Goal: Task Accomplishment & Management: Manage account settings

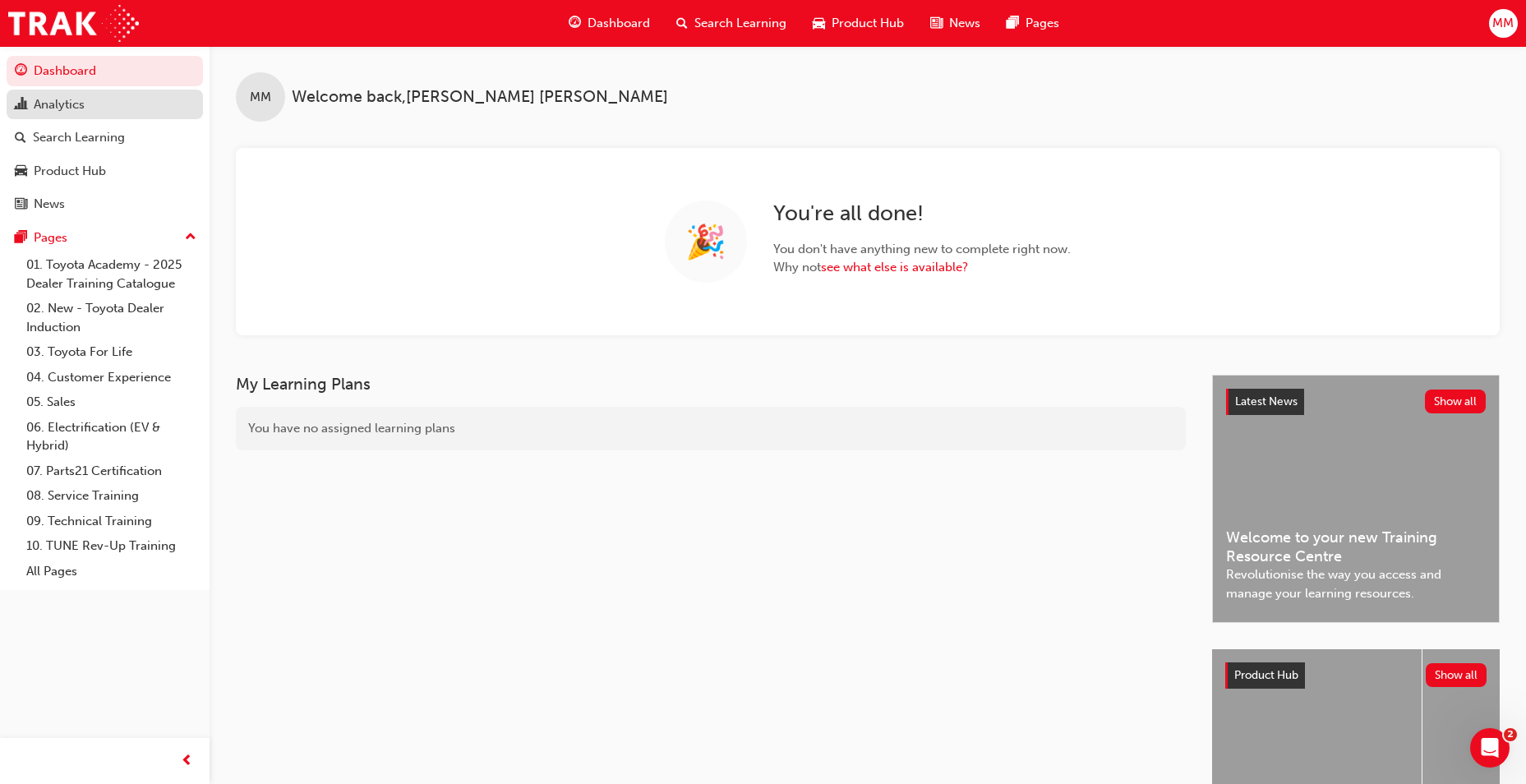
click at [94, 102] on div "Analytics" at bounding box center [104, 105] width 180 height 21
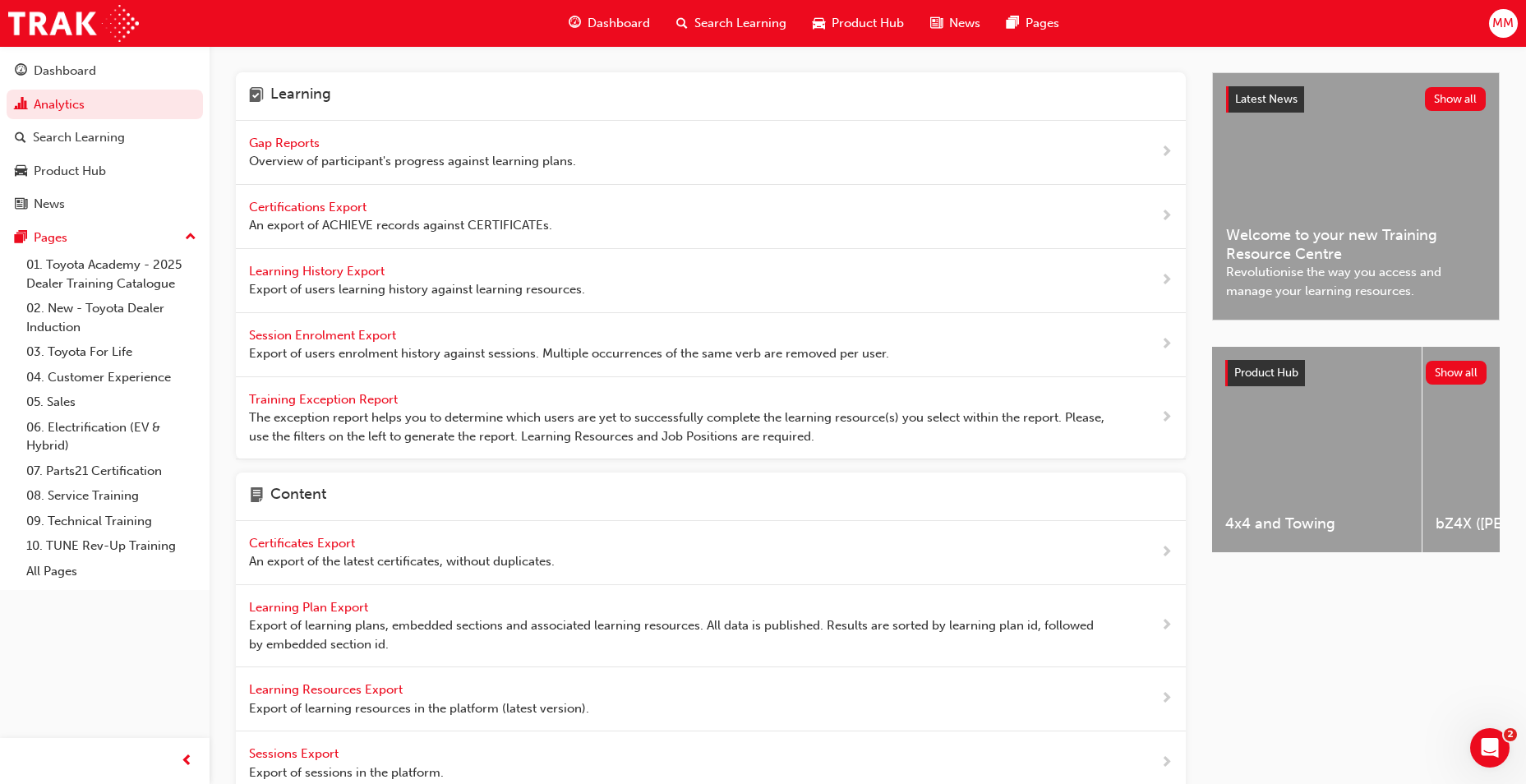
click at [294, 141] on span "Gap Reports" at bounding box center [286, 143] width 74 height 14
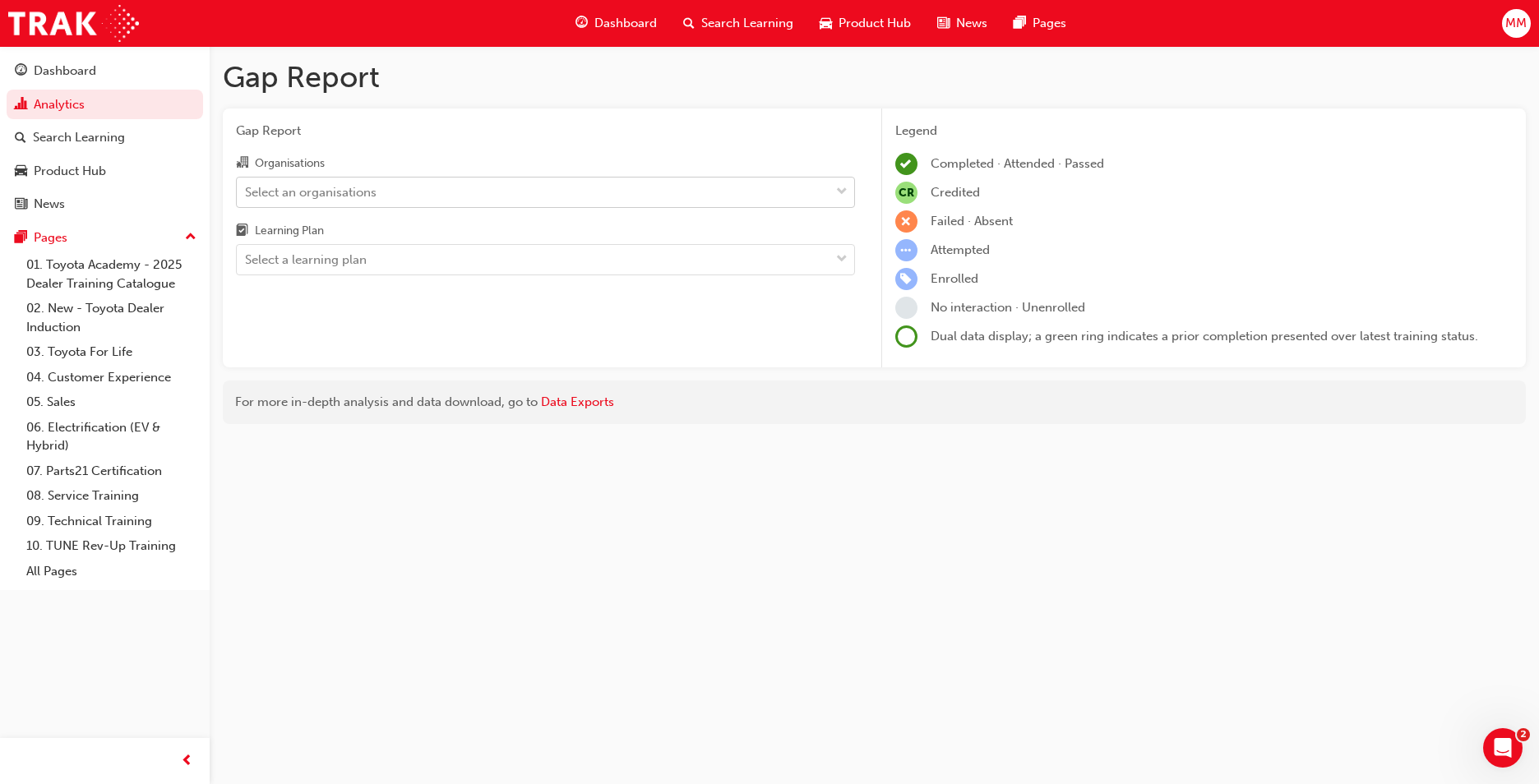
click at [326, 193] on div "Select an organisations" at bounding box center [311, 191] width 132 height 19
click at [247, 193] on input "Organisations Select an organisations" at bounding box center [246, 191] width 2 height 14
click at [435, 512] on div "Gap Report Gap Report Organisations Select an organisations Learning Plan Selec…" at bounding box center [769, 392] width 1539 height 784
click at [341, 195] on div "Select an organisations" at bounding box center [311, 191] width 132 height 19
click at [247, 195] on input "Organisations Select an organisations" at bounding box center [246, 191] width 2 height 14
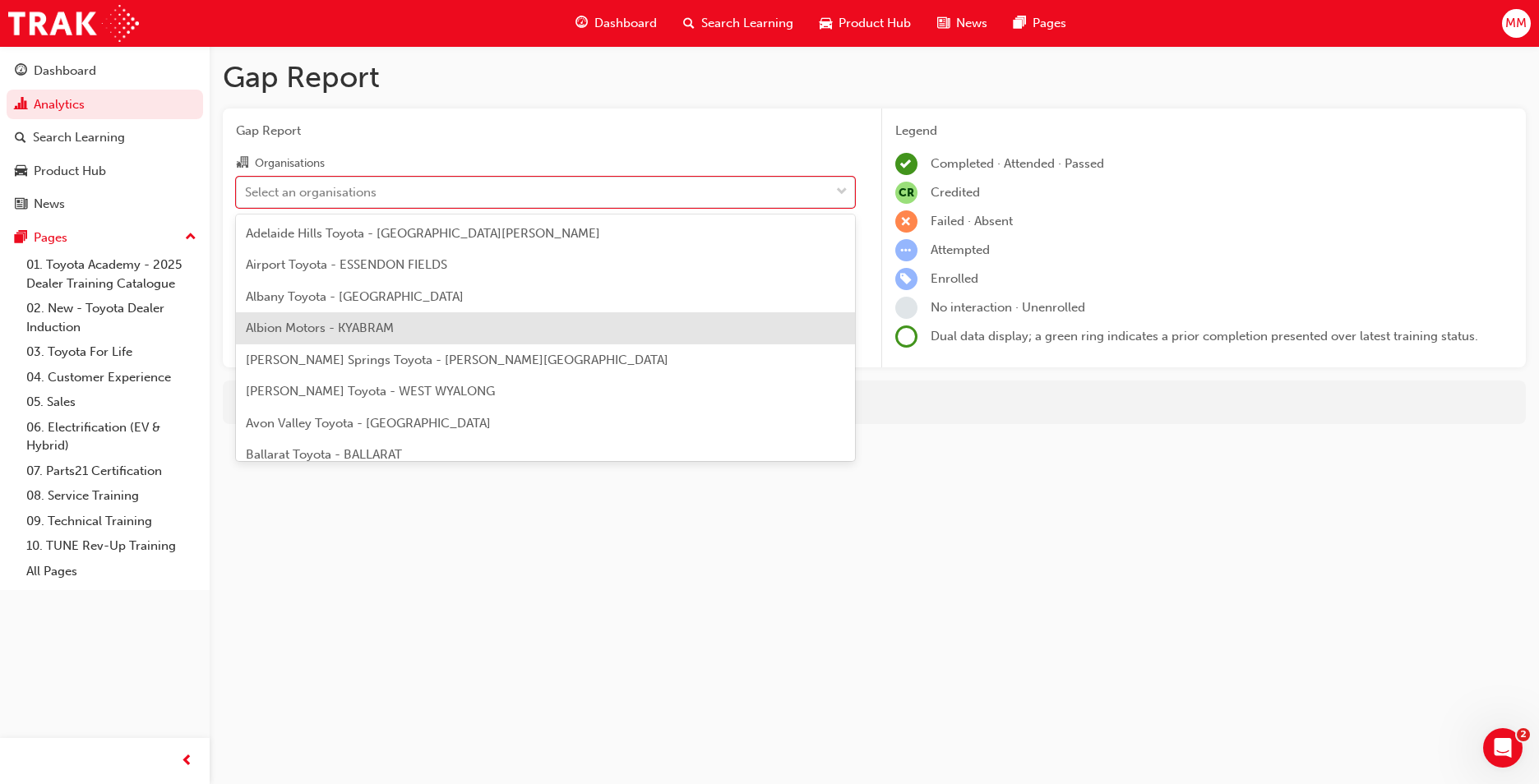
click at [624, 566] on div "Gap Report Gap Report Organisations option Albion Motors - KYABRAM focused, 4 o…" at bounding box center [769, 392] width 1539 height 784
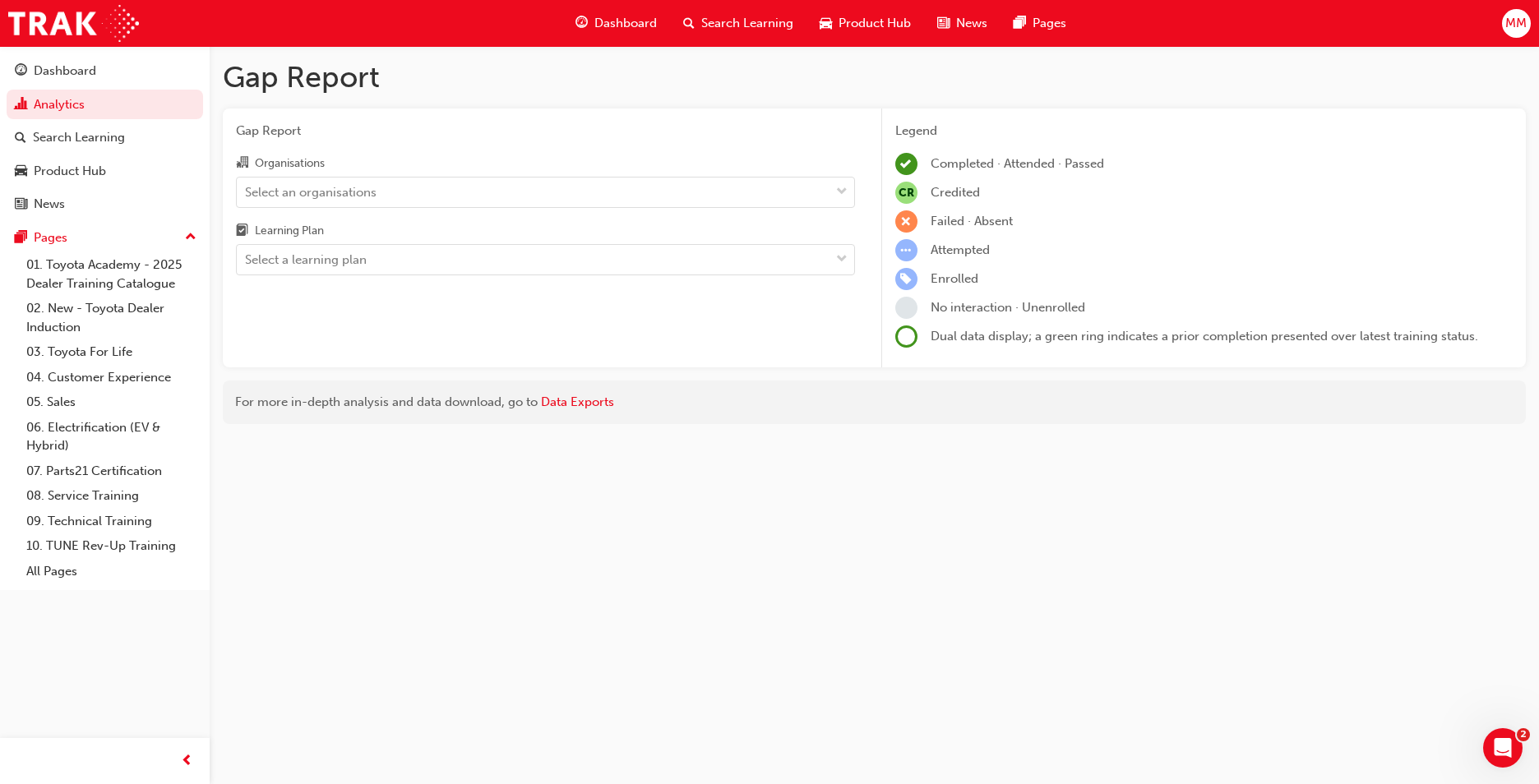
click at [683, 537] on div "Gap Report Gap Report Organisations Select an organisations Learning Plan Selec…" at bounding box center [769, 392] width 1539 height 784
click at [673, 195] on div "Select an organisations" at bounding box center [533, 192] width 593 height 29
click at [247, 195] on input "Organisations Select an organisations" at bounding box center [246, 191] width 2 height 14
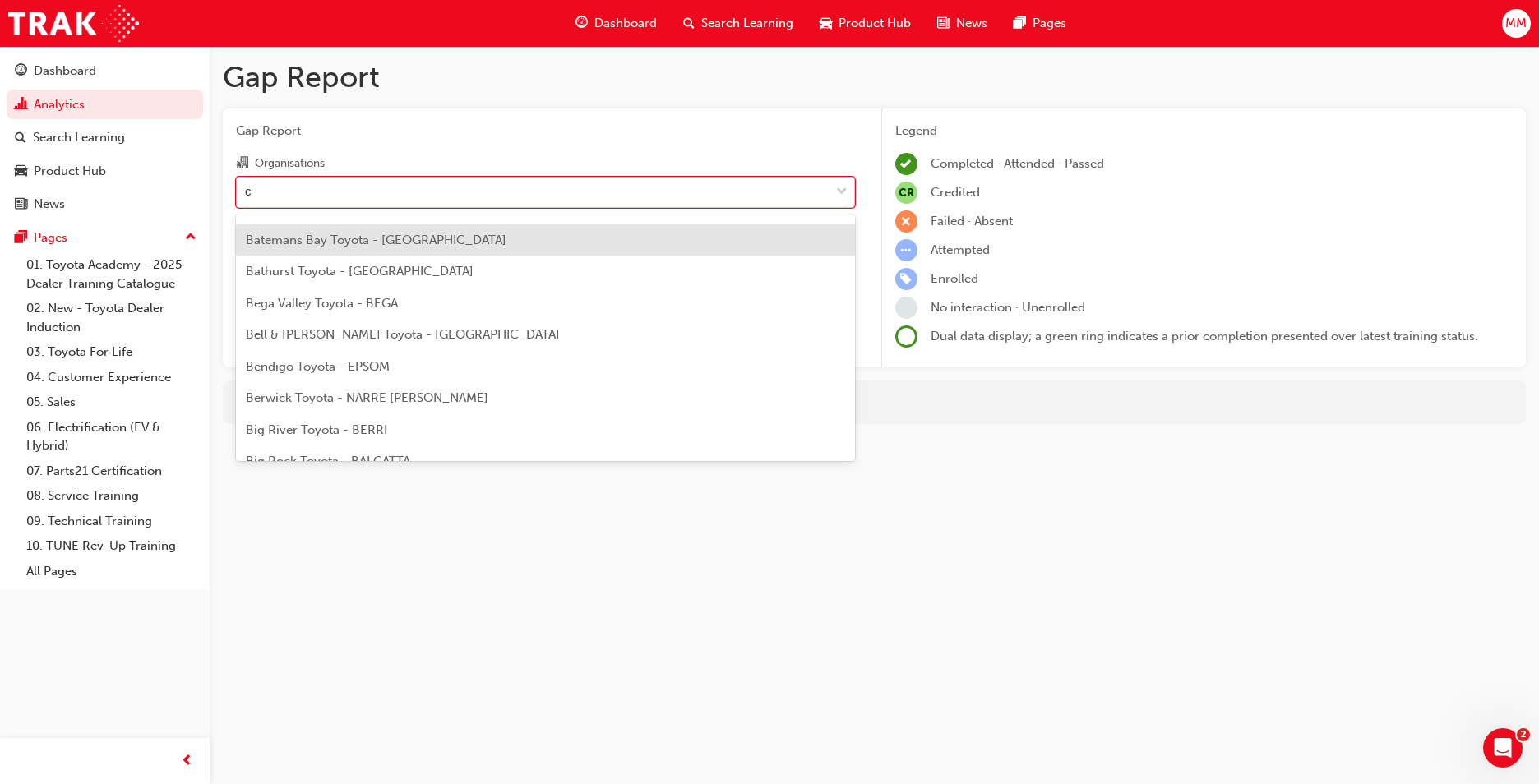
scroll to position [183, 0]
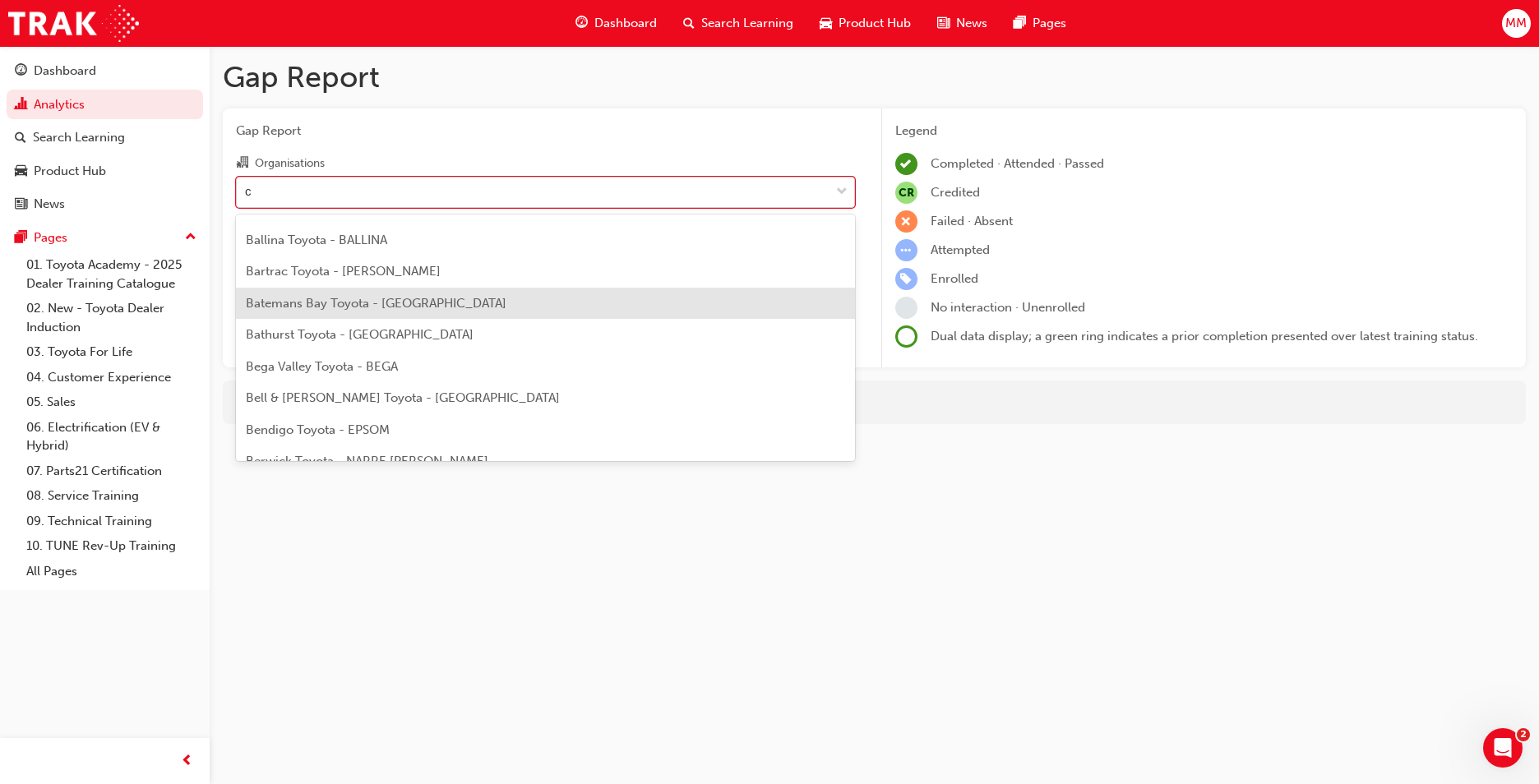
type input "cl"
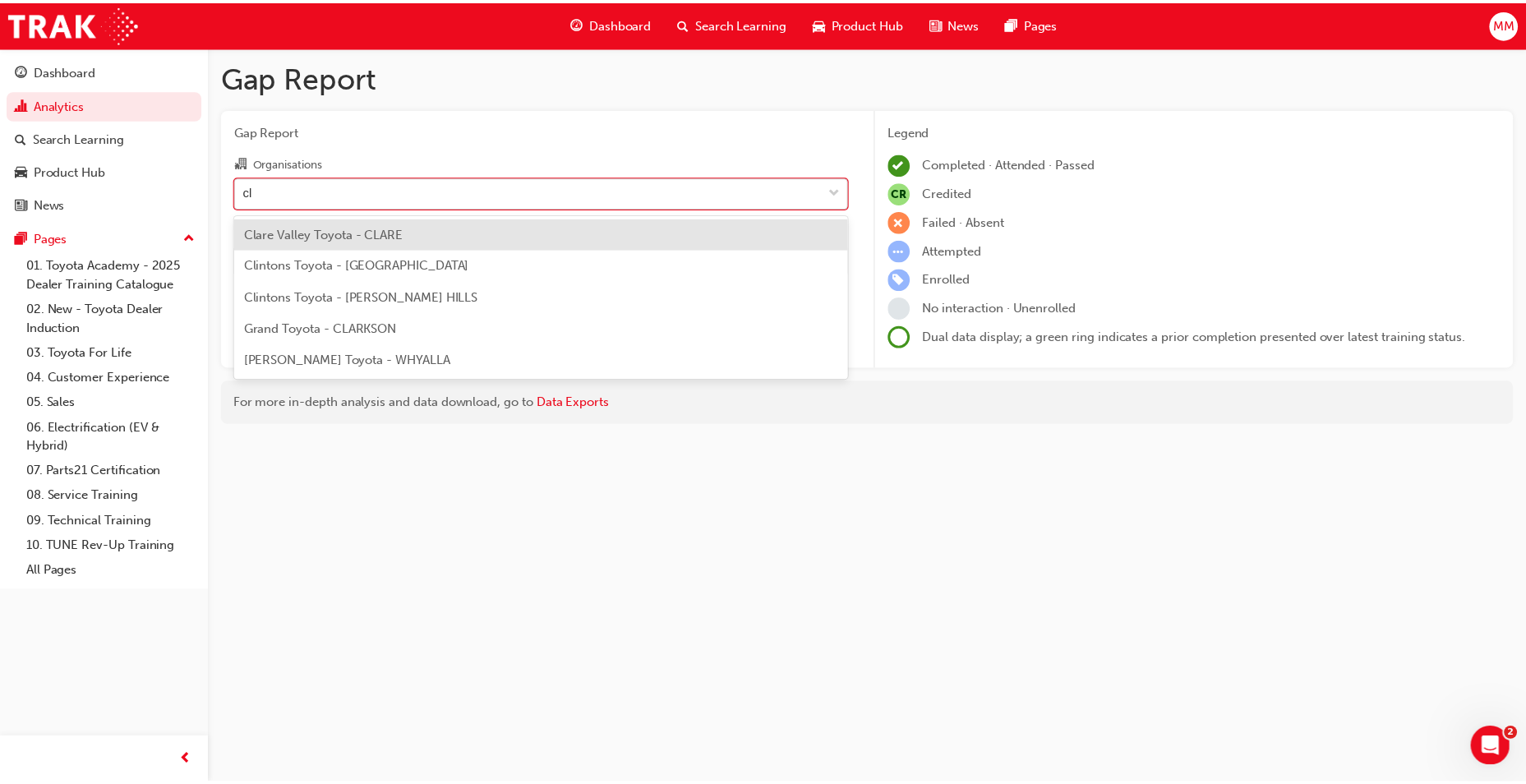
scroll to position [0, 0]
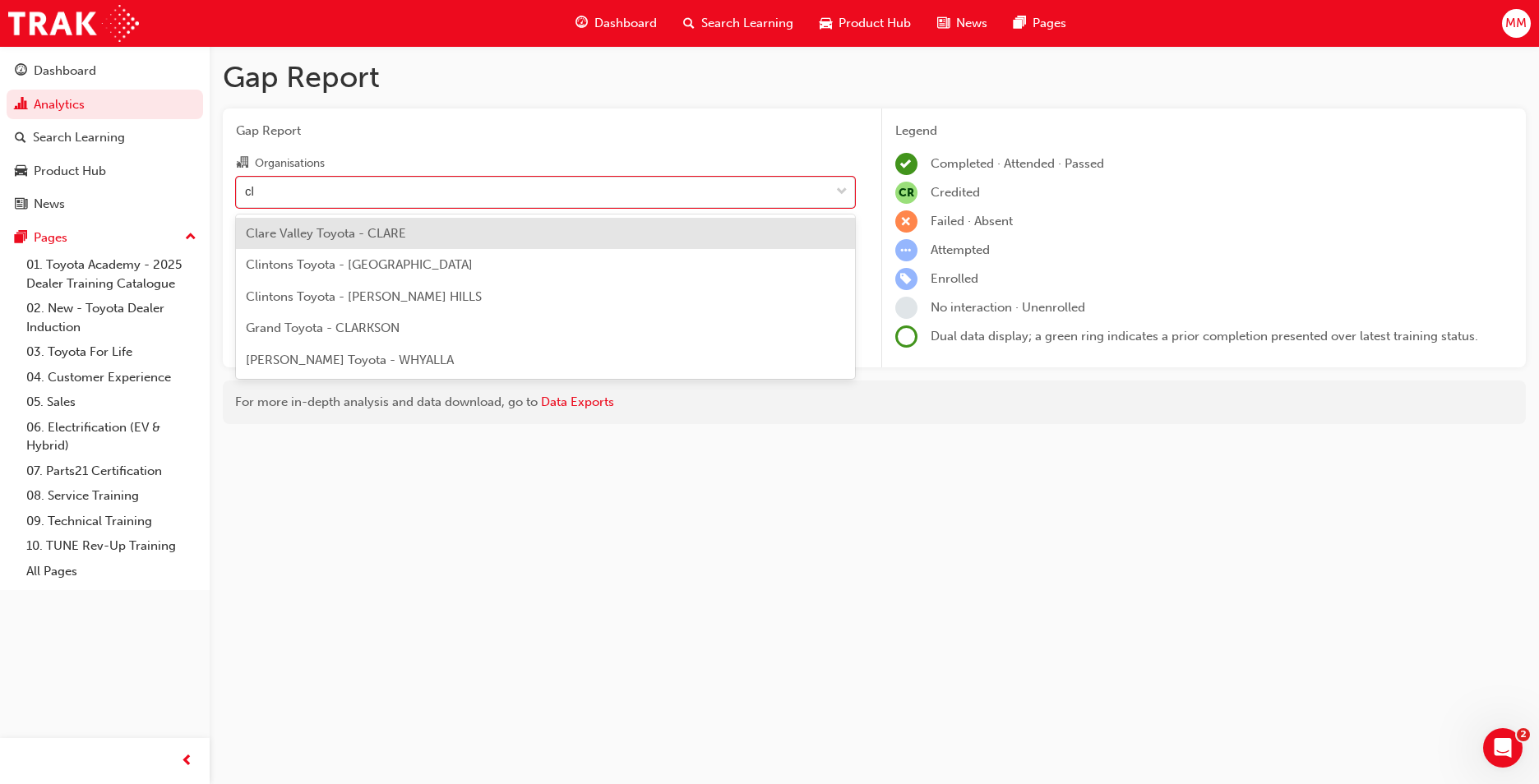
click at [374, 245] on div "Clare Valley Toyota - CLARE" at bounding box center [545, 233] width 619 height 32
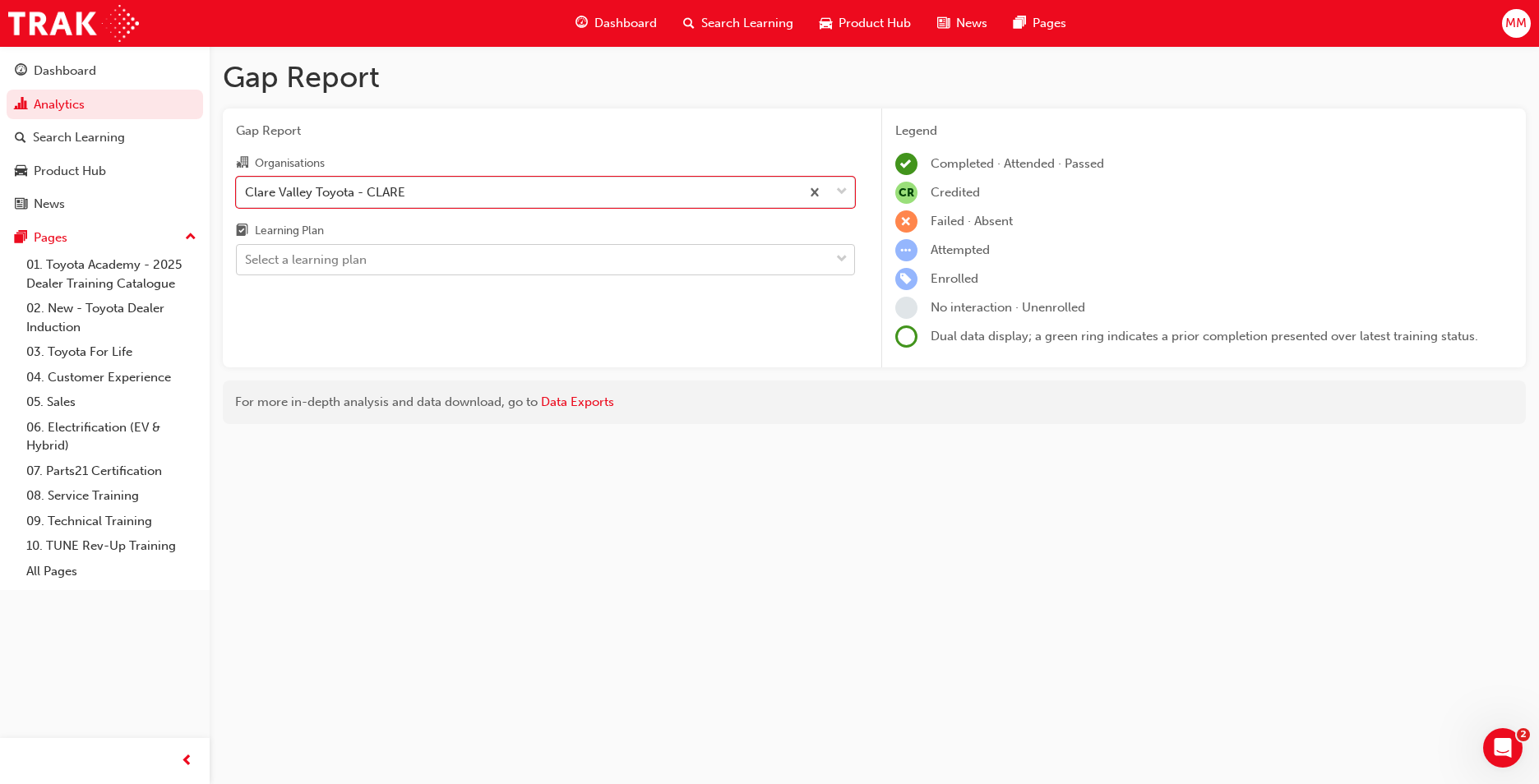
click at [418, 258] on div "Select a learning plan" at bounding box center [533, 260] width 593 height 29
click at [247, 258] on input "Learning Plan Select a learning plan" at bounding box center [246, 258] width 2 height 14
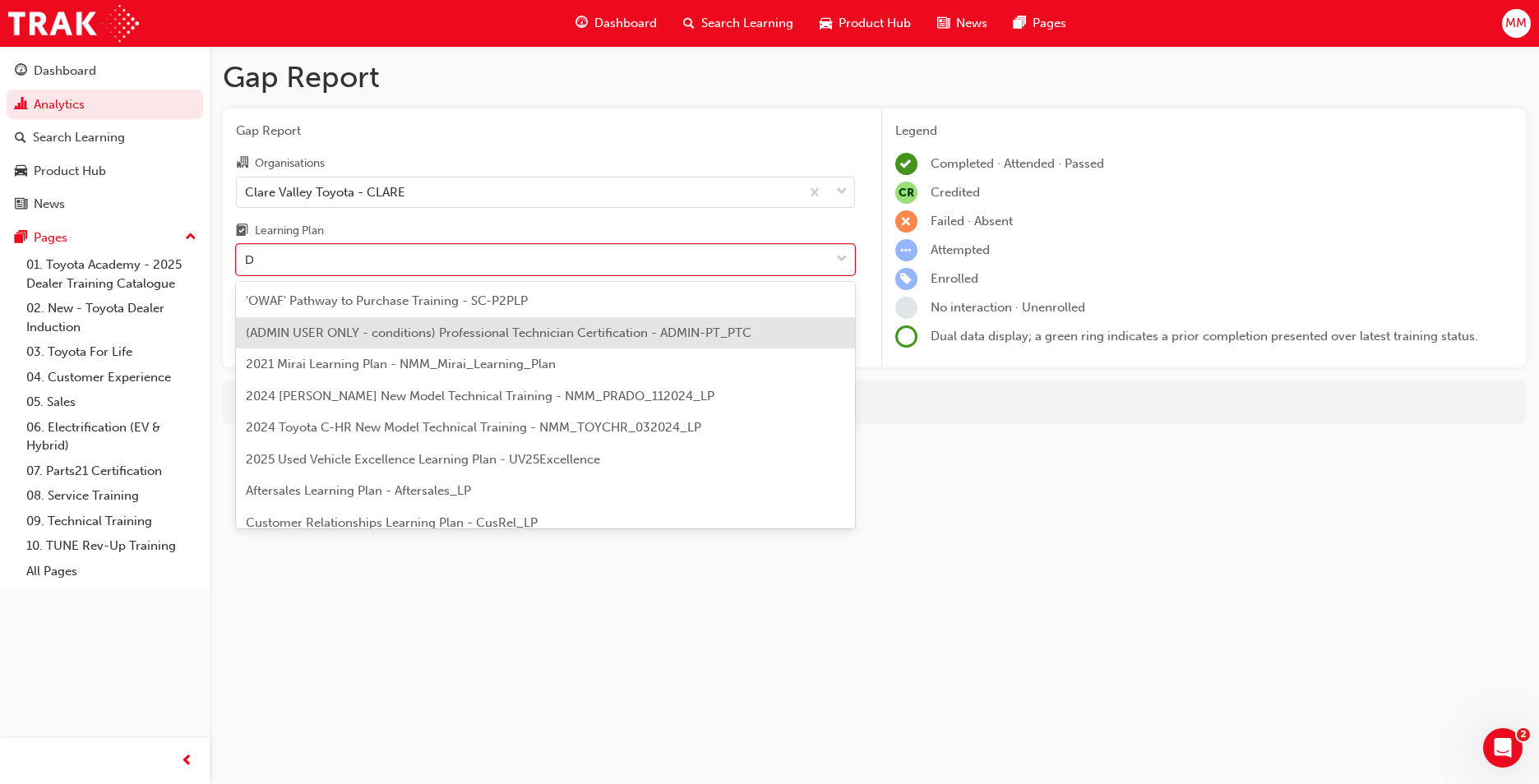
type input "DT"
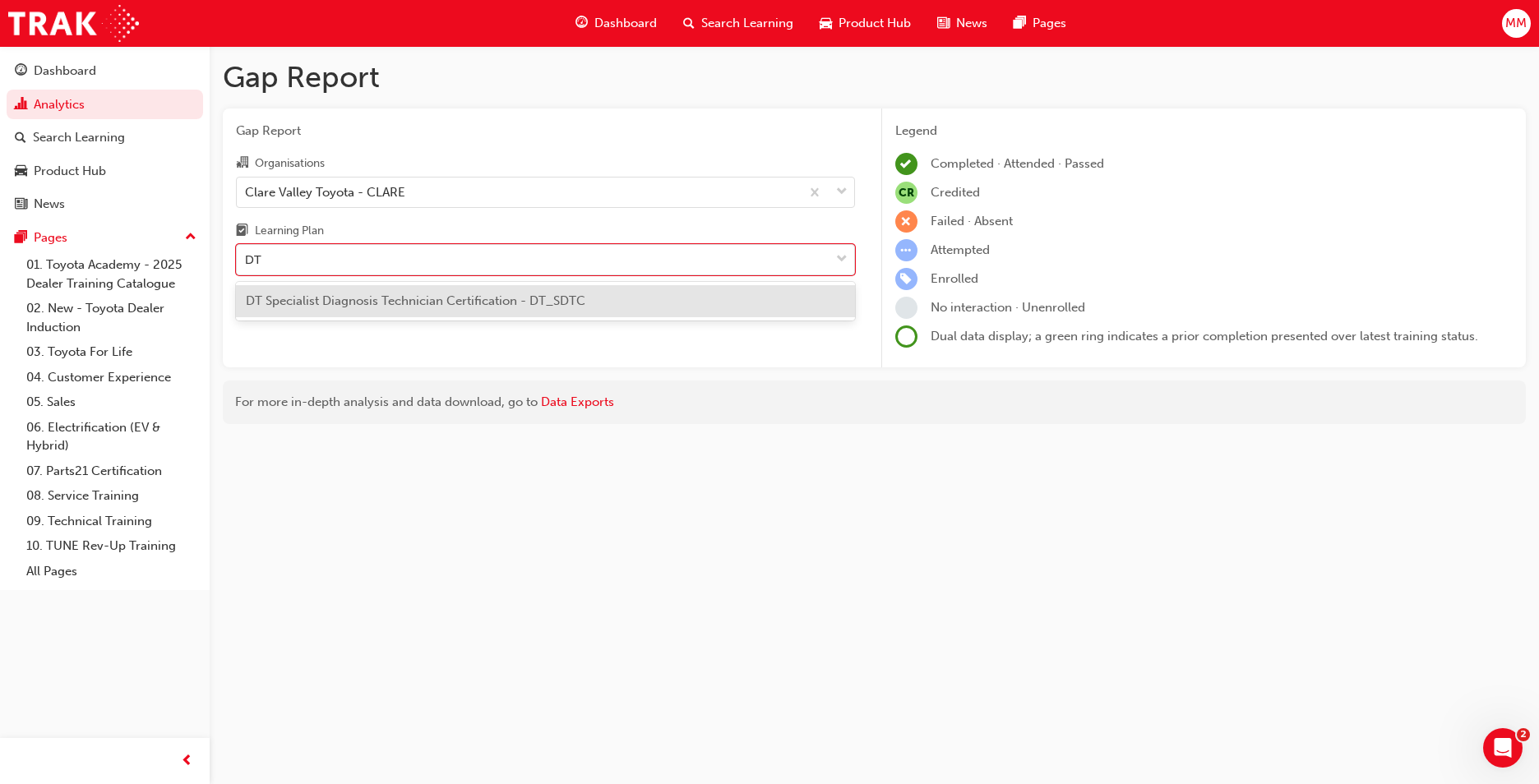
click at [450, 302] on span "DT Specialist Diagnosis Technician Certification - DT_SDTC" at bounding box center [416, 301] width 340 height 14
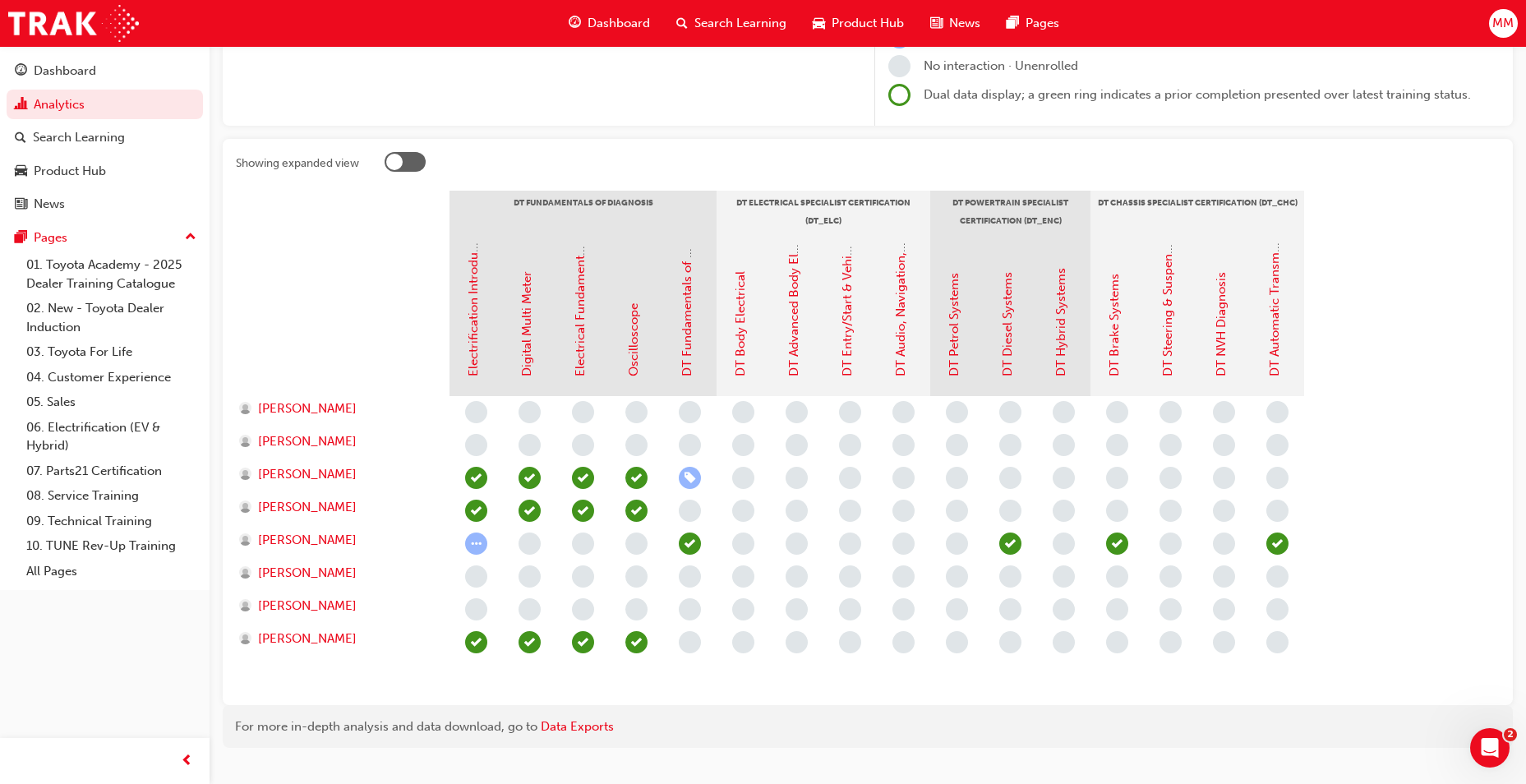
scroll to position [273, 0]
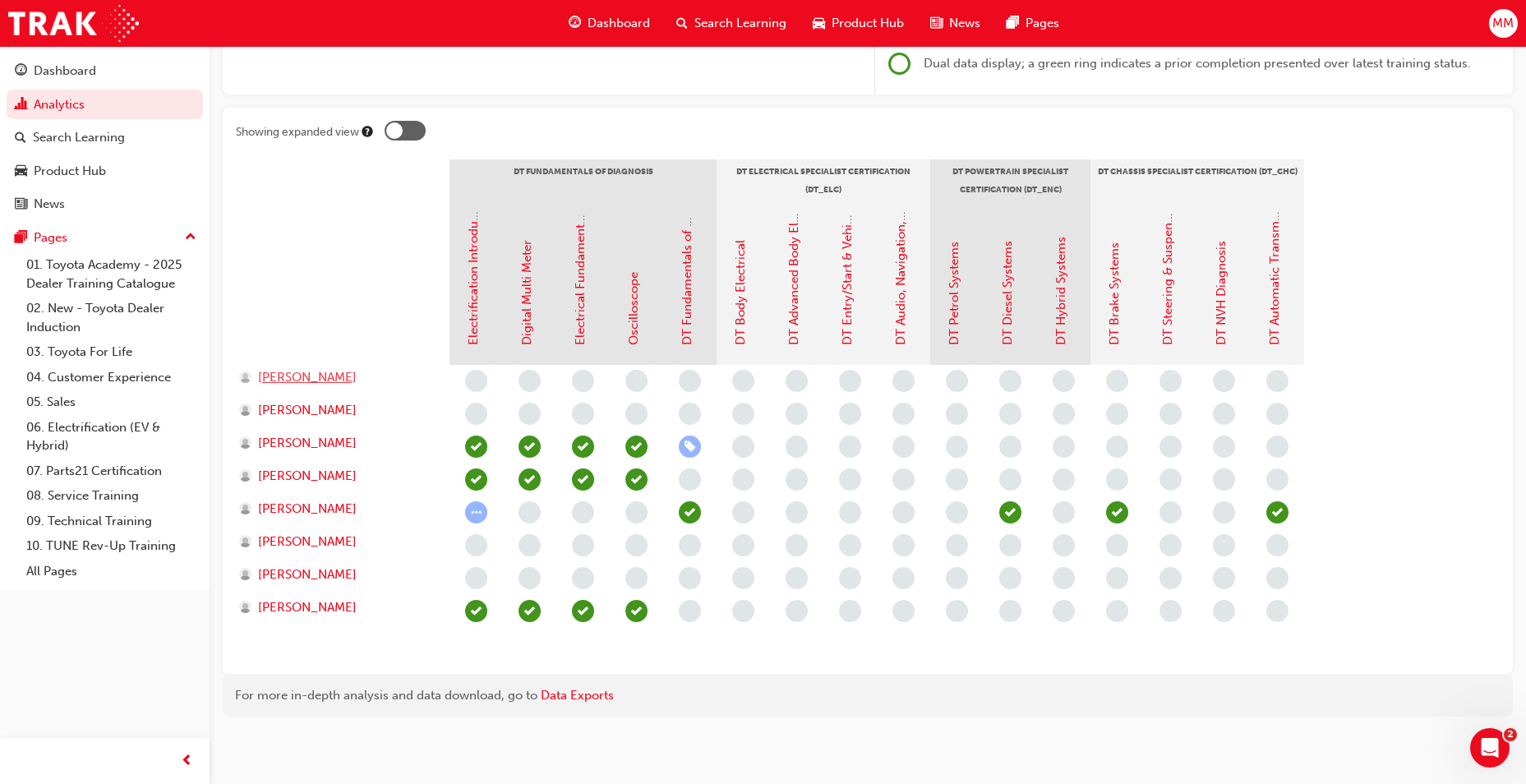
click at [282, 378] on span "[PERSON_NAME]" at bounding box center [307, 378] width 98 height 19
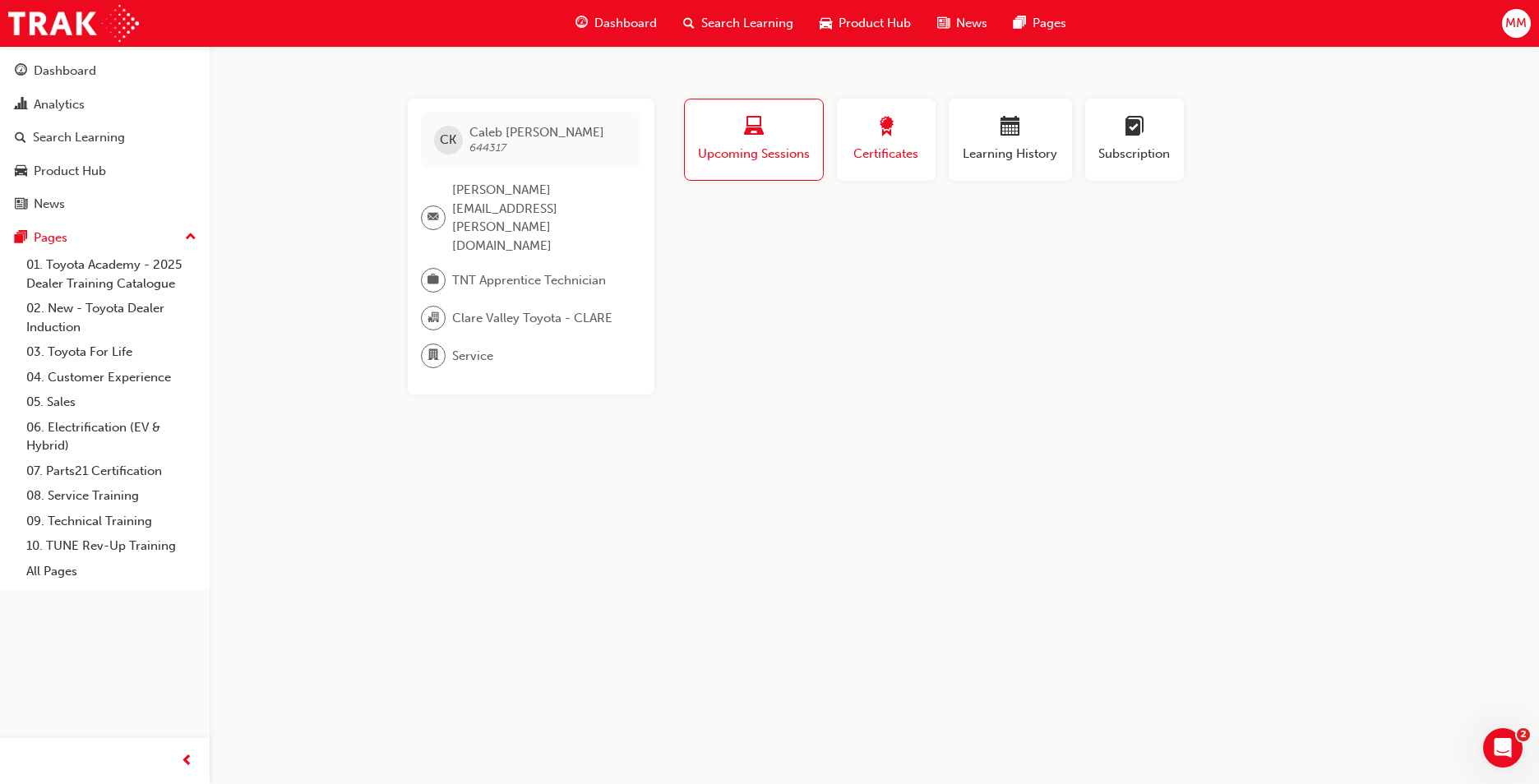
click at [883, 138] on span "award-icon" at bounding box center [887, 127] width 20 height 23
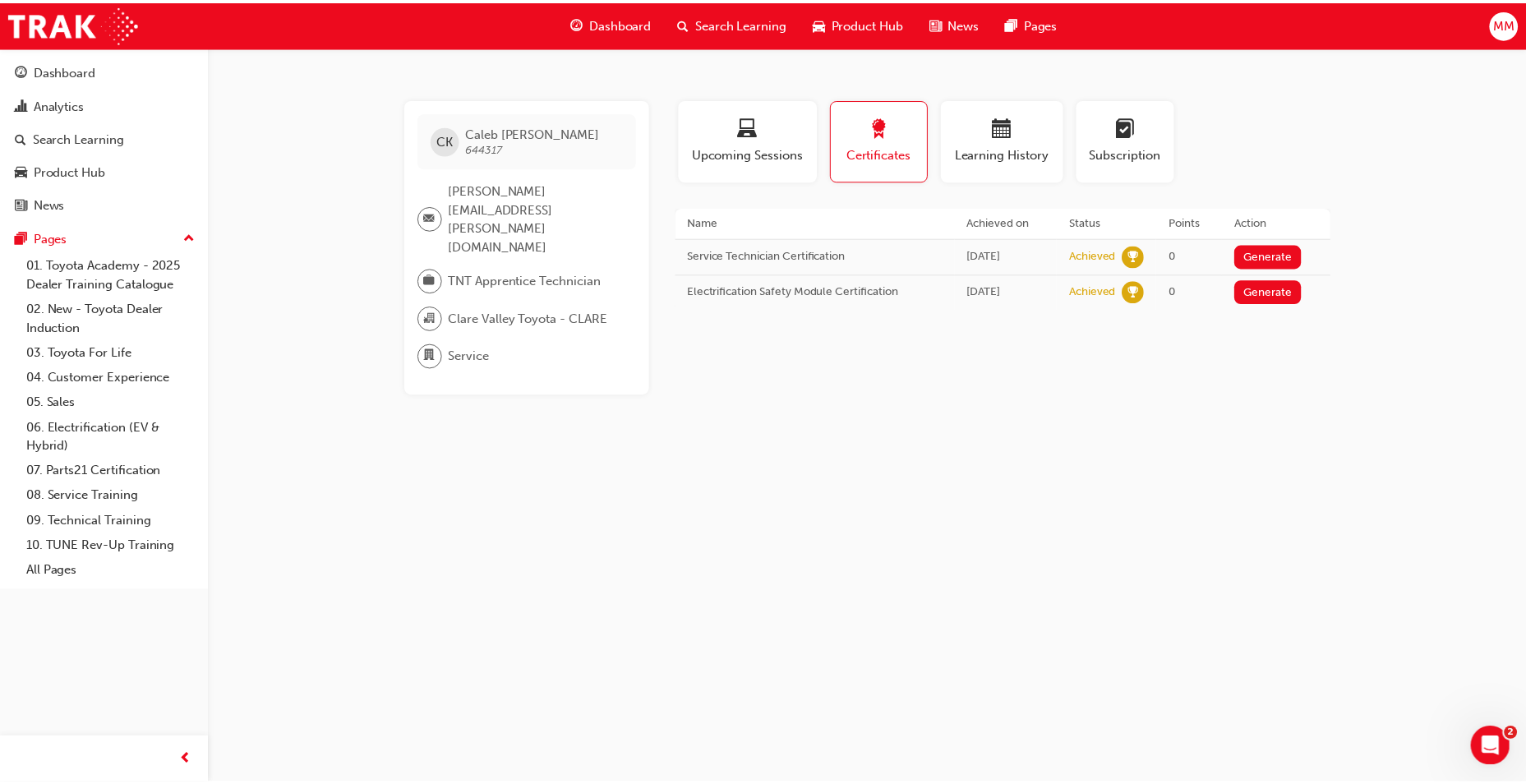
scroll to position [273, 0]
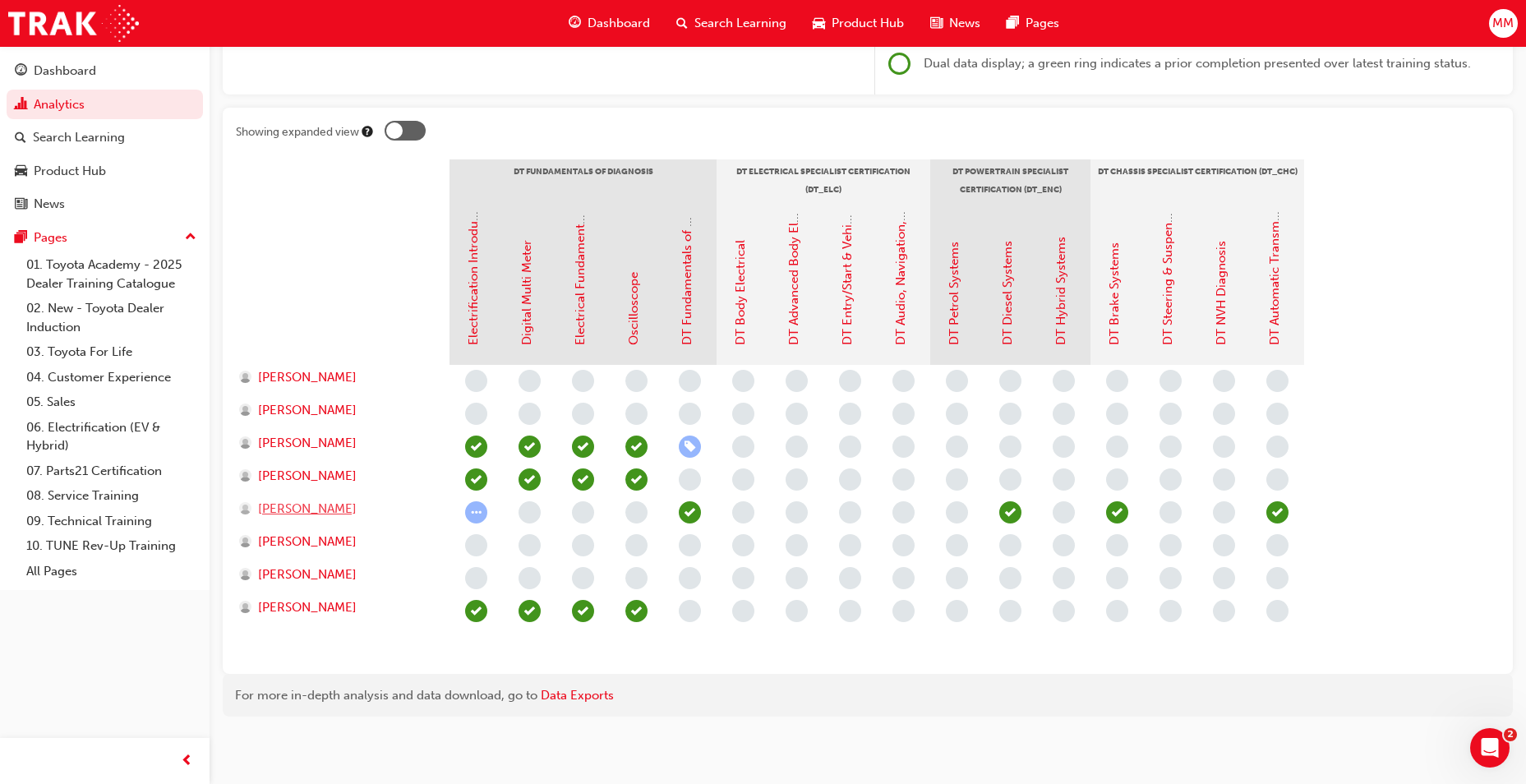
click at [334, 511] on span "[PERSON_NAME]" at bounding box center [307, 509] width 98 height 19
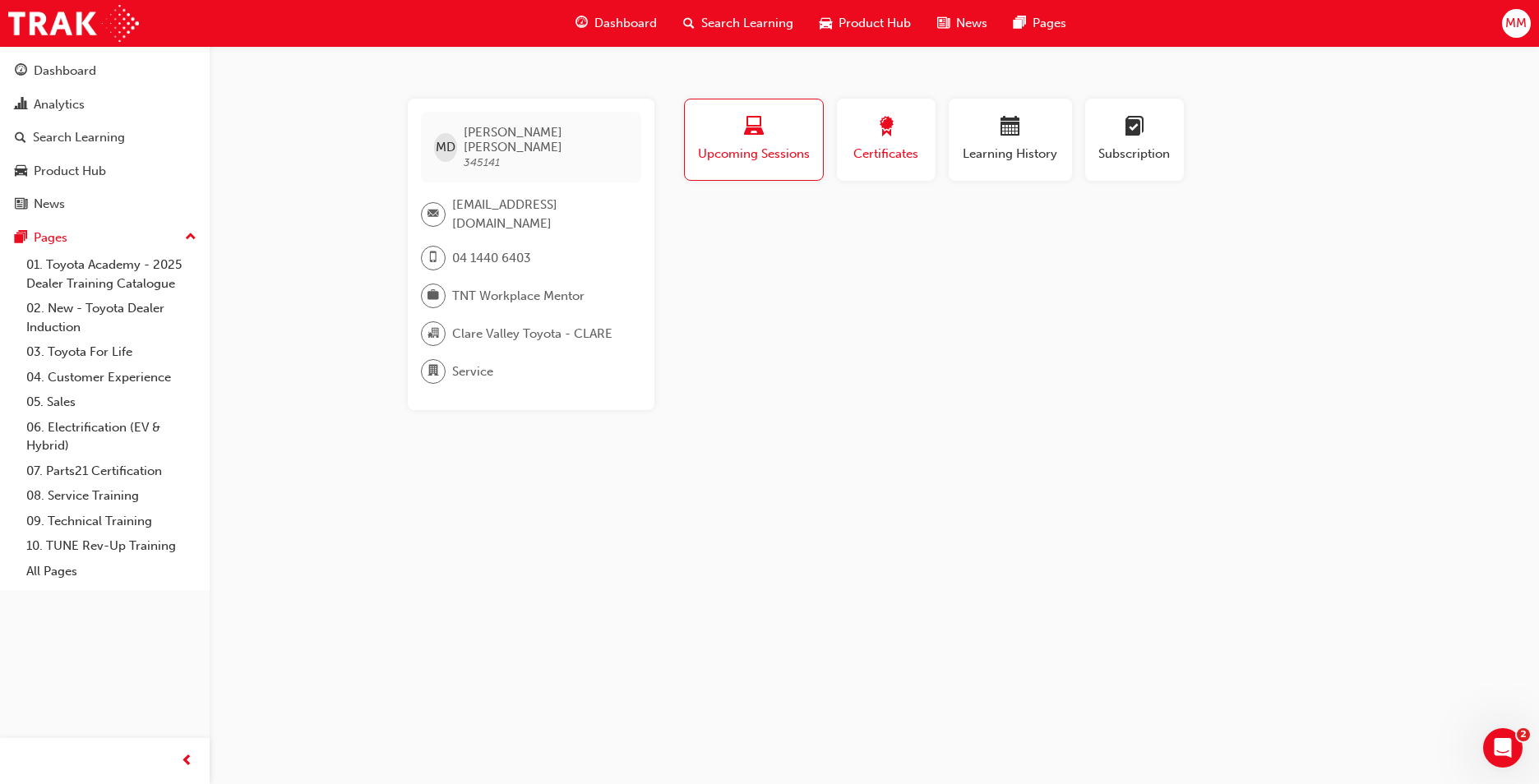
click at [881, 153] on span "Certificates" at bounding box center [887, 154] width 74 height 19
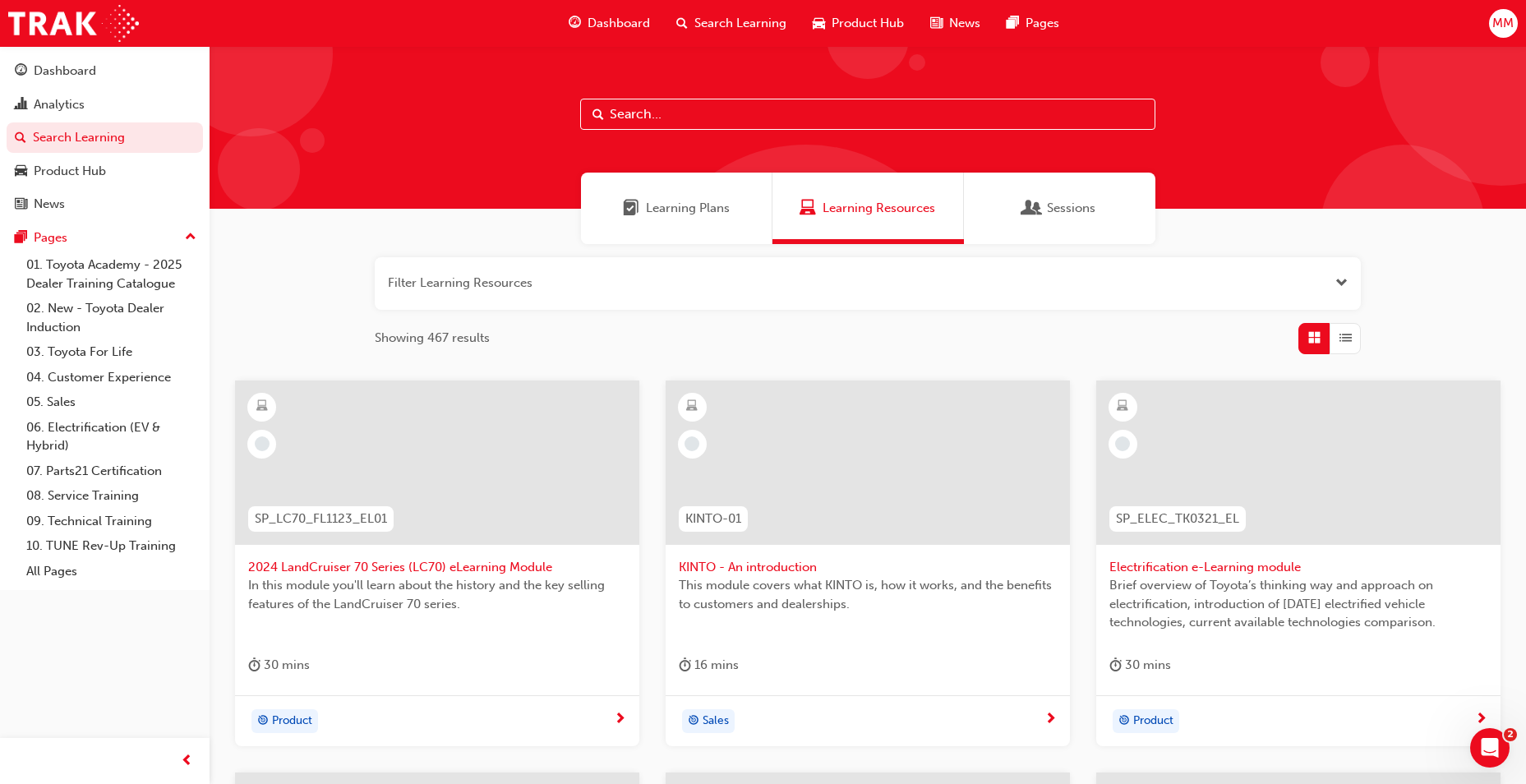
click at [1080, 215] on span "Sessions" at bounding box center [1072, 208] width 49 height 19
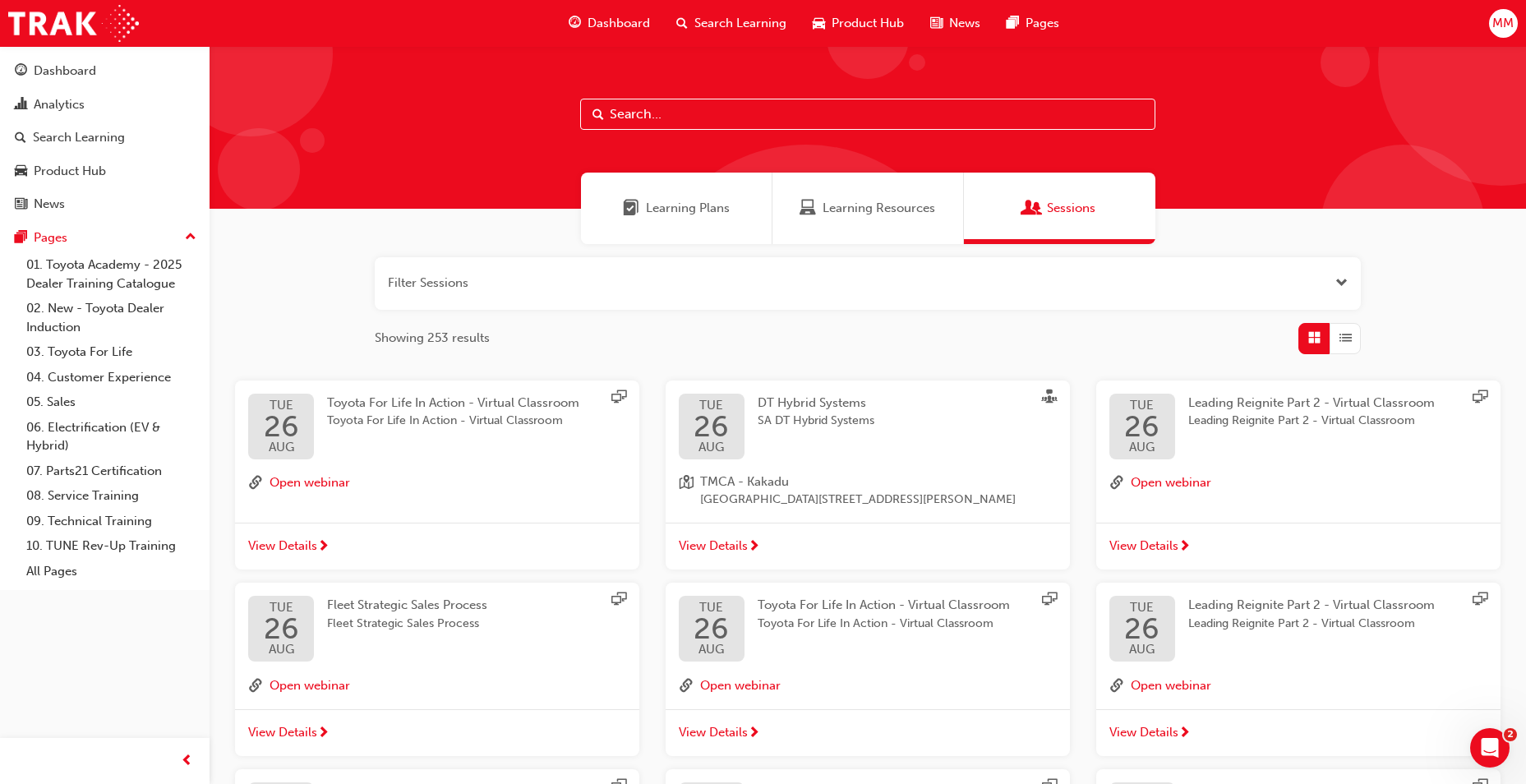
click at [473, 284] on button "button" at bounding box center [868, 284] width 987 height 52
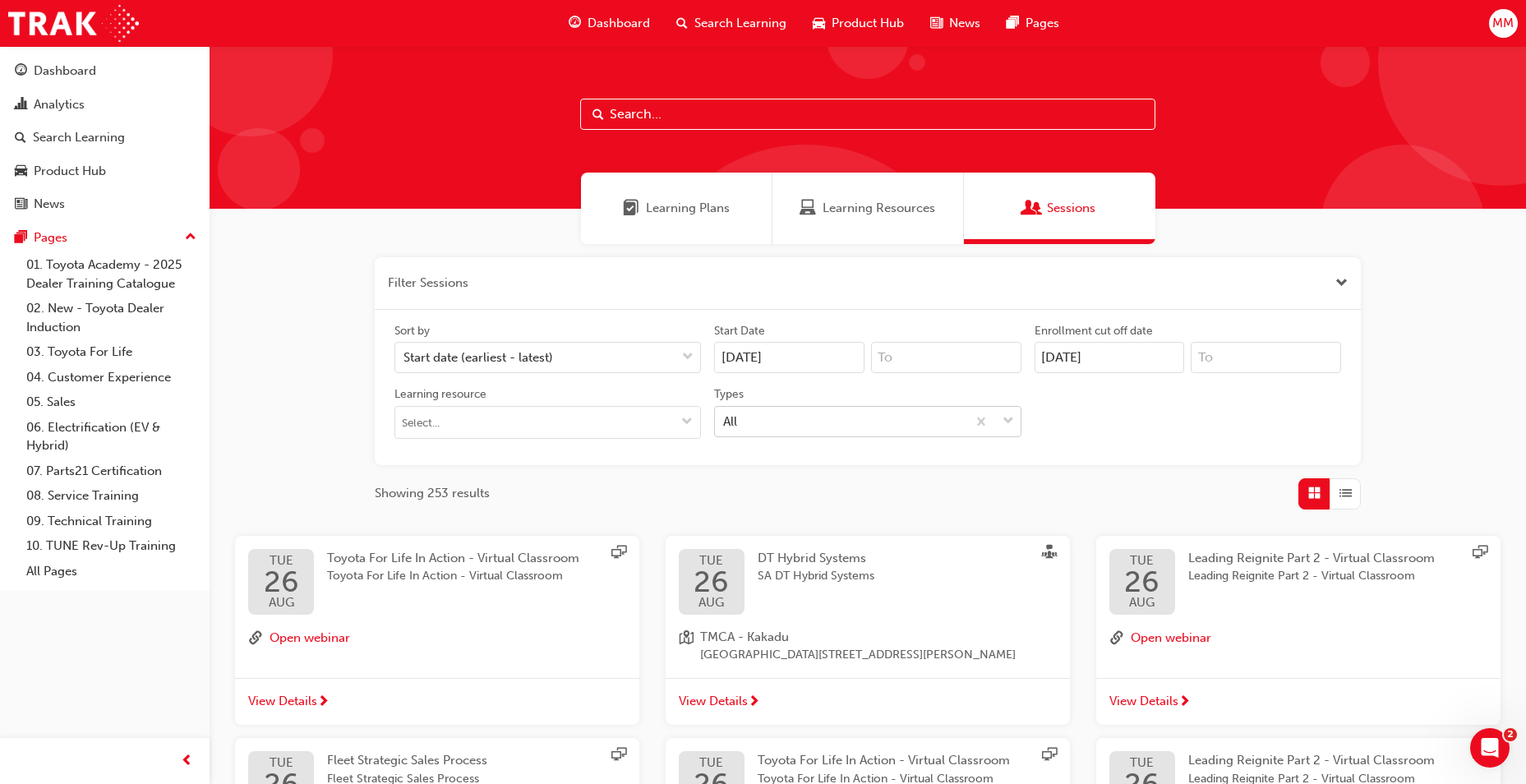
click at [801, 432] on div "All" at bounding box center [840, 421] width 250 height 29
click at [725, 427] on input "Types All" at bounding box center [725, 420] width 2 height 14
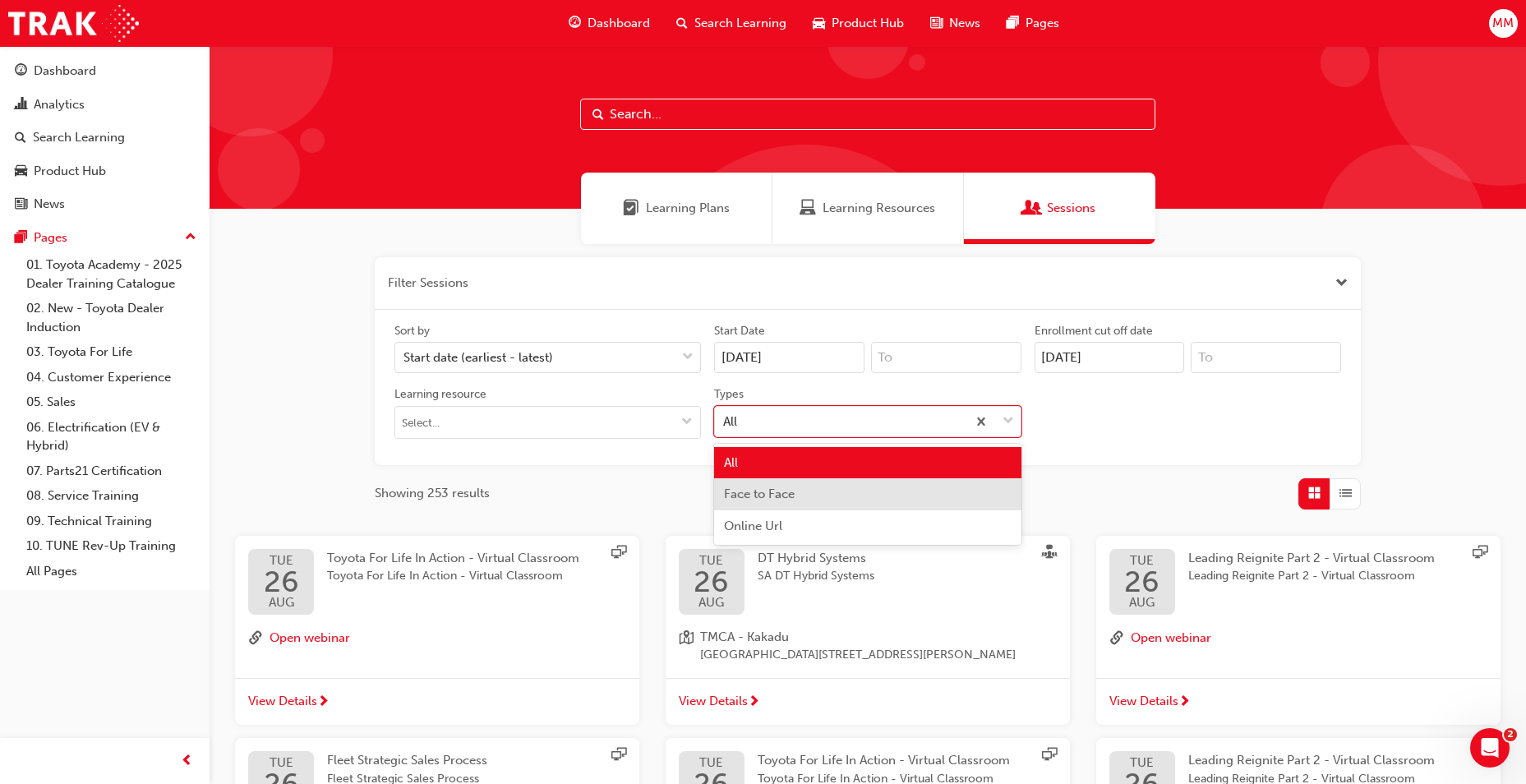
click at [813, 499] on div "Face to Face" at bounding box center [867, 493] width 306 height 32
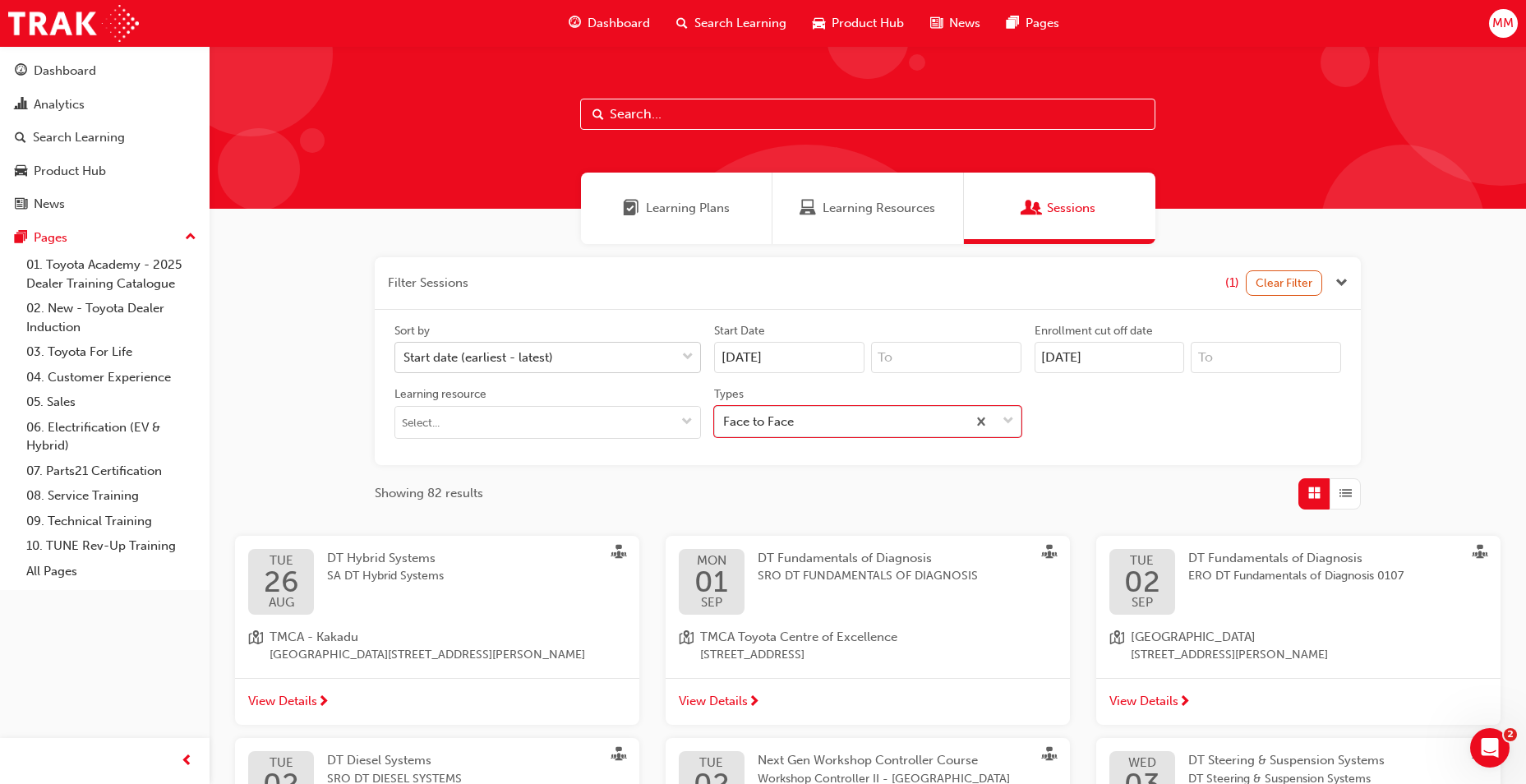
click at [684, 359] on span "down-icon" at bounding box center [688, 358] width 12 height 22
click at [406, 359] on input "Sort by Start date (earliest - latest)" at bounding box center [405, 357] width 2 height 14
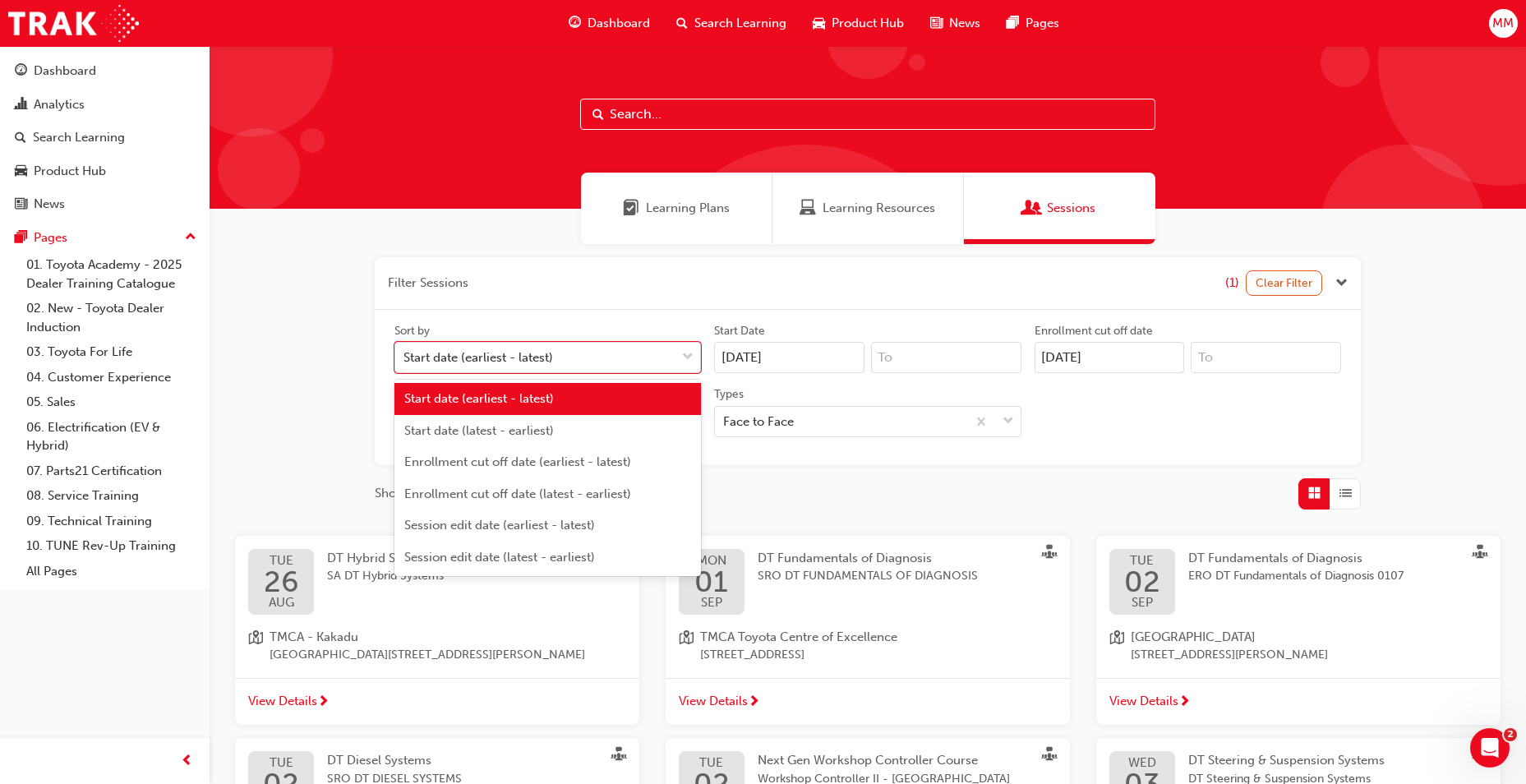
click at [654, 318] on div "Sort by option Start date (earliest - latest) focused, 1 of 6. 6 results availa…" at bounding box center [868, 387] width 987 height 155
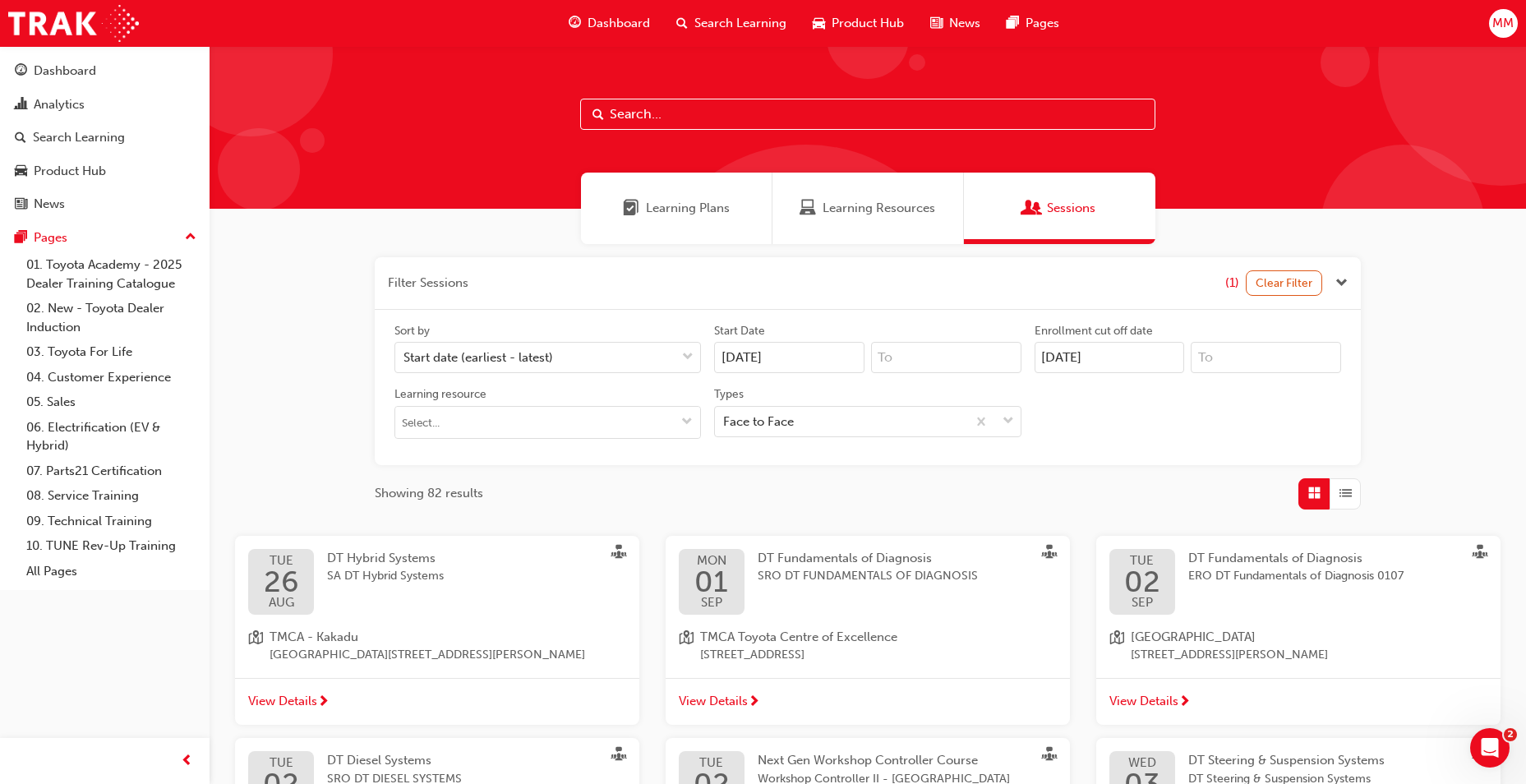
click at [743, 358] on input "22/08/25" at bounding box center [790, 357] width 150 height 32
click at [735, 359] on input "22/08/25" at bounding box center [790, 357] width 150 height 32
drag, startPoint x: 757, startPoint y: 357, endPoint x: 698, endPoint y: 372, distance: 60.9
click at [701, 373] on div "Sort by Start date (earliest - latest) Start Date 08/01/25 Previous Month Next …" at bounding box center [867, 387] width 960 height 129
type input "5"
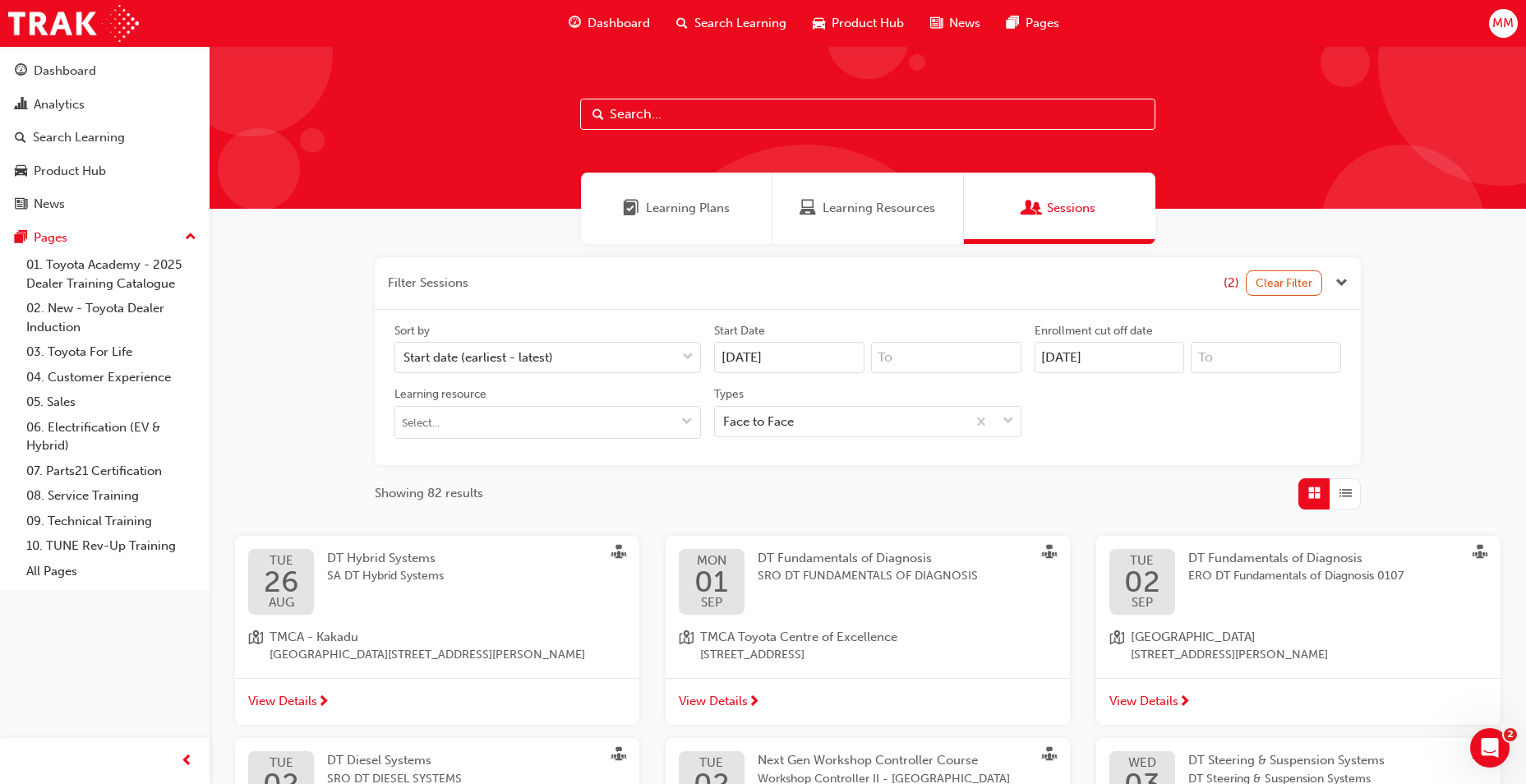
click at [792, 365] on input "01/08/25" at bounding box center [790, 357] width 150 height 32
click at [784, 528] on div "19" at bounding box center [782, 526] width 22 height 22
click at [784, 373] on input "01/08/25" at bounding box center [790, 357] width 150 height 32
click at [1127, 470] on div "Filter Sessions (2) Clear Filter Sort by Start date (earliest - latest) Start D…" at bounding box center [868, 383] width 987 height 252
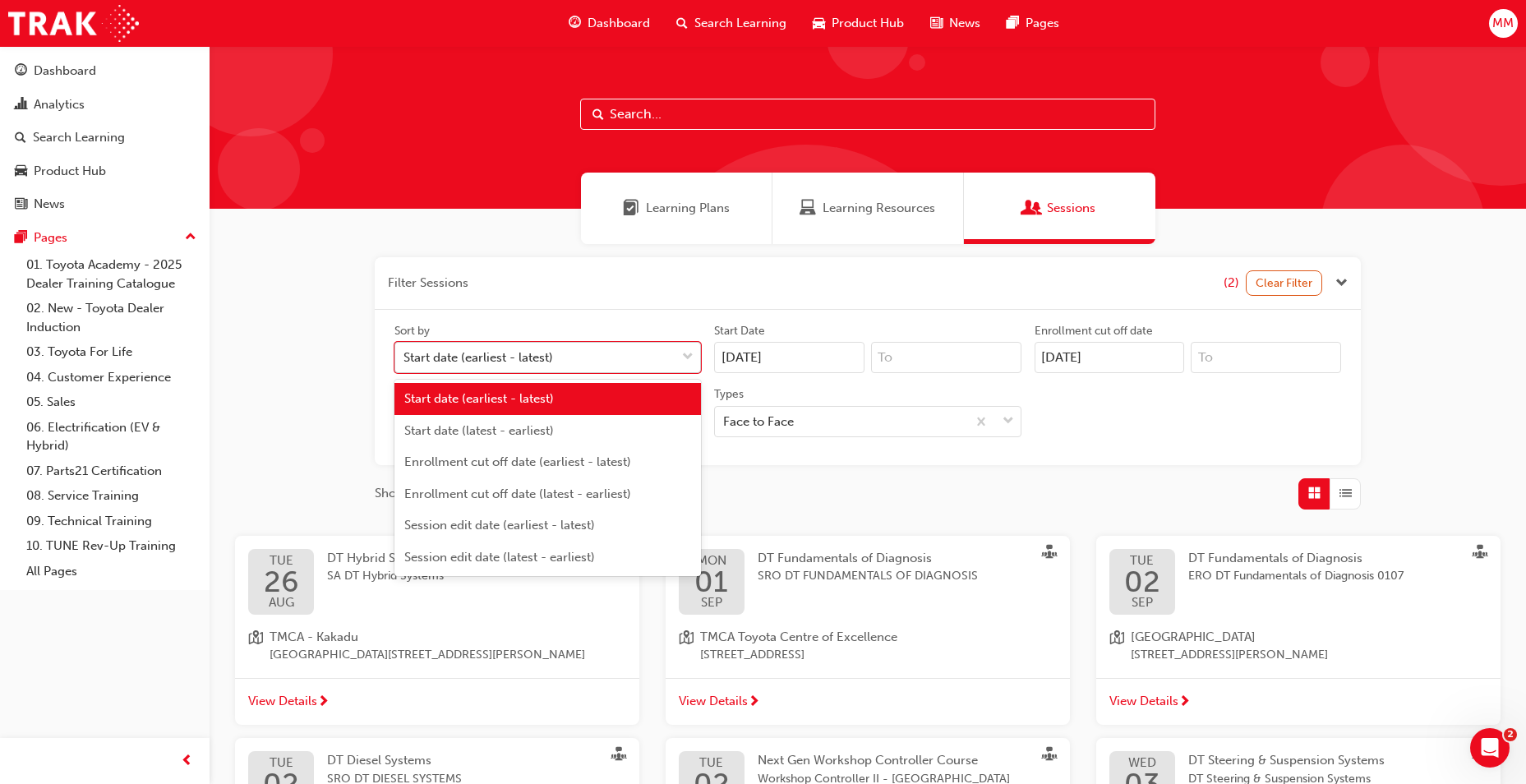
click at [604, 350] on div "Start date (earliest - latest)" at bounding box center [536, 358] width 280 height 29
click at [406, 350] on input "Sort by option Start date (earliest - latest) focused, 1 of 6. 6 results availa…" at bounding box center [405, 357] width 2 height 14
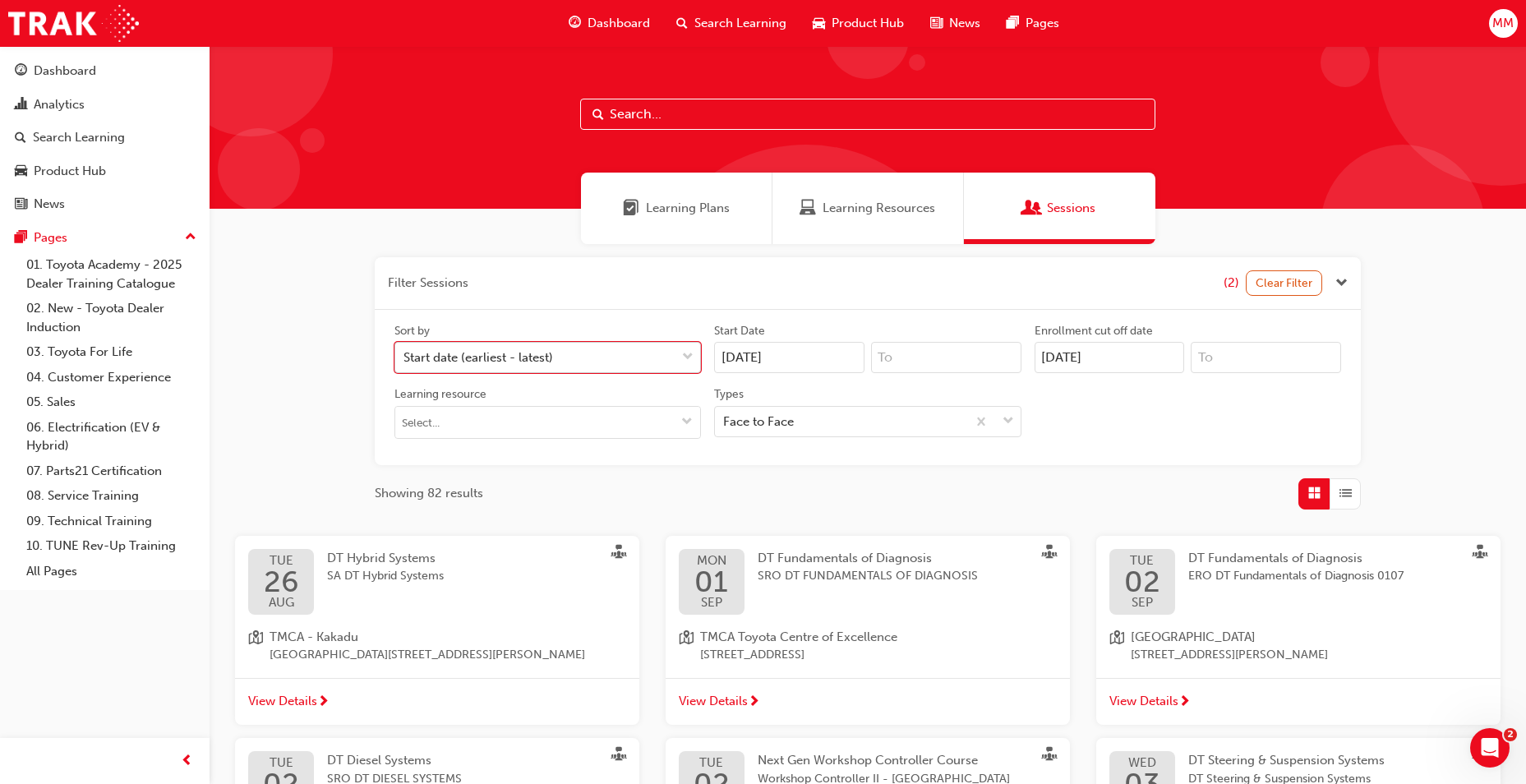
click at [605, 350] on div "Start date (earliest - latest)" at bounding box center [536, 358] width 280 height 29
click at [406, 350] on input "Sort by 0 results available. Select is focused ,type to refine list, press Down…" at bounding box center [405, 357] width 2 height 14
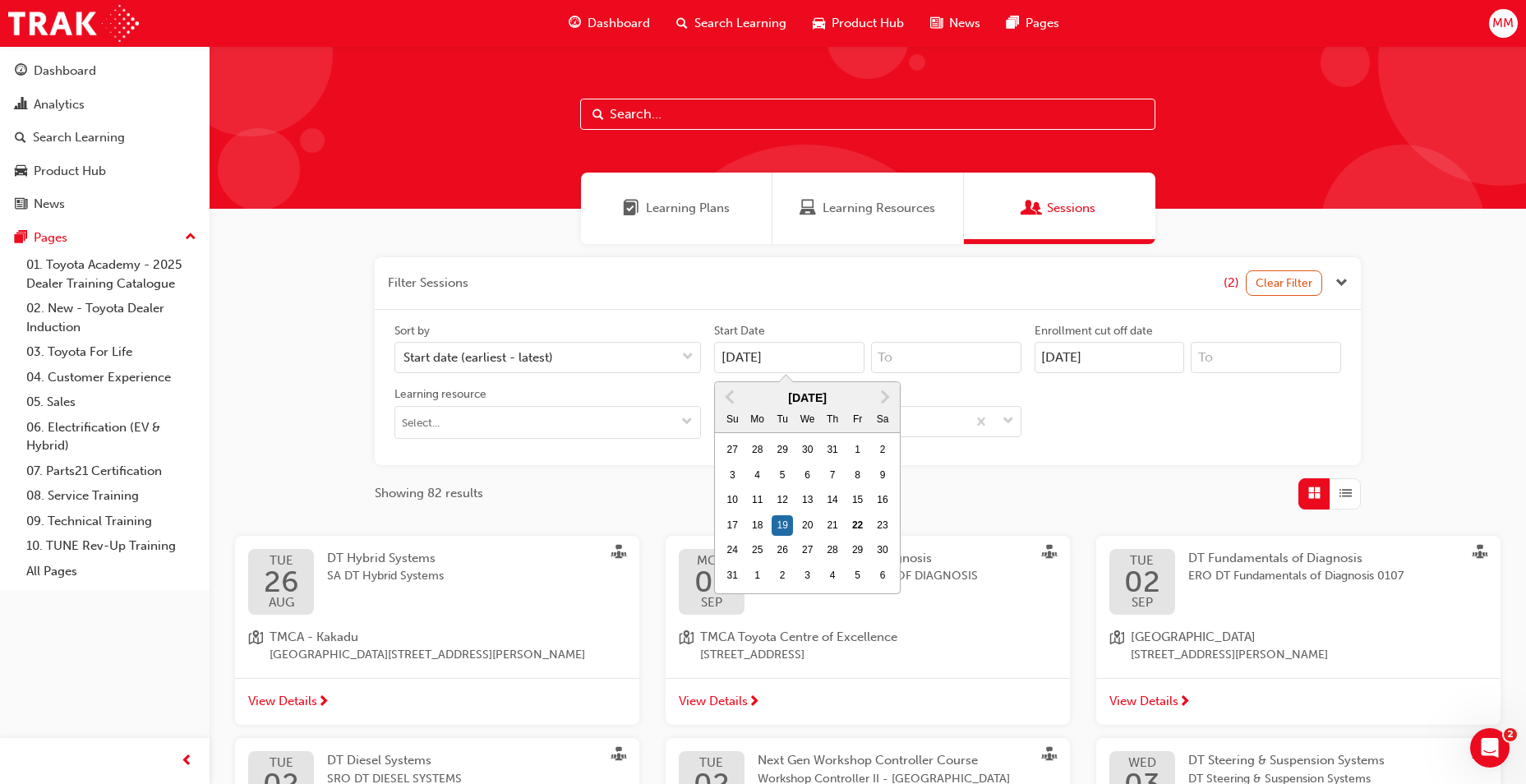
click at [780, 360] on input "19/08/25" at bounding box center [790, 357] width 150 height 32
click at [778, 500] on div "12" at bounding box center [782, 500] width 22 height 22
click at [778, 373] on input "19/08/25" at bounding box center [790, 357] width 150 height 32
click at [984, 475] on div "Filter Sessions (2) Clear Filter Sort by Start date (earliest - latest) Start D…" at bounding box center [868, 383] width 987 height 252
click at [1287, 285] on button "Clear Filter" at bounding box center [1285, 283] width 78 height 25
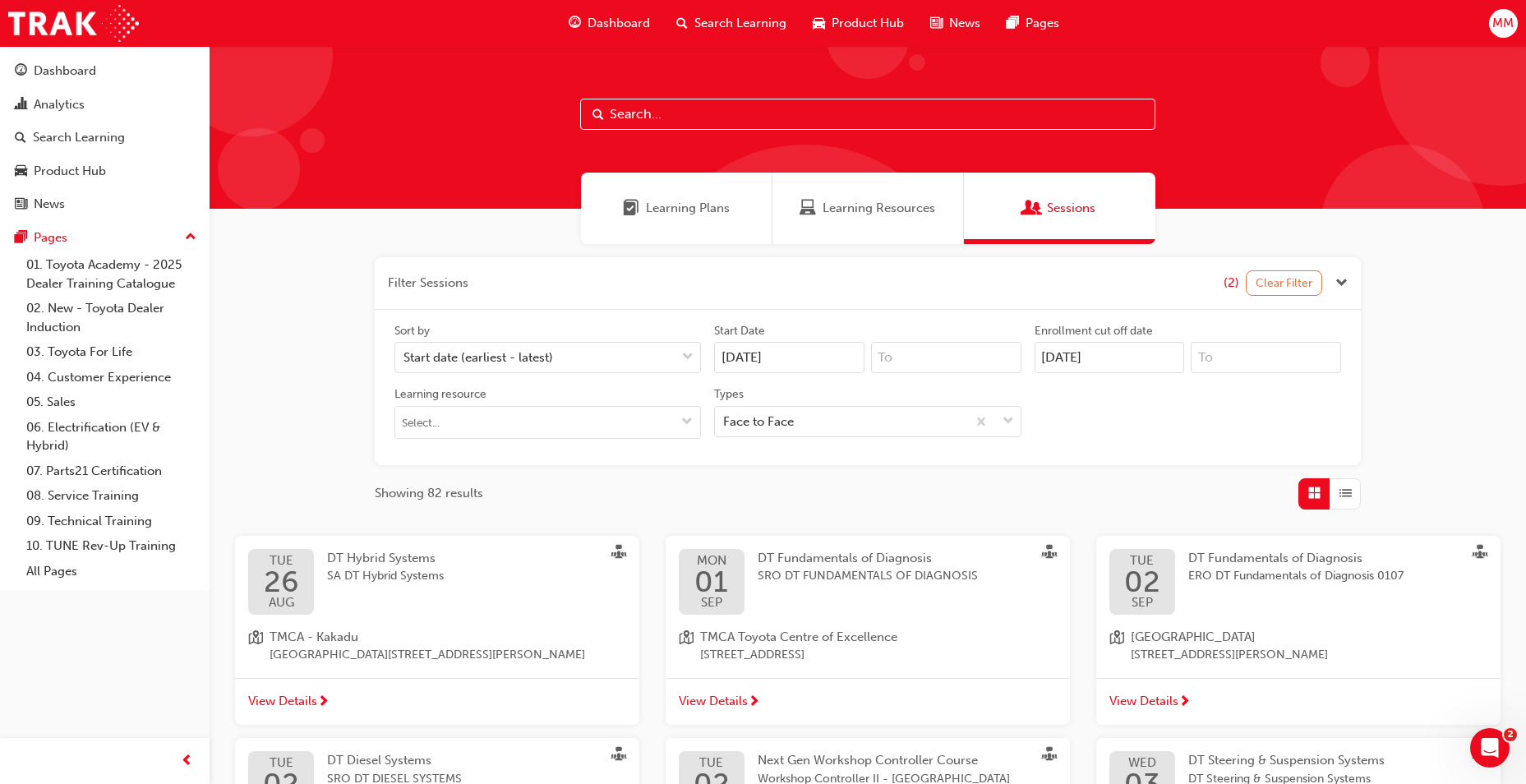
type input "22/08/25"
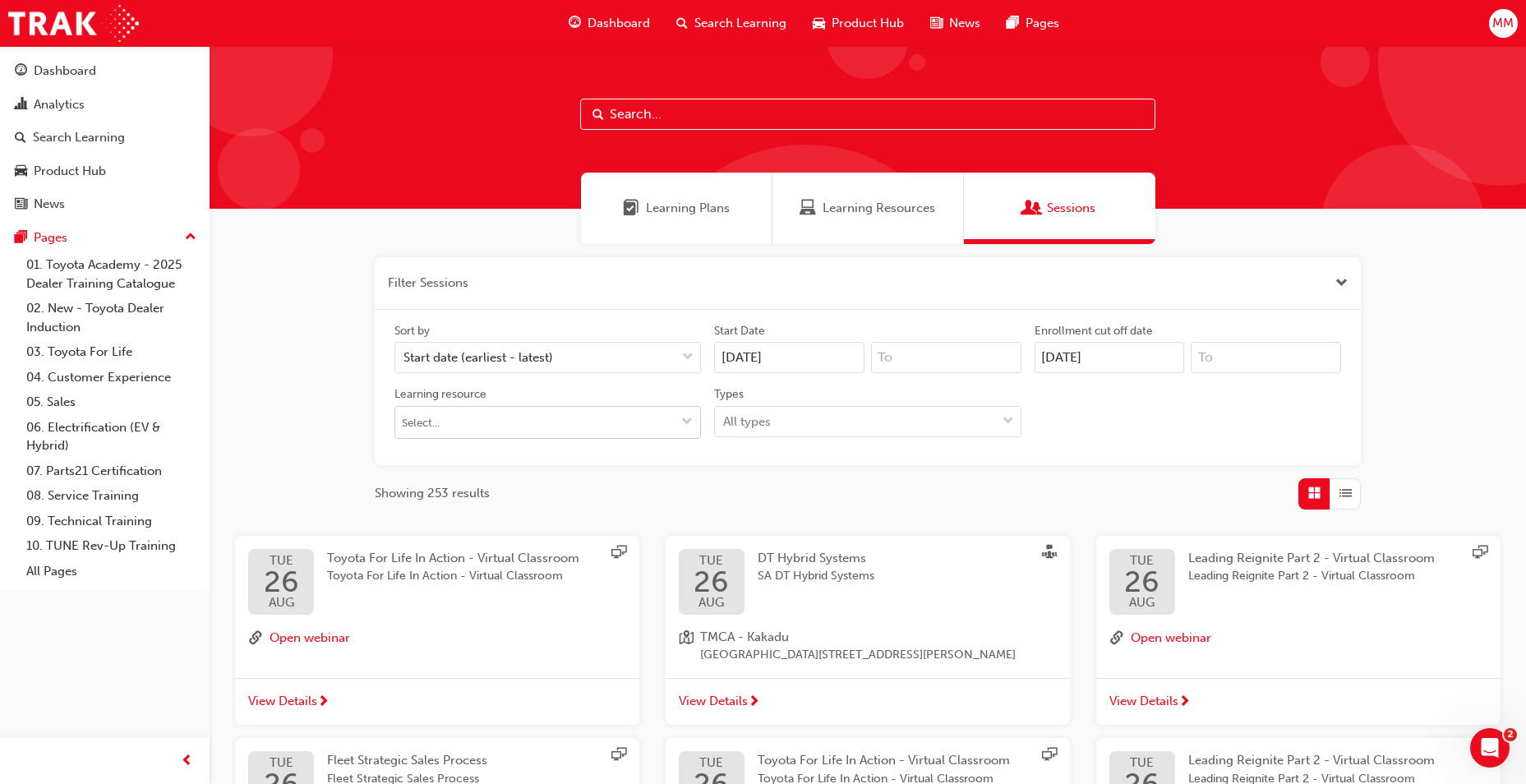
click at [604, 415] on input "Learning resource" at bounding box center [548, 422] width 305 height 32
click at [763, 425] on div "All types" at bounding box center [747, 421] width 48 height 19
click at [725, 425] on input "Types All types" at bounding box center [725, 420] width 2 height 14
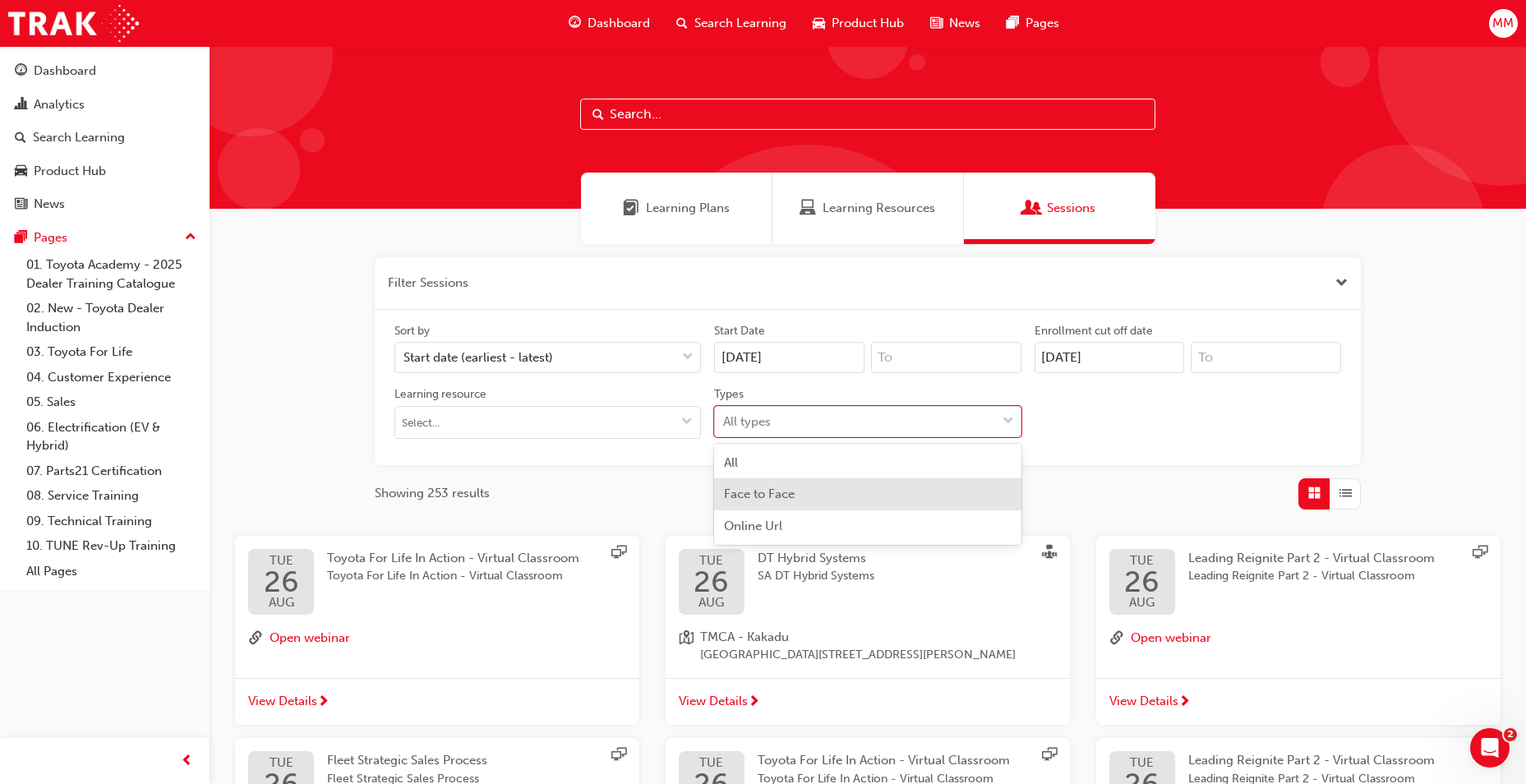
click at [800, 495] on div "Face to Face" at bounding box center [867, 493] width 306 height 32
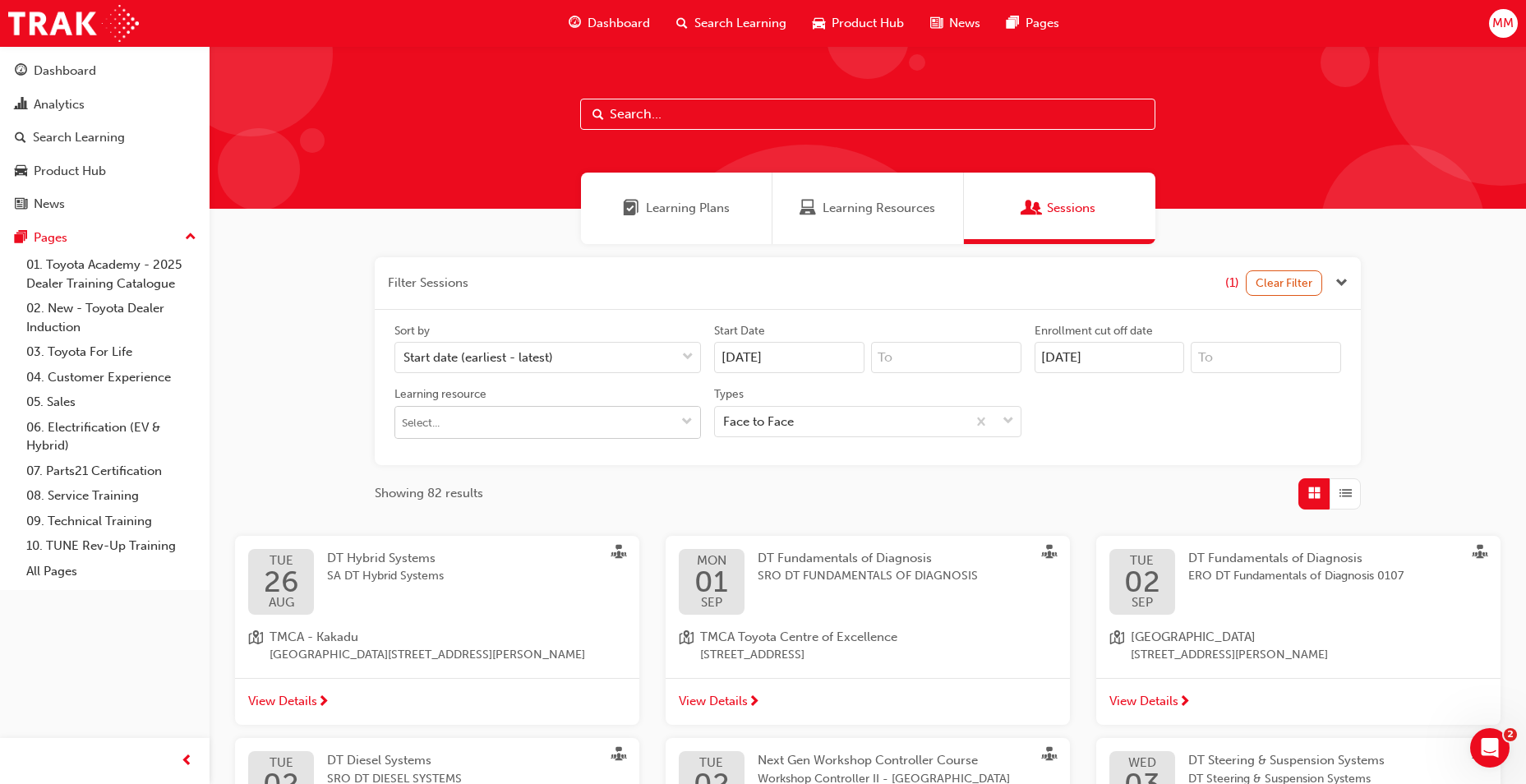
click at [540, 425] on input "Learning resource" at bounding box center [548, 422] width 305 height 32
click at [231, 271] on div "Filter Sessions (1) Clear Filter Sort by Start date (earliest - latest) Start D…" at bounding box center [867, 732] width 1316 height 976
click at [695, 107] on input "text" at bounding box center [867, 114] width 576 height 32
click at [81, 99] on div "Analytics" at bounding box center [59, 105] width 51 height 19
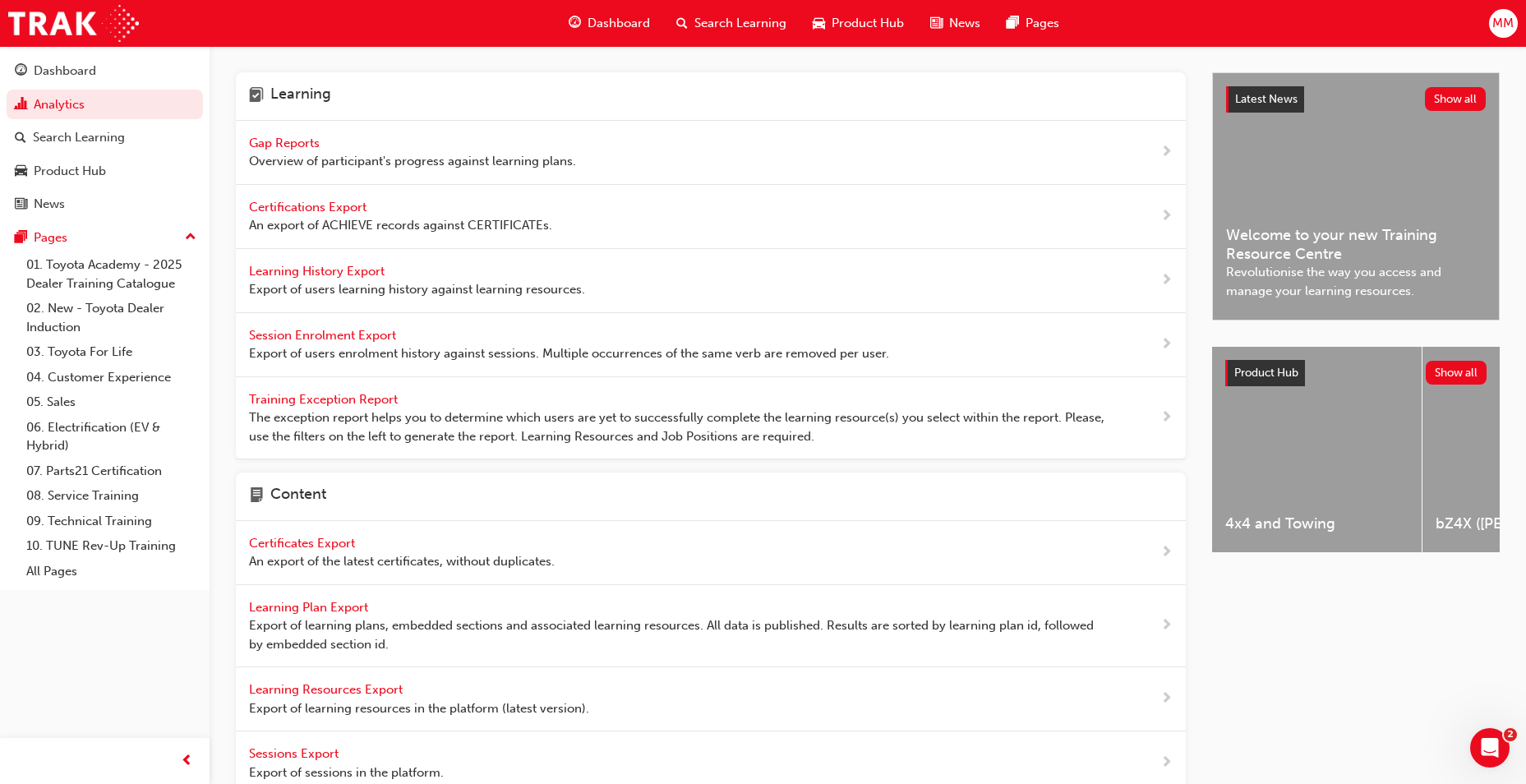
click at [307, 147] on span "Gap Reports" at bounding box center [286, 143] width 74 height 14
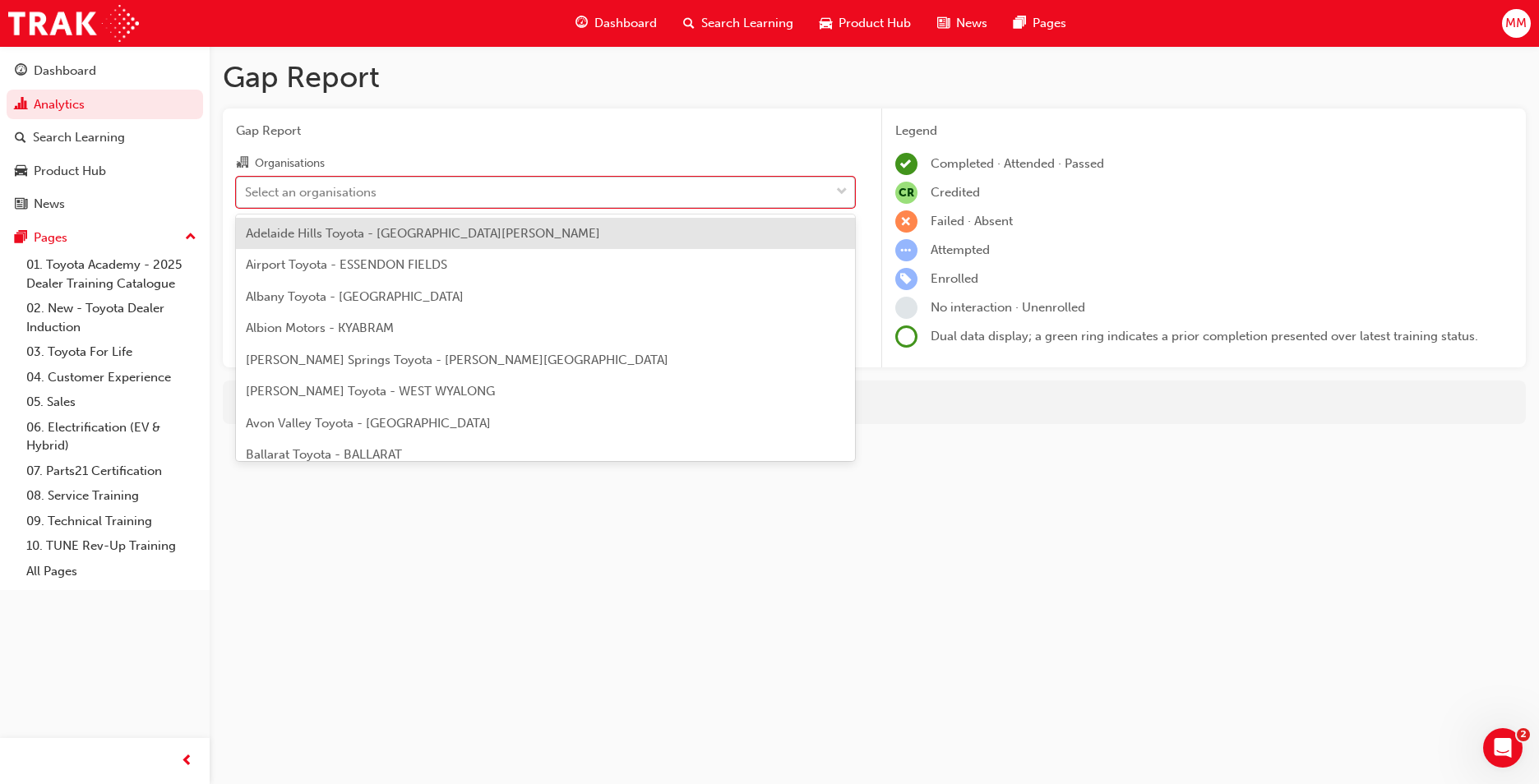
click at [349, 199] on div "Select an organisations" at bounding box center [311, 191] width 132 height 19
click at [247, 198] on input "Organisations option Adelaide Hills Toyota - MOUNT BARKER focused, 1 of 303. 30…" at bounding box center [246, 191] width 2 height 14
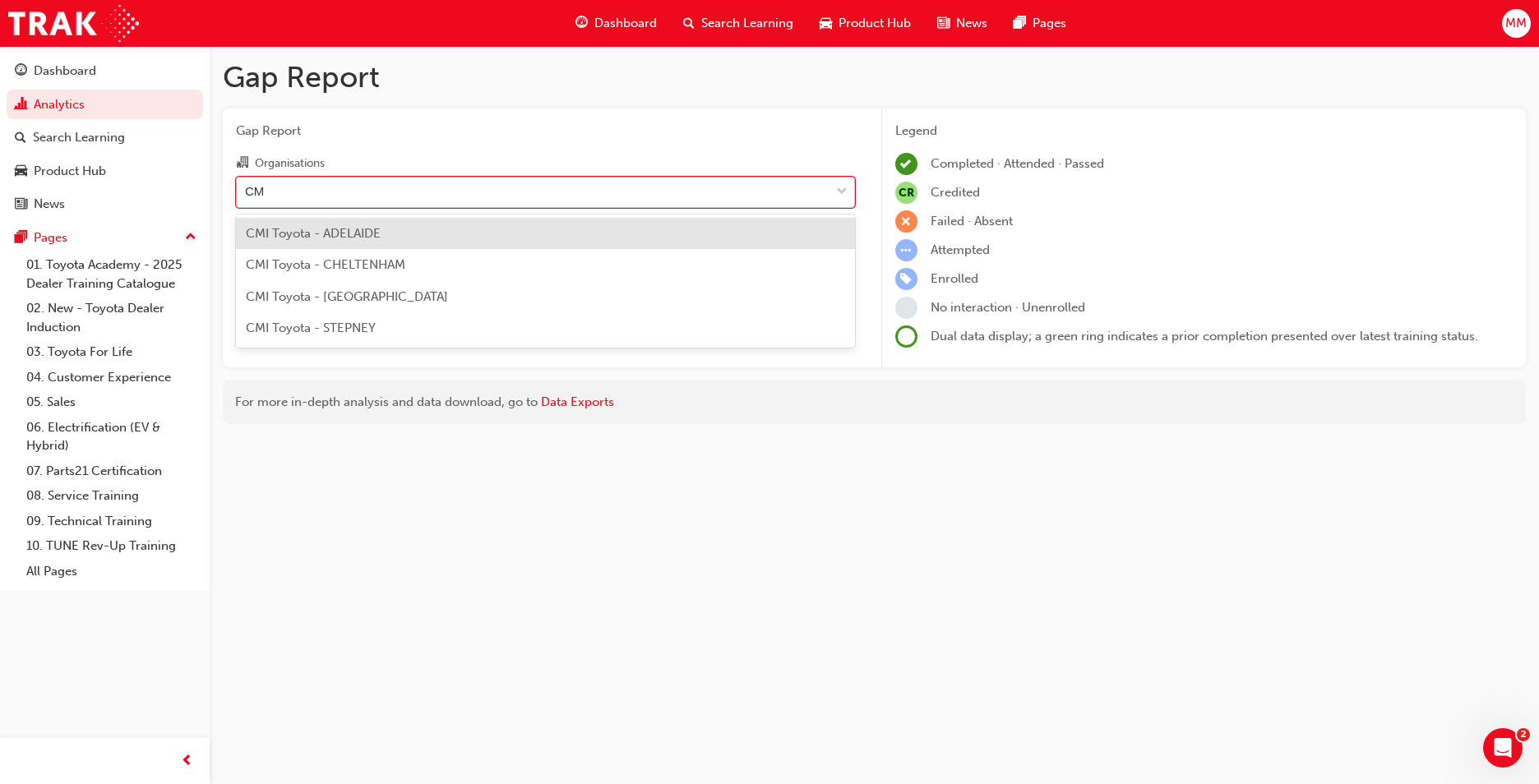
type input "C"
type input "Clare"
click at [373, 232] on span "Clare Valley Toyota - CLARE" at bounding box center [325, 233] width 160 height 14
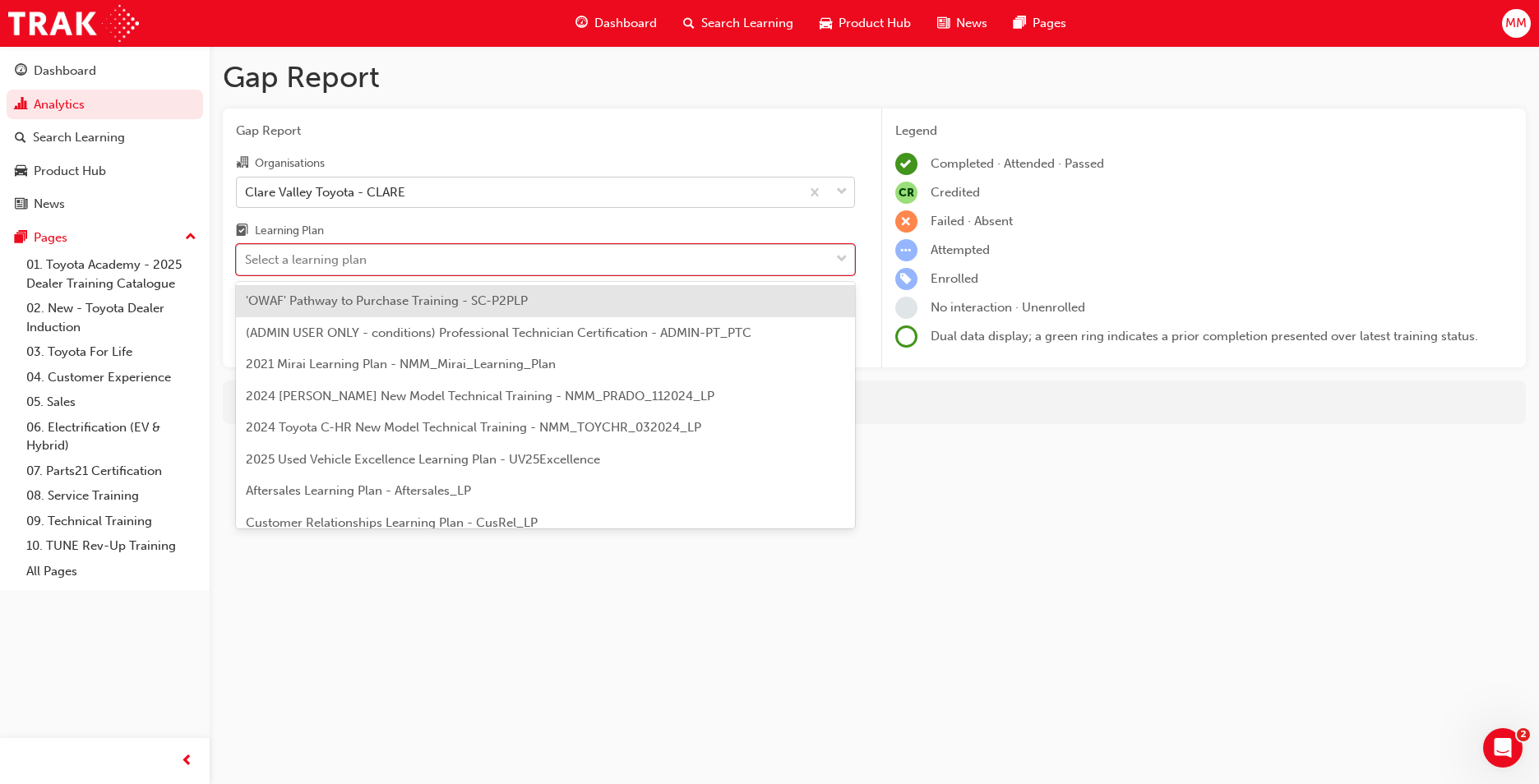
click at [330, 269] on div "Select a learning plan" at bounding box center [305, 259] width 122 height 19
click at [247, 266] on input "Learning Plan option 'OWAF' Pathway to Purchase Training - SC-P2PLP focused, 1 …" at bounding box center [246, 258] width 2 height 14
type input "DT"
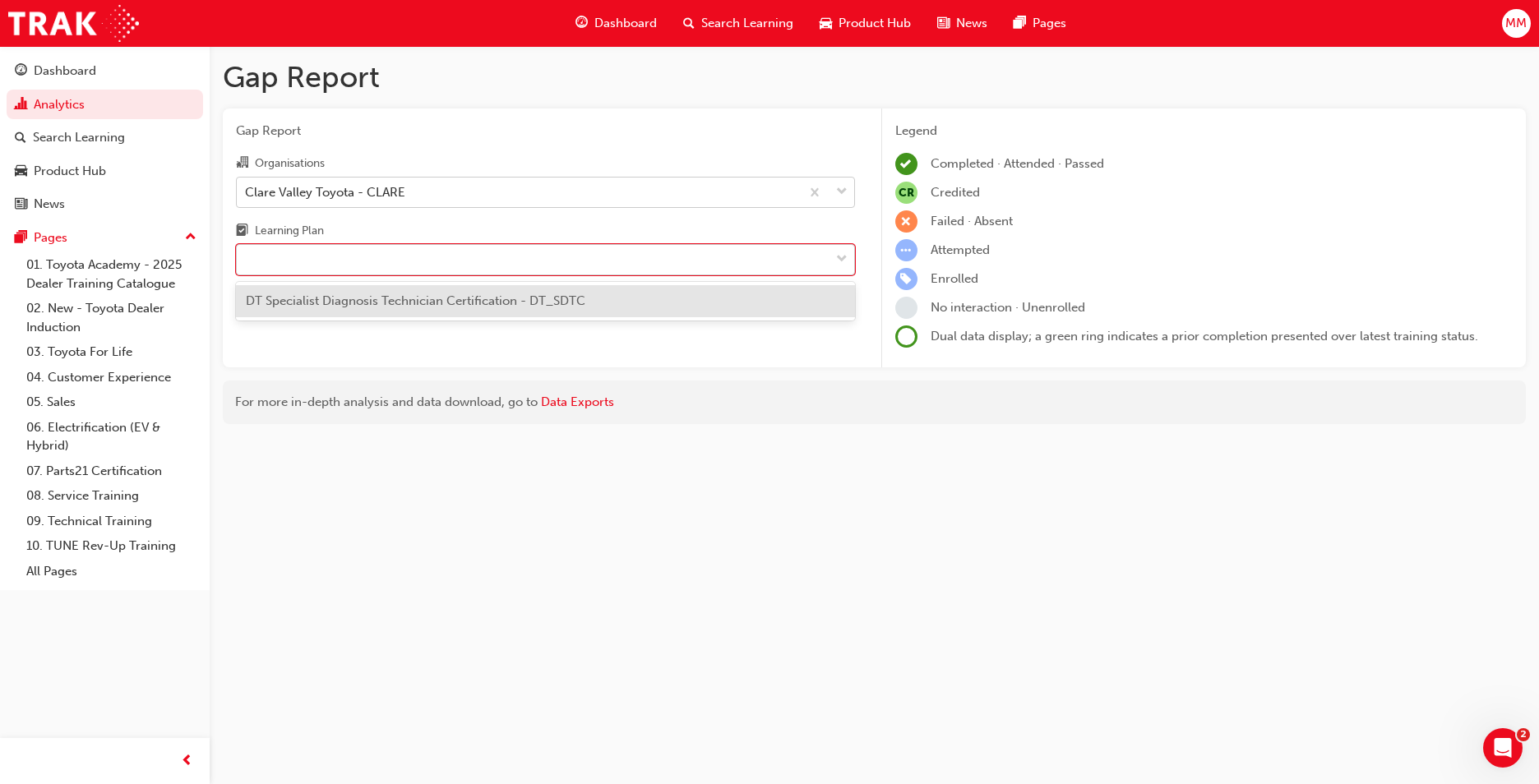
type input "]"
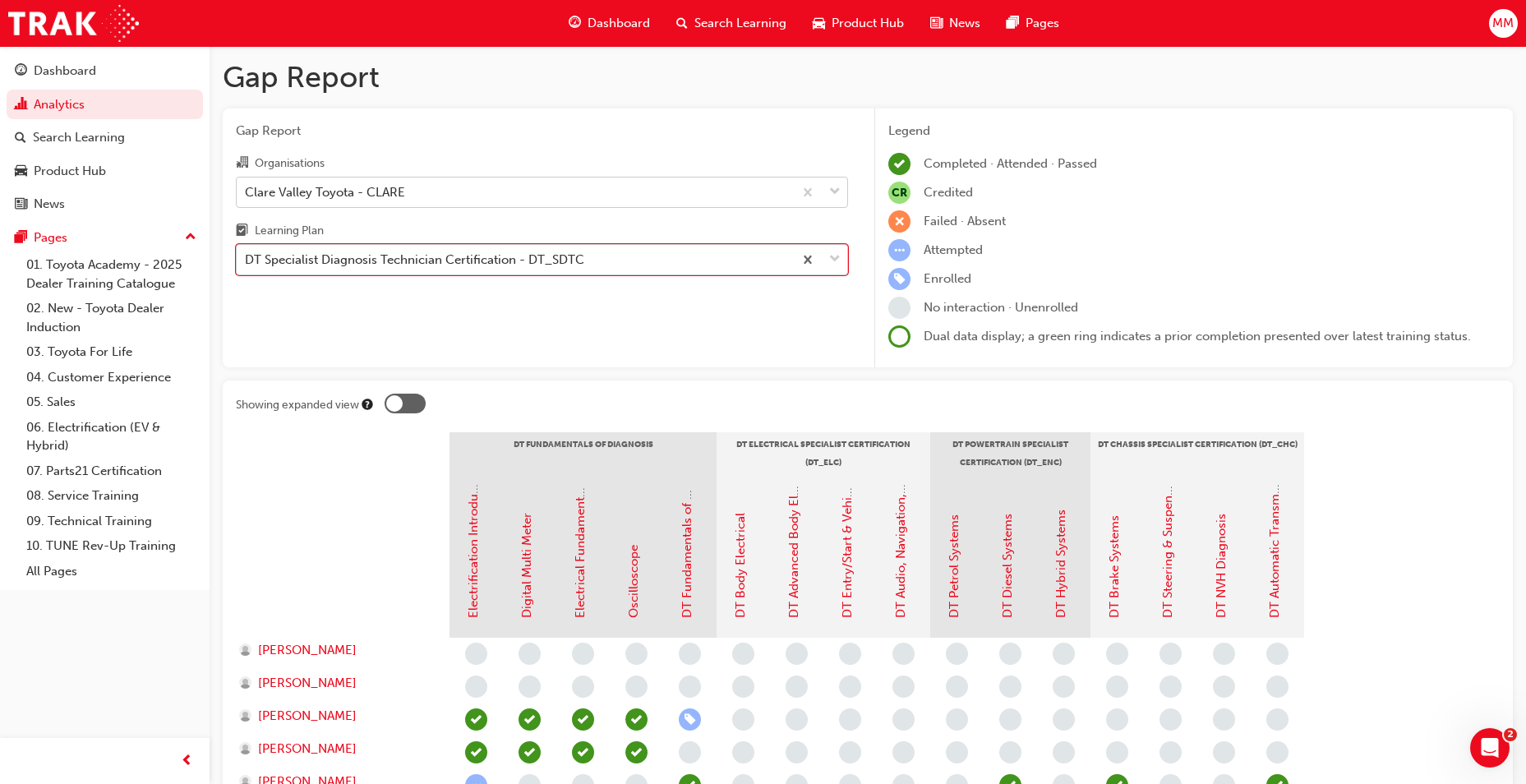
click at [388, 264] on div "DT Specialist Diagnosis Technician Certification - DT_SDTC" at bounding box center [415, 259] width 340 height 19
click at [247, 264] on input "Learning Plan option DT Specialist Diagnosis Technician Certification - DT_SDTC…" at bounding box center [246, 258] width 2 height 14
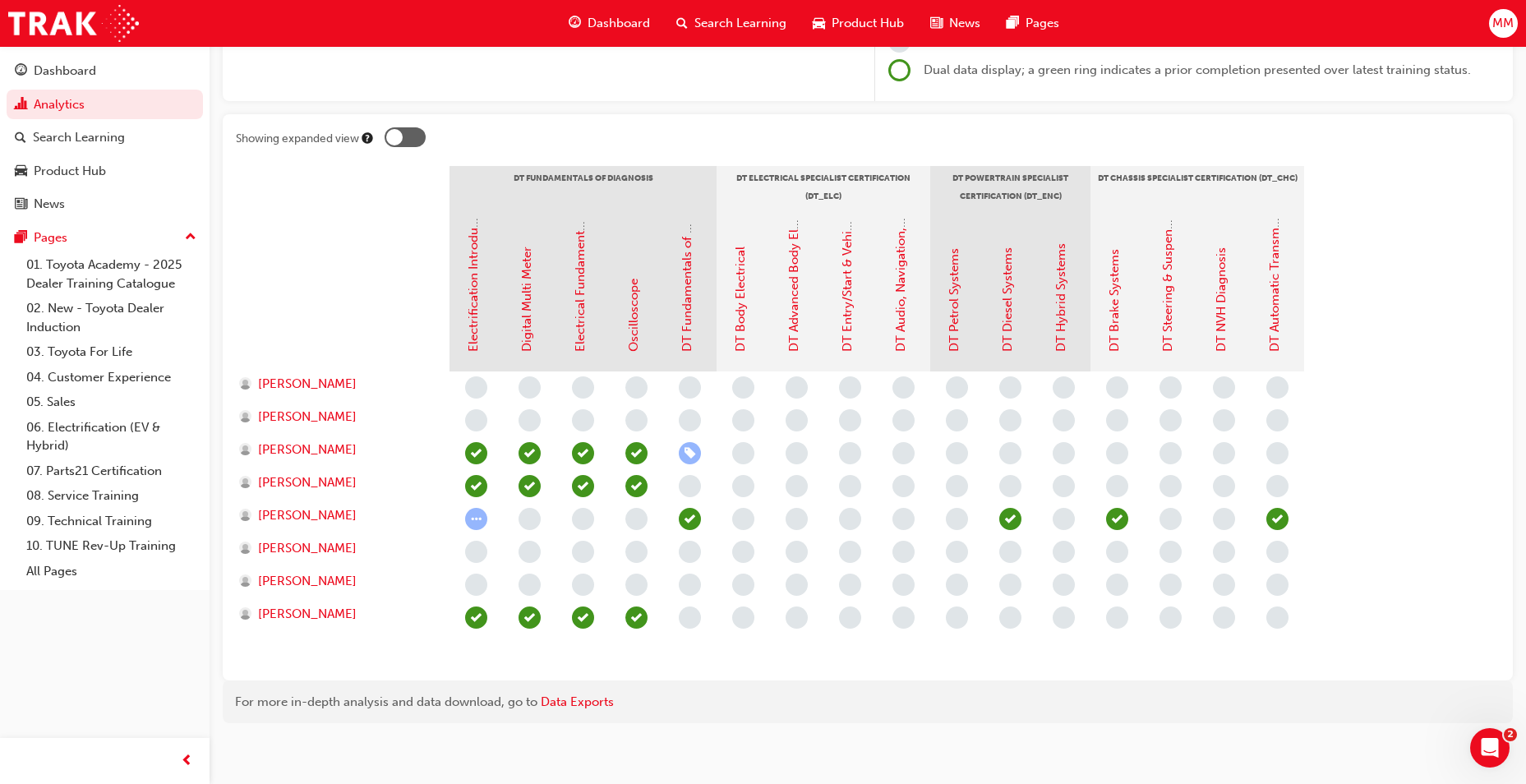
scroll to position [273, 0]
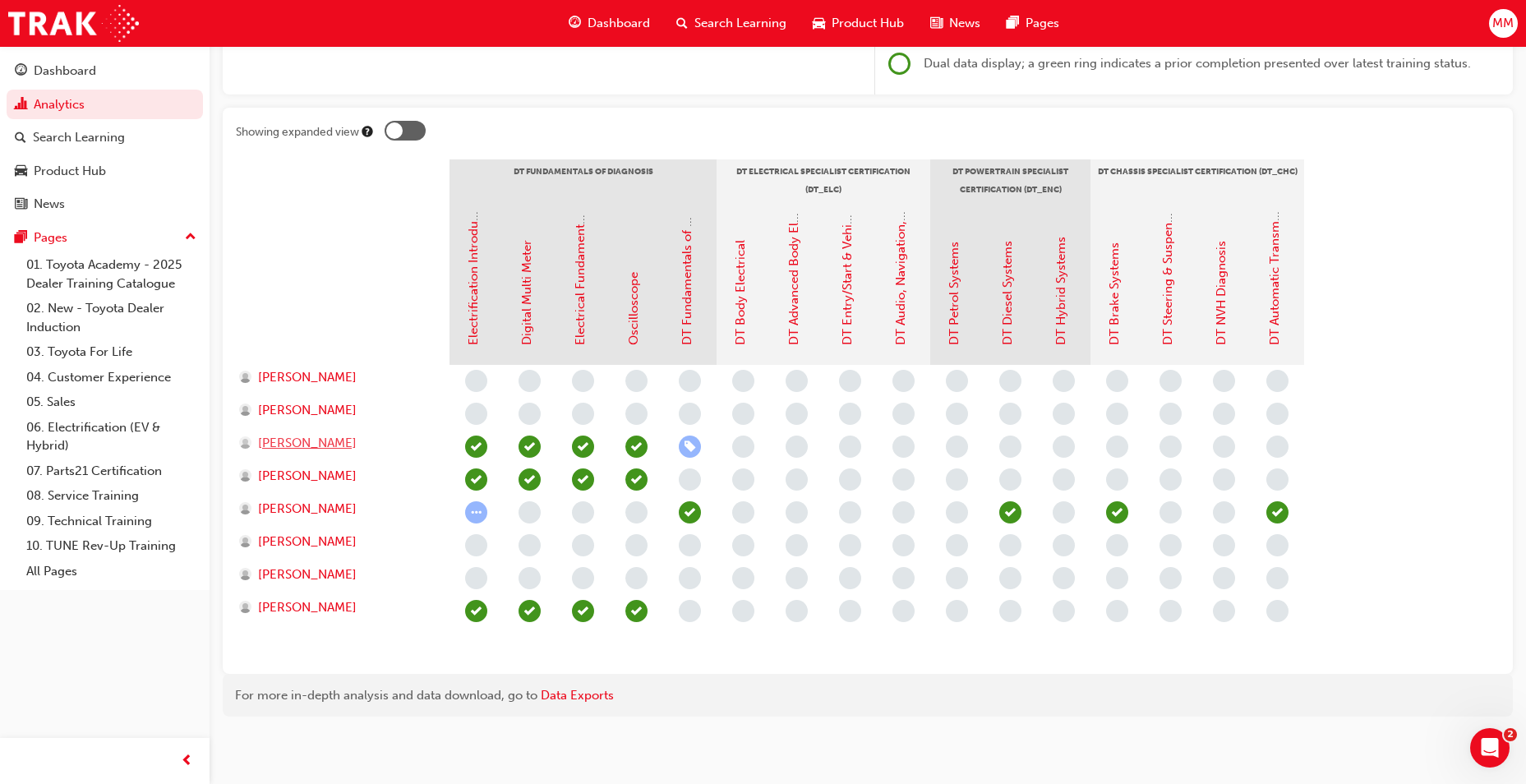
click at [287, 449] on span "[PERSON_NAME]" at bounding box center [307, 443] width 98 height 19
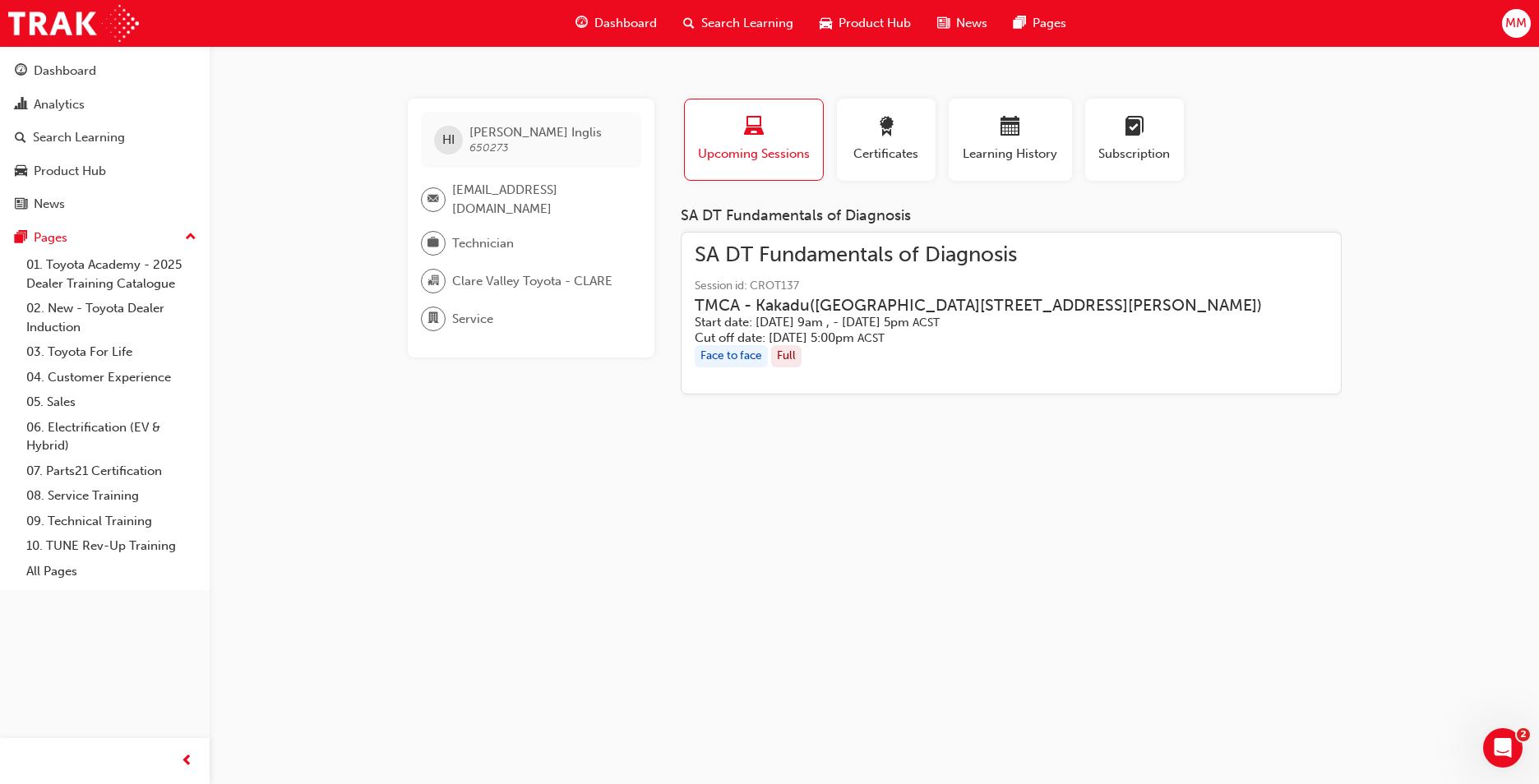
click at [901, 288] on span "Session id: CROT137" at bounding box center [991, 286] width 594 height 19
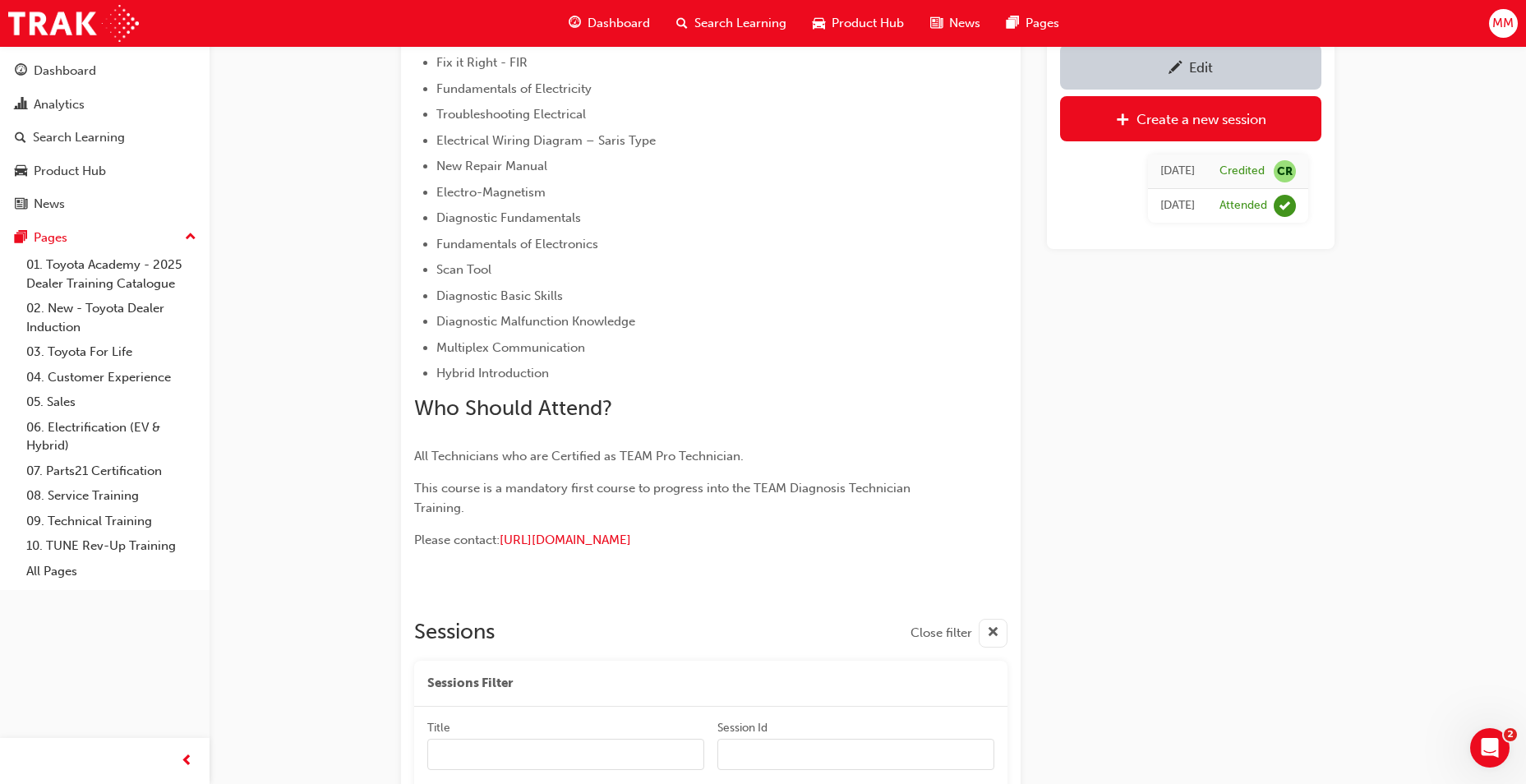
scroll to position [394, 0]
click at [987, 638] on div "button" at bounding box center [994, 634] width 29 height 29
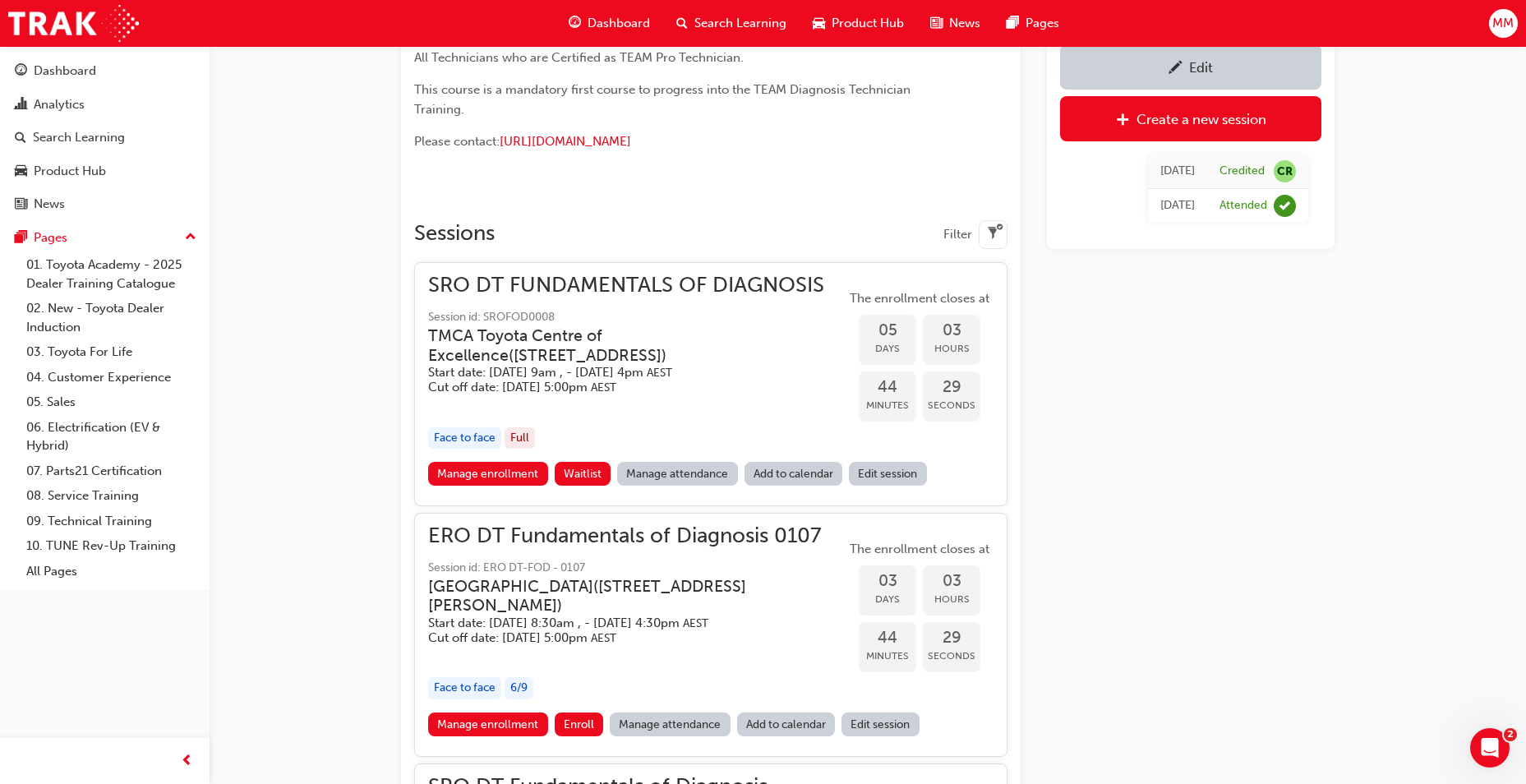
scroll to position [887, 0]
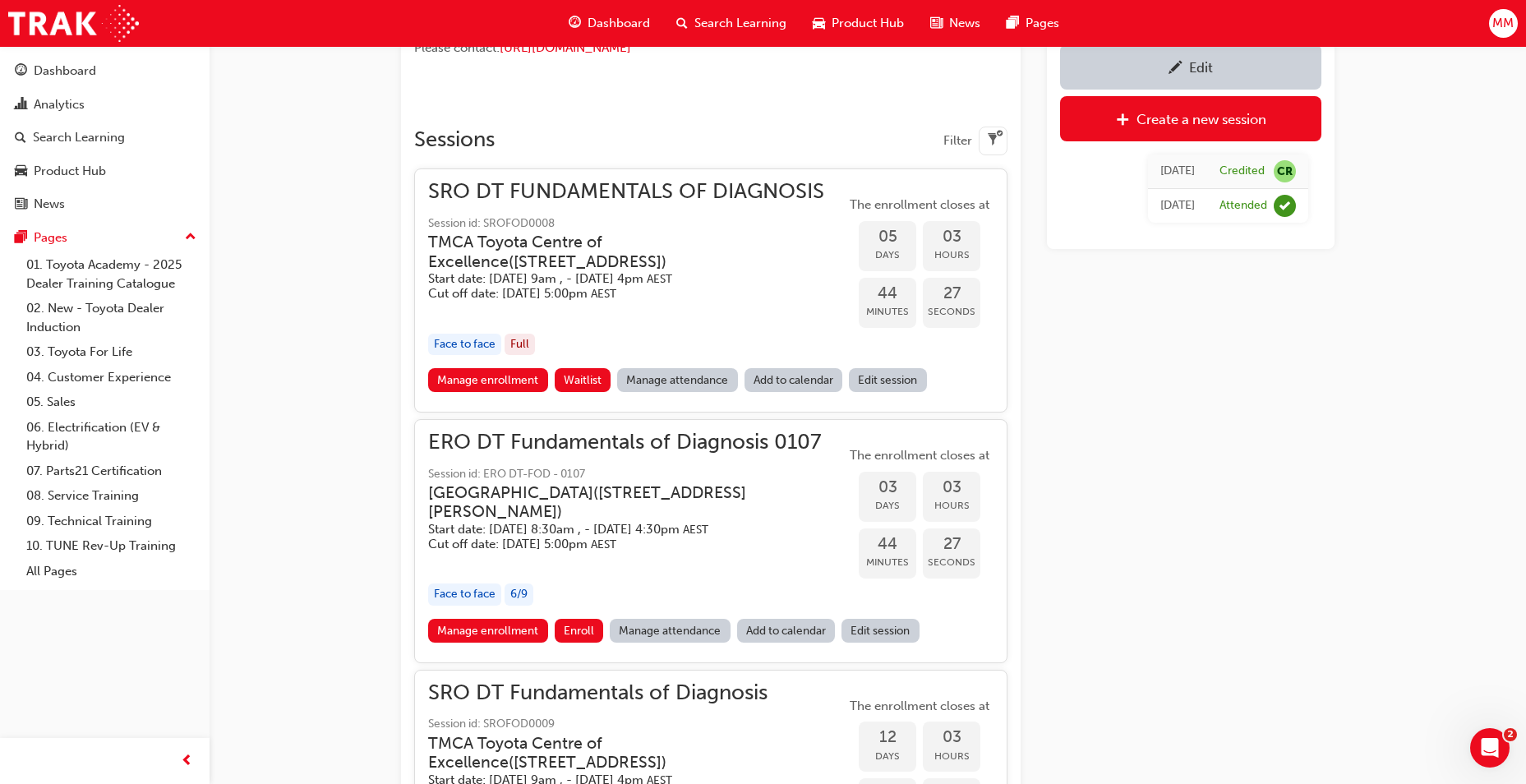
click at [983, 145] on div "button" at bounding box center [994, 141] width 29 height 29
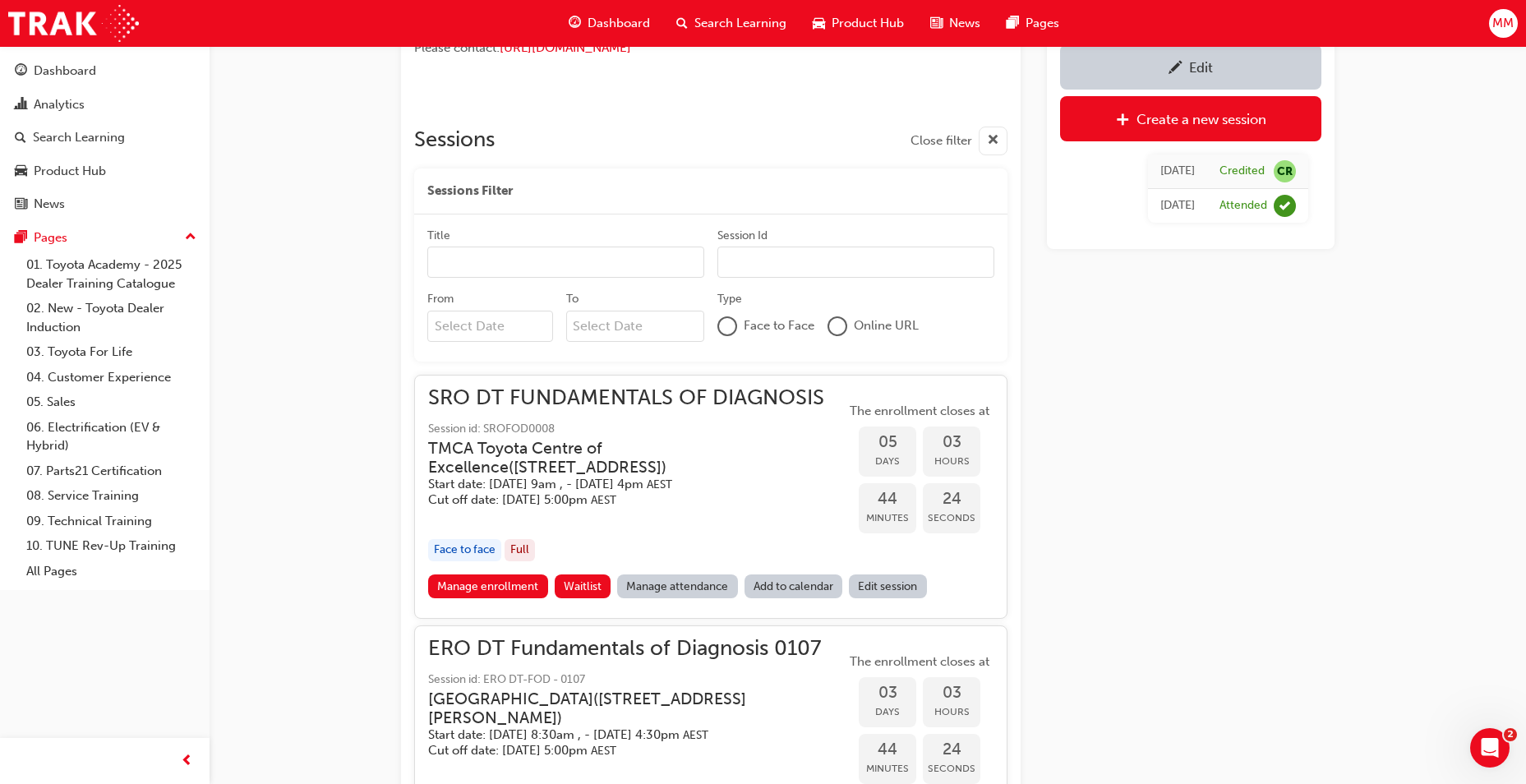
click at [780, 331] on span "Face to Face" at bounding box center [779, 325] width 70 height 19
click at [734, 329] on div at bounding box center [727, 326] width 16 height 16
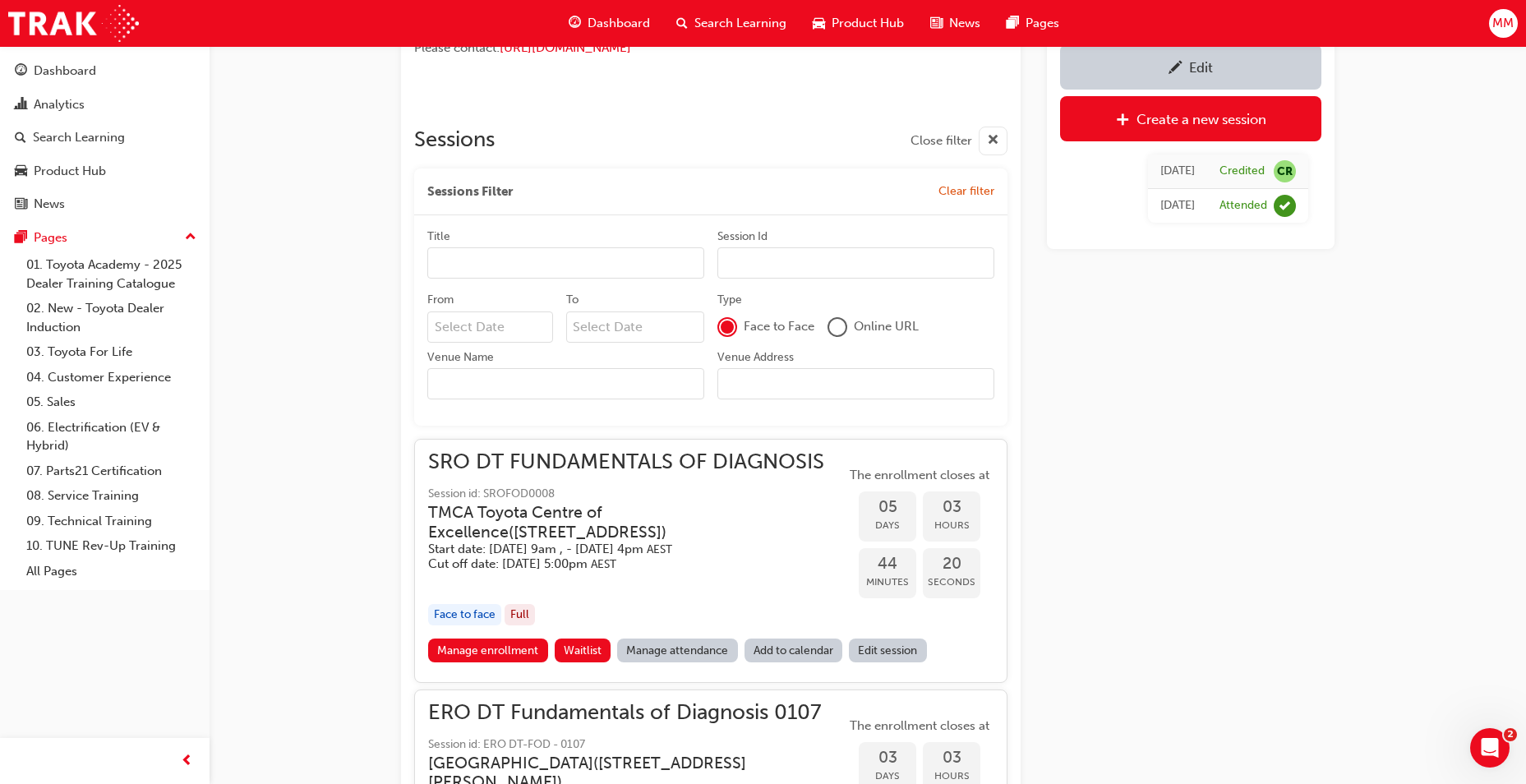
click at [589, 387] on input "Venue Name" at bounding box center [566, 384] width 277 height 32
type input "CRO"
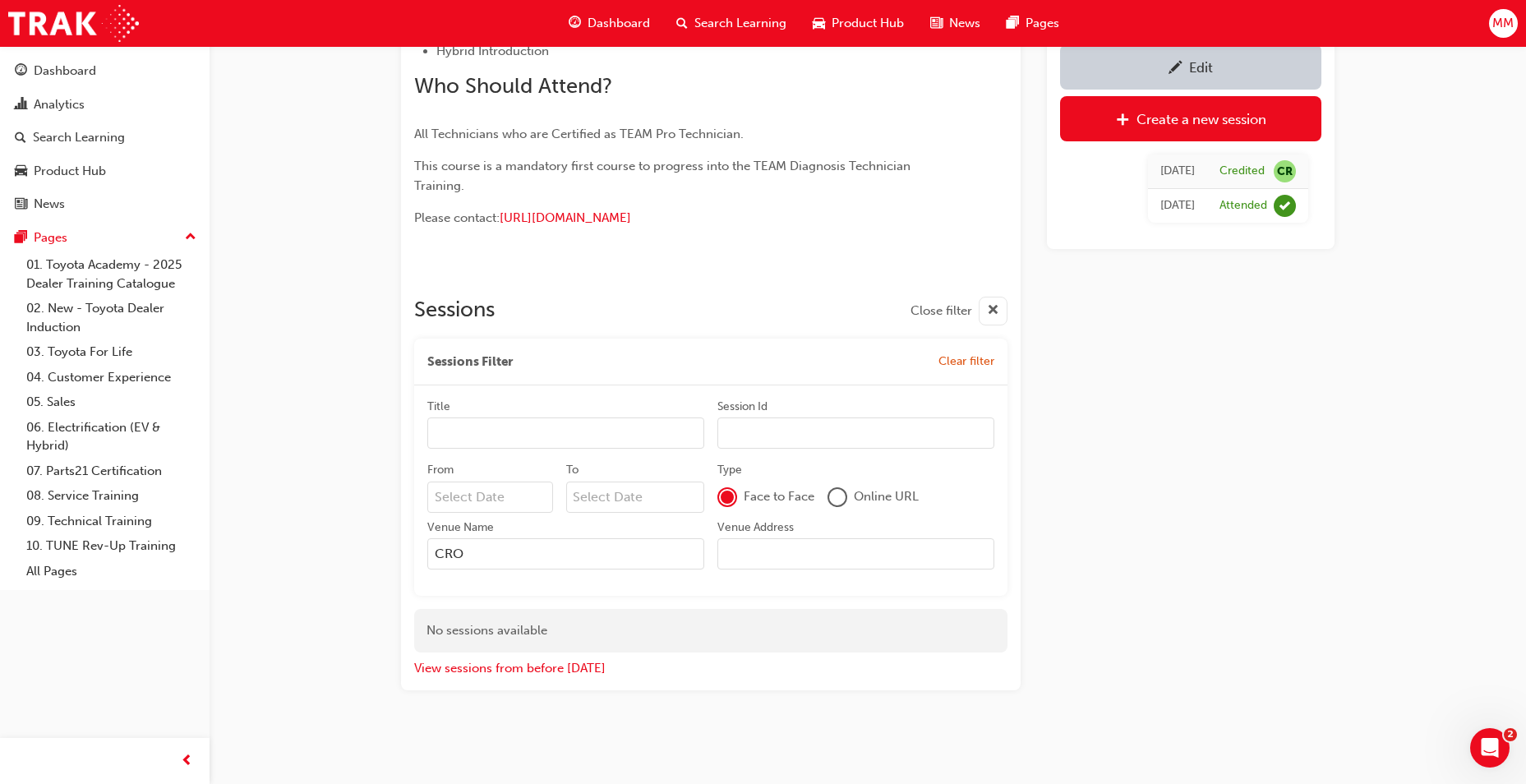
drag, startPoint x: 510, startPoint y: 555, endPoint x: 414, endPoint y: 557, distance: 96.0
click at [415, 556] on div "Title Session Id From To Type Face to Face Online URL Venue Name CRO Venue Addr…" at bounding box center [711, 491] width 594 height 211
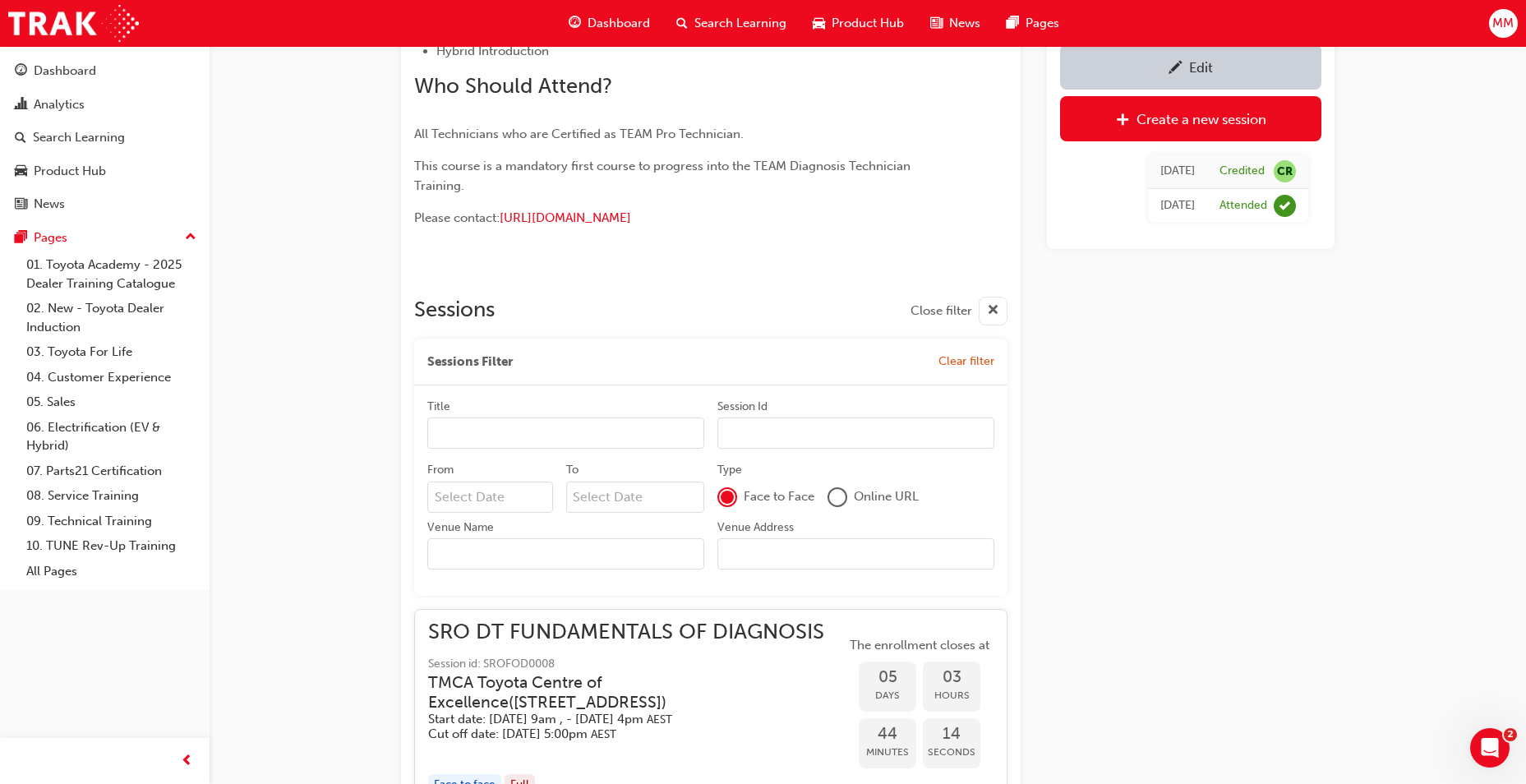
scroll to position [887, 0]
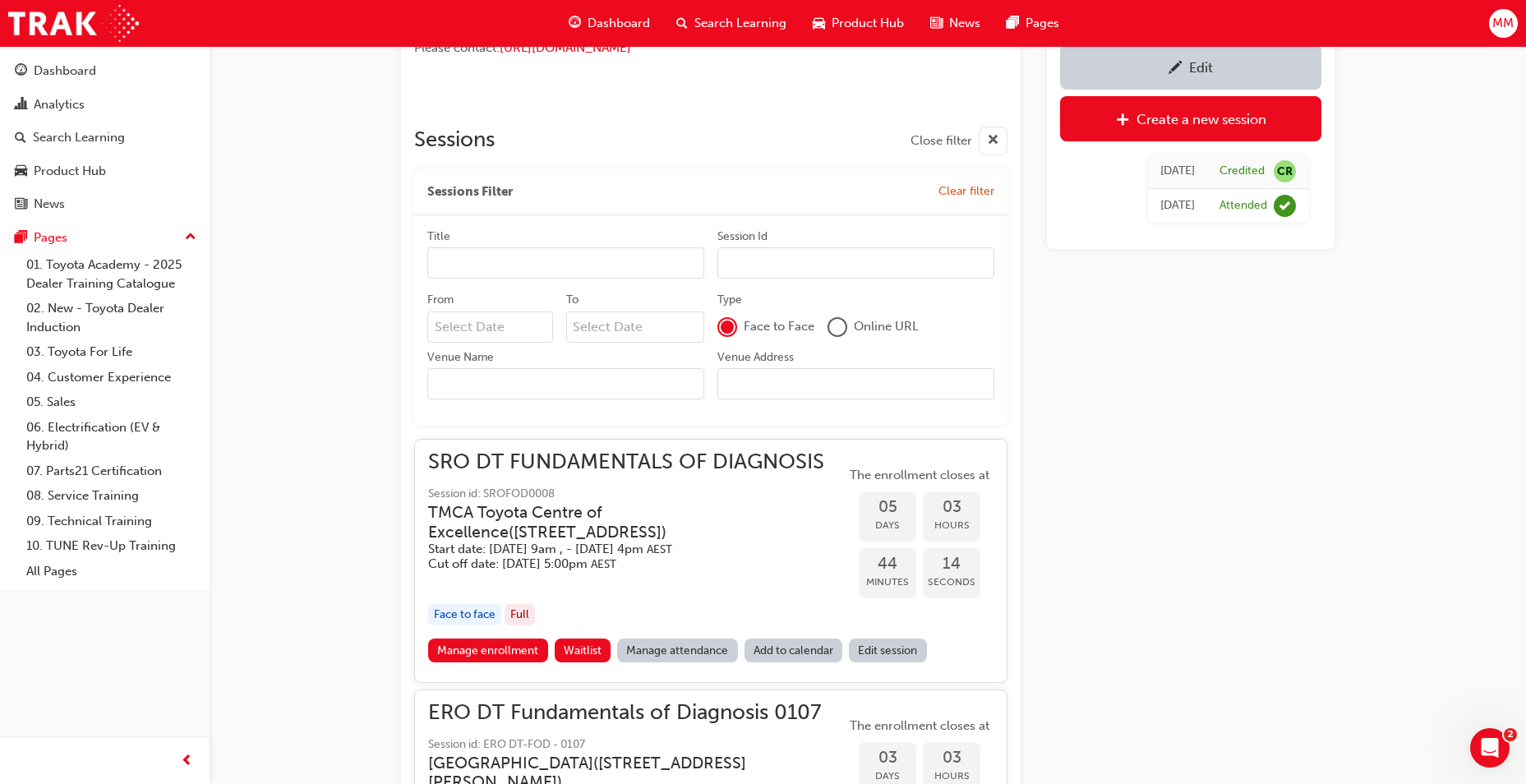
click at [829, 383] on input "Venue Address" at bounding box center [856, 384] width 277 height 32
click at [589, 388] on input "Venue Name" at bounding box center [566, 384] width 277 height 32
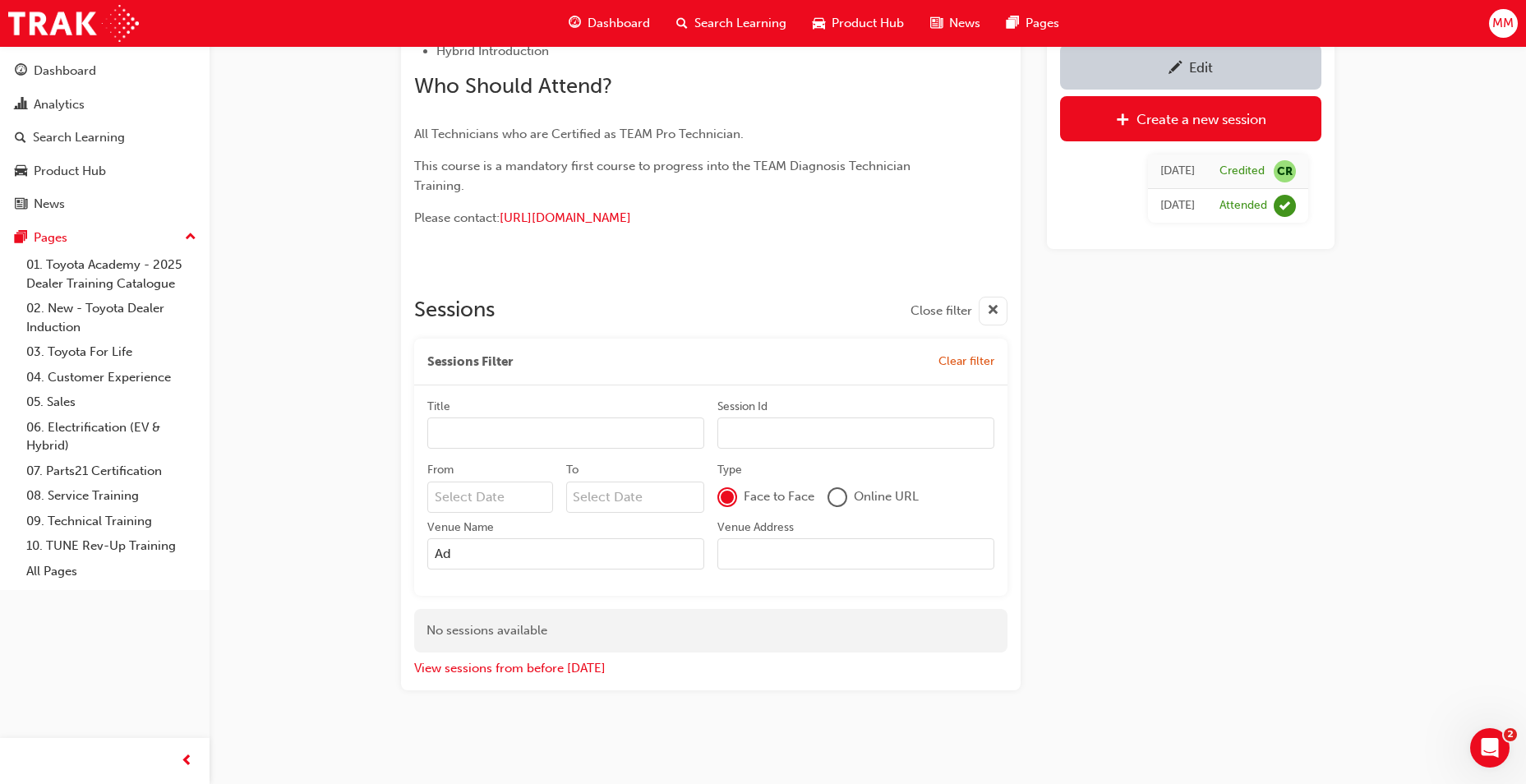
type input "A"
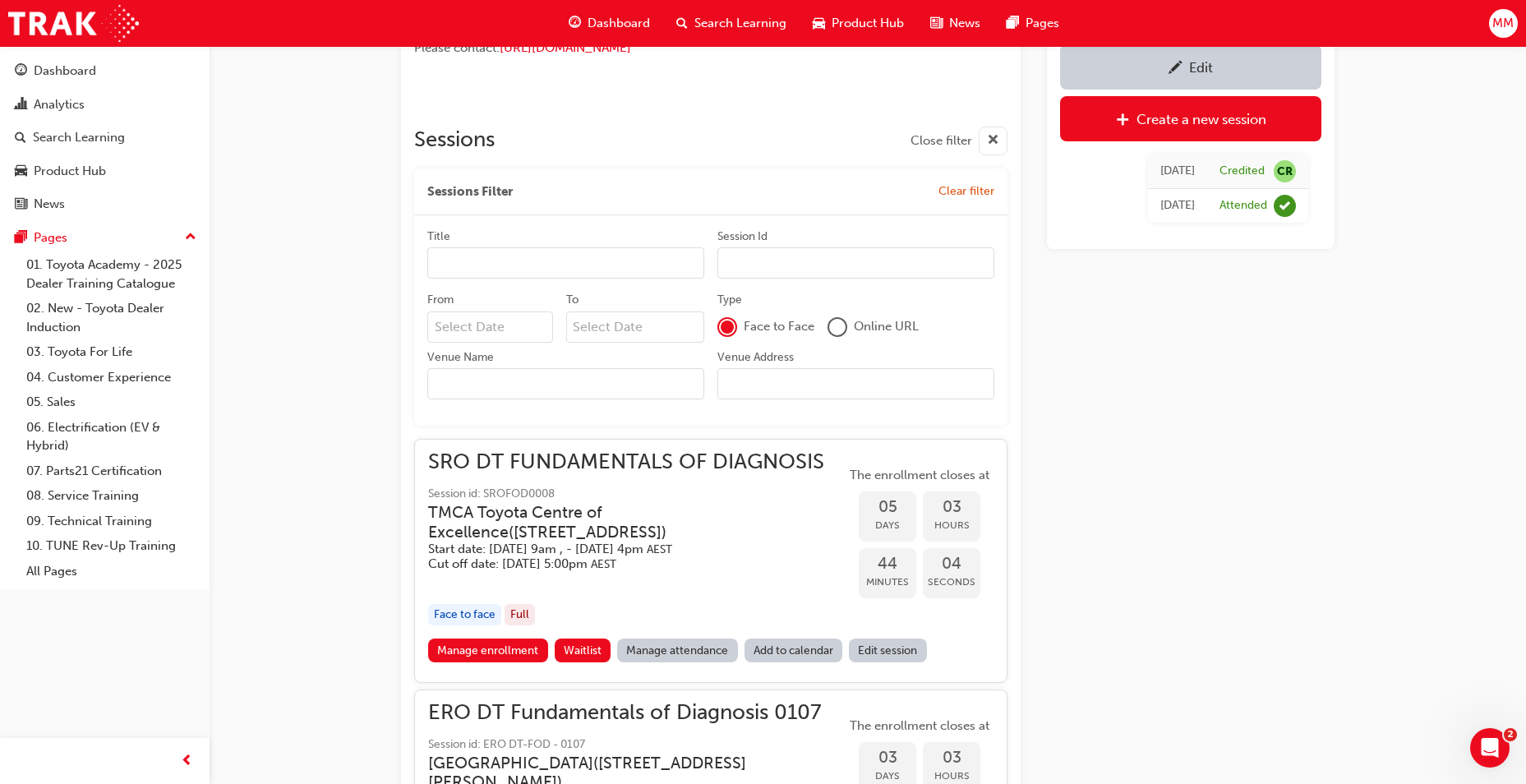
click at [817, 385] on input "Venue Address" at bounding box center [856, 384] width 277 height 32
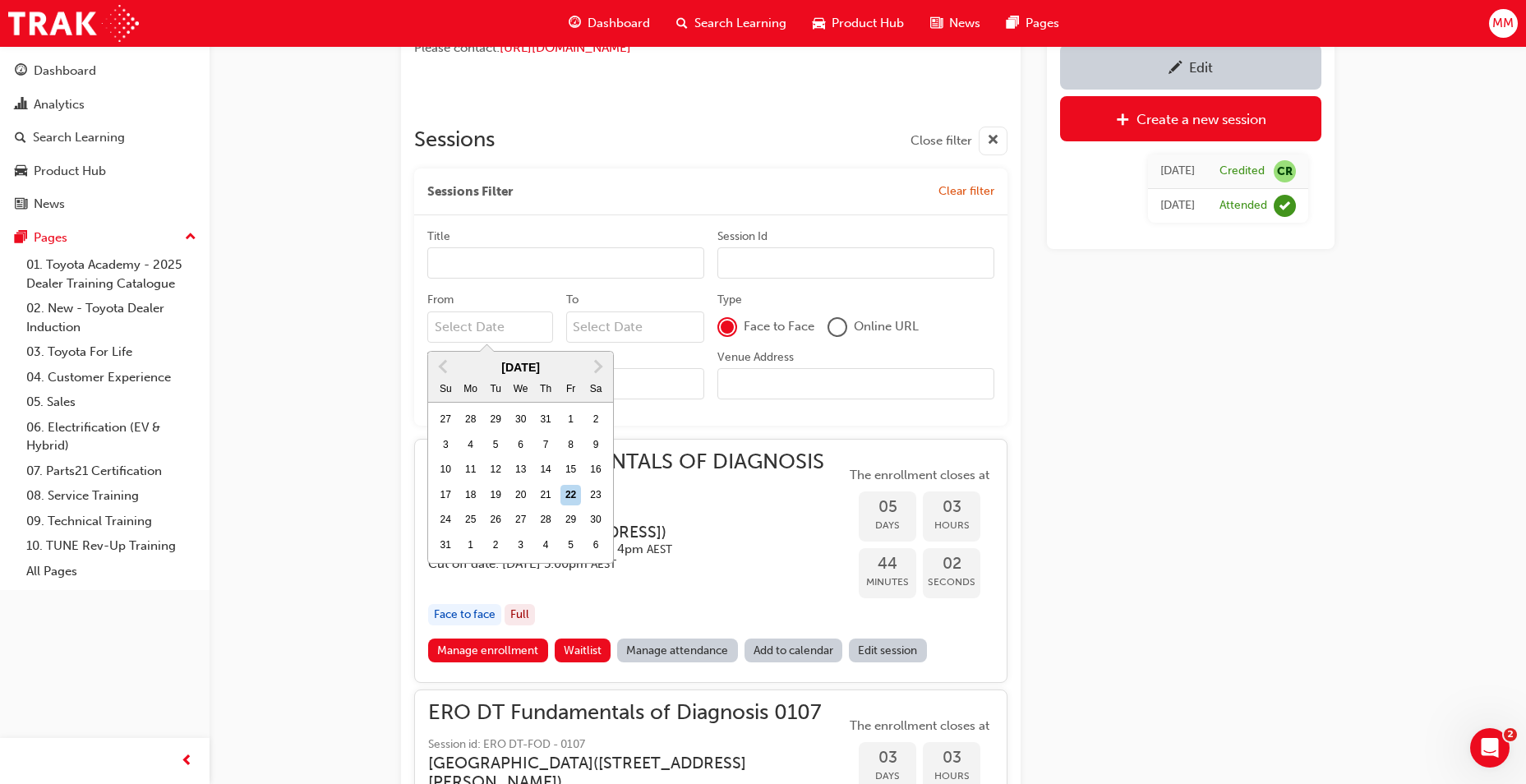
click at [520, 320] on input "From Previous Month Next Month August 2025 Su Mo Tu We Th Fr Sa 27 28 29 30 31 …" at bounding box center [490, 327] width 126 height 32
click at [475, 495] on div "18" at bounding box center [471, 496] width 22 height 22
click at [475, 342] on input "From Previous Month Next Month August 2025 Su Mo Tu We Th Fr Sa 27 28 29 30 31 …" at bounding box center [490, 327] width 126 height 32
type input "18/08/25"
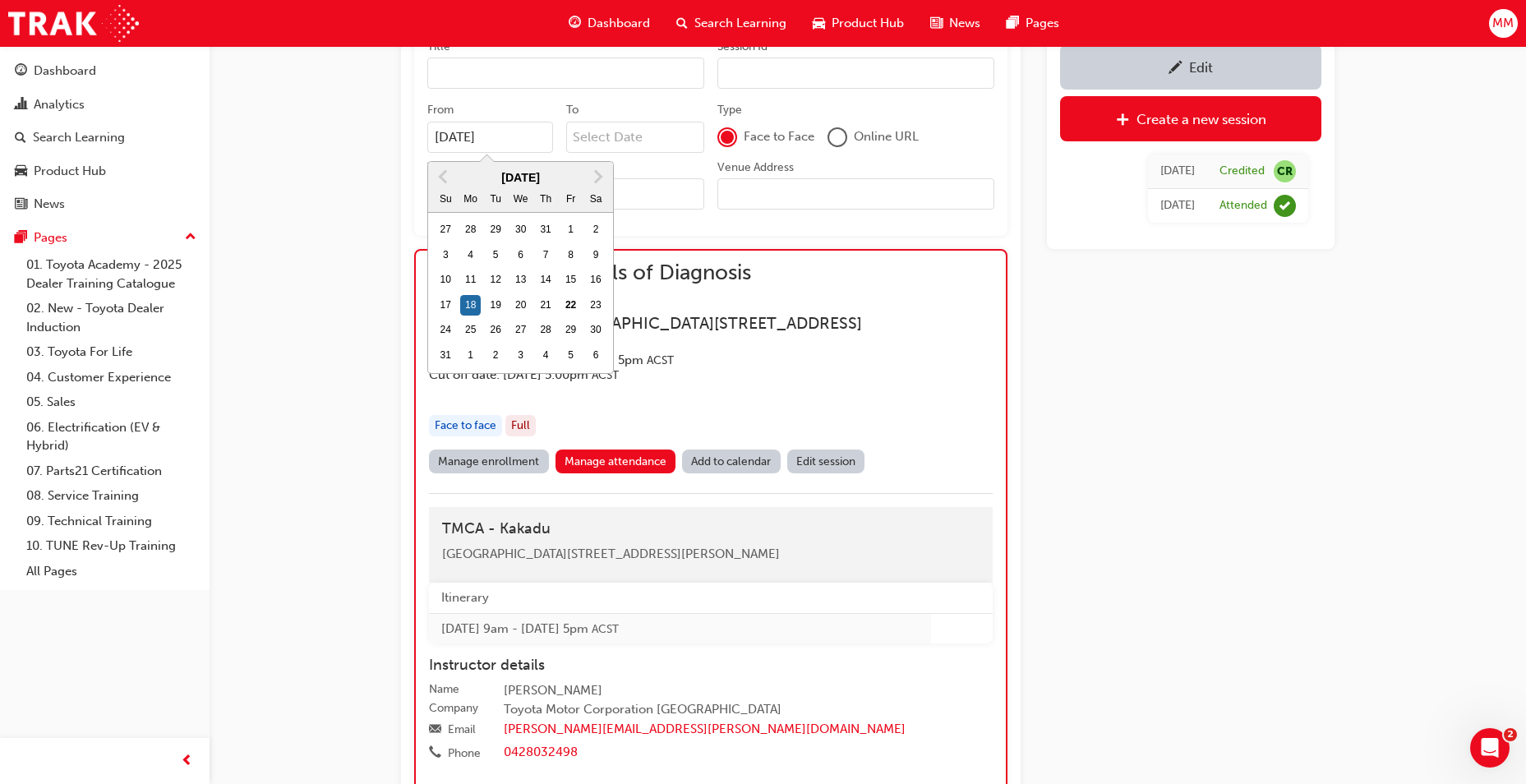
scroll to position [918, 0]
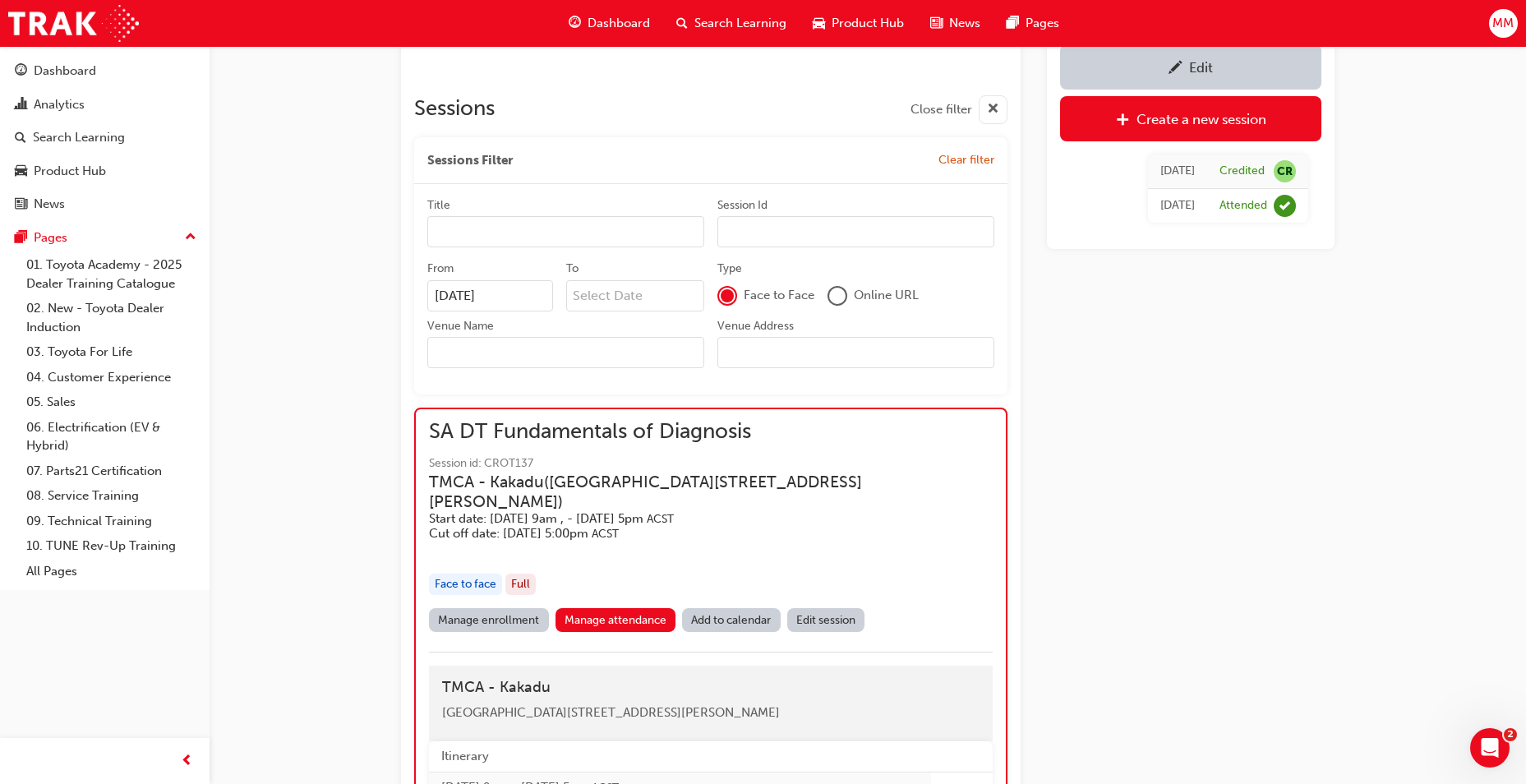
click at [1164, 540] on div "Edit Create a new session Thu 11 Oct 2012 Credited CR Thu 11 Oct 2012 Attended" at bounding box center [1191, 615] width 287 height 2770
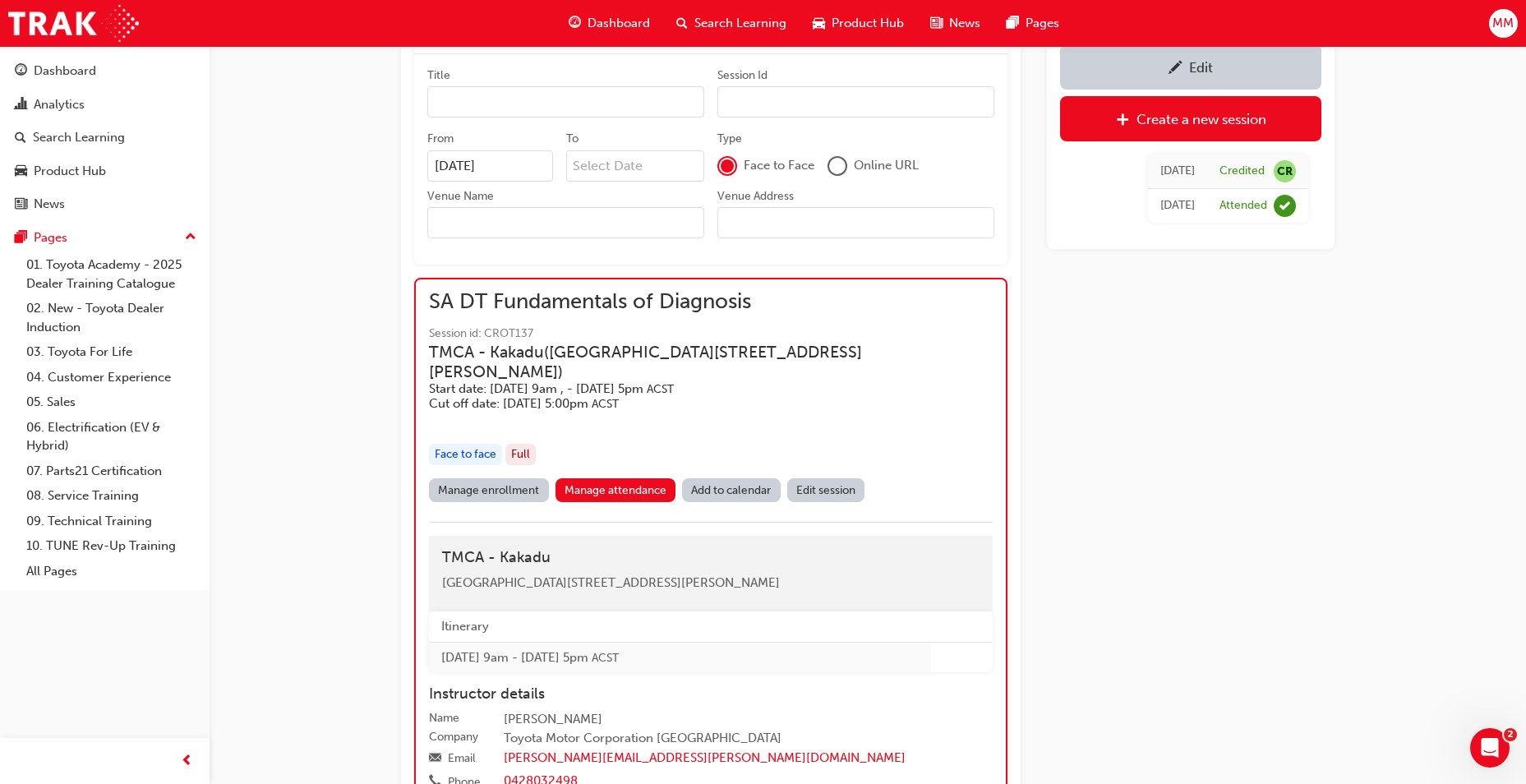
scroll to position [1082, 0]
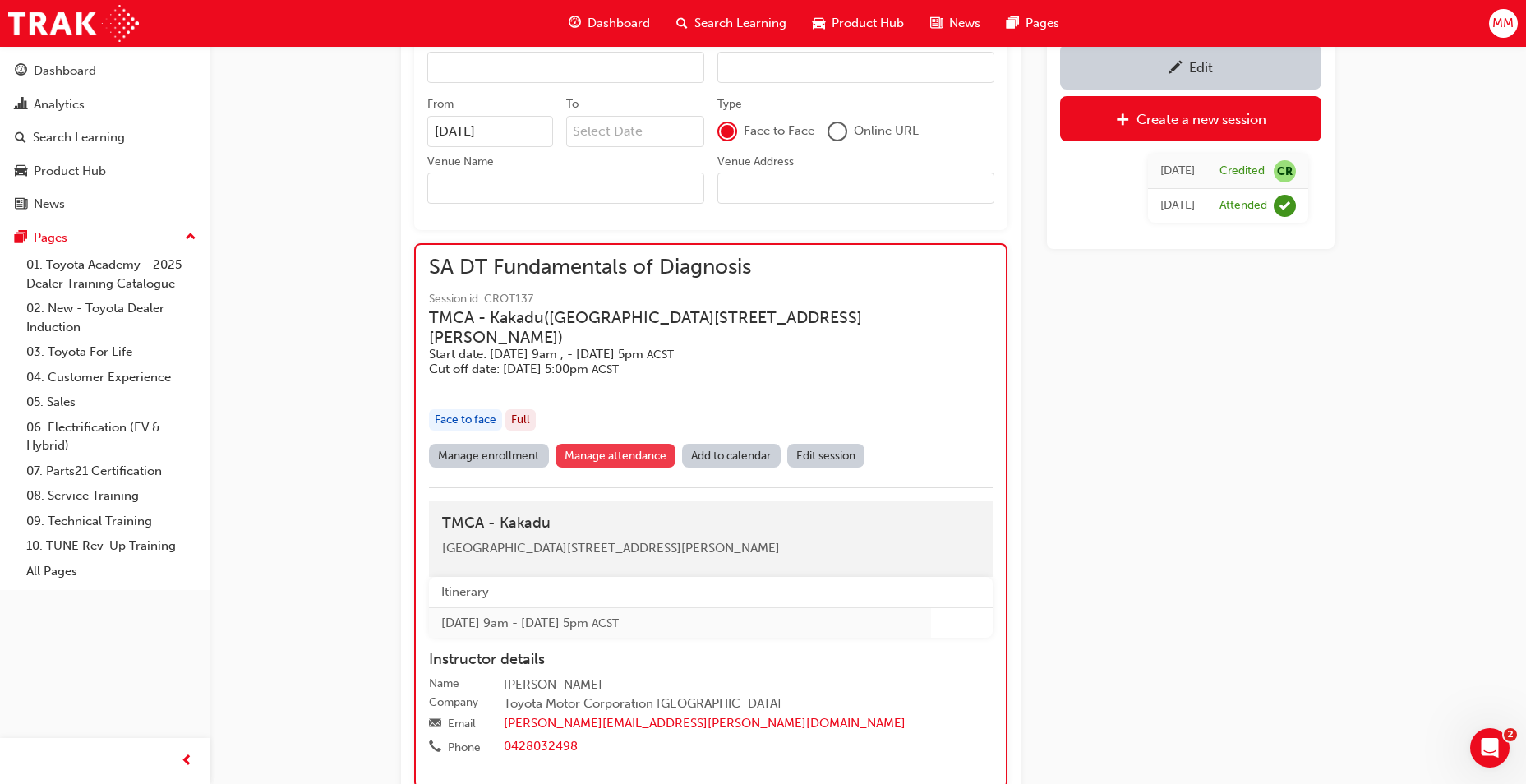
click at [631, 445] on link "Manage attendance" at bounding box center [616, 455] width 121 height 23
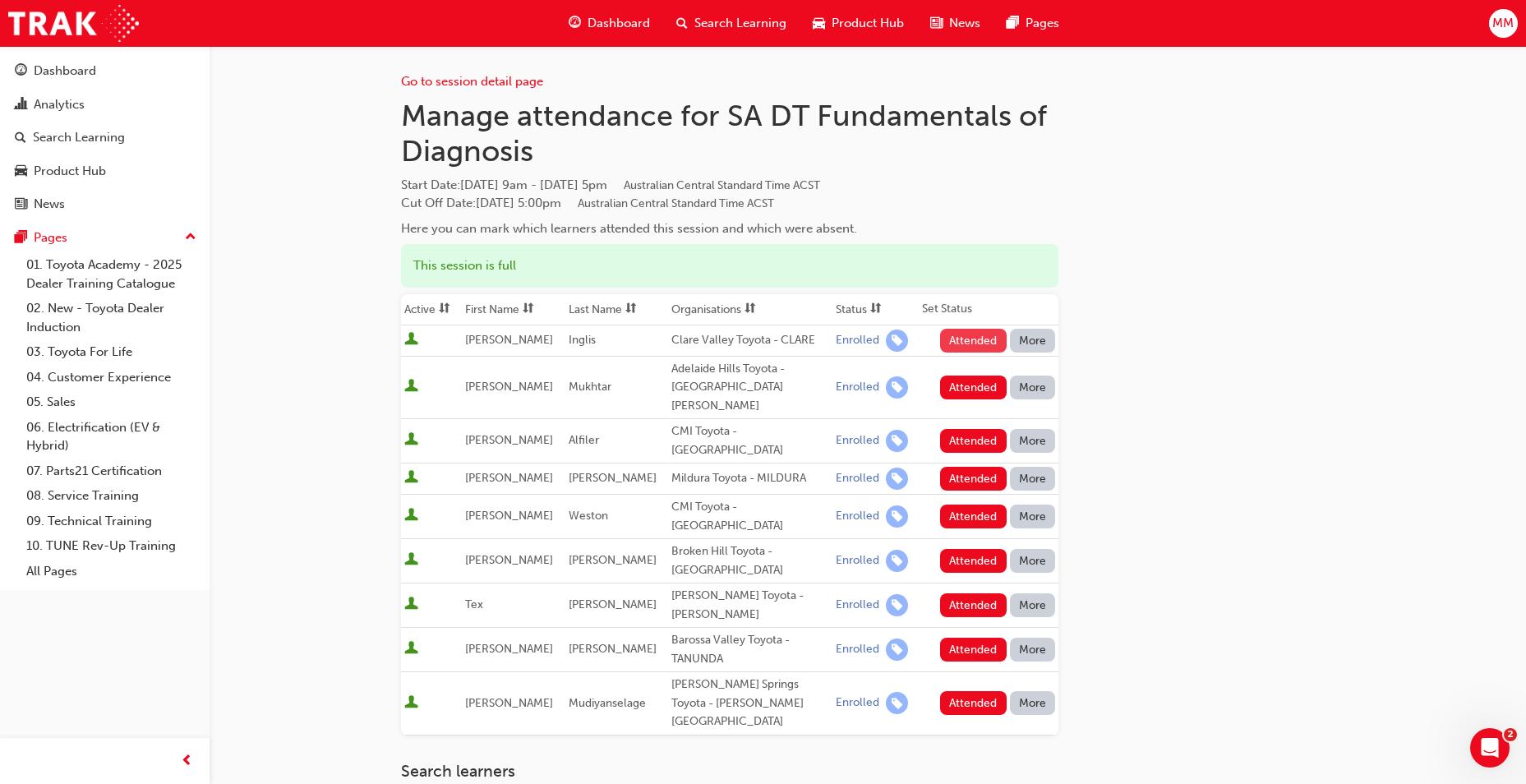
click at [978, 347] on button "Attended" at bounding box center [974, 341] width 67 height 23
click at [988, 376] on button "Attended" at bounding box center [974, 387] width 67 height 23
click at [984, 429] on button "Attended" at bounding box center [974, 441] width 67 height 23
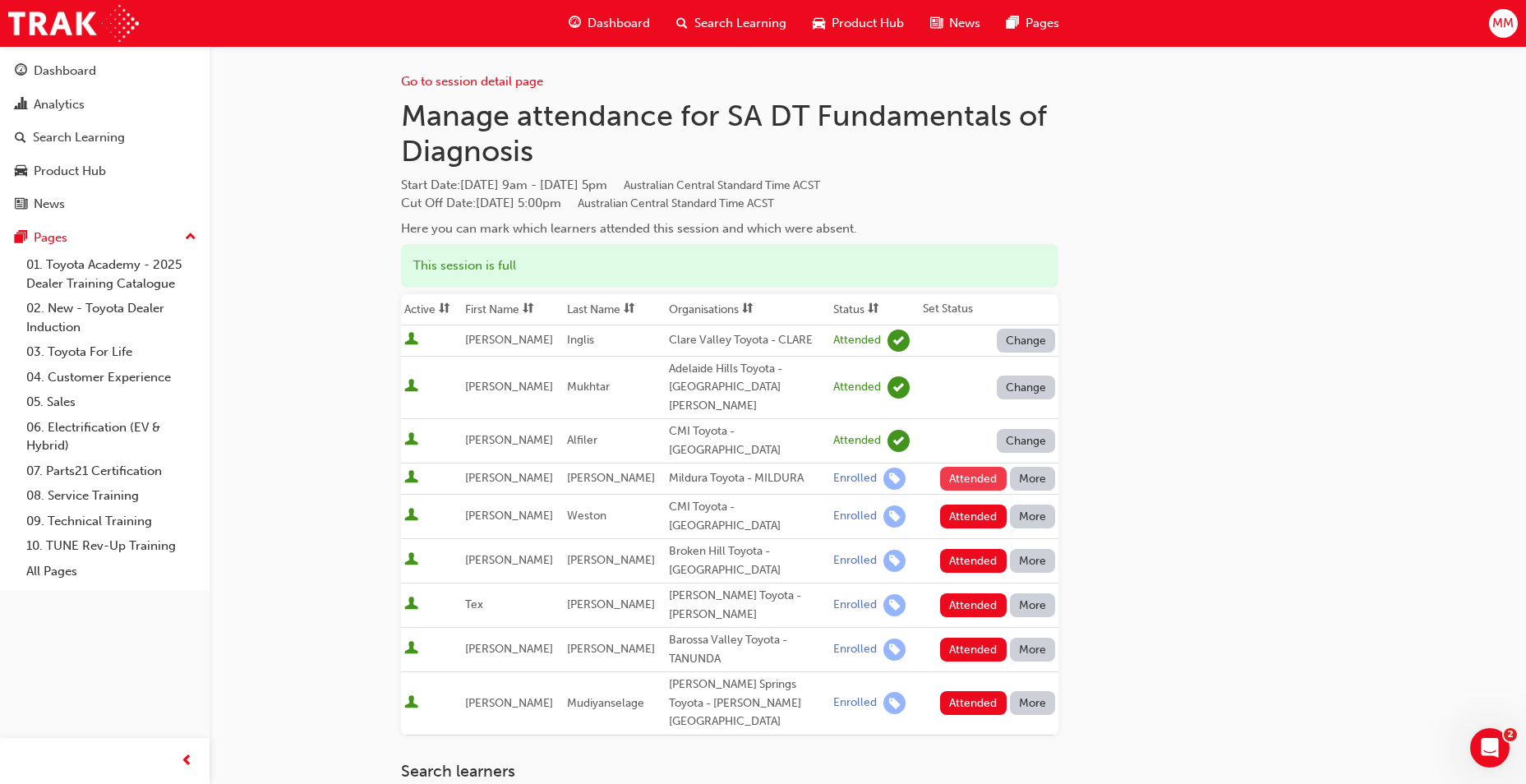
click at [988, 468] on button "Attended" at bounding box center [974, 479] width 67 height 23
click at [980, 505] on button "Attended" at bounding box center [974, 517] width 67 height 23
click at [988, 549] on button "Attended" at bounding box center [974, 561] width 67 height 23
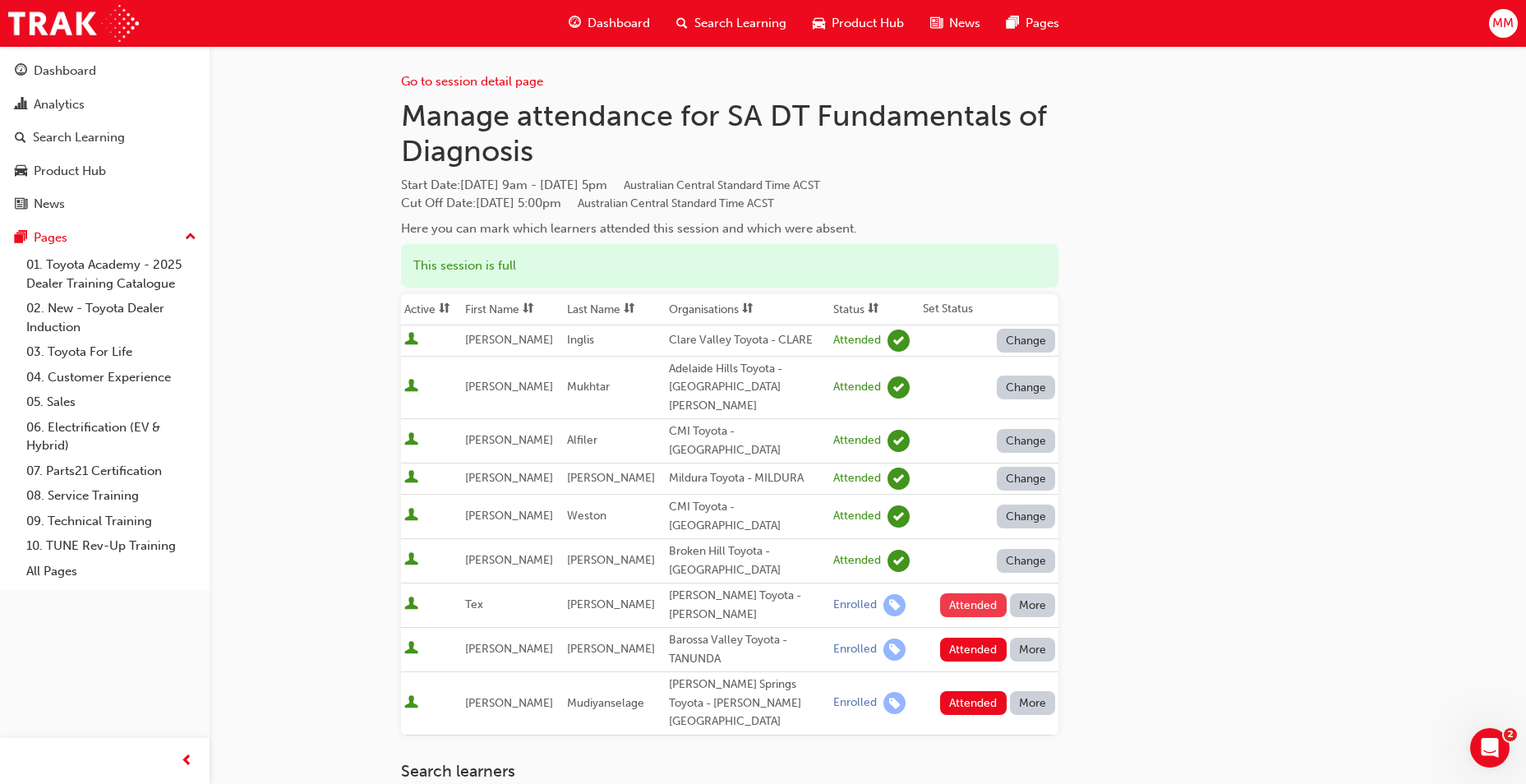
drag, startPoint x: 993, startPoint y: 575, endPoint x: 988, endPoint y: 601, distance: 26.5
click at [993, 593] on button "Attended" at bounding box center [974, 605] width 67 height 23
click at [988, 638] on button "Attended" at bounding box center [974, 649] width 67 height 23
click at [963, 691] on button "Attended" at bounding box center [974, 703] width 67 height 23
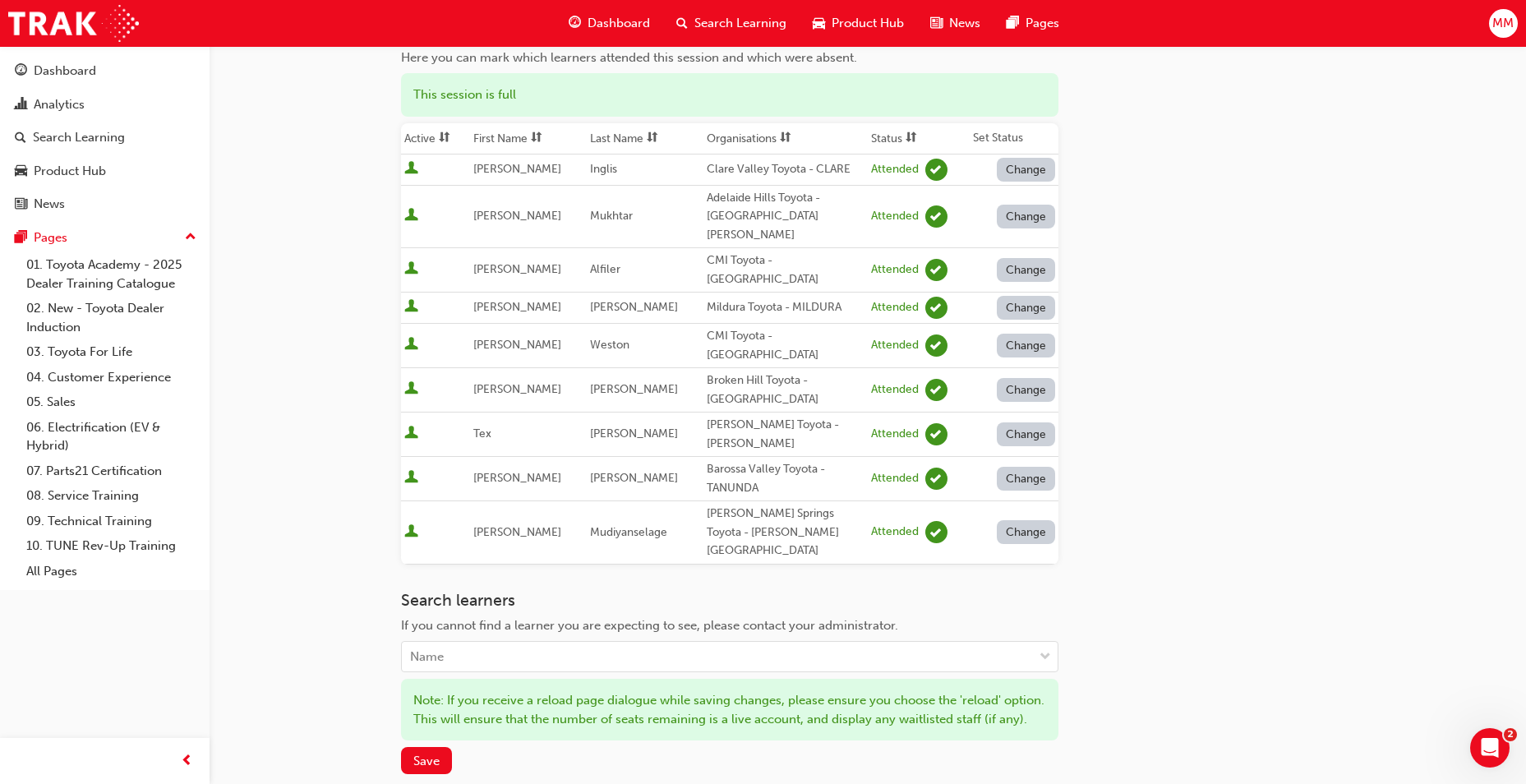
scroll to position [329, 0]
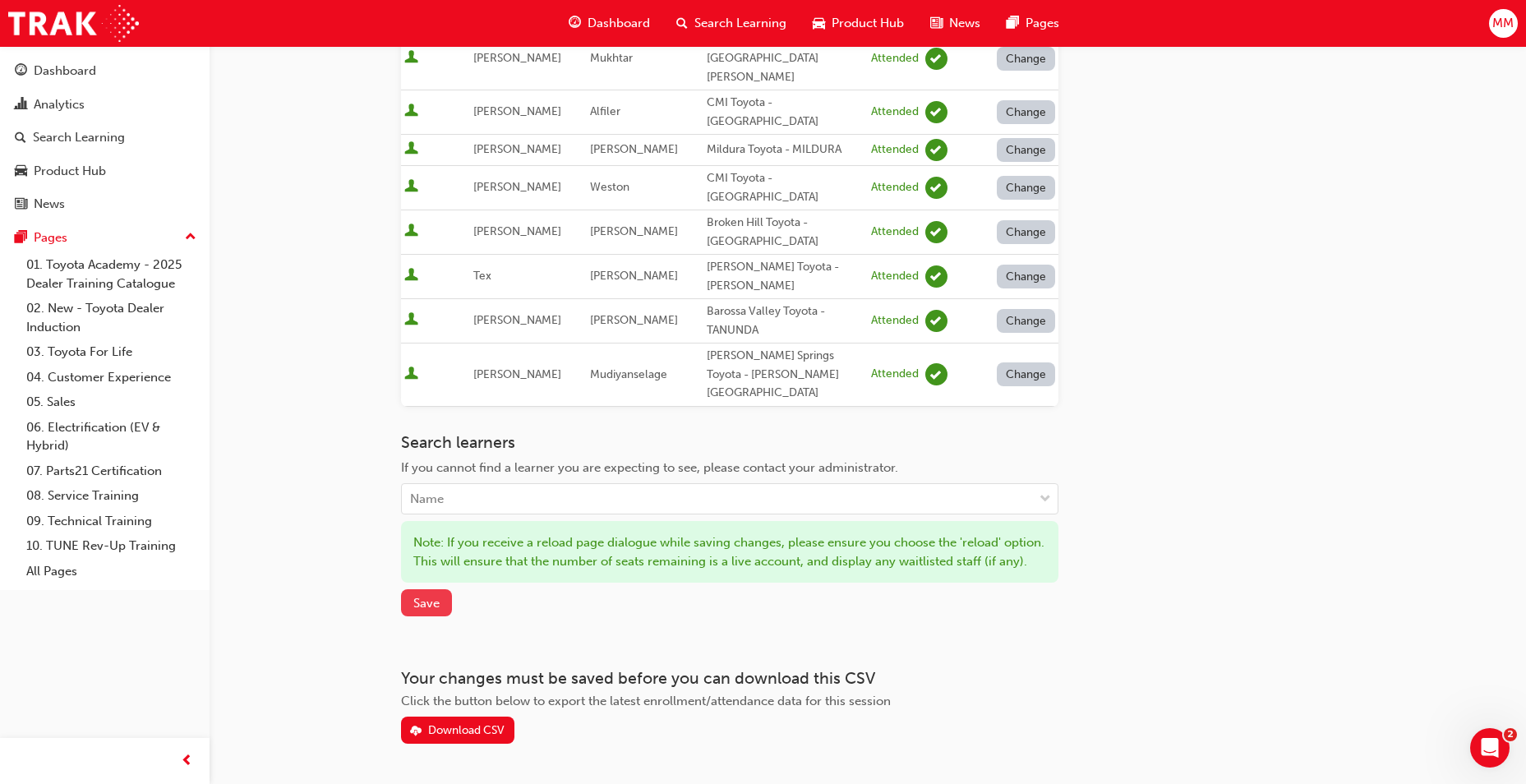
click at [440, 589] on button "Save" at bounding box center [426, 602] width 51 height 27
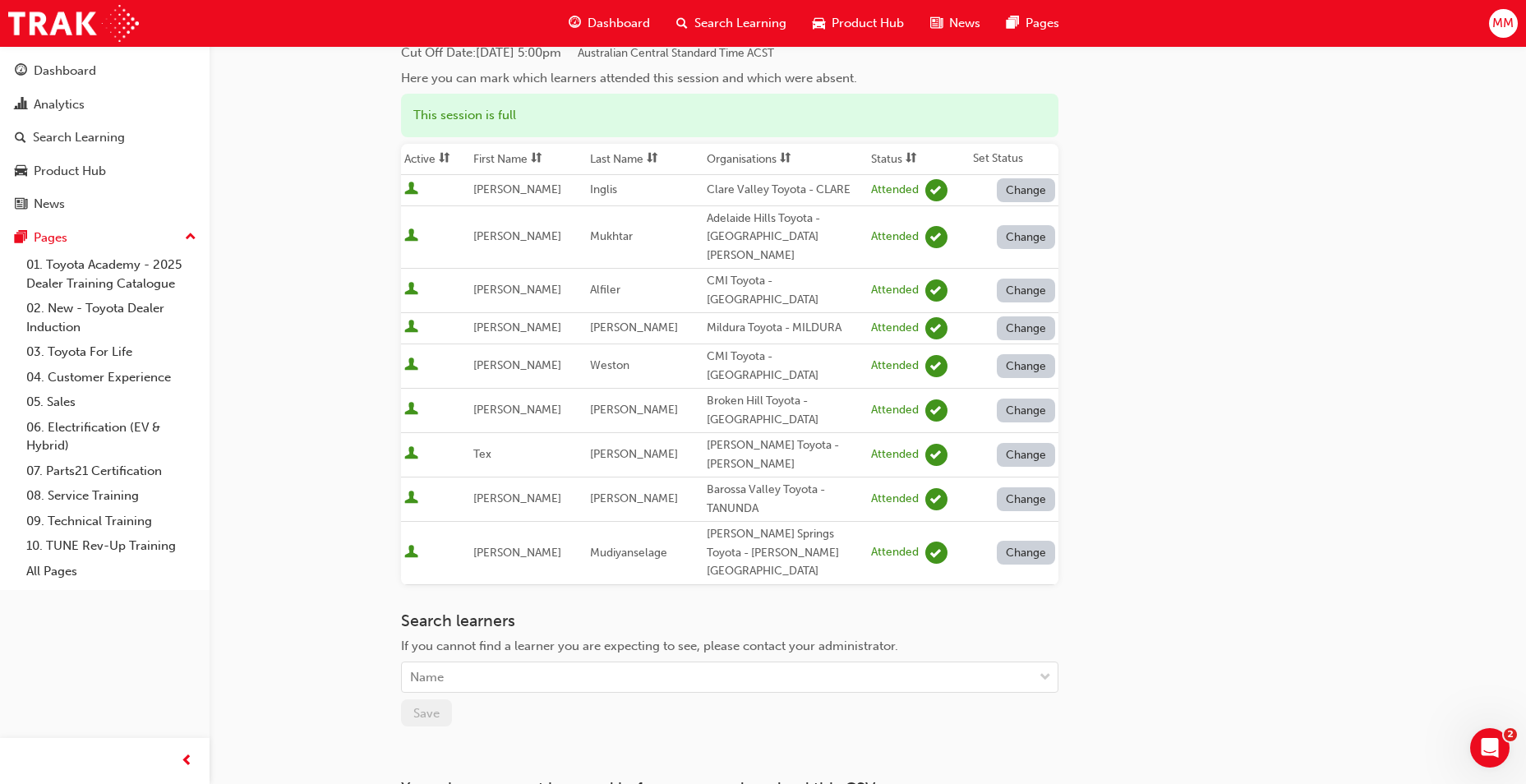
scroll to position [0, 0]
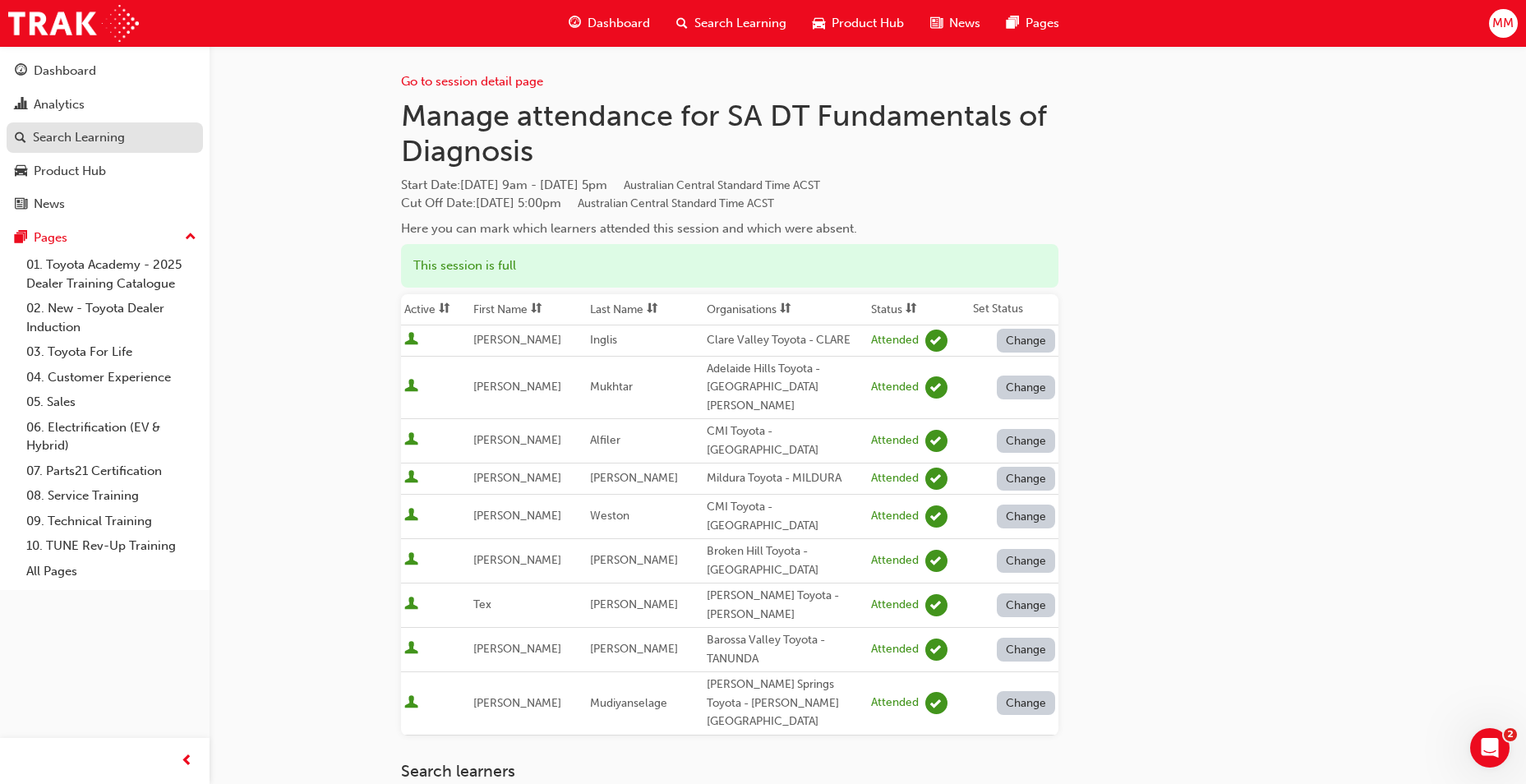
click at [108, 135] on div "Search Learning" at bounding box center [79, 137] width 92 height 19
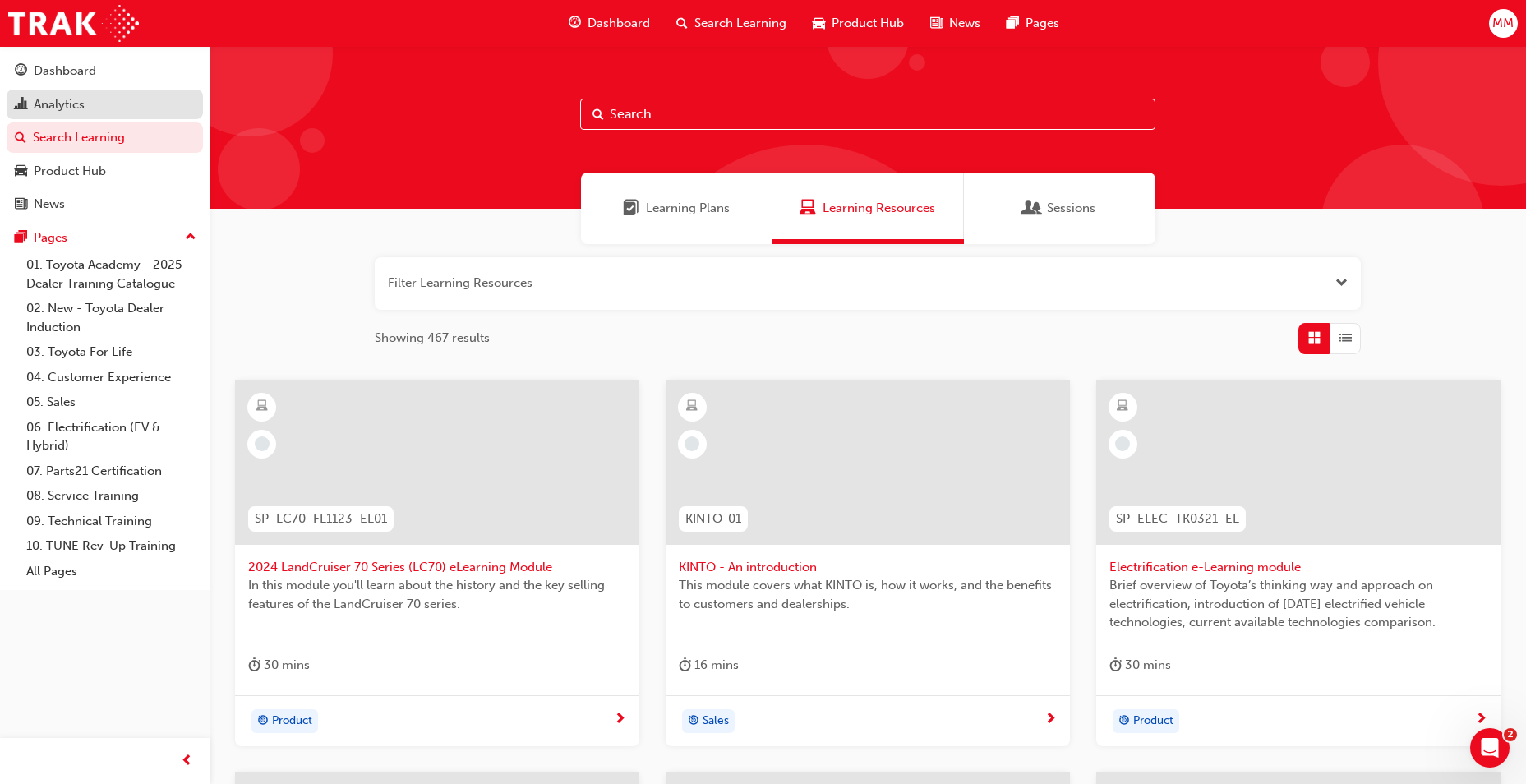
click at [52, 97] on div "Analytics" at bounding box center [59, 105] width 51 height 19
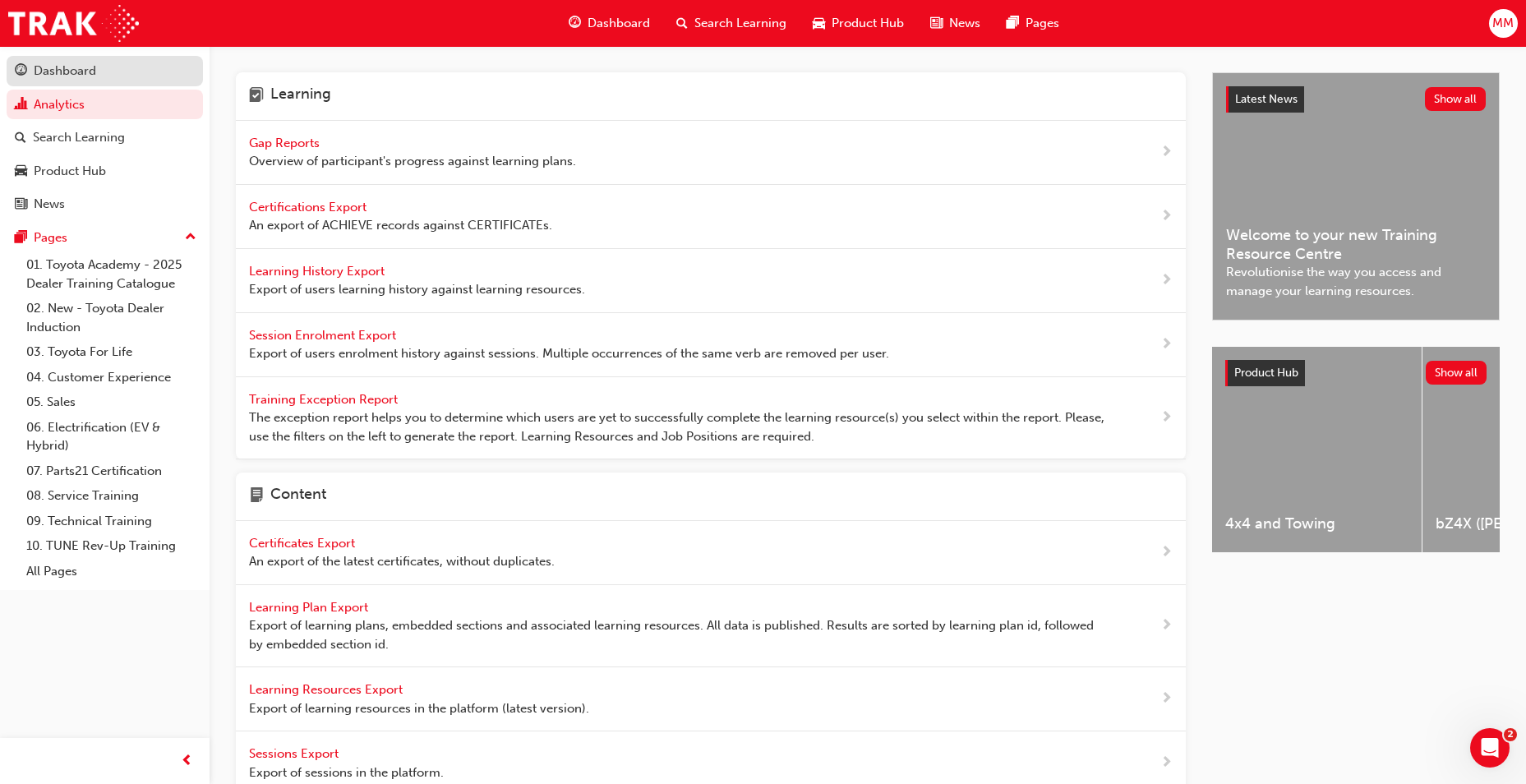
click at [73, 68] on div "Dashboard" at bounding box center [64, 70] width 62 height 19
click at [298, 145] on span "Gap Reports" at bounding box center [286, 143] width 74 height 14
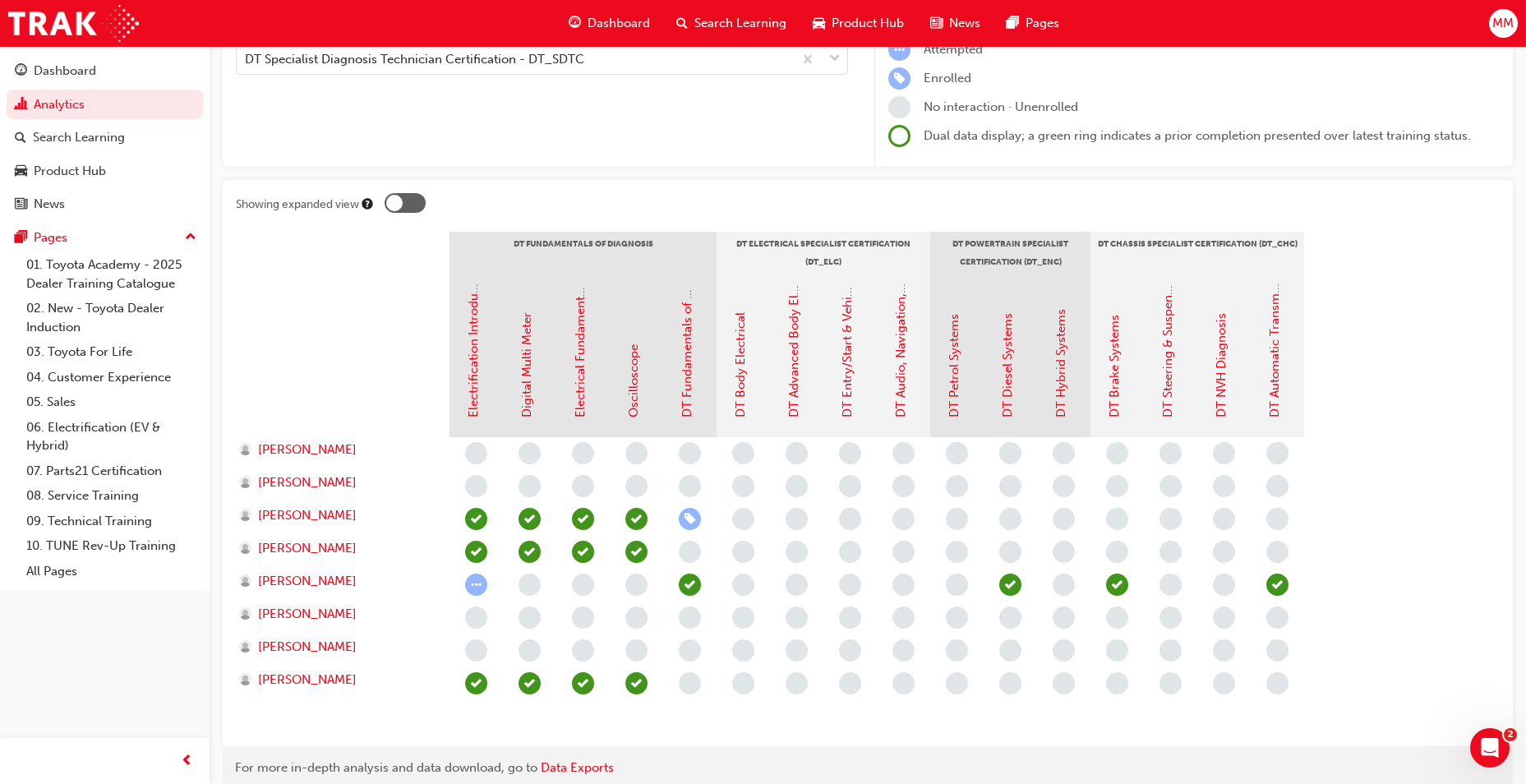
scroll to position [247, 0]
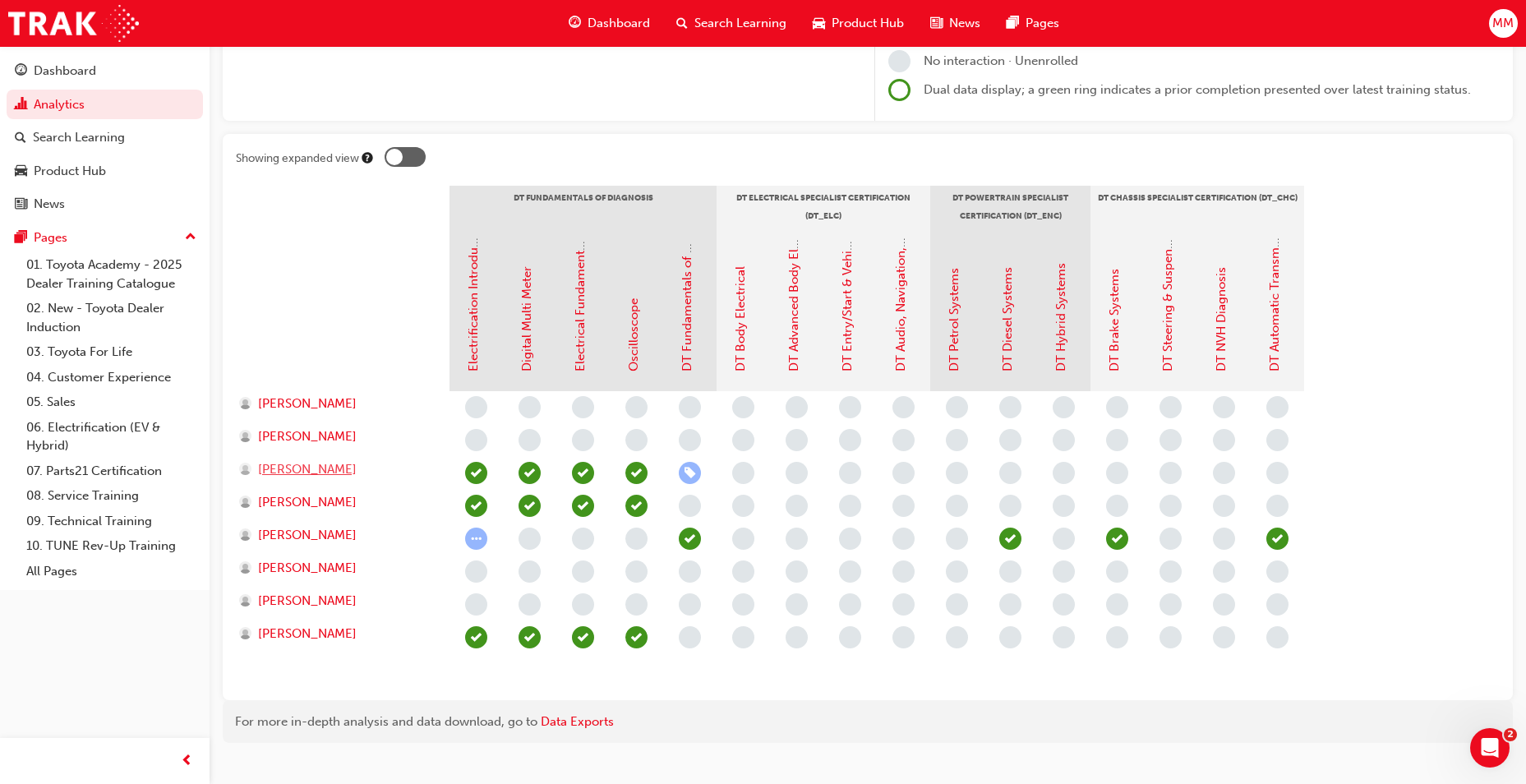
click at [310, 469] on span "[PERSON_NAME]" at bounding box center [307, 469] width 98 height 19
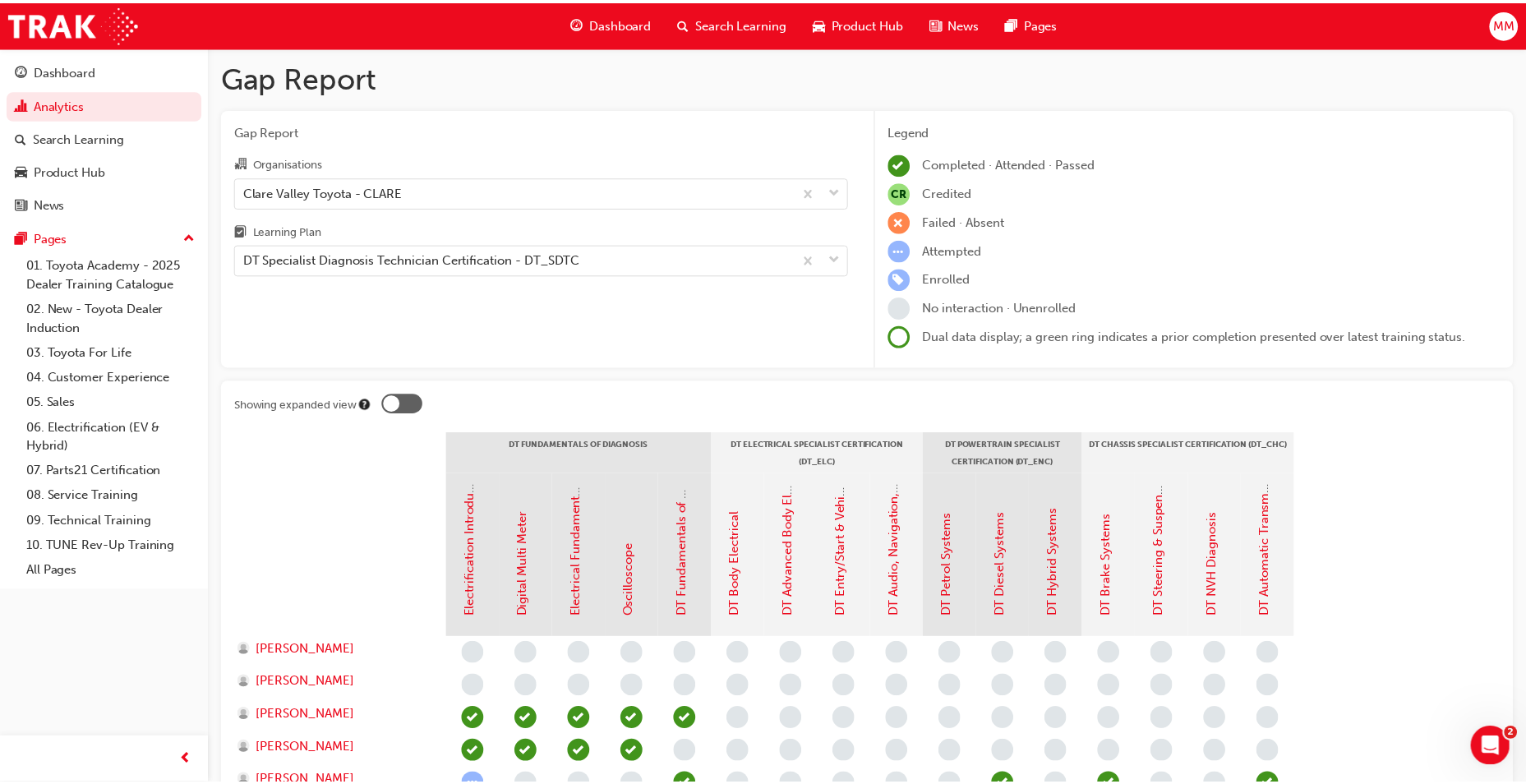
scroll to position [247, 0]
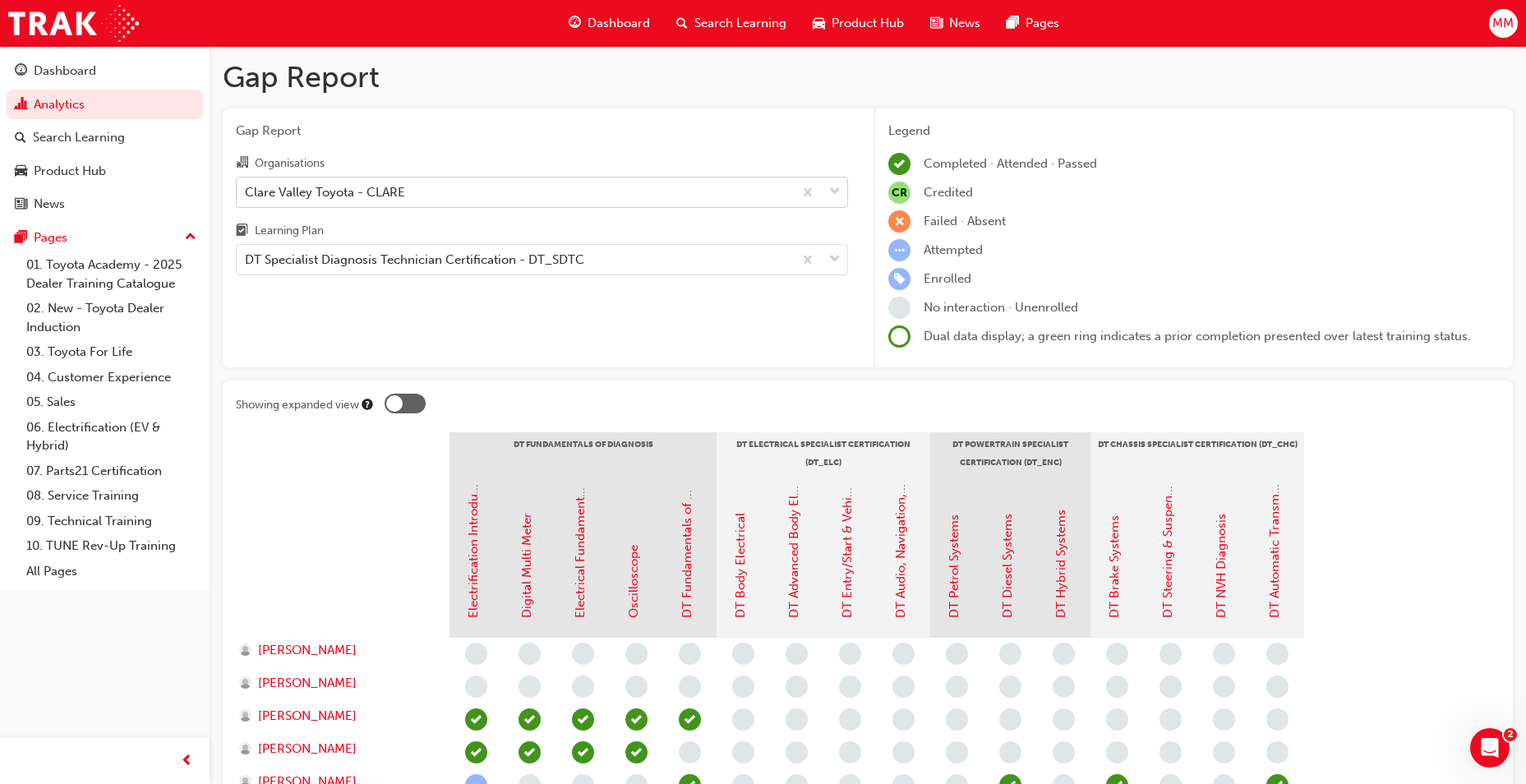
click at [475, 192] on div "Clare Valley Toyota - CLARE" at bounding box center [515, 192] width 557 height 29
click at [247, 192] on input "Organisations Clare Valley Toyota - CLARE" at bounding box center [246, 191] width 2 height 14
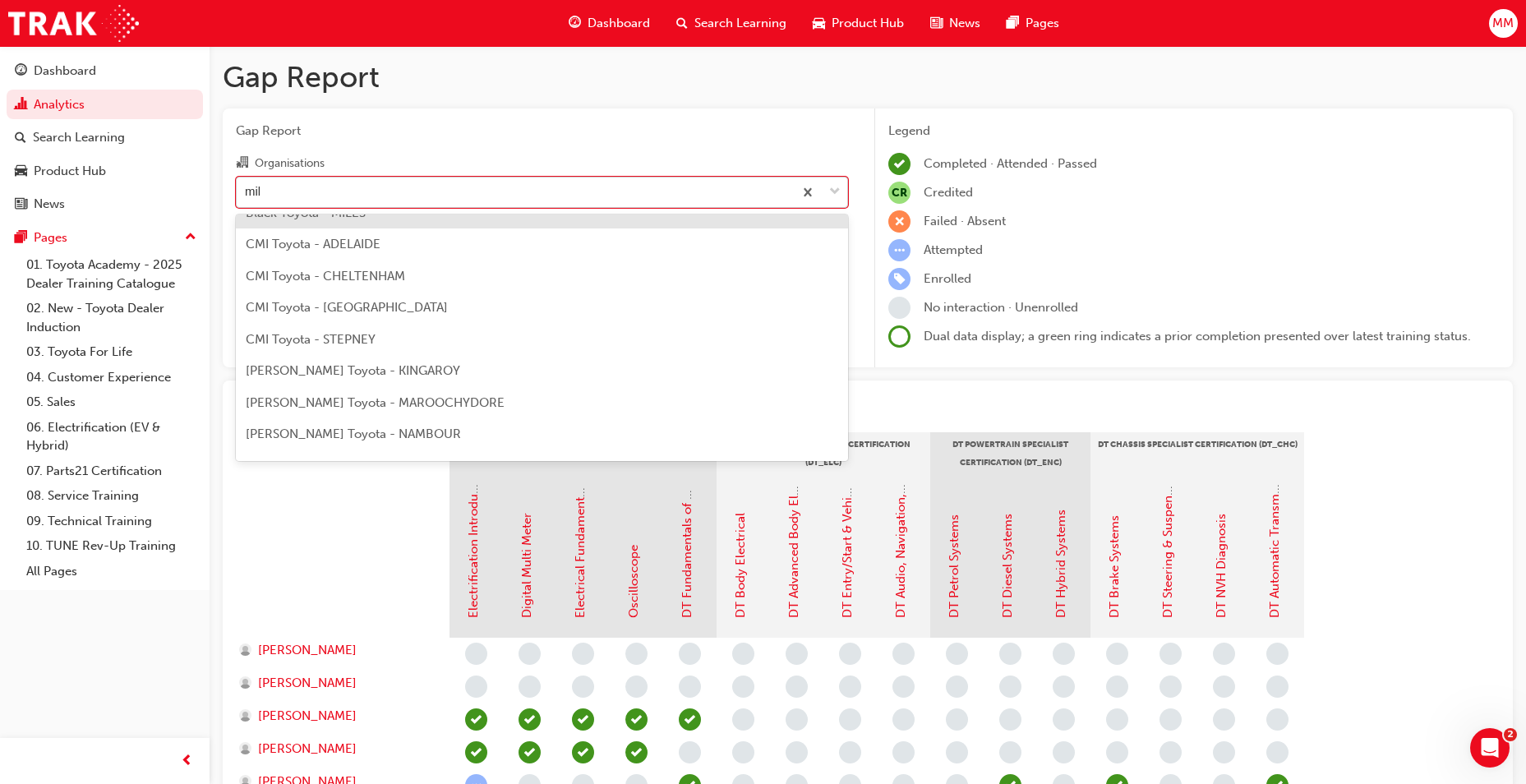
scroll to position [14, 0]
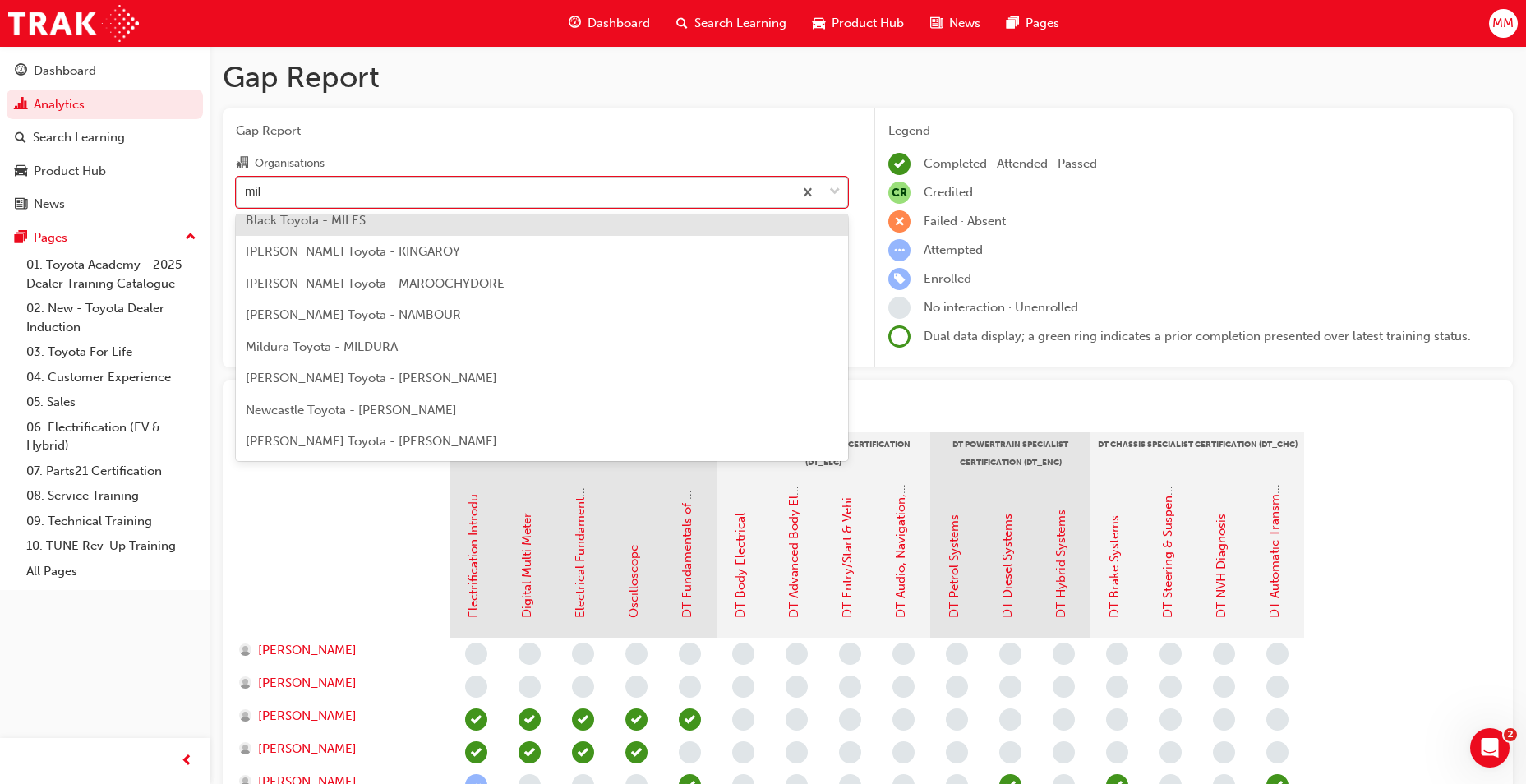
type input "mill"
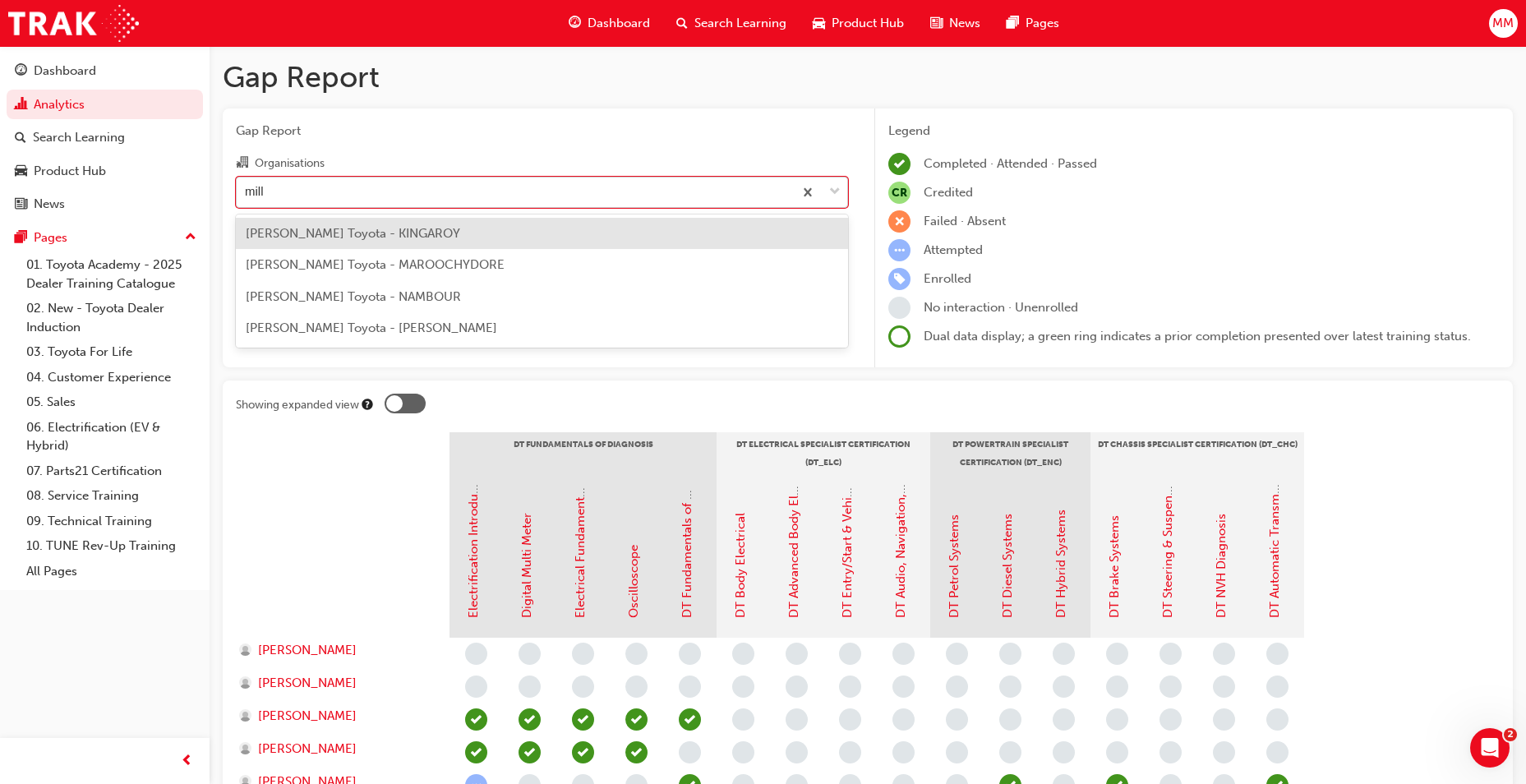
scroll to position [0, 0]
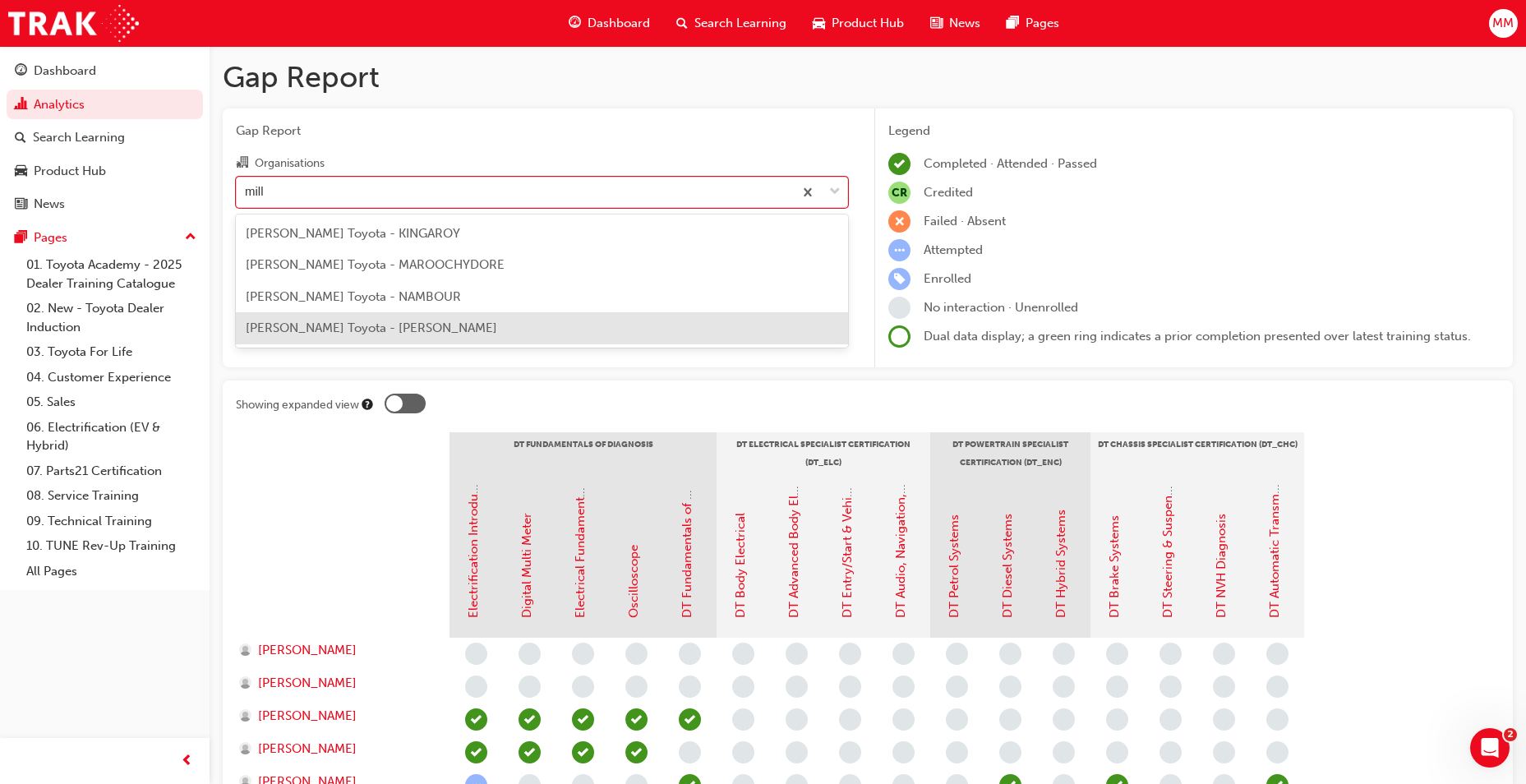
click at [415, 314] on div "[PERSON_NAME] Toyota - [PERSON_NAME]" at bounding box center [542, 328] width 613 height 32
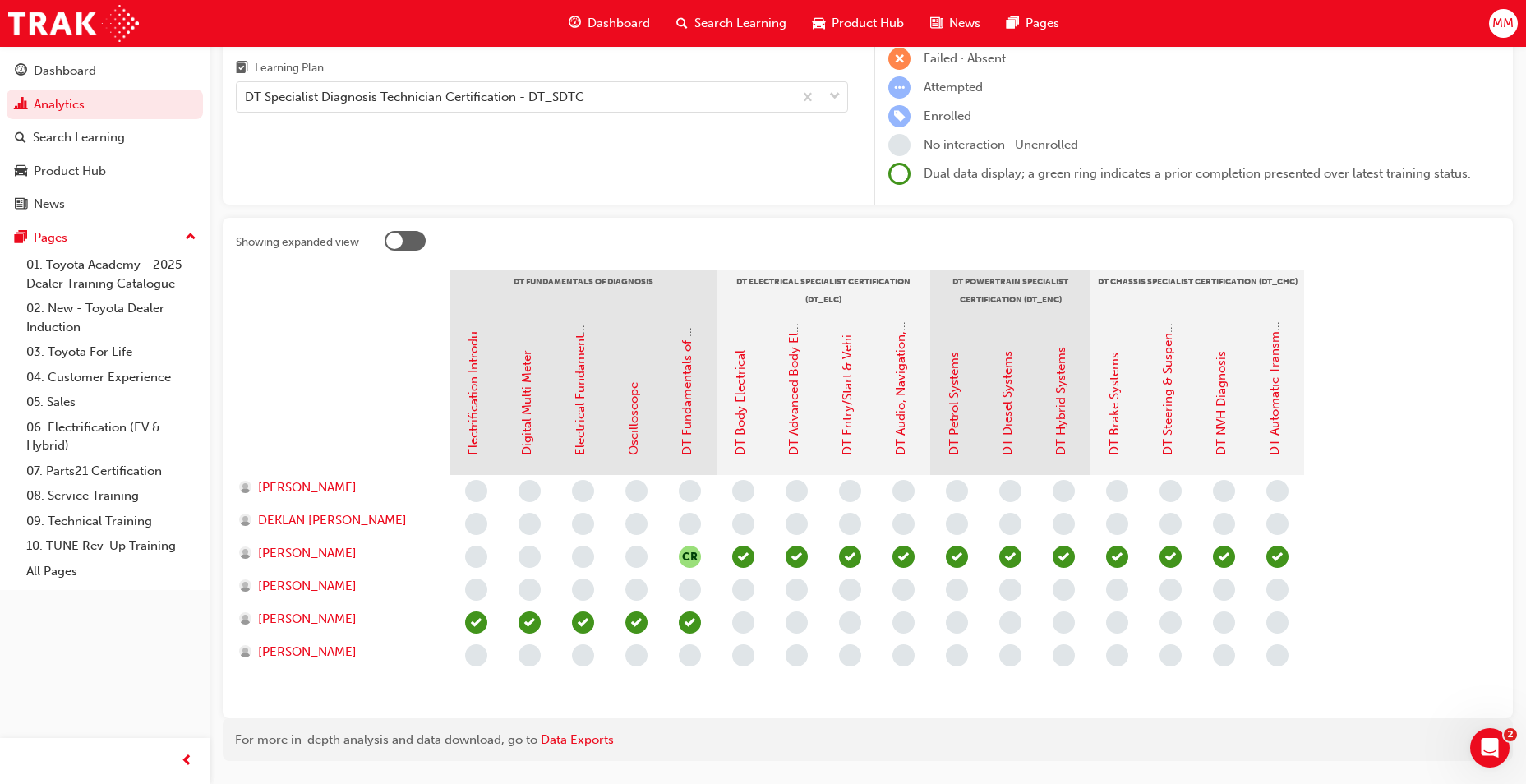
scroll to position [164, 0]
click at [312, 623] on span "[PERSON_NAME]" at bounding box center [307, 617] width 98 height 19
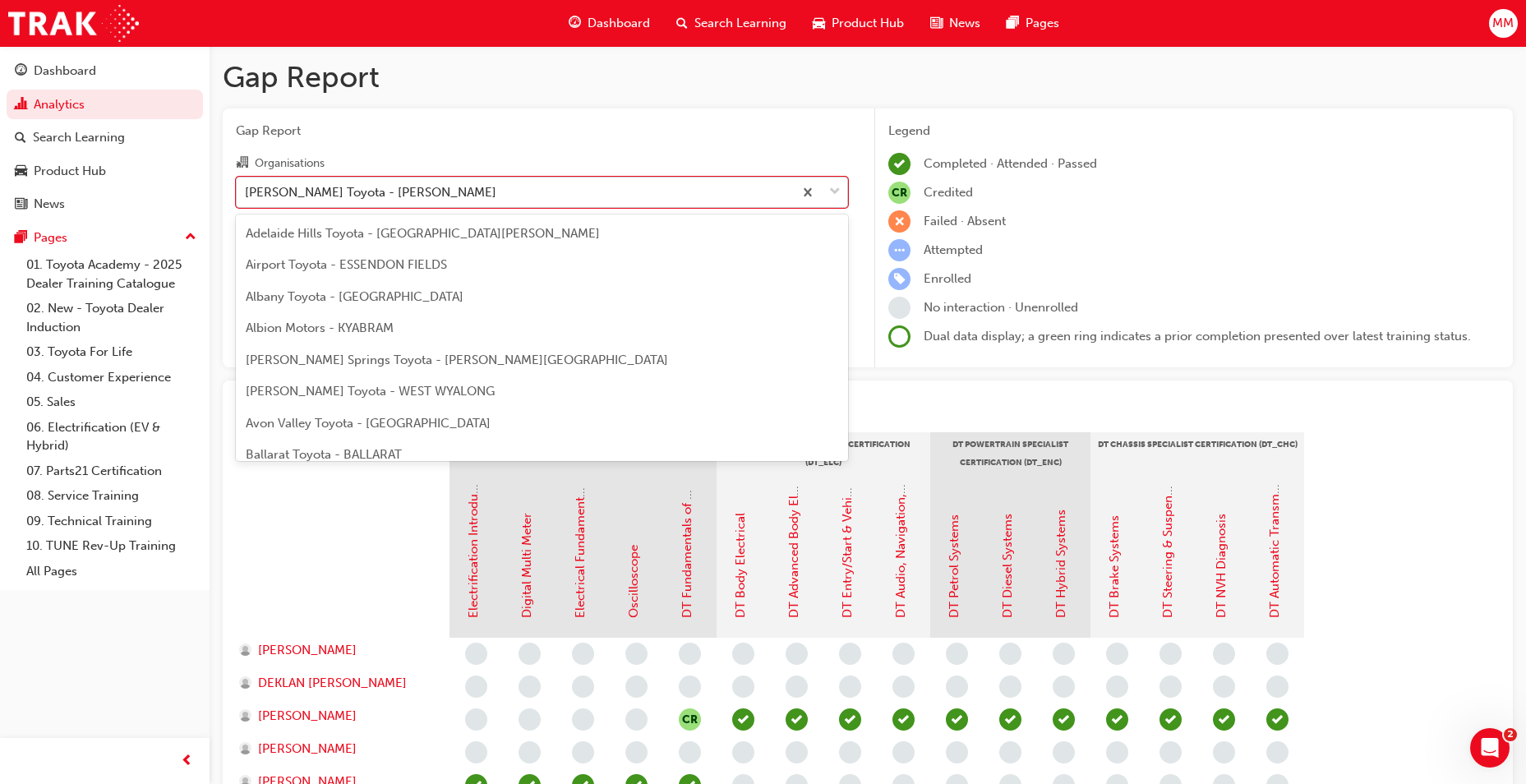
click at [524, 180] on div "[PERSON_NAME] Toyota - [PERSON_NAME]" at bounding box center [515, 192] width 557 height 29
click at [247, 184] on input "Organisations option Millicent Toyota - MILLICENT focused, 184 of 303. 303 resu…" at bounding box center [246, 191] width 2 height 14
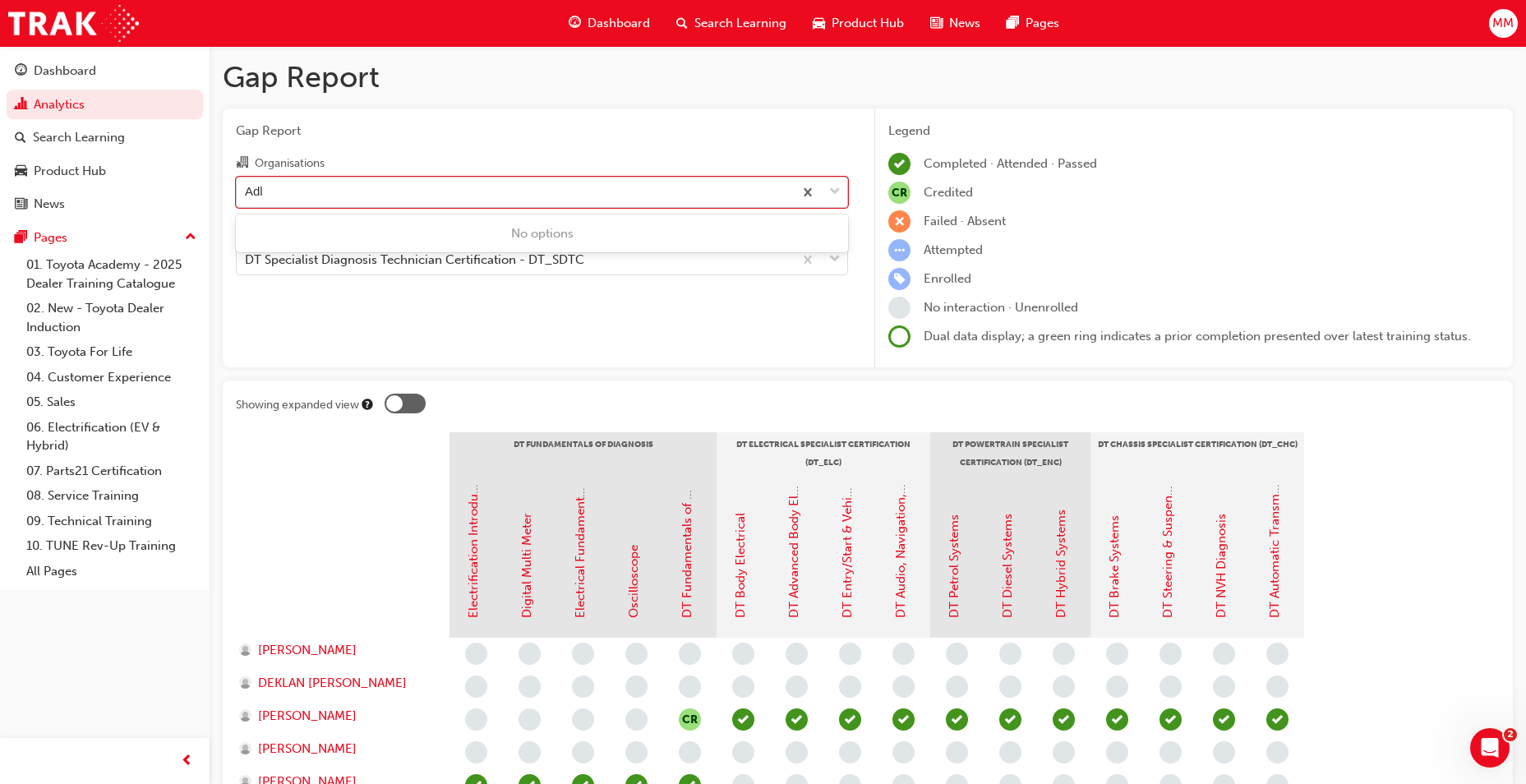
type input "Ad"
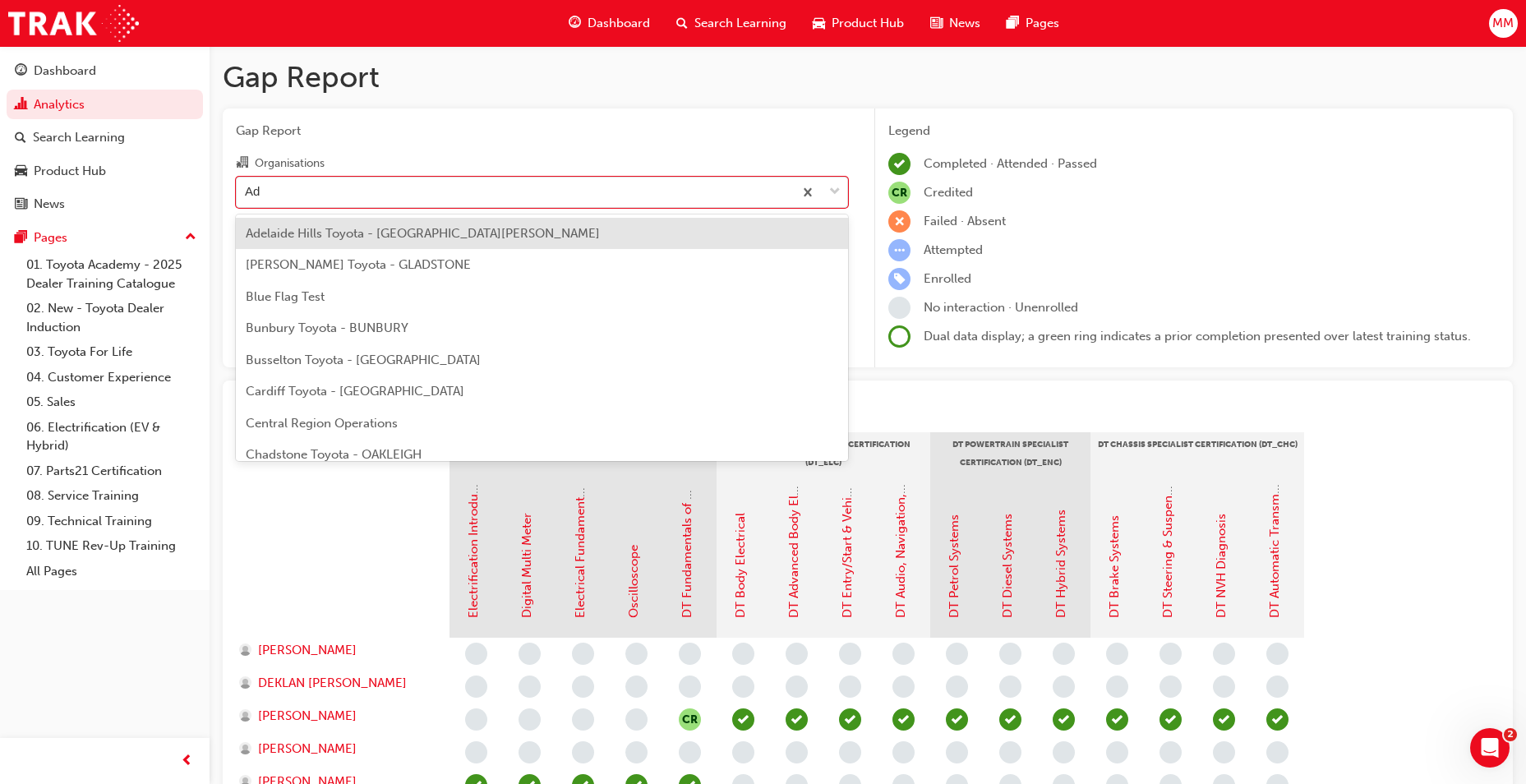
click at [494, 235] on div "Adelaide Hills Toyota - [GEOGRAPHIC_DATA][PERSON_NAME]" at bounding box center [542, 233] width 613 height 32
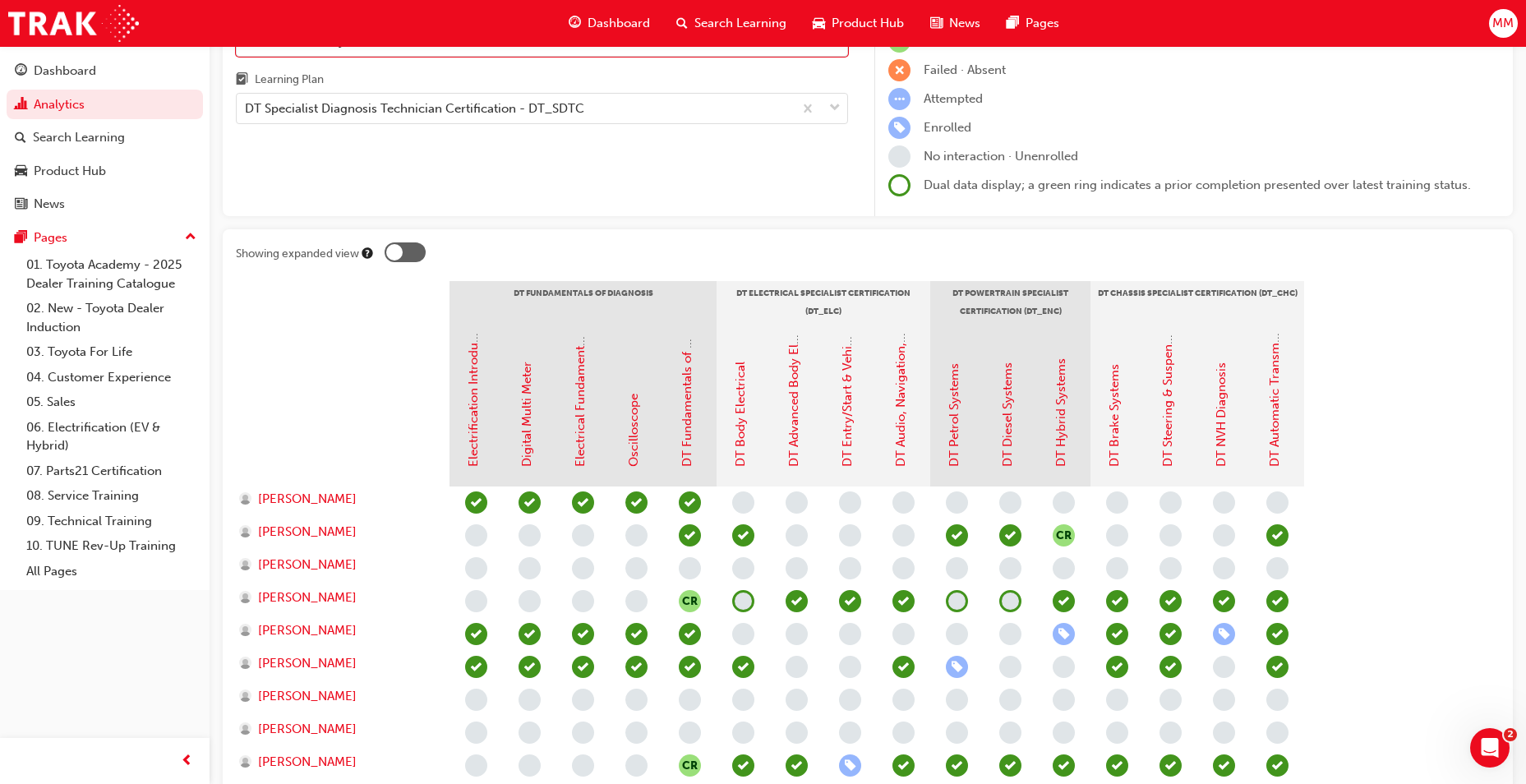
scroll to position [247, 0]
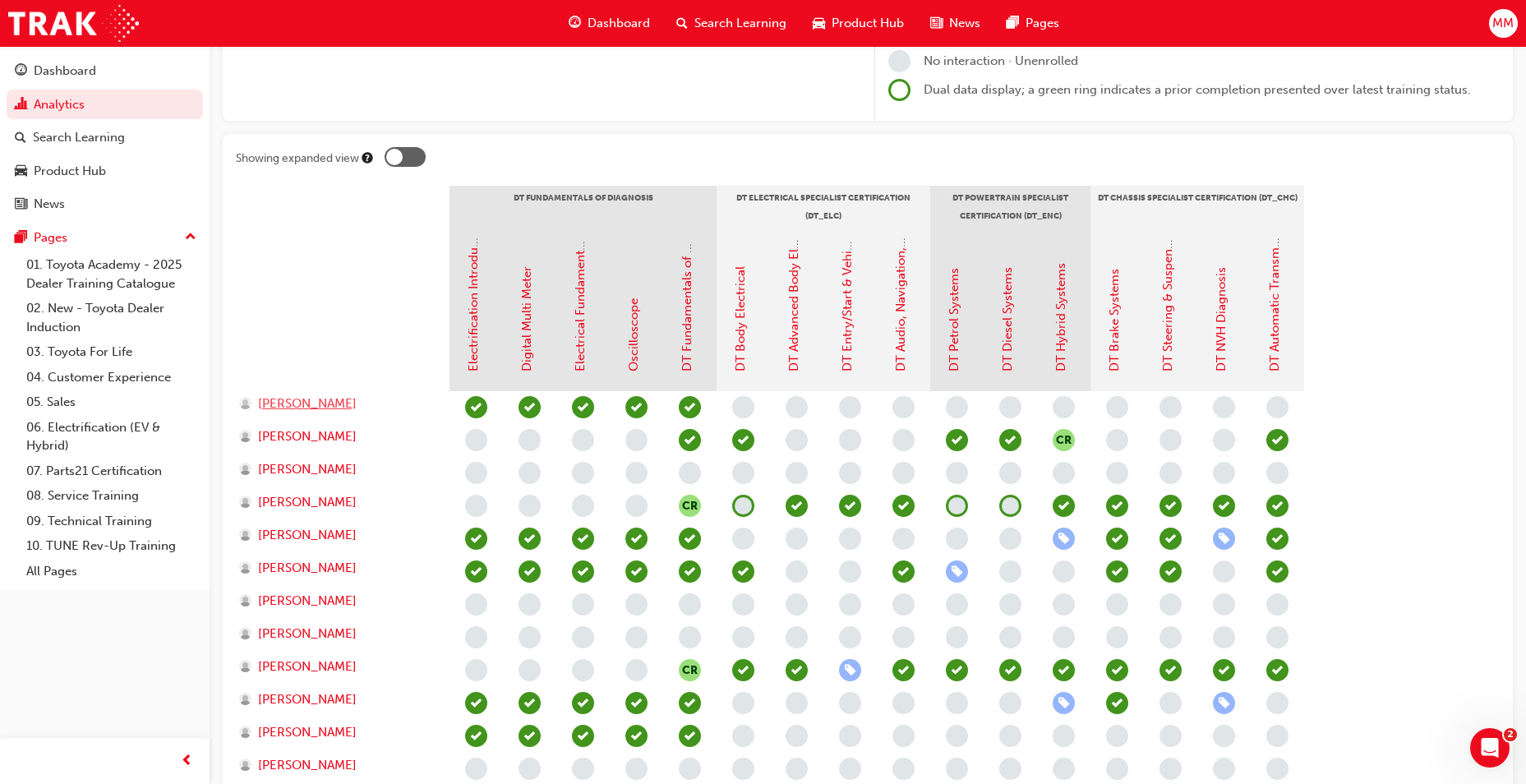
click at [317, 406] on span "[PERSON_NAME]" at bounding box center [307, 404] width 98 height 19
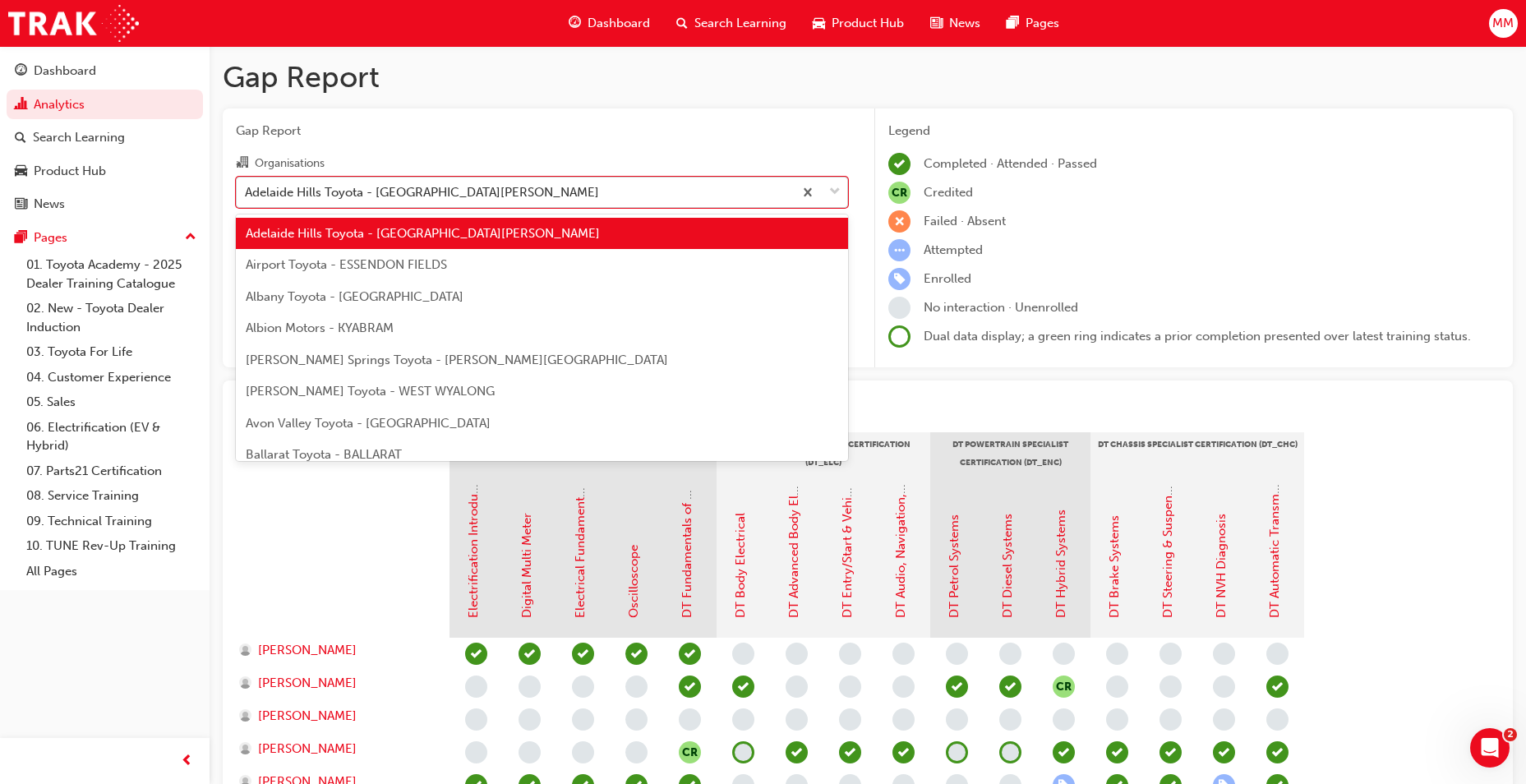
click at [429, 187] on div "Adelaide Hills Toyota - [GEOGRAPHIC_DATA][PERSON_NAME]" at bounding box center [422, 191] width 354 height 19
click at [247, 187] on input "Organisations option Adelaide Hills Toyota - MOUNT BARKER focused, 1 of 303. 30…" at bounding box center [246, 191] width 2 height 14
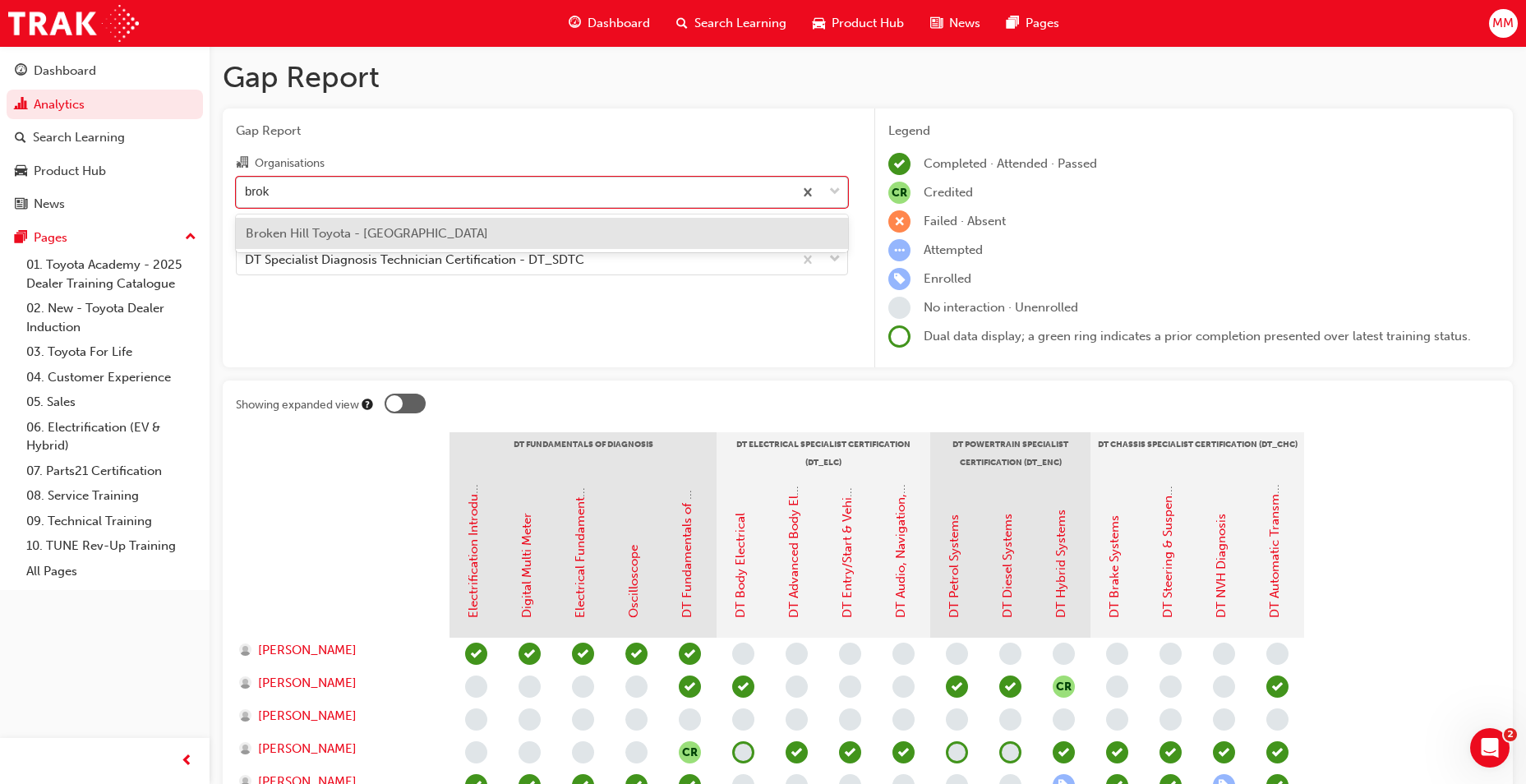
type input "broke"
click at [588, 241] on div "Broken Hill Toyota - [GEOGRAPHIC_DATA]" at bounding box center [542, 233] width 613 height 32
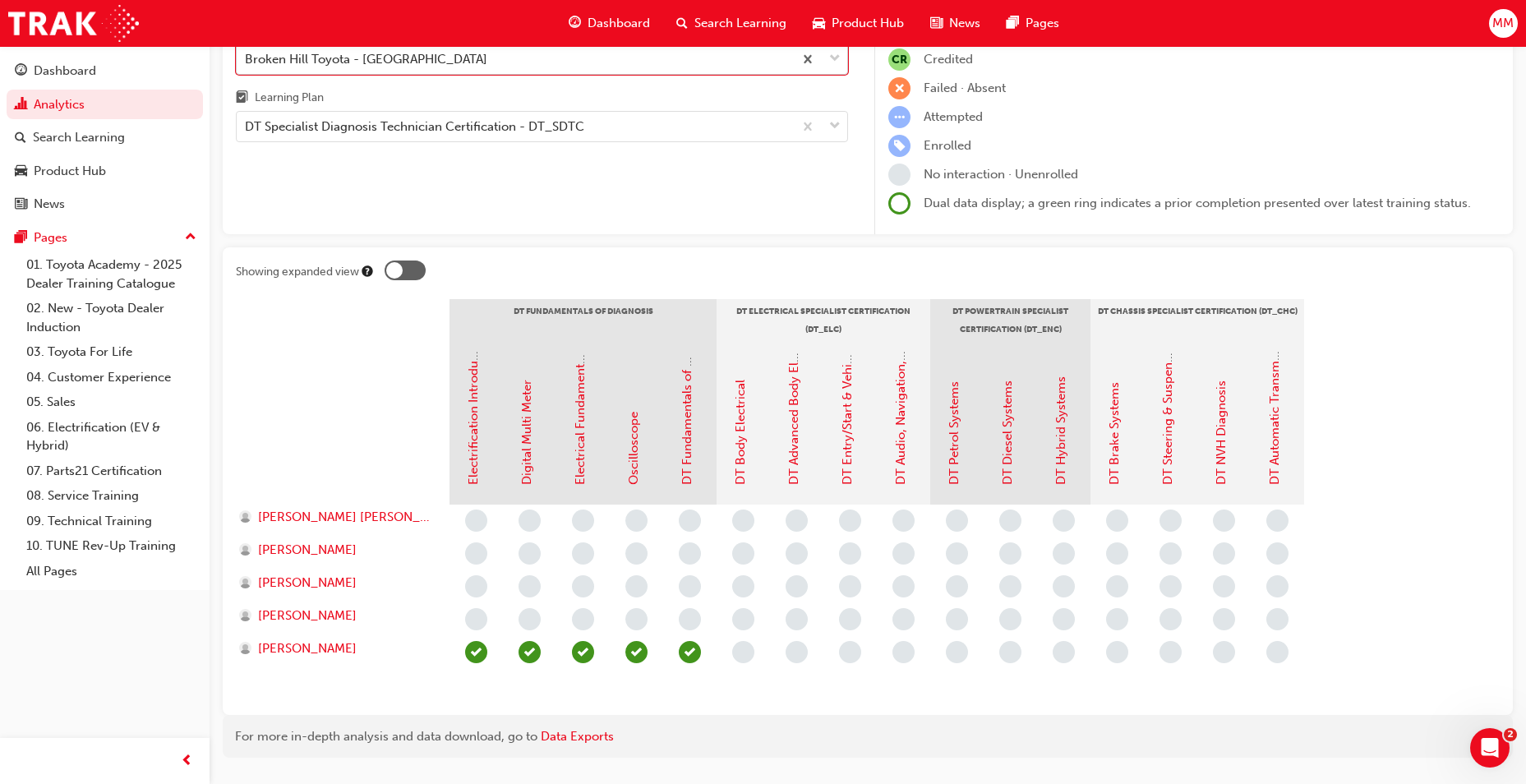
scroll to position [164, 0]
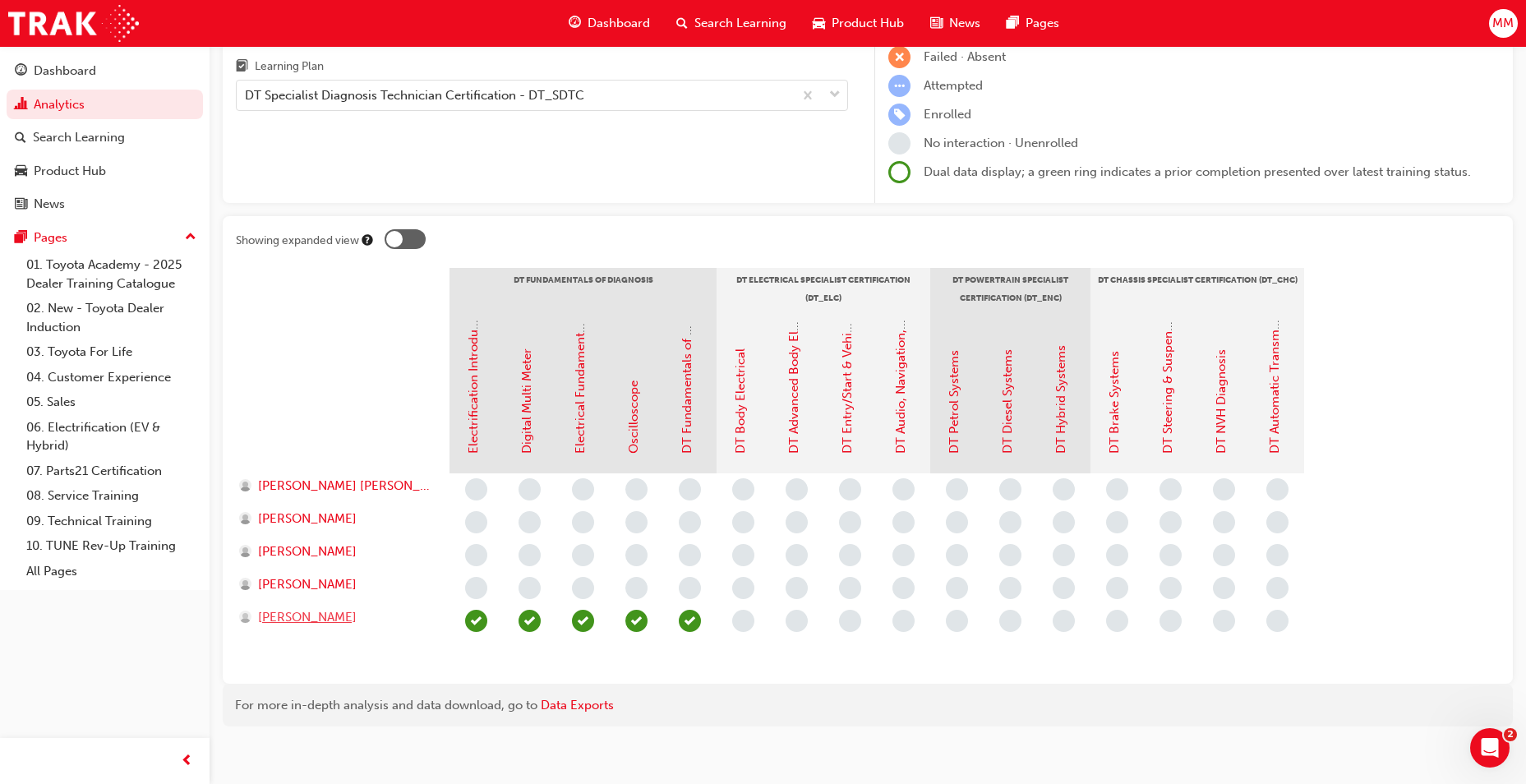
click at [331, 622] on span "[PERSON_NAME]" at bounding box center [307, 617] width 98 height 19
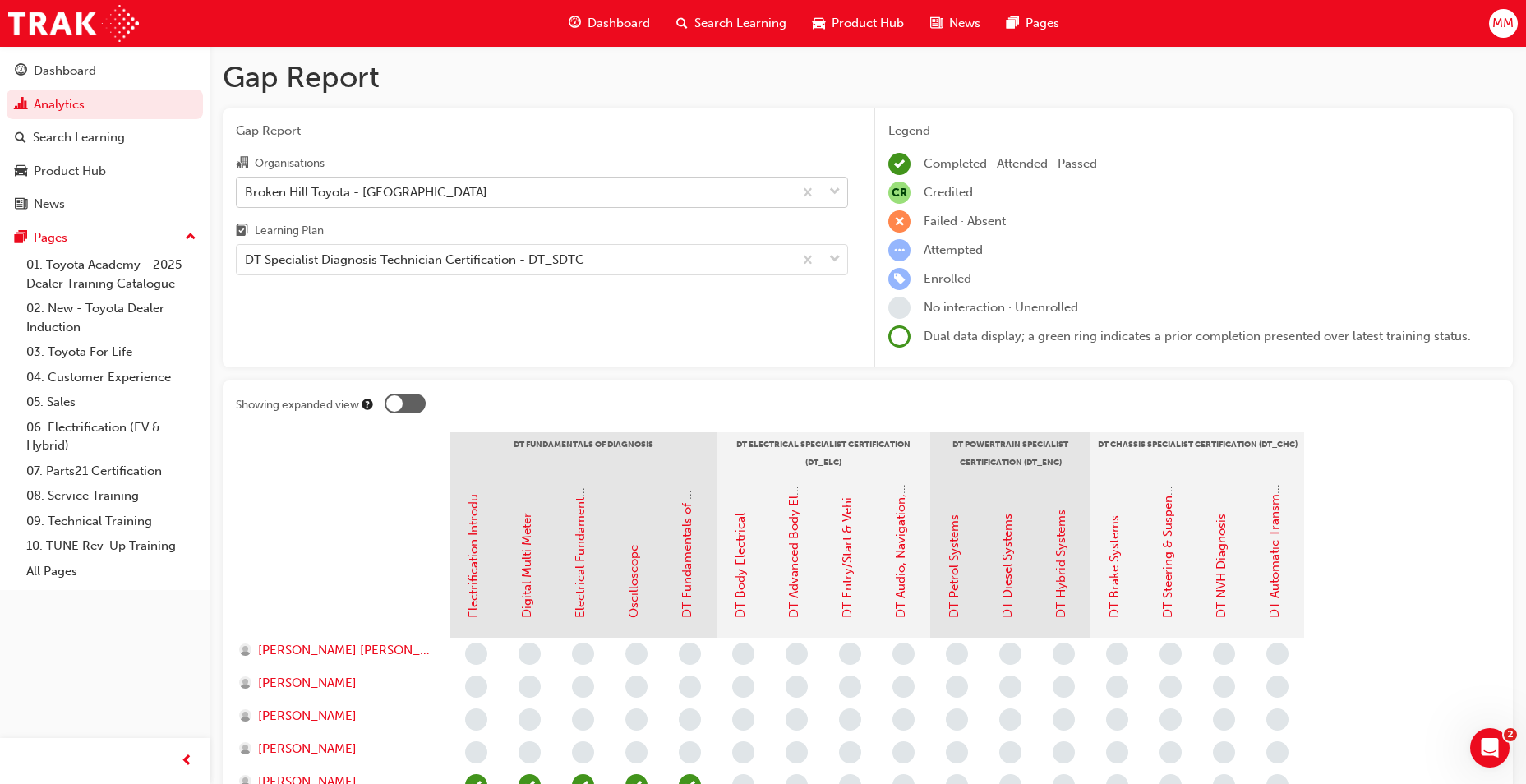
click at [421, 205] on div "Broken Hill Toyota - [GEOGRAPHIC_DATA]" at bounding box center [515, 192] width 557 height 29
click at [247, 198] on input "Organisations Broken Hill Toyota - [GEOGRAPHIC_DATA]" at bounding box center [246, 191] width 2 height 14
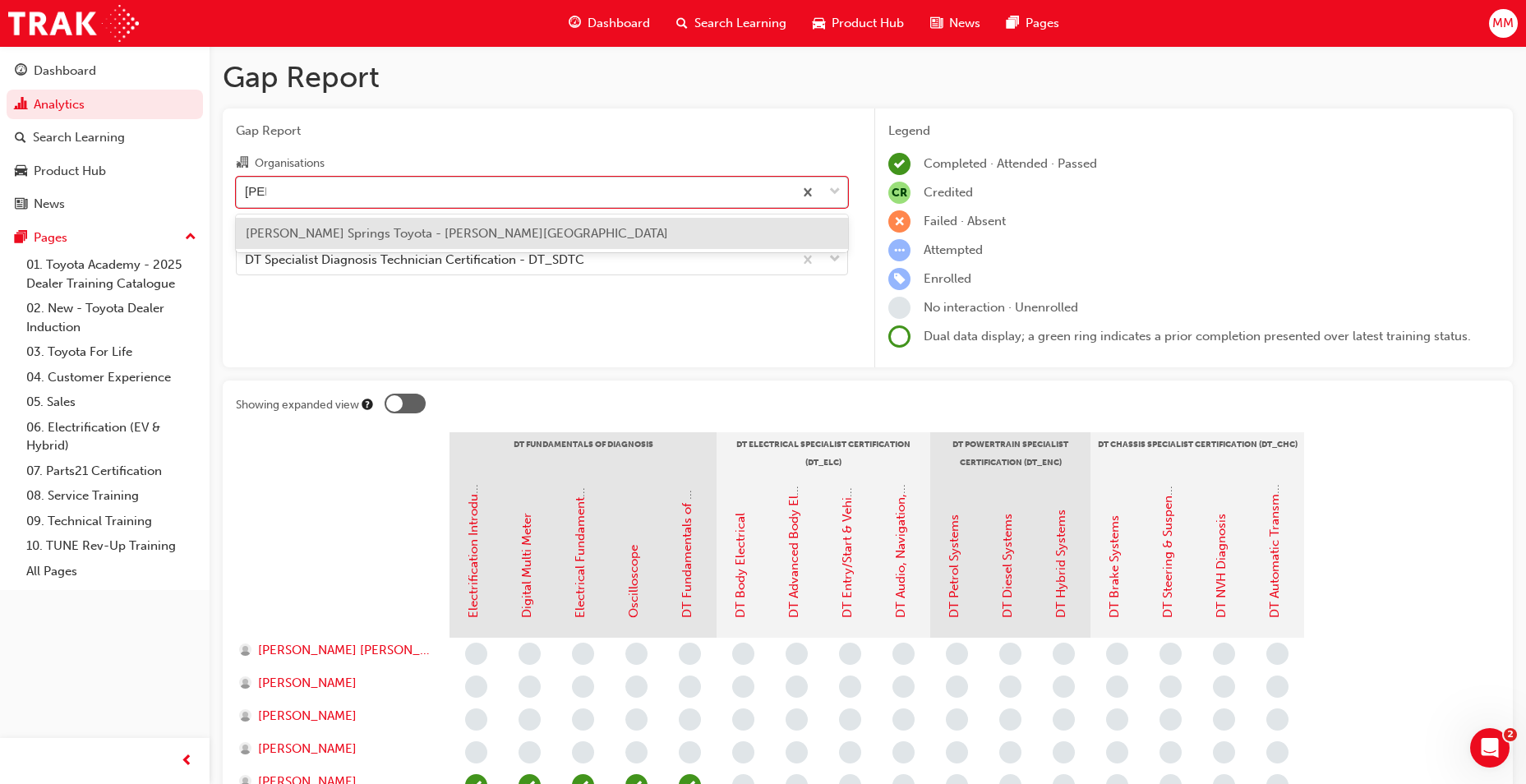
type input "[PERSON_NAME]"
click at [411, 230] on span "[PERSON_NAME] Springs Toyota - [PERSON_NAME][GEOGRAPHIC_DATA]" at bounding box center [457, 233] width 423 height 14
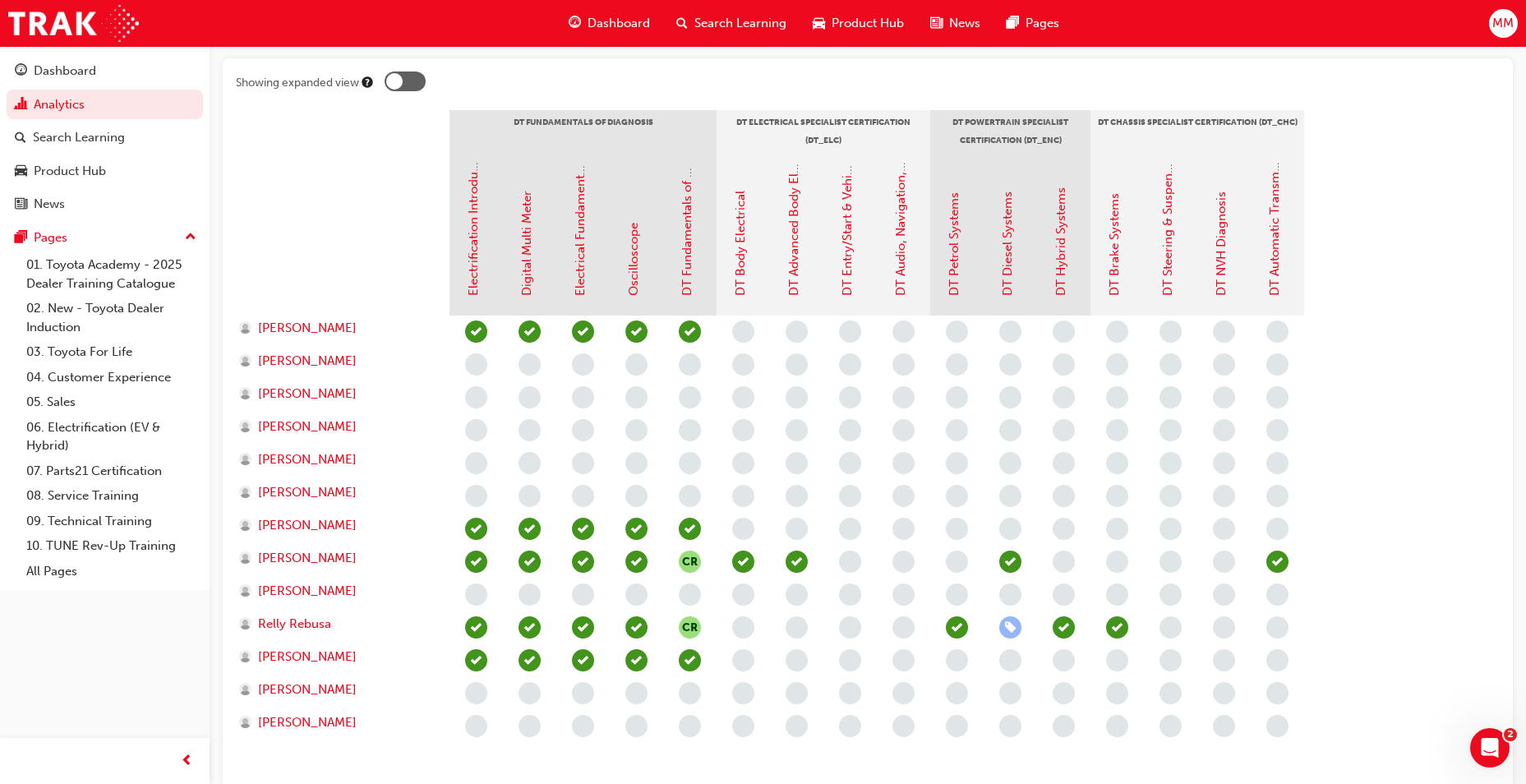
scroll to position [411, 0]
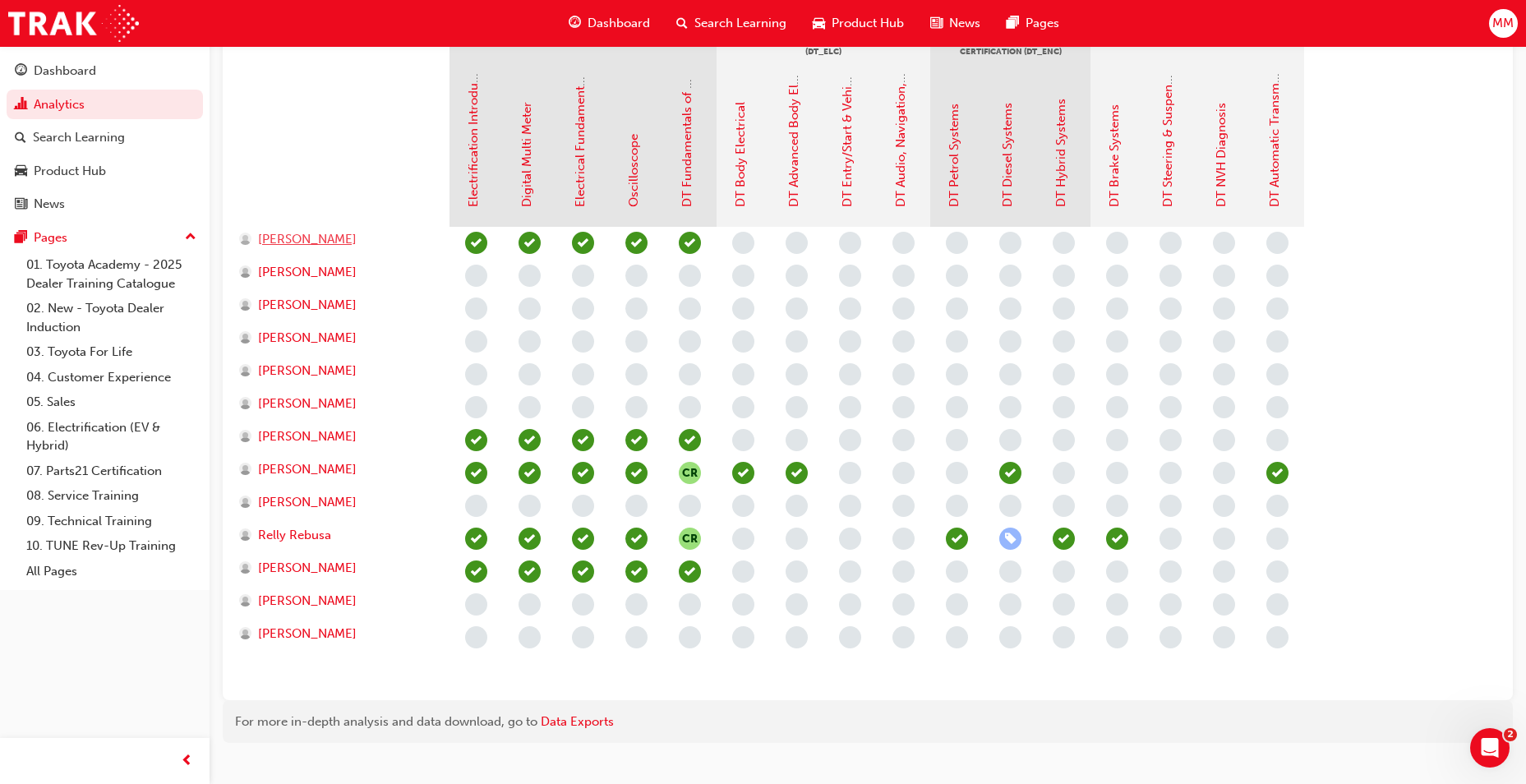
click at [357, 236] on span "[PERSON_NAME]" at bounding box center [307, 239] width 98 height 19
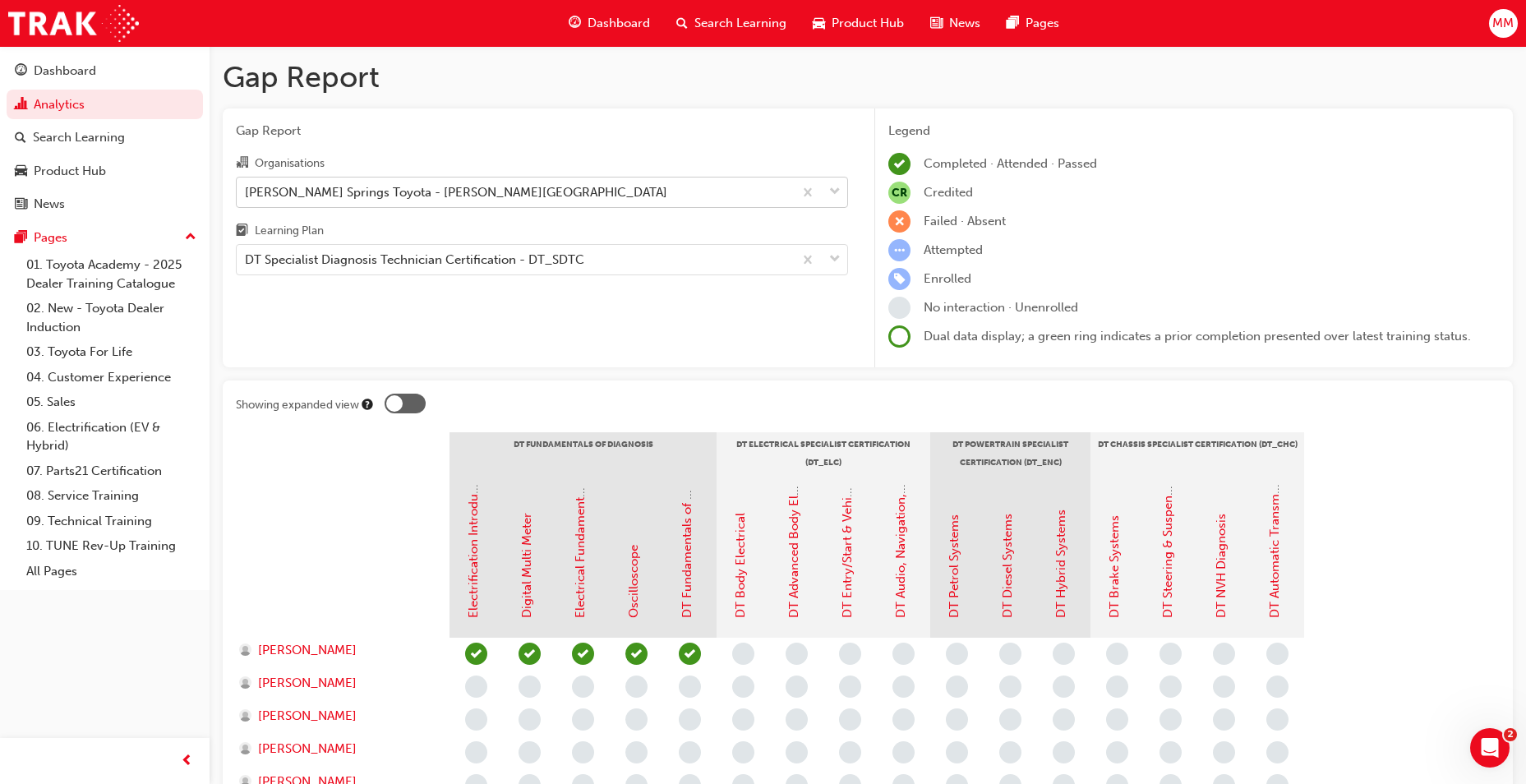
click at [350, 190] on div "[PERSON_NAME] Springs Toyota - [PERSON_NAME][GEOGRAPHIC_DATA]" at bounding box center [456, 191] width 423 height 19
click at [247, 190] on input "Organisations [PERSON_NAME] Springs Toyota - [PERSON_NAME][GEOGRAPHIC_DATA]" at bounding box center [246, 191] width 2 height 14
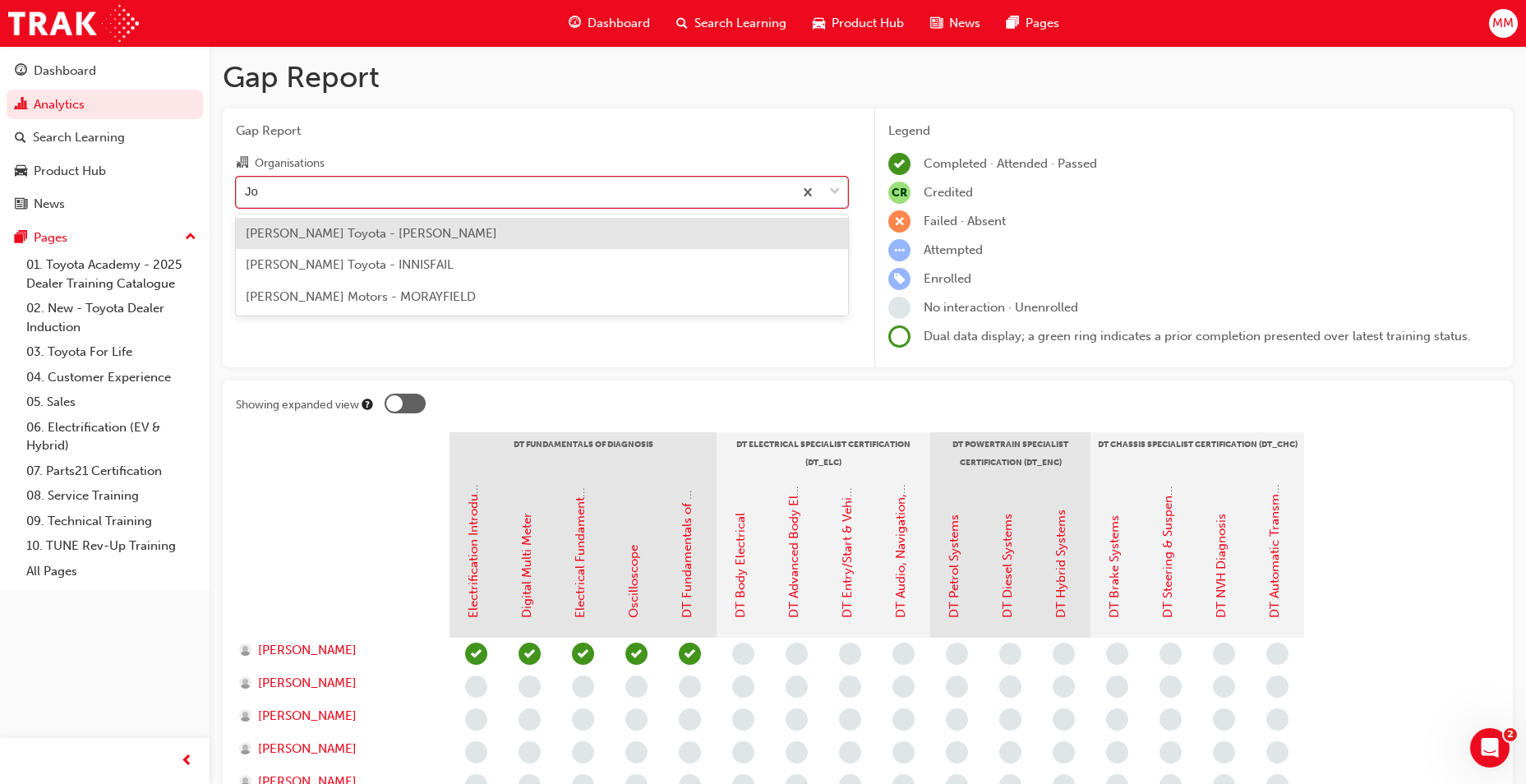
type input "J"
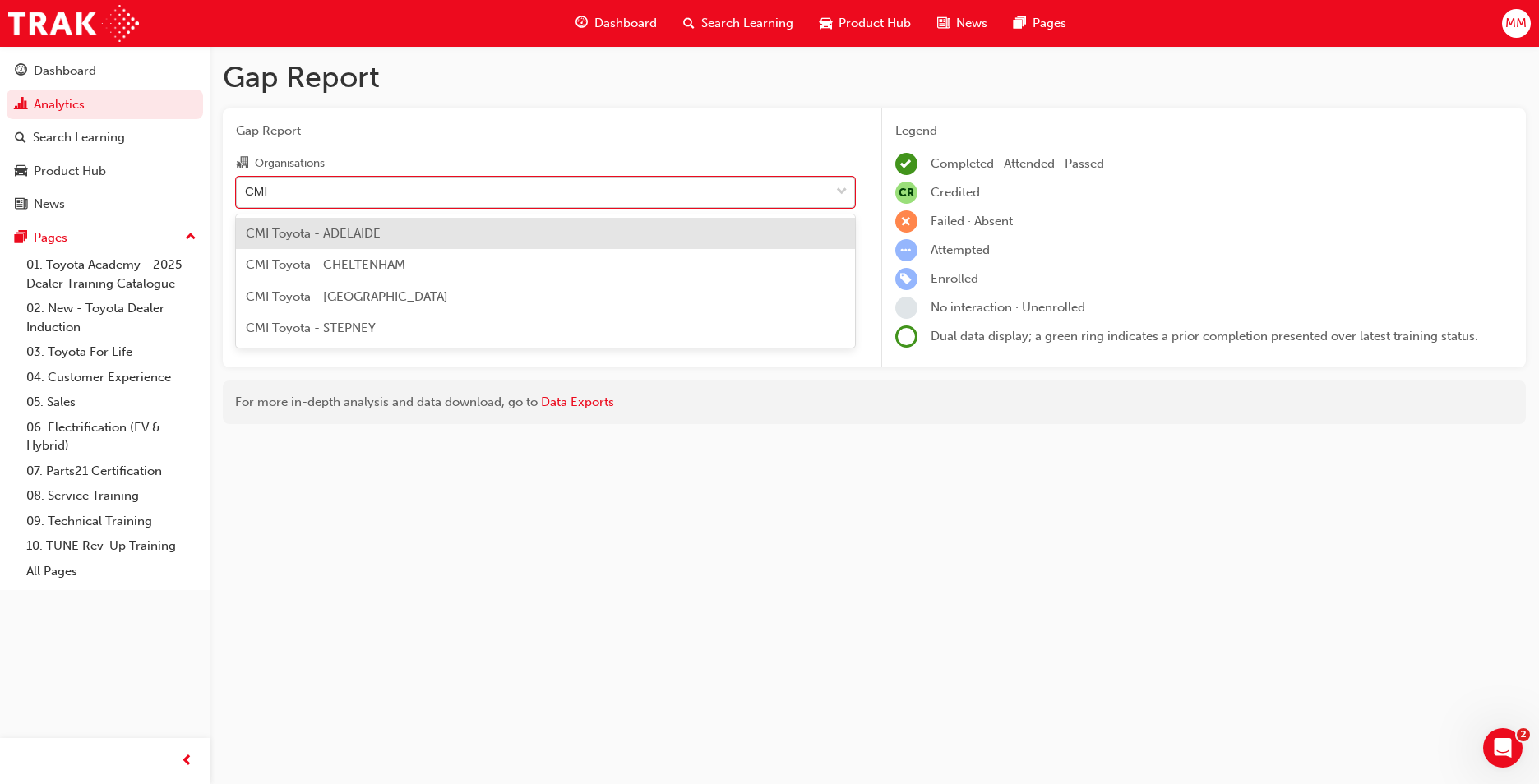
type input "CMI"
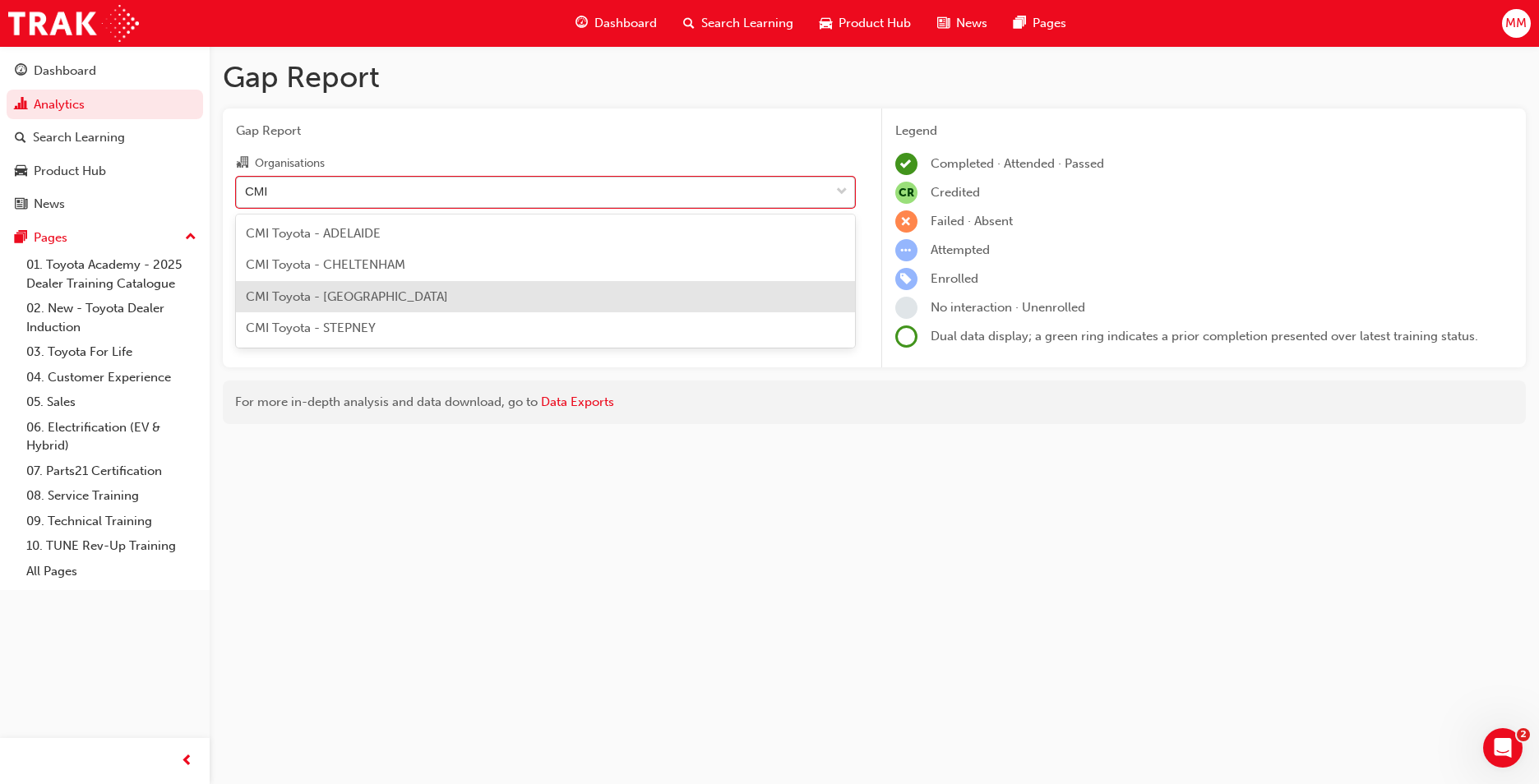
click at [377, 296] on span "CMI Toyota - [GEOGRAPHIC_DATA]" at bounding box center [347, 296] width 202 height 14
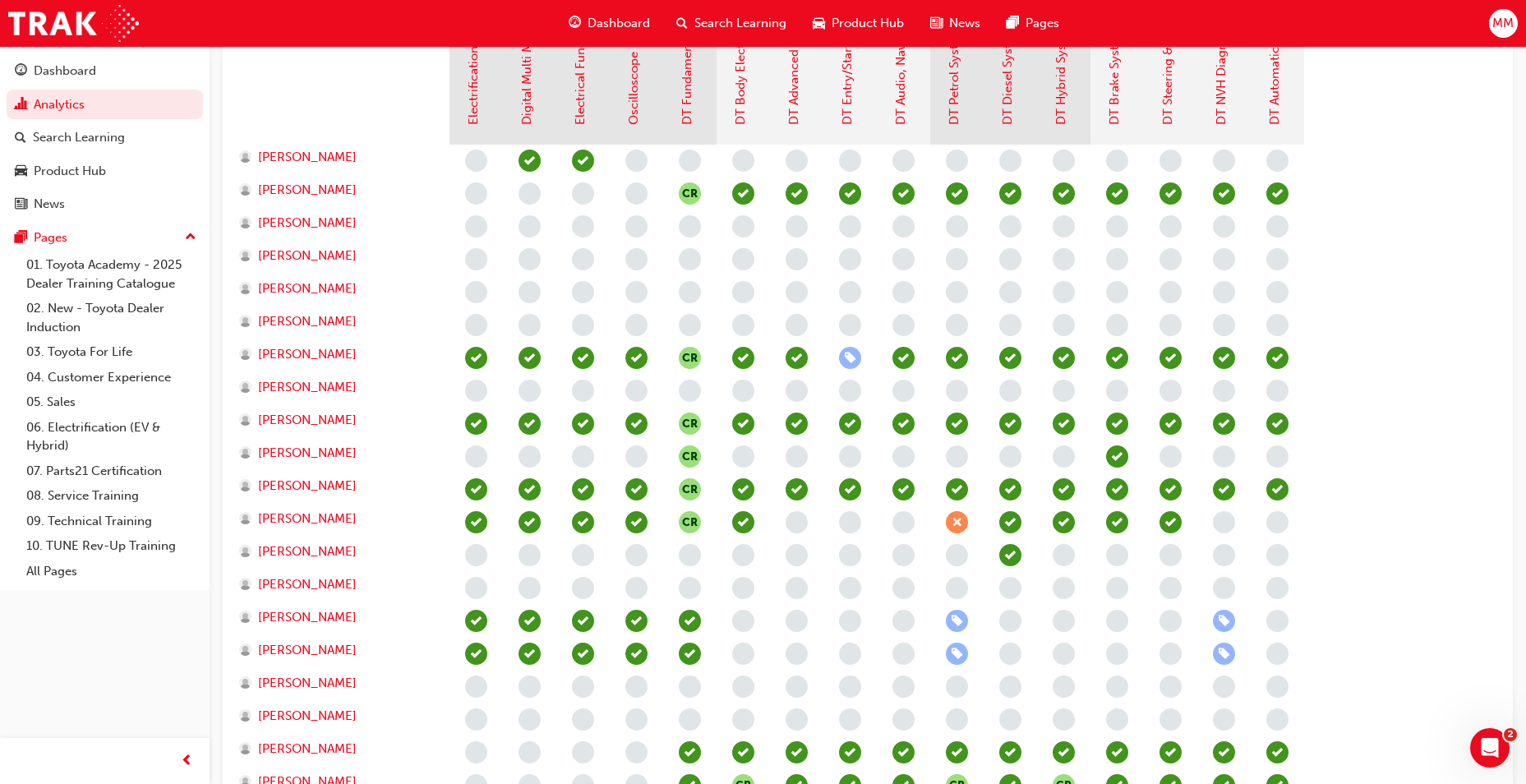
scroll to position [575, 0]
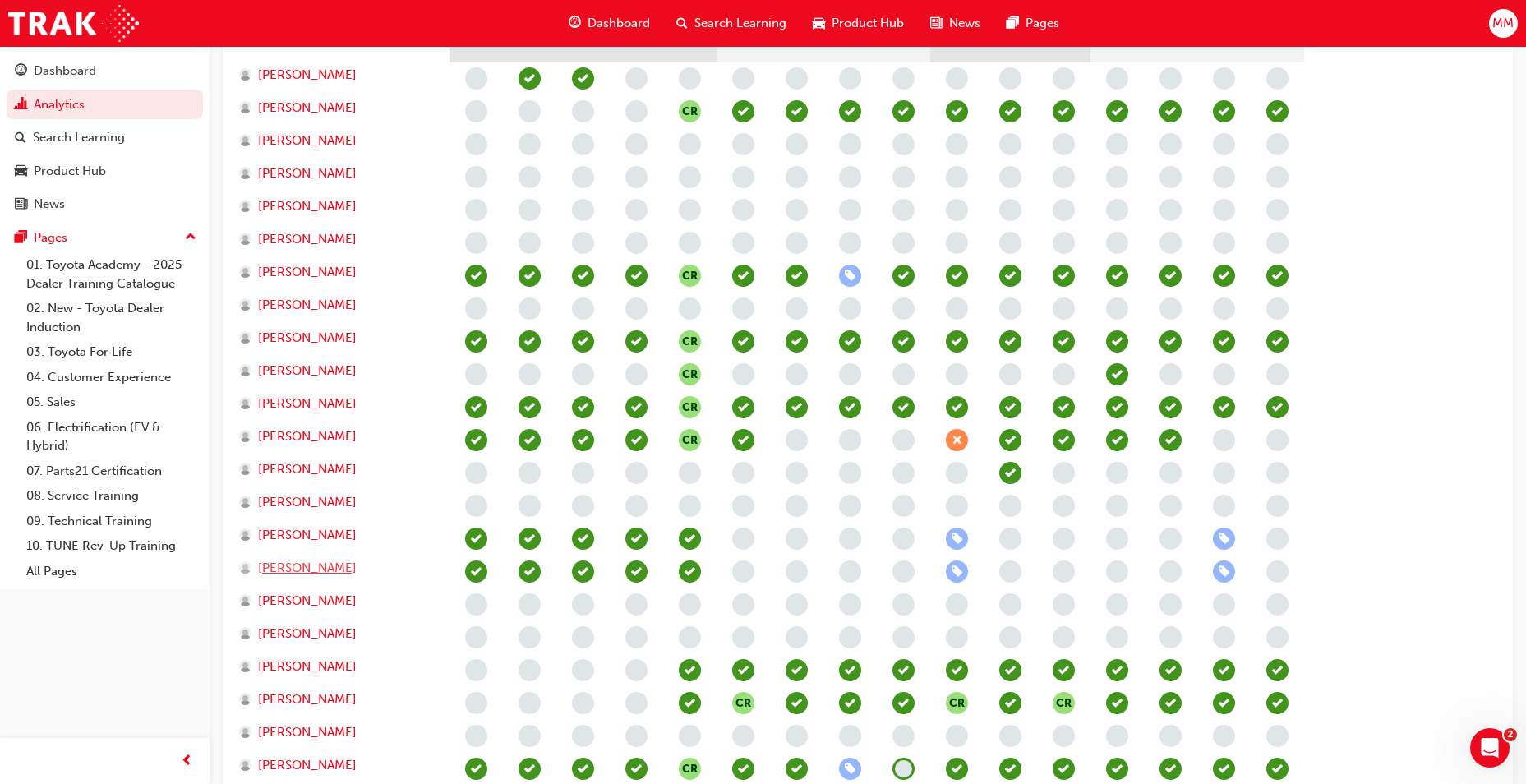
click at [321, 569] on span "[PERSON_NAME]" at bounding box center [307, 568] width 98 height 19
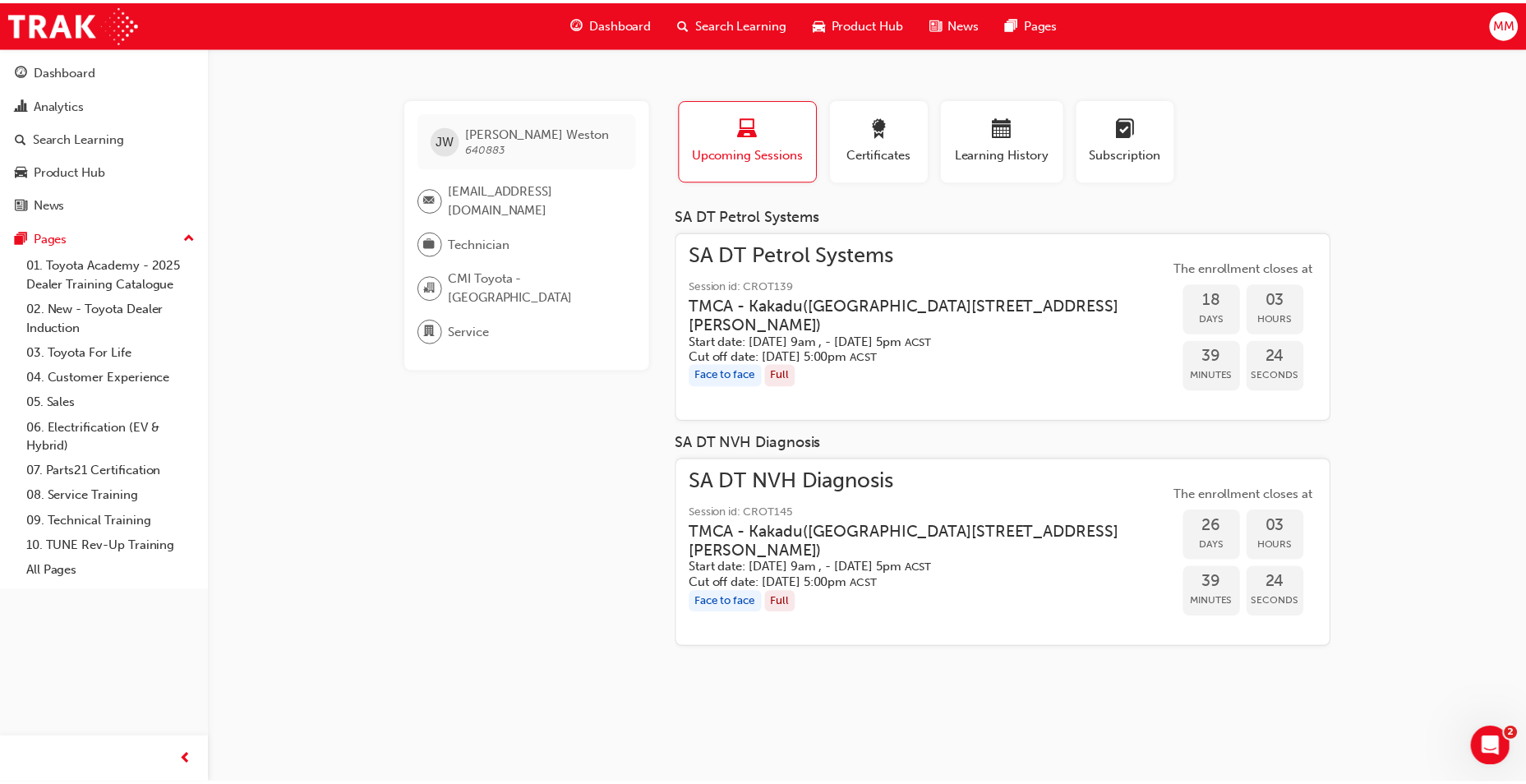
scroll to position [575, 0]
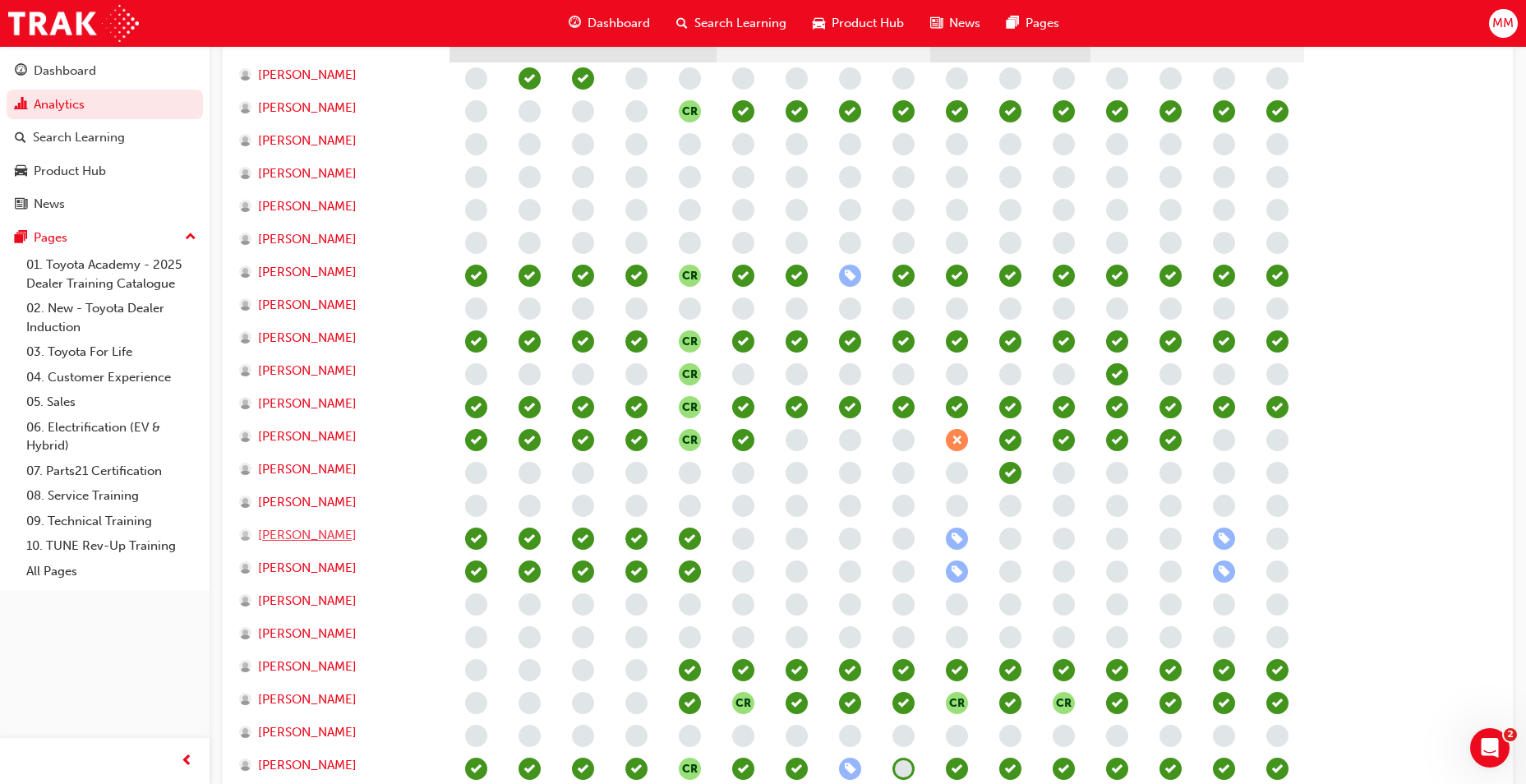
click at [307, 539] on span "[PERSON_NAME]" at bounding box center [307, 535] width 98 height 19
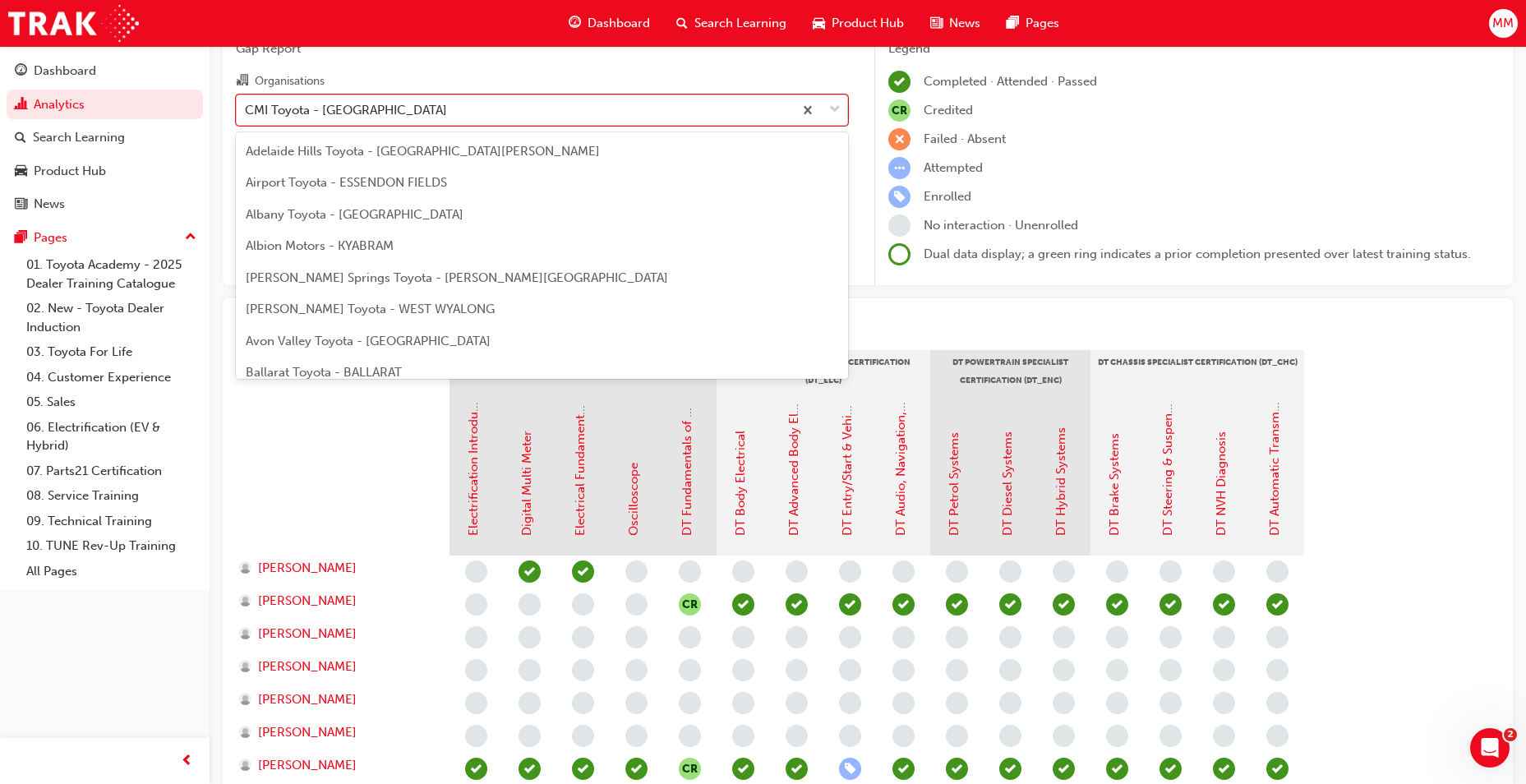
click at [452, 114] on div "CMI Toyota - [GEOGRAPHIC_DATA]" at bounding box center [515, 110] width 557 height 29
click at [247, 114] on input "Organisations option CMI Toyota - CHRISTIES BEACH focused, 68 of 303. 303 resul…" at bounding box center [246, 108] width 2 height 14
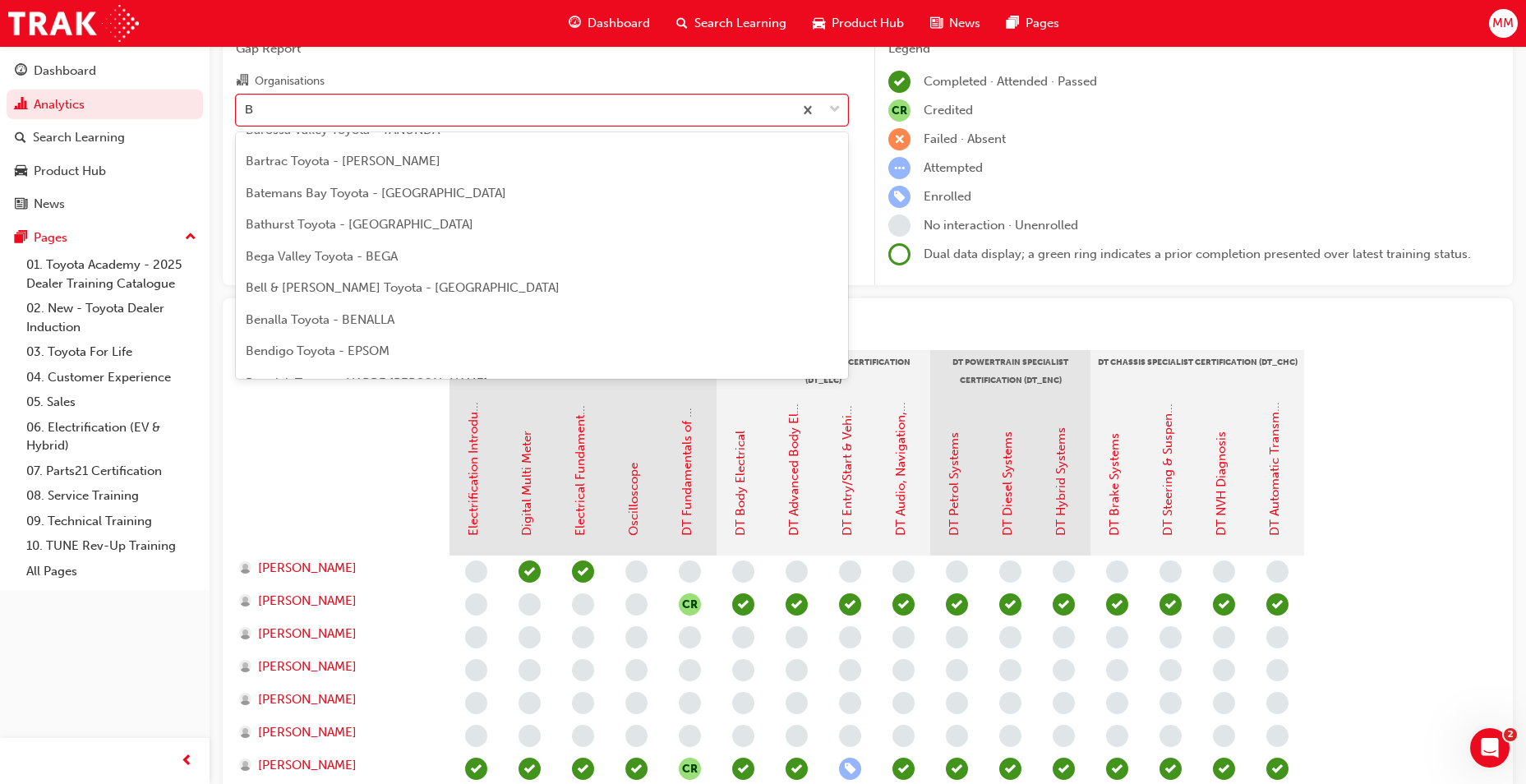
scroll to position [275, 0]
type input "Bar"
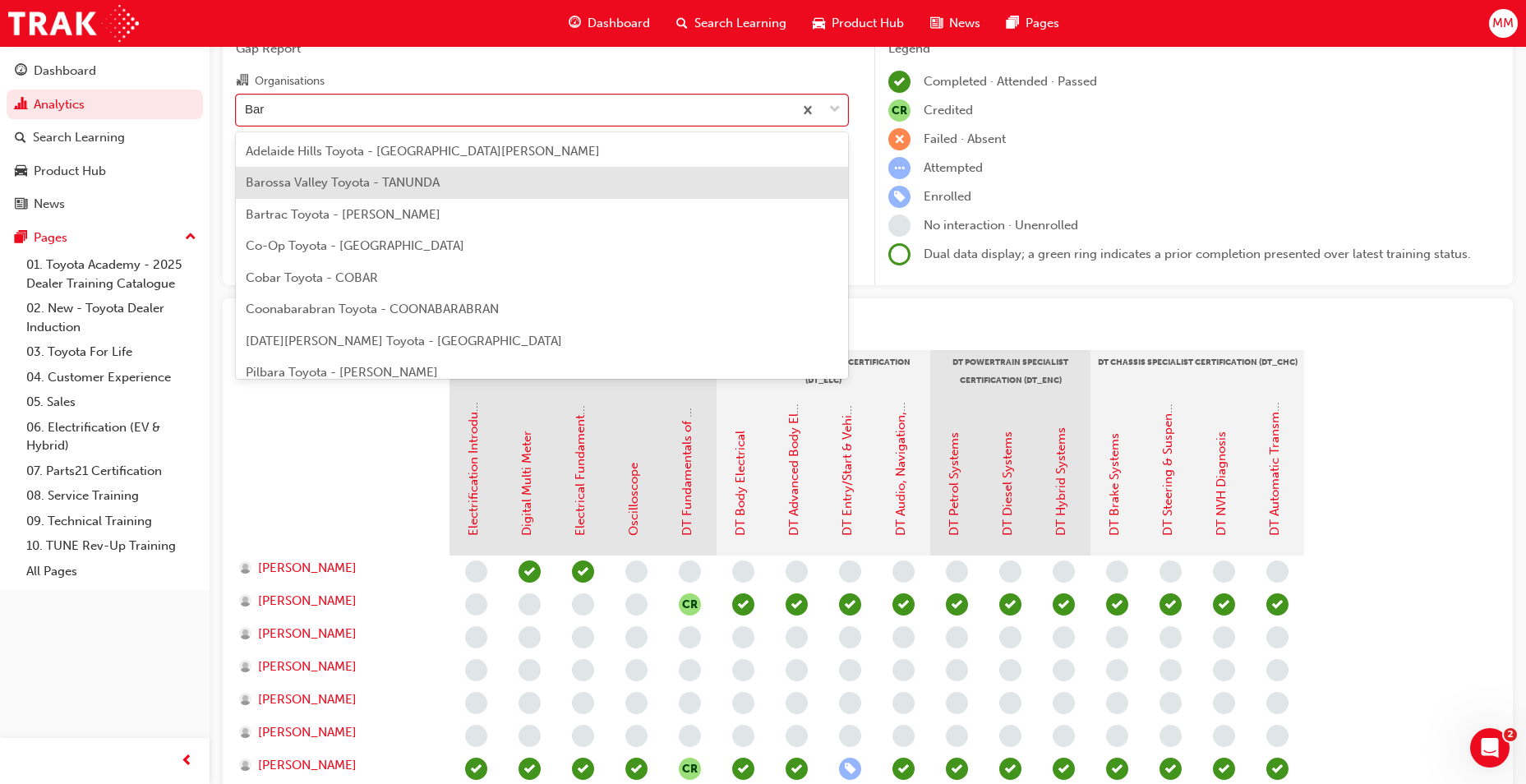
click at [401, 191] on div "Barossa Valley Toyota - TANUNDA" at bounding box center [542, 182] width 613 height 32
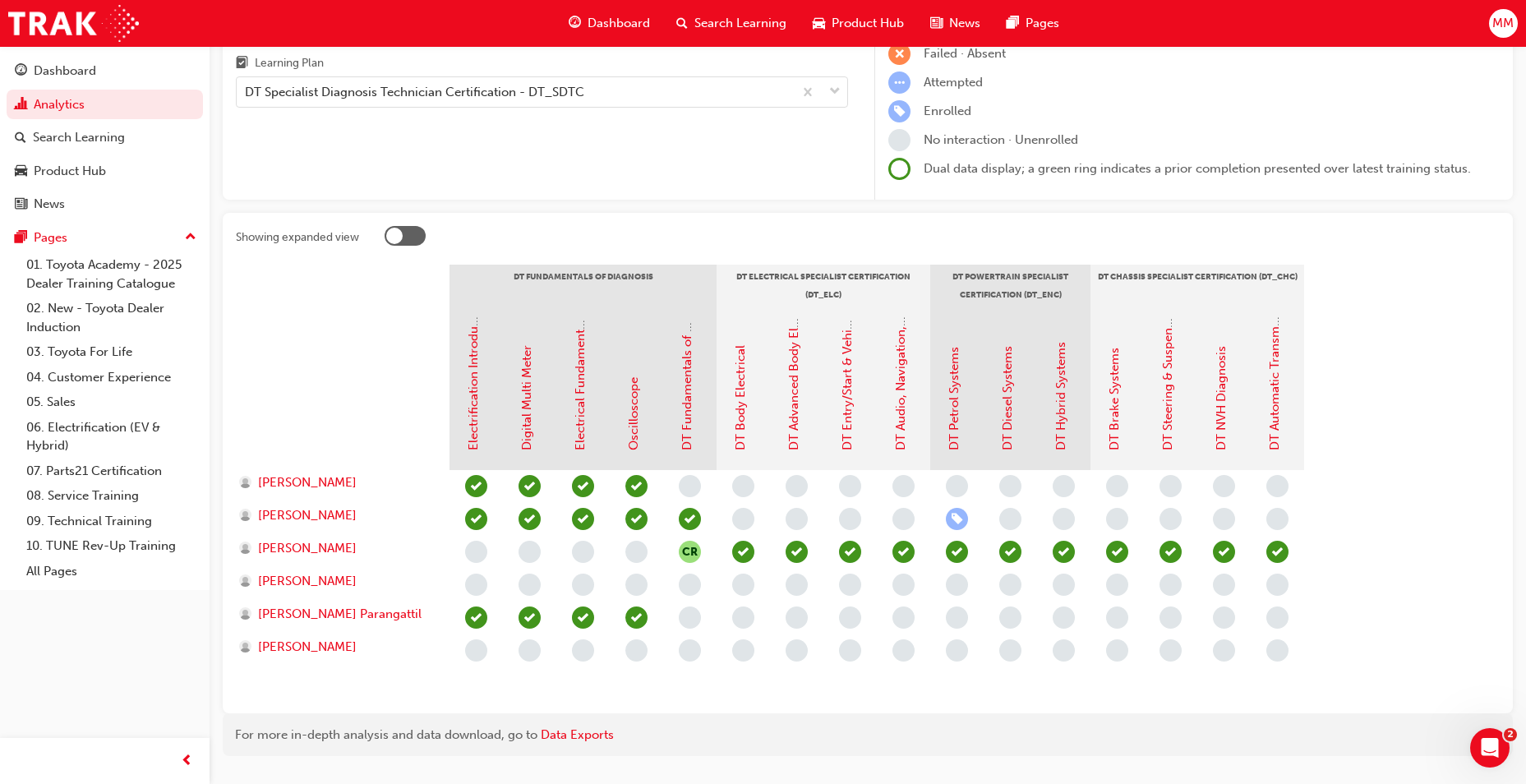
scroll to position [207, 0]
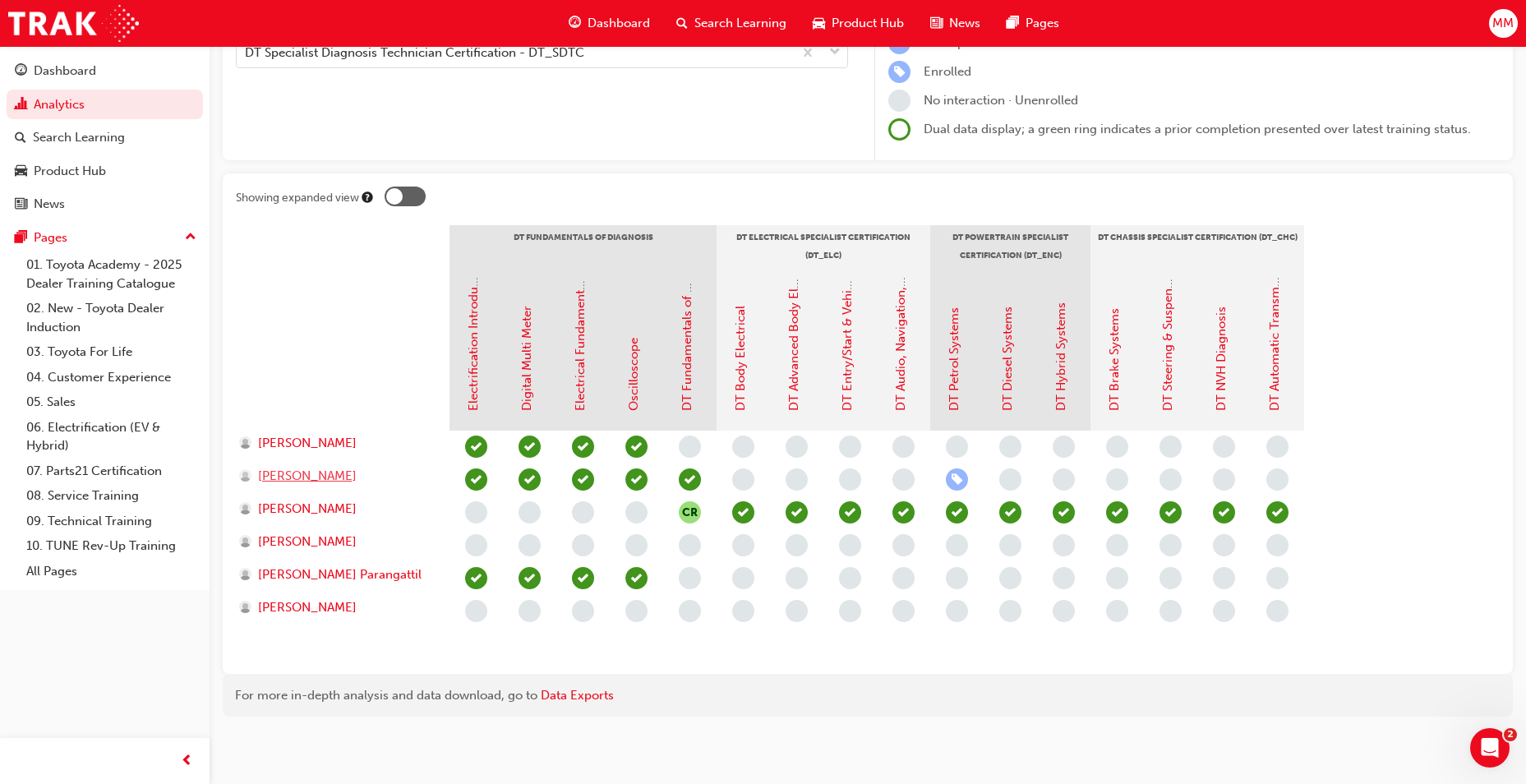
click at [302, 480] on span "[PERSON_NAME]" at bounding box center [307, 476] width 98 height 19
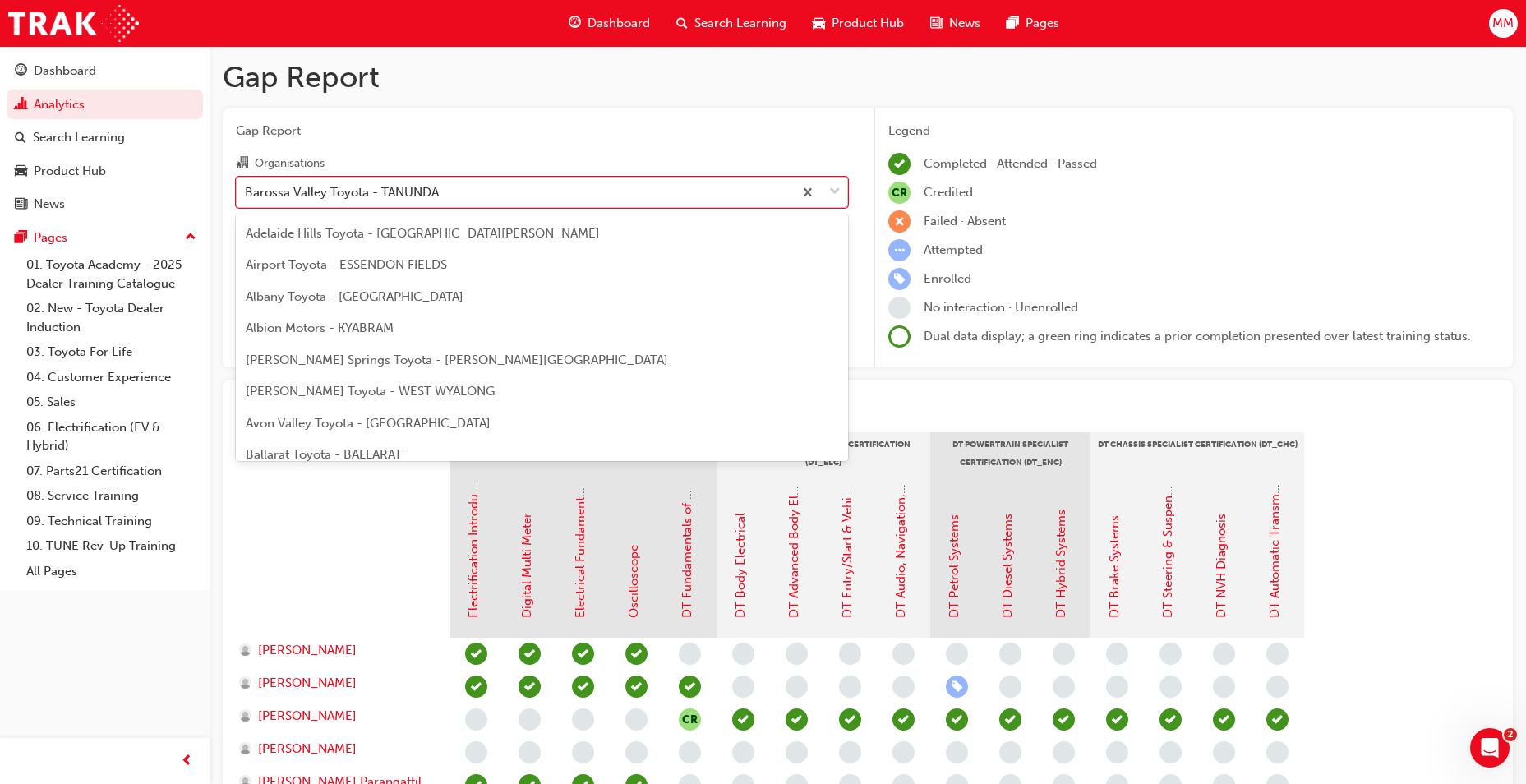
click at [433, 180] on div "Barossa Valley Toyota - TANUNDA" at bounding box center [515, 192] width 557 height 29
click at [247, 184] on input "Organisations option Barossa Valley Toyota - TANUNDA focused, 10 of 303. 303 re…" at bounding box center [246, 191] width 2 height 14
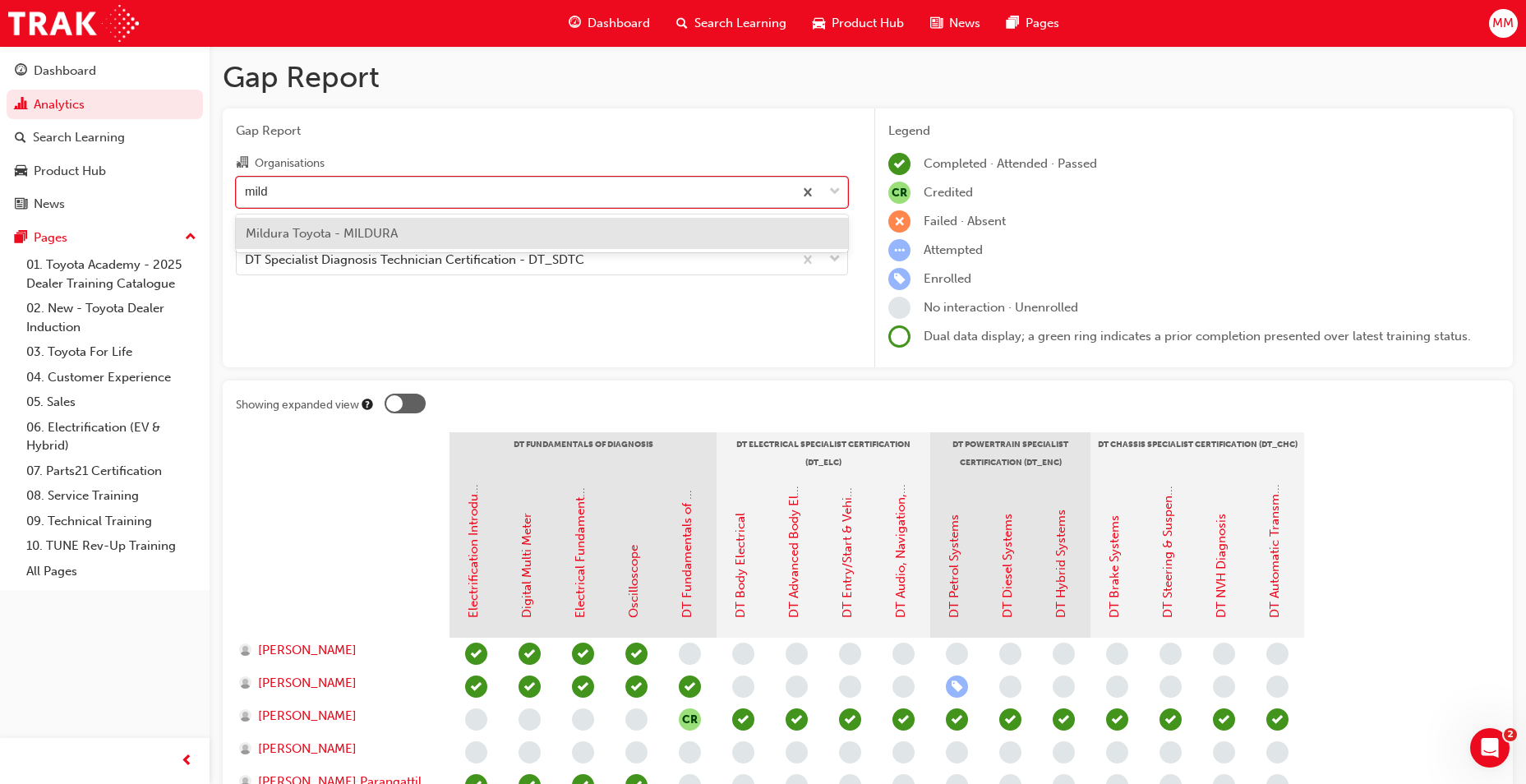
type input "mildu"
click at [415, 229] on div "Mildura Toyota - MILDURA" at bounding box center [542, 233] width 613 height 32
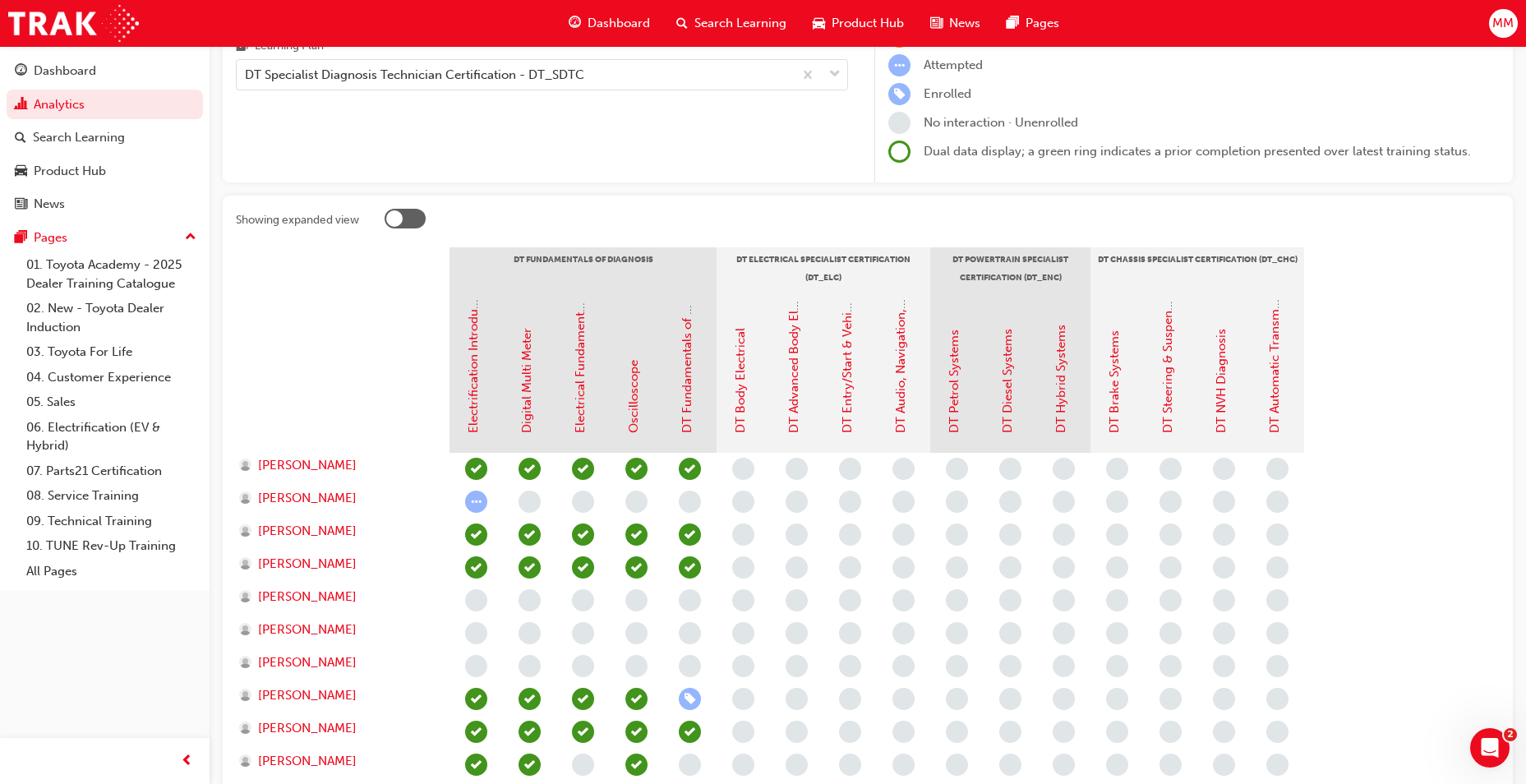
scroll to position [247, 0]
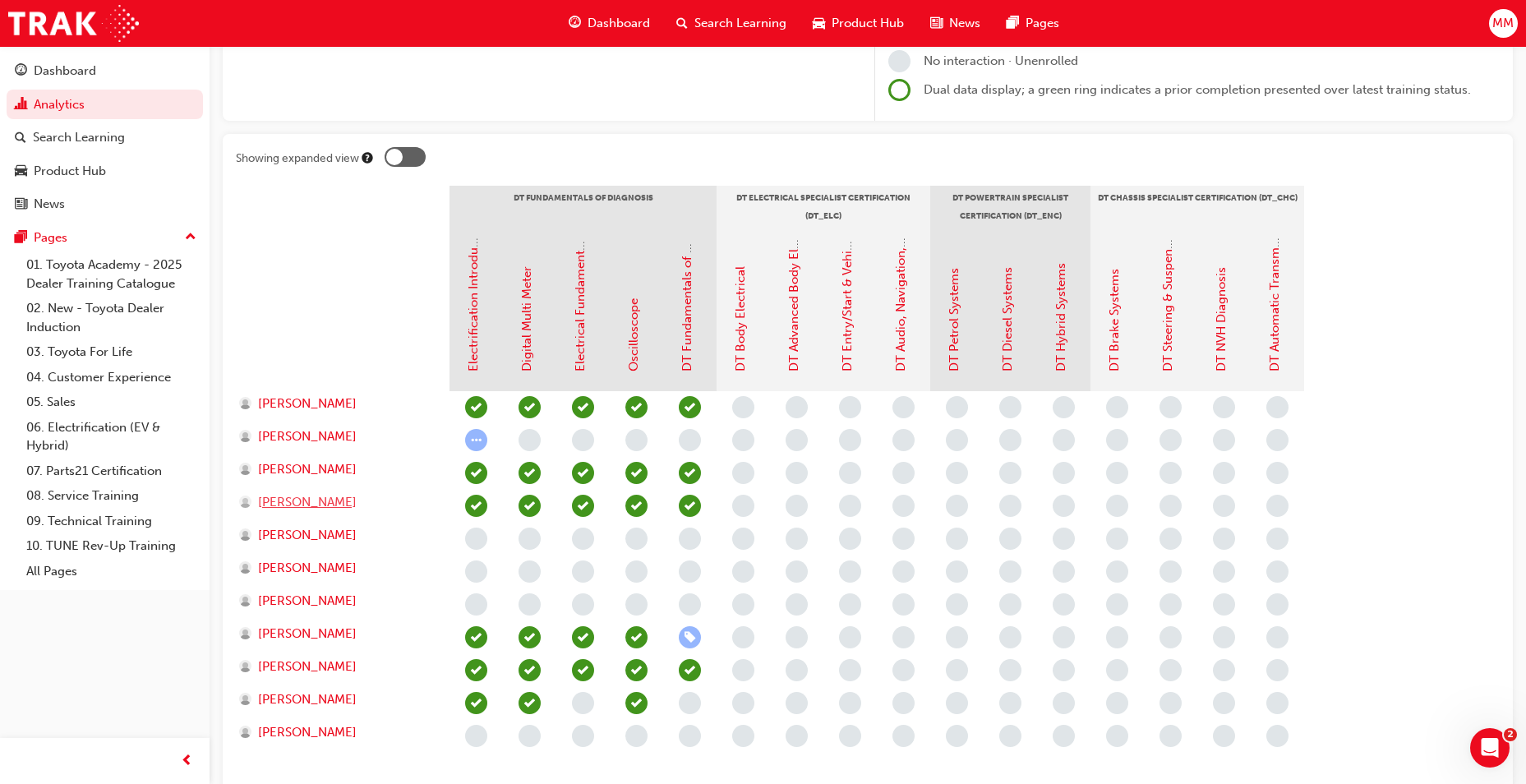
click at [315, 507] on span "[PERSON_NAME]" at bounding box center [307, 502] width 98 height 19
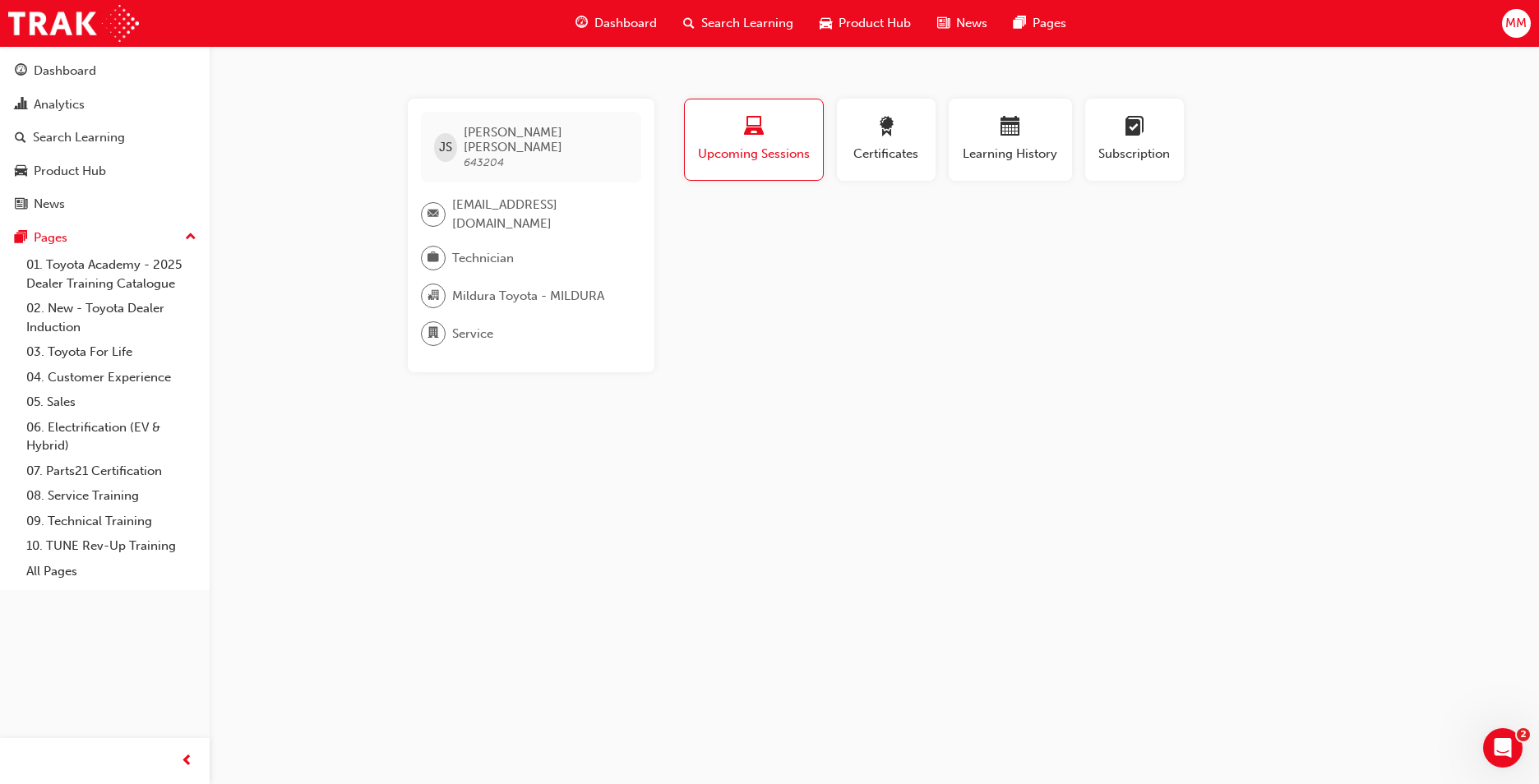
click at [895, 425] on div "JS Jessie Singh 643204 mld.tmcatech@peterkittle.com.au Technician Mildura Toyot…" at bounding box center [769, 392] width 1539 height 784
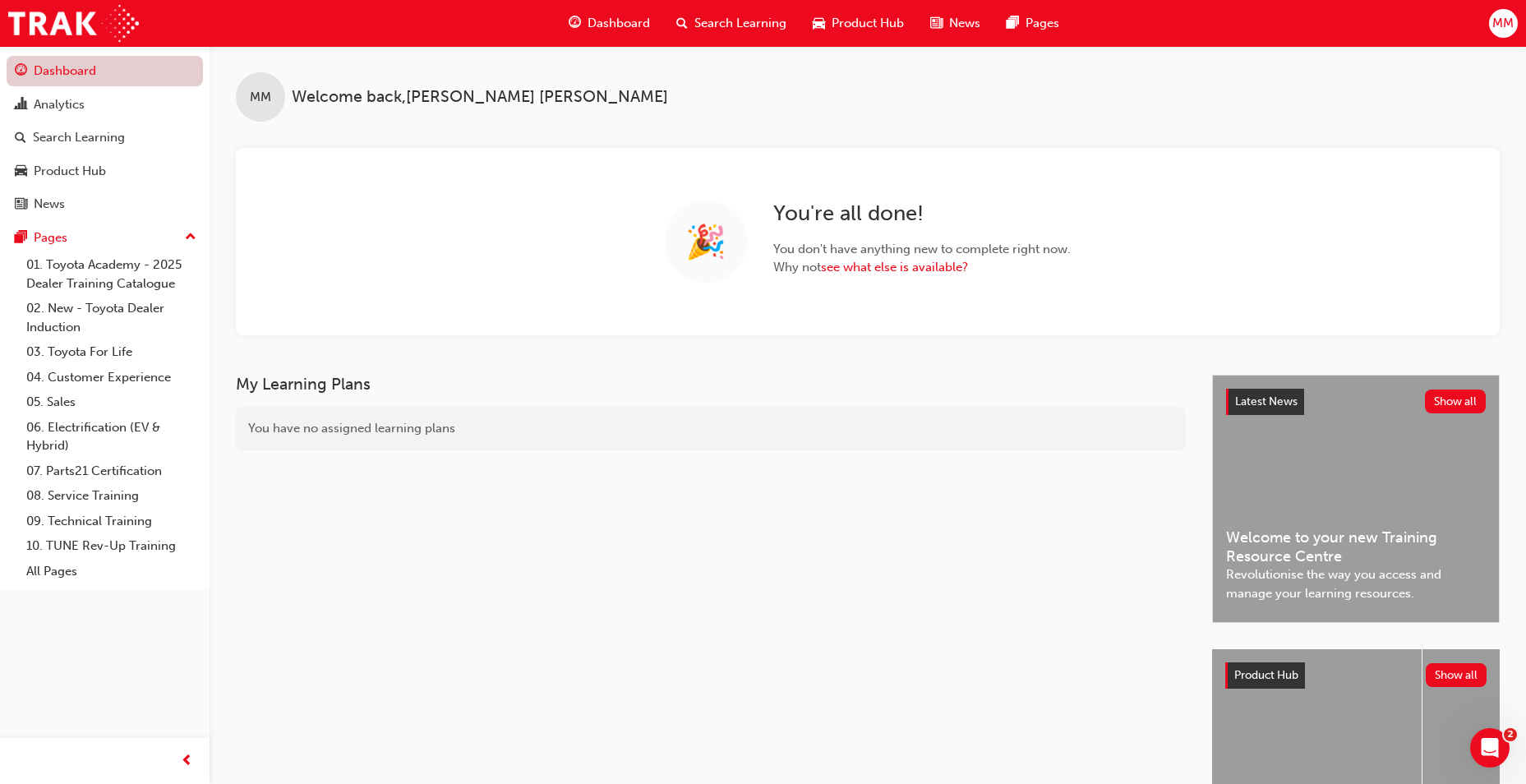
click at [83, 70] on link "Dashboard" at bounding box center [104, 71] width 196 height 31
click at [79, 103] on div "Analytics" at bounding box center [59, 105] width 51 height 19
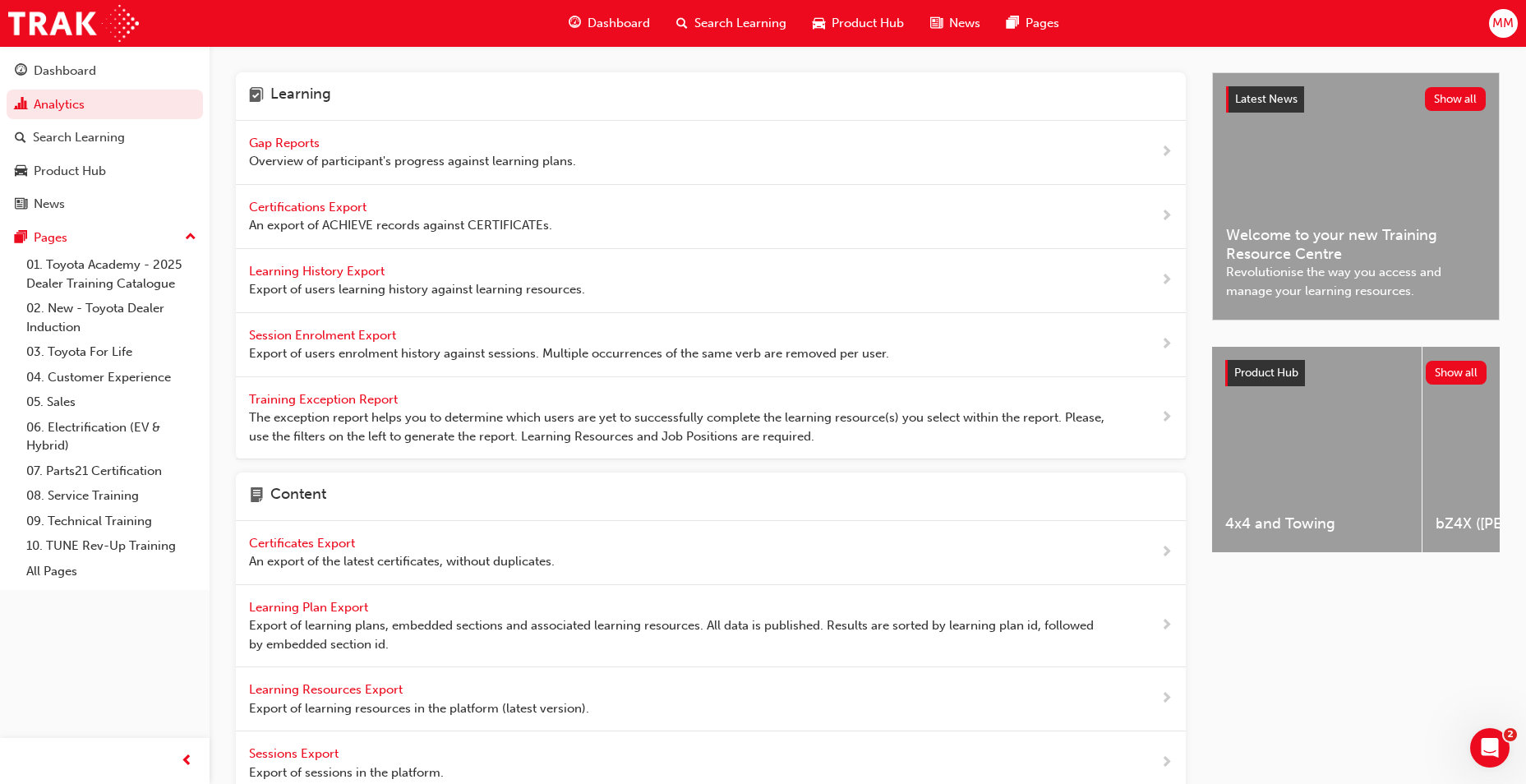
click at [267, 145] on span "Gap Reports" at bounding box center [286, 143] width 74 height 14
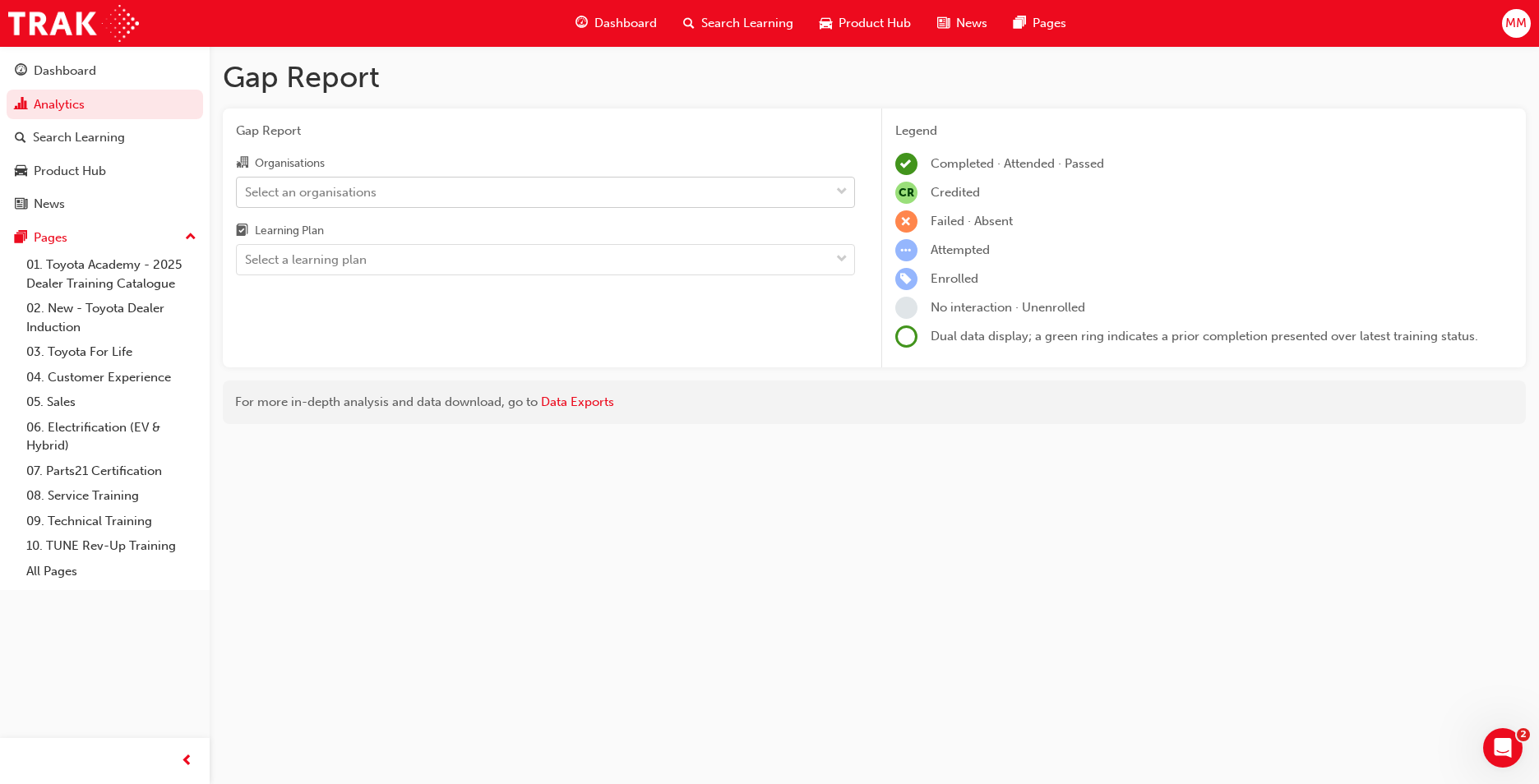
click at [304, 184] on div "Select an organisations" at bounding box center [311, 191] width 132 height 19
click at [247, 184] on input "Organisations Select an organisations" at bounding box center [246, 191] width 2 height 14
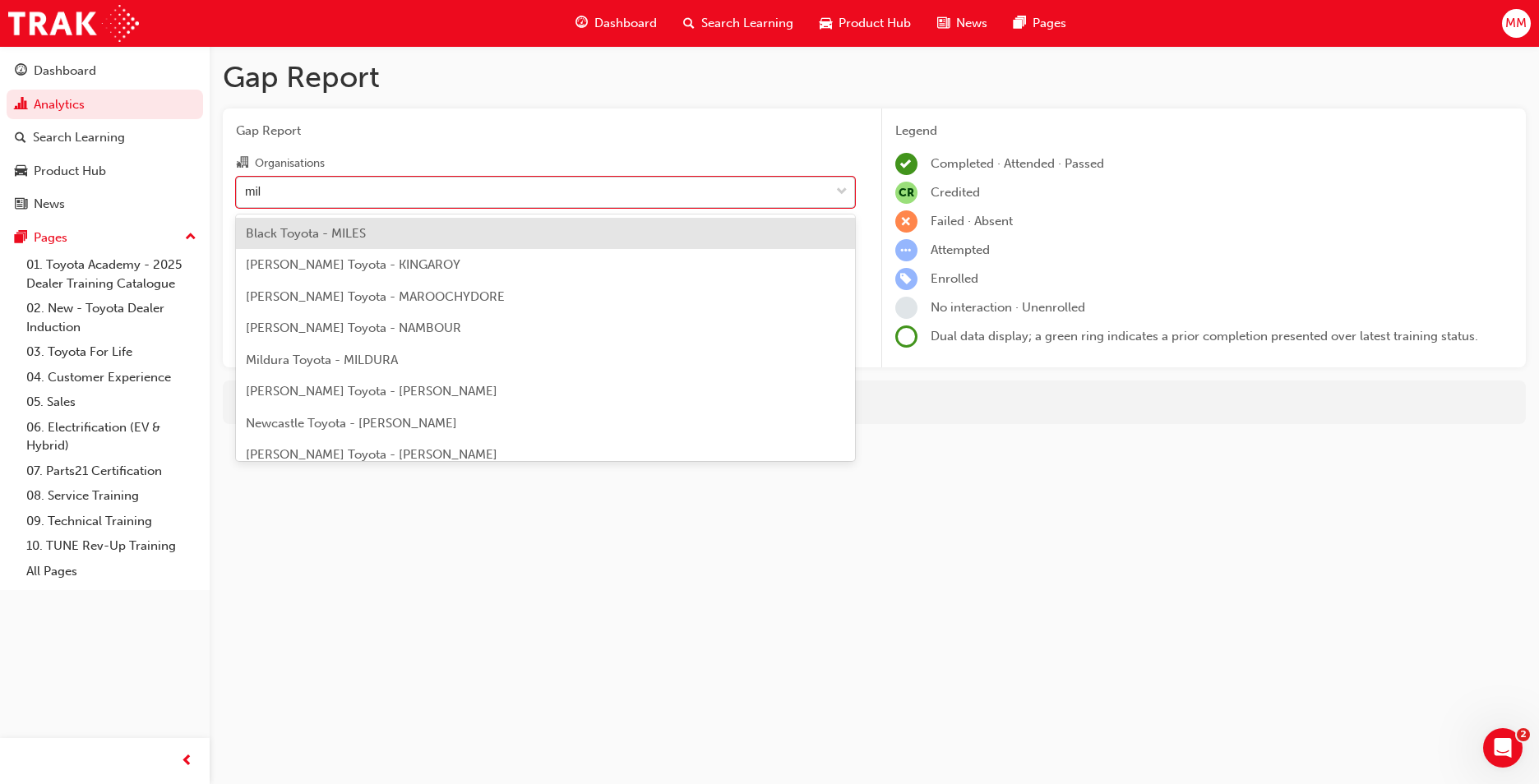
type input "mild"
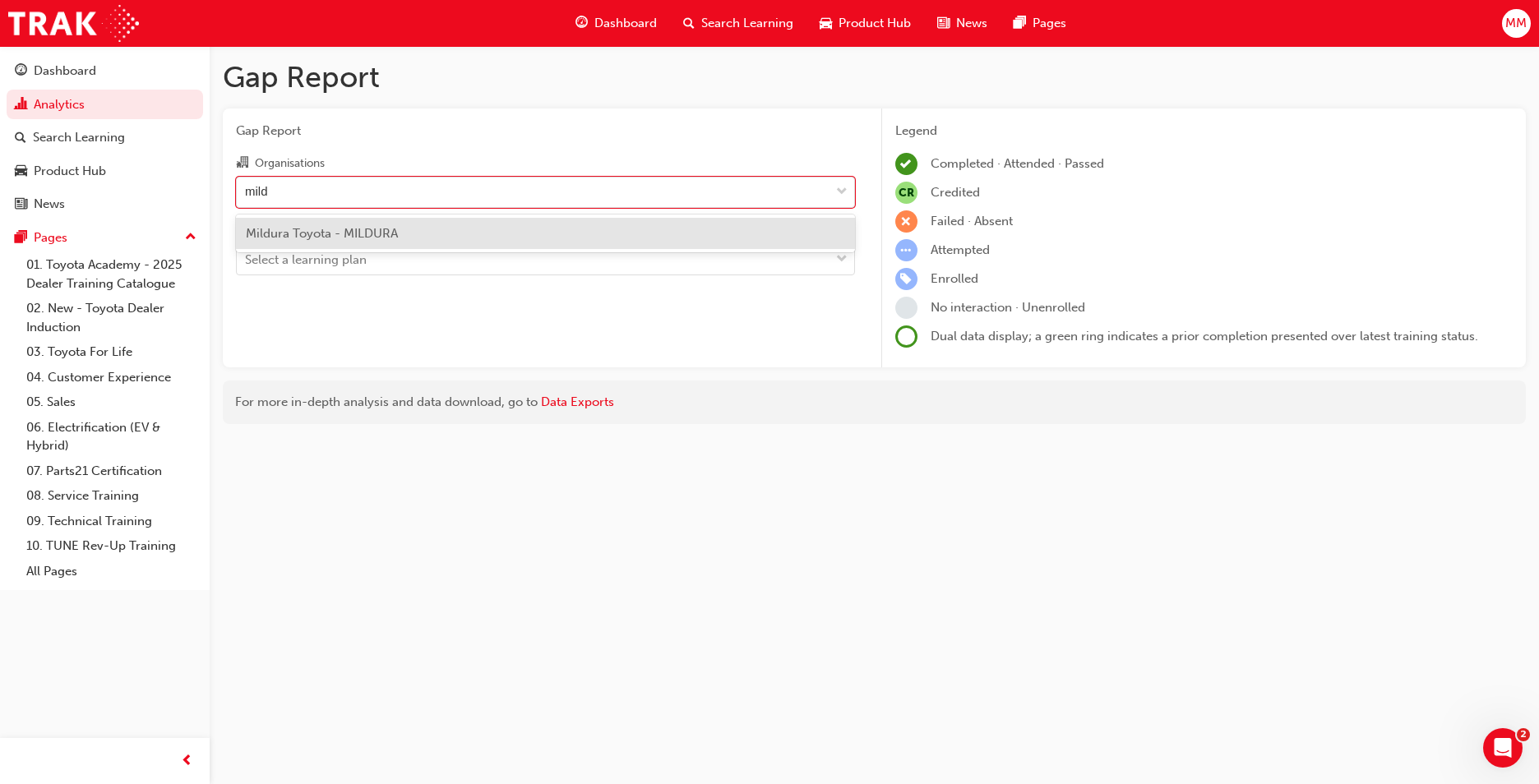
click at [304, 245] on div "Mildura Toyota - MILDURA" at bounding box center [545, 233] width 619 height 32
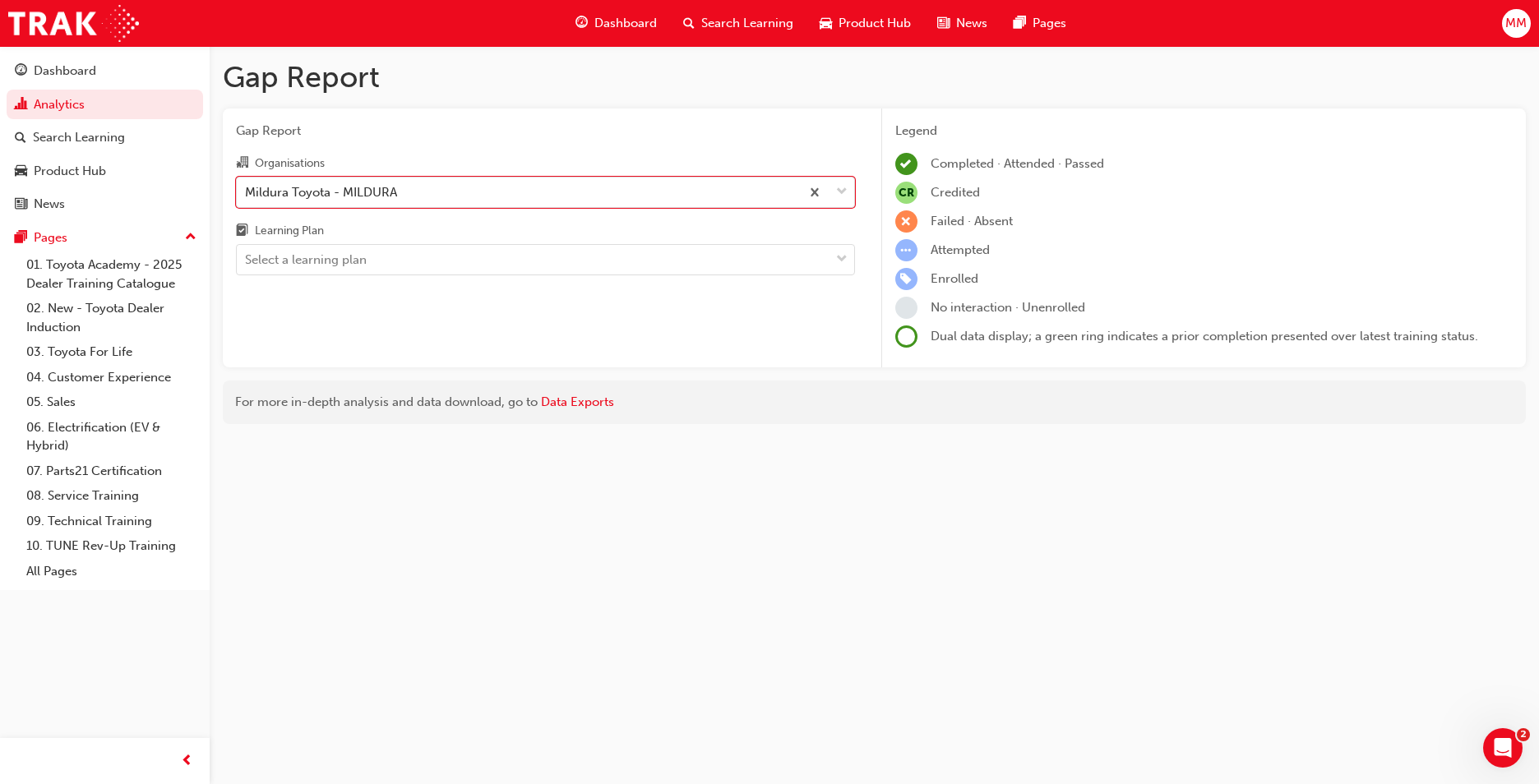
click at [383, 283] on div "Gap Report Organisations option Mildura Toyota - MILDURA, selected. 0 results a…" at bounding box center [546, 238] width 645 height 259
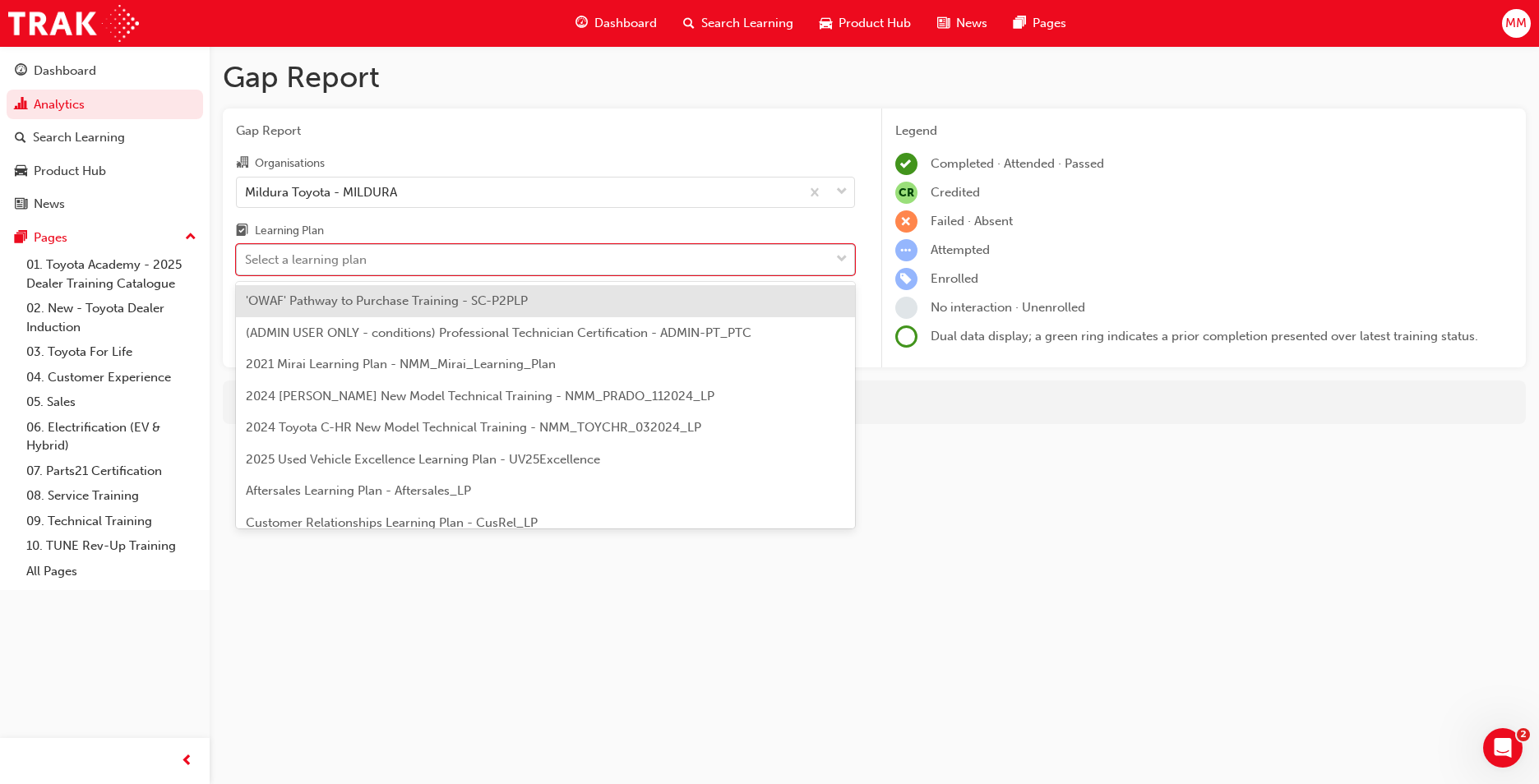
click at [388, 267] on div "Select a learning plan" at bounding box center [533, 260] width 593 height 29
click at [247, 266] on input "Learning Plan option 'OWAF' Pathway to Purchase Training - SC-P2PLP focused, 1 …" at bounding box center [246, 258] width 2 height 14
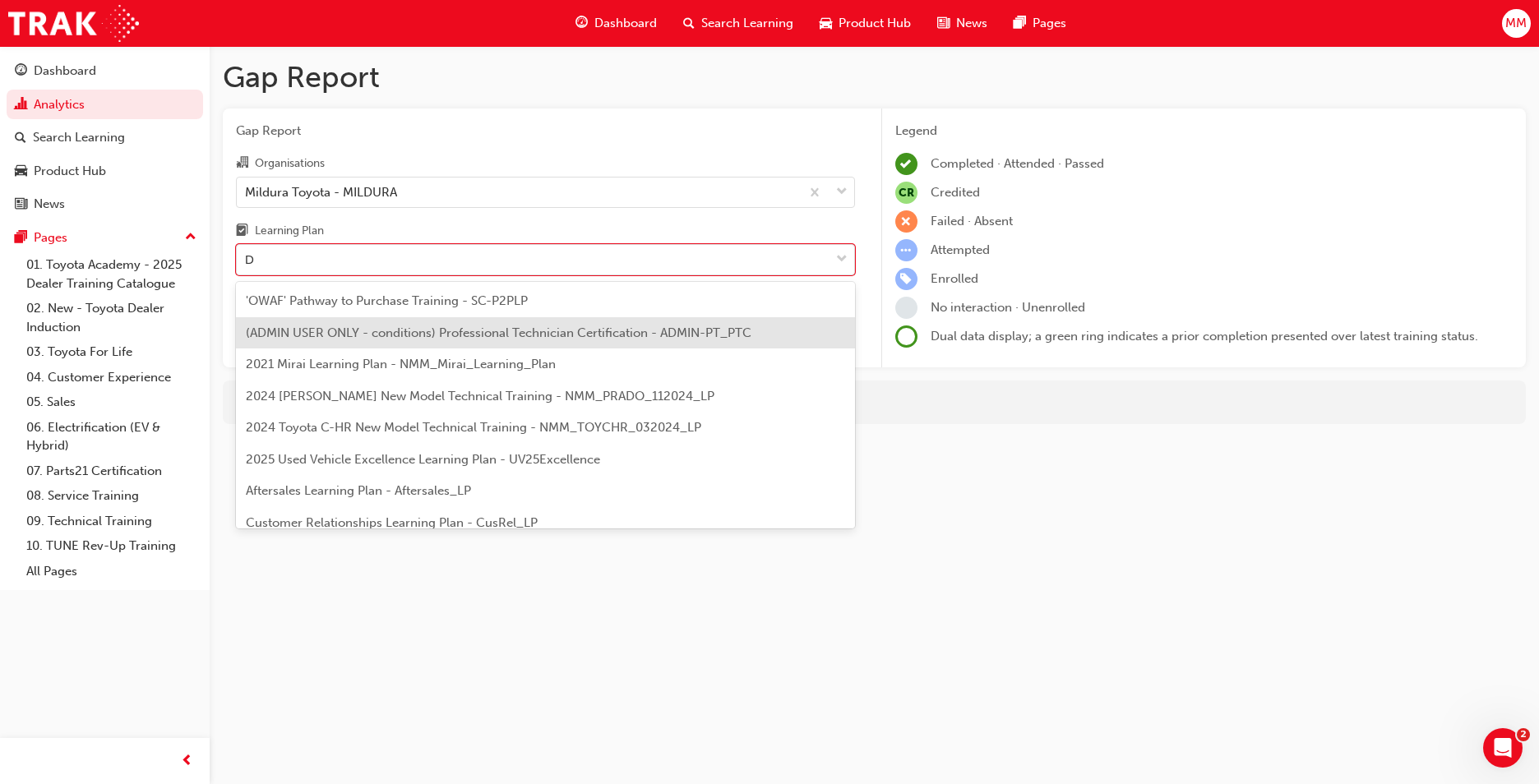
type input "Dt"
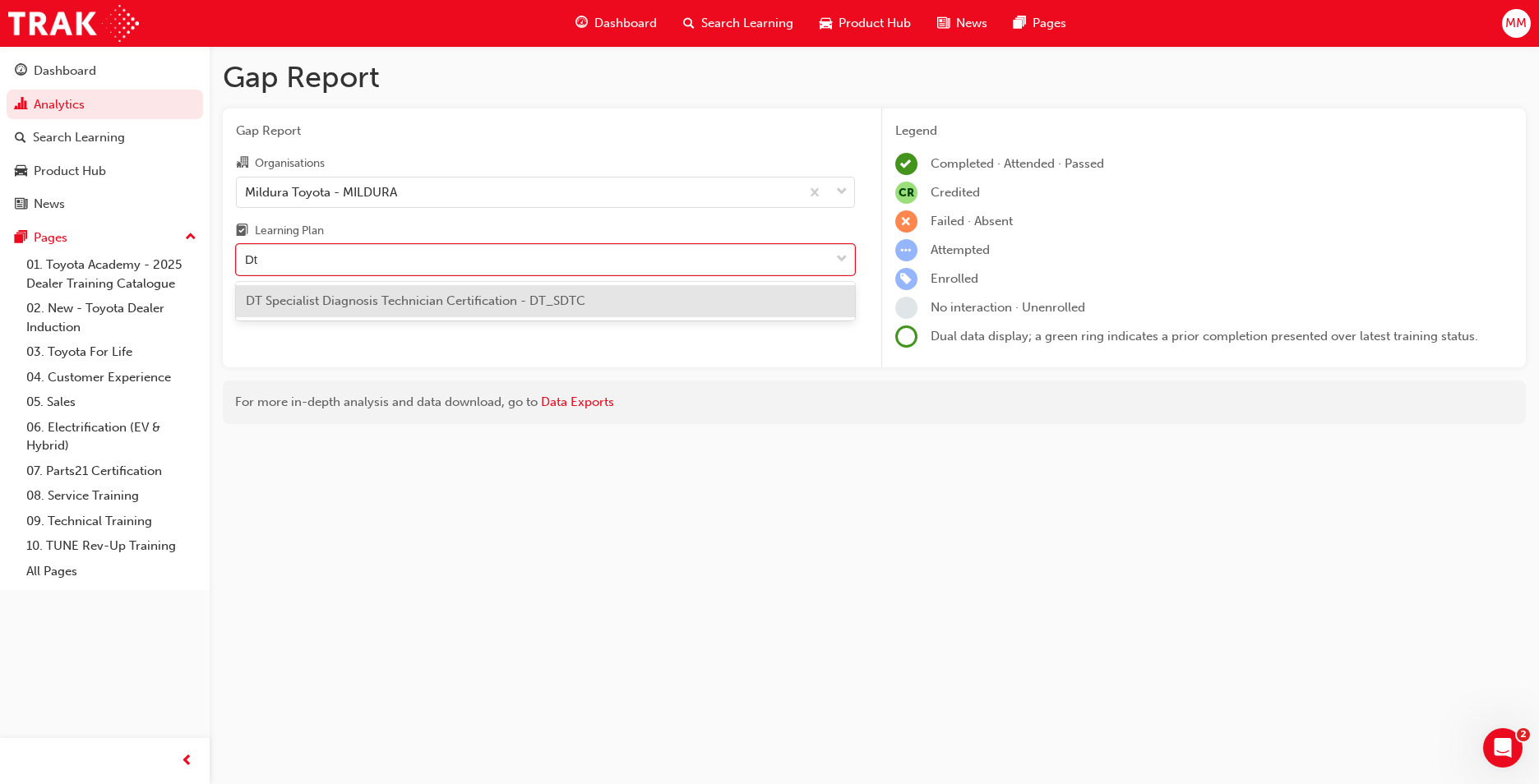
click at [438, 302] on span "DT Specialist Diagnosis Technician Certification - DT_SDTC" at bounding box center [416, 301] width 340 height 14
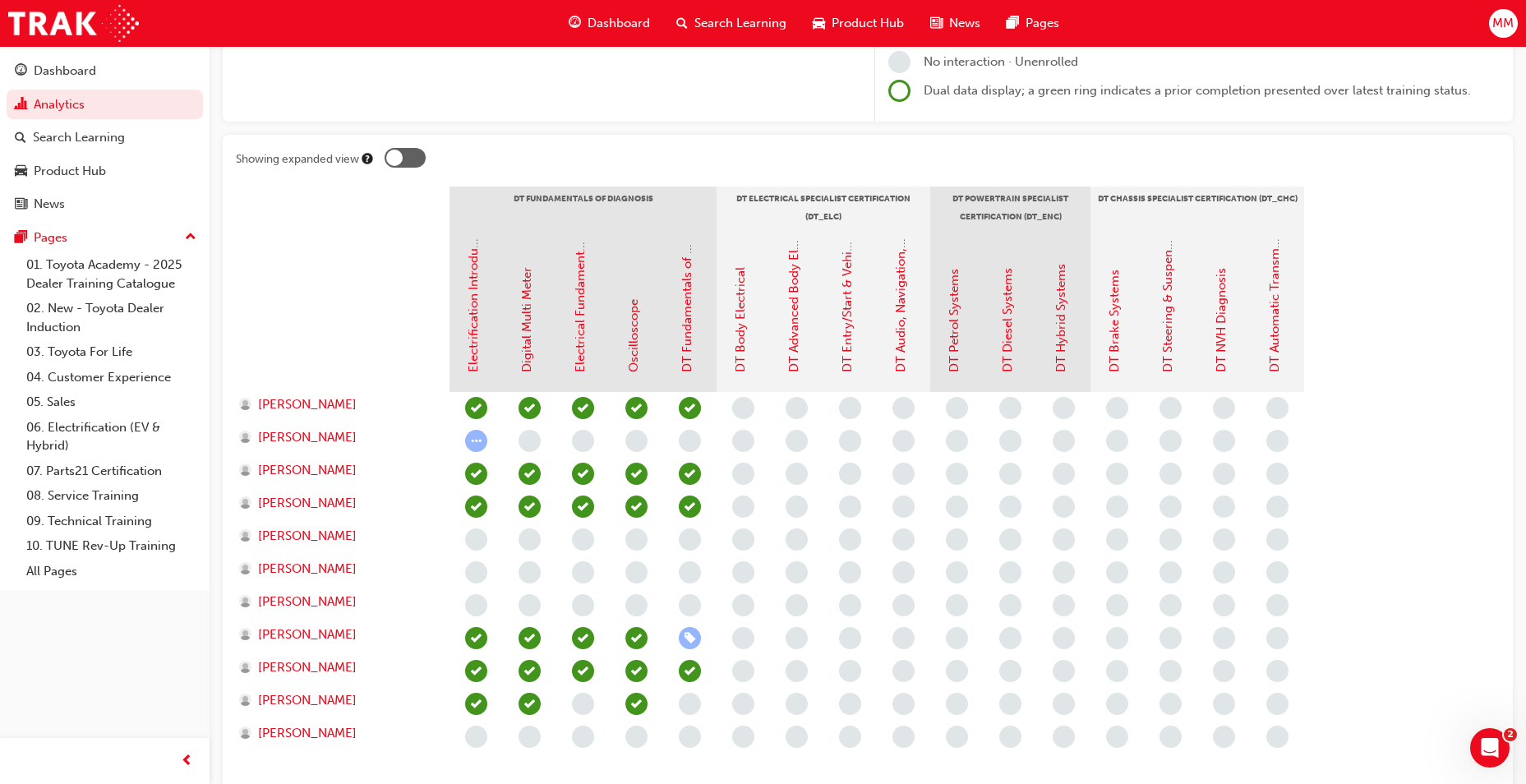
scroll to position [247, 0]
drag, startPoint x: 307, startPoint y: 505, endPoint x: 323, endPoint y: 508, distance: 16.3
click at [307, 505] on span "[PERSON_NAME]" at bounding box center [307, 502] width 98 height 19
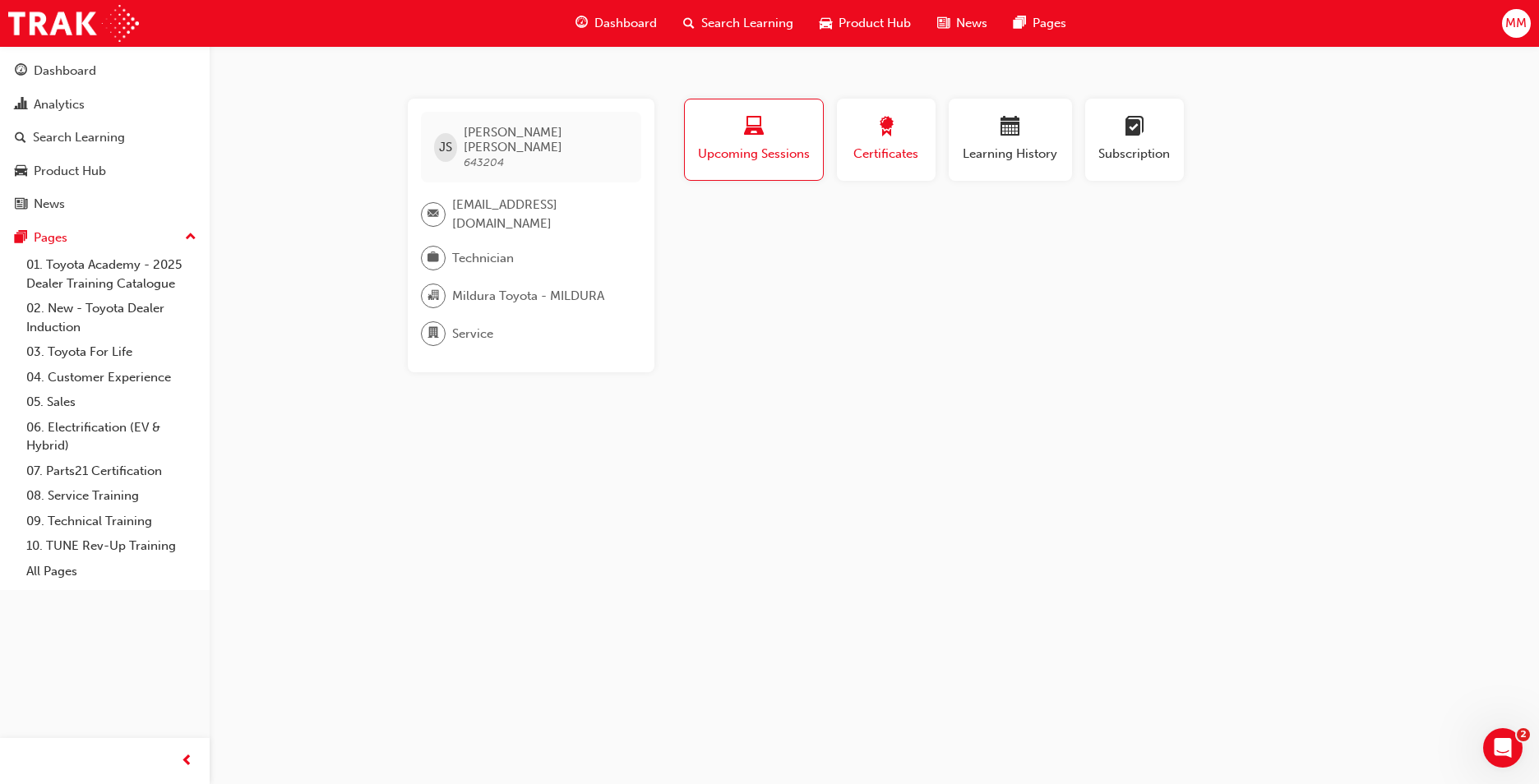
click at [909, 153] on span "Certificates" at bounding box center [887, 154] width 74 height 19
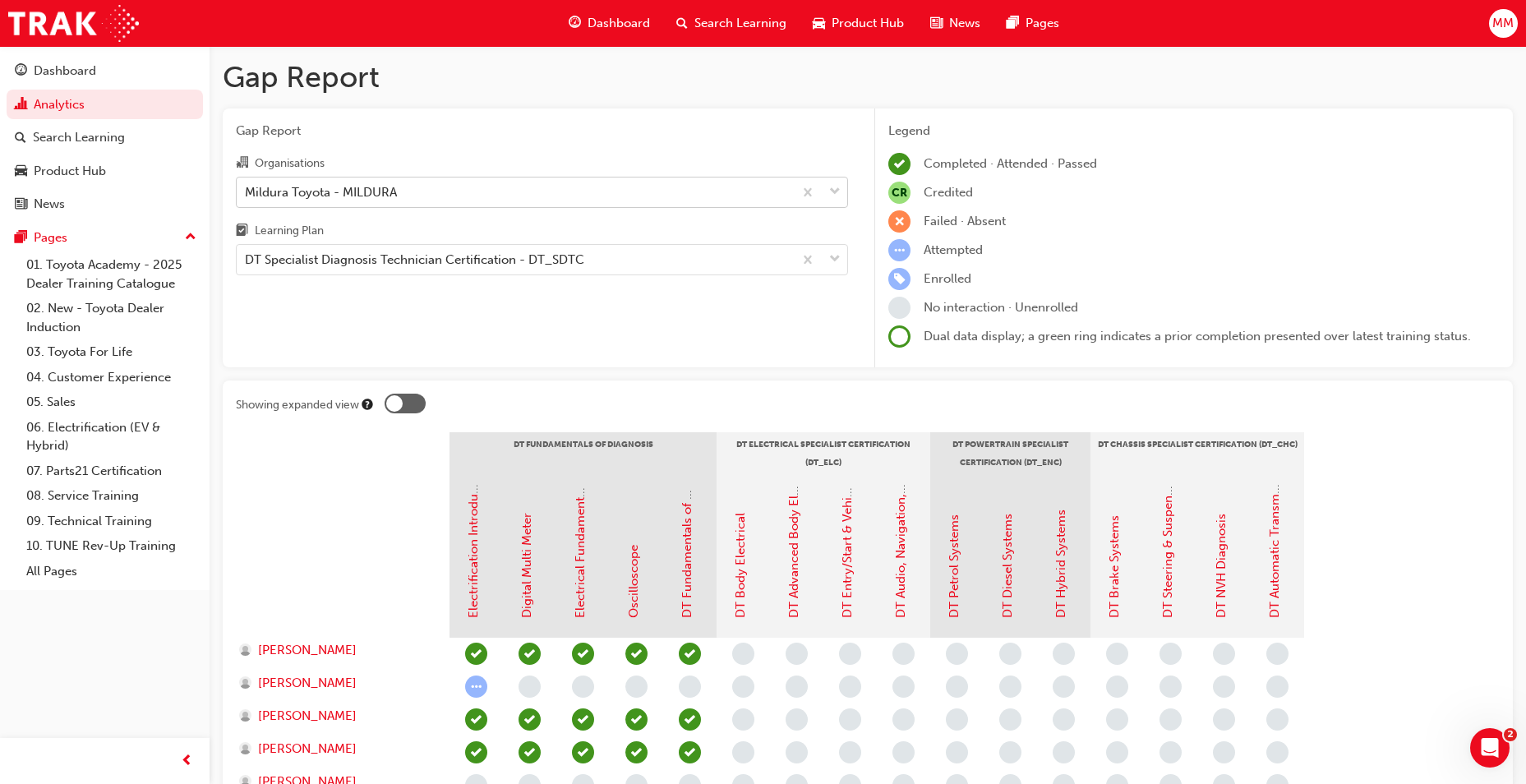
click at [390, 192] on div "Mildura Toyota - MILDURA" at bounding box center [321, 191] width 152 height 19
click at [247, 192] on input "Organisations Mildura Toyota - MILDURA" at bounding box center [246, 191] width 2 height 14
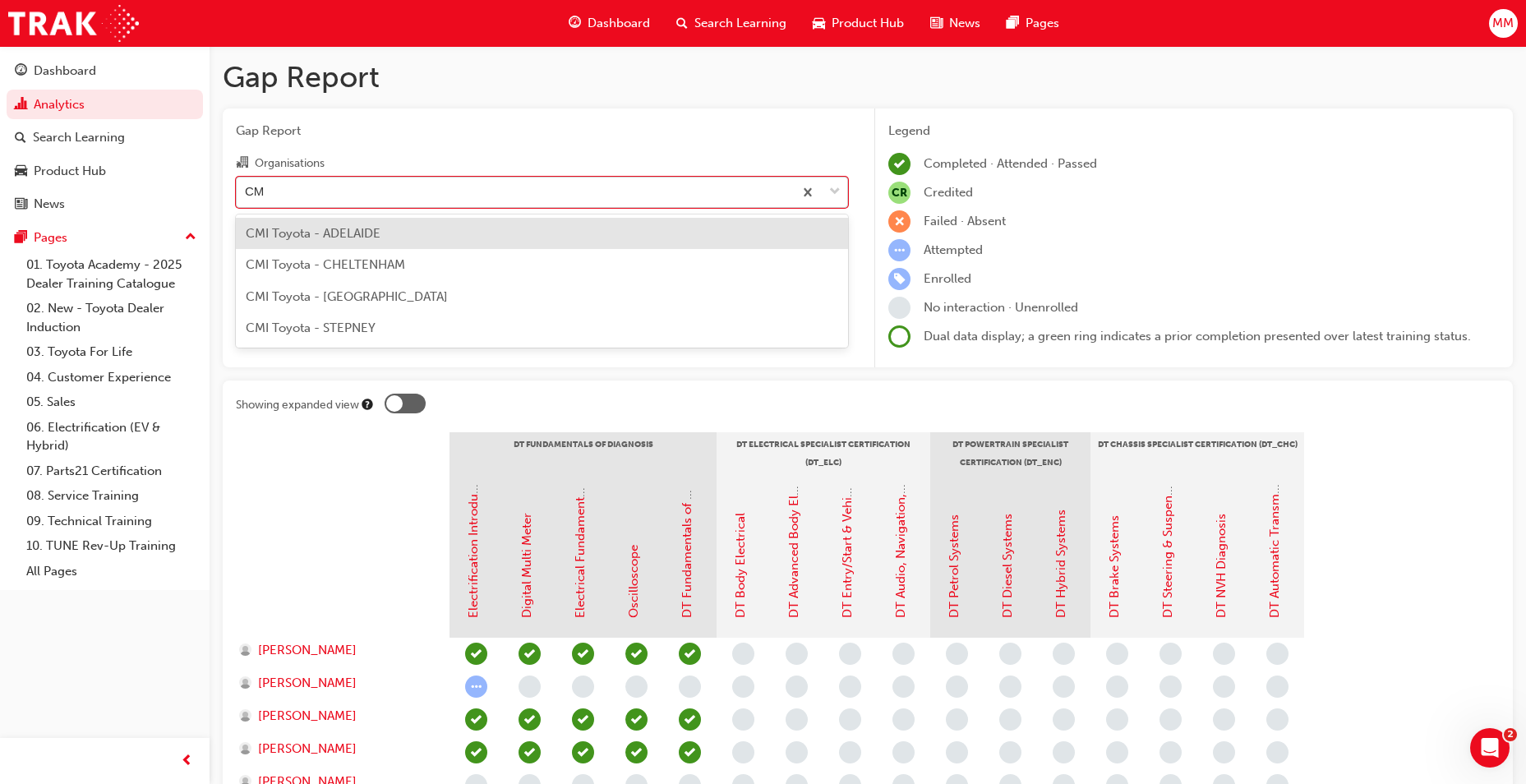
type input "CMI"
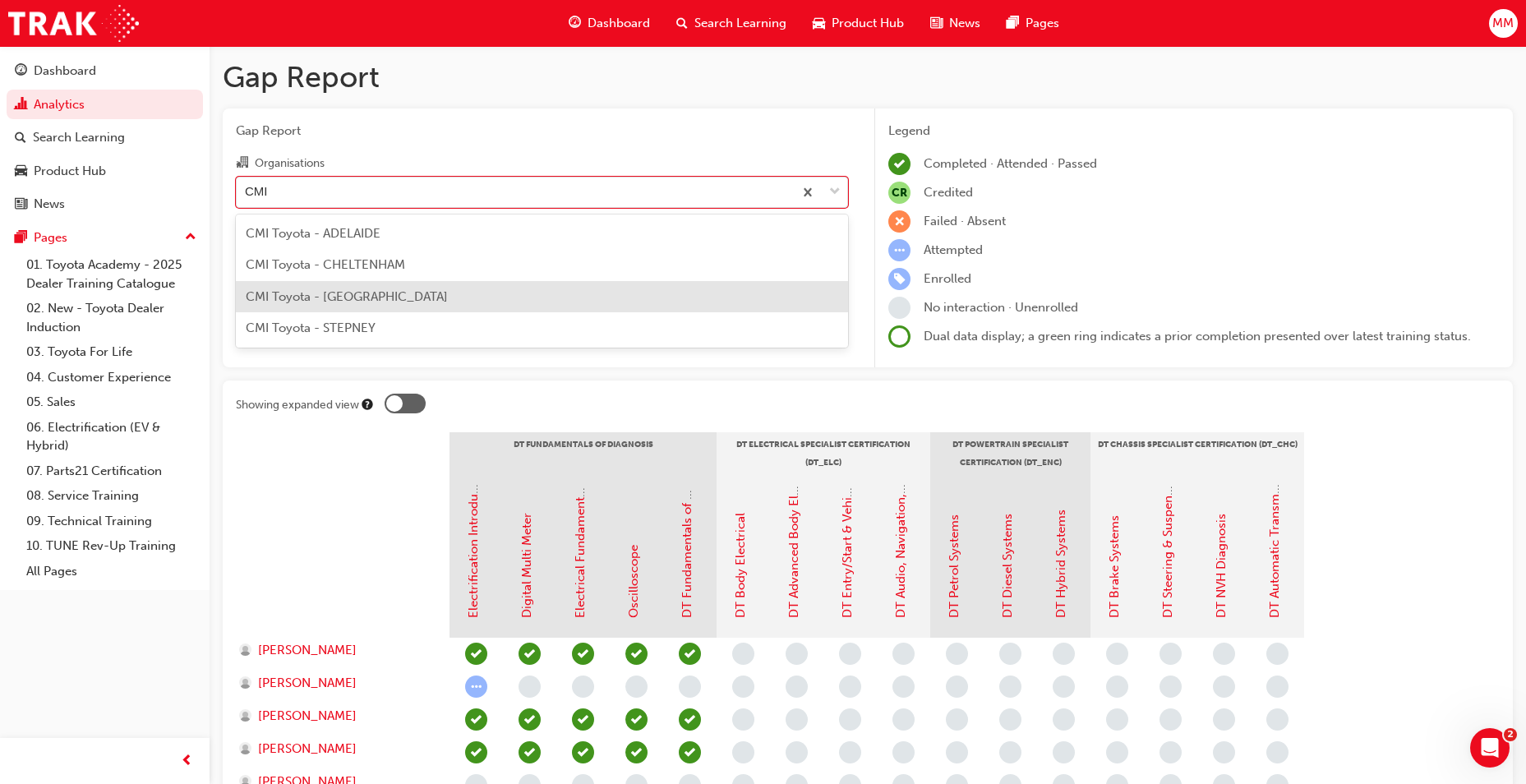
click at [423, 298] on span "CMI Toyota - [GEOGRAPHIC_DATA]" at bounding box center [347, 296] width 202 height 14
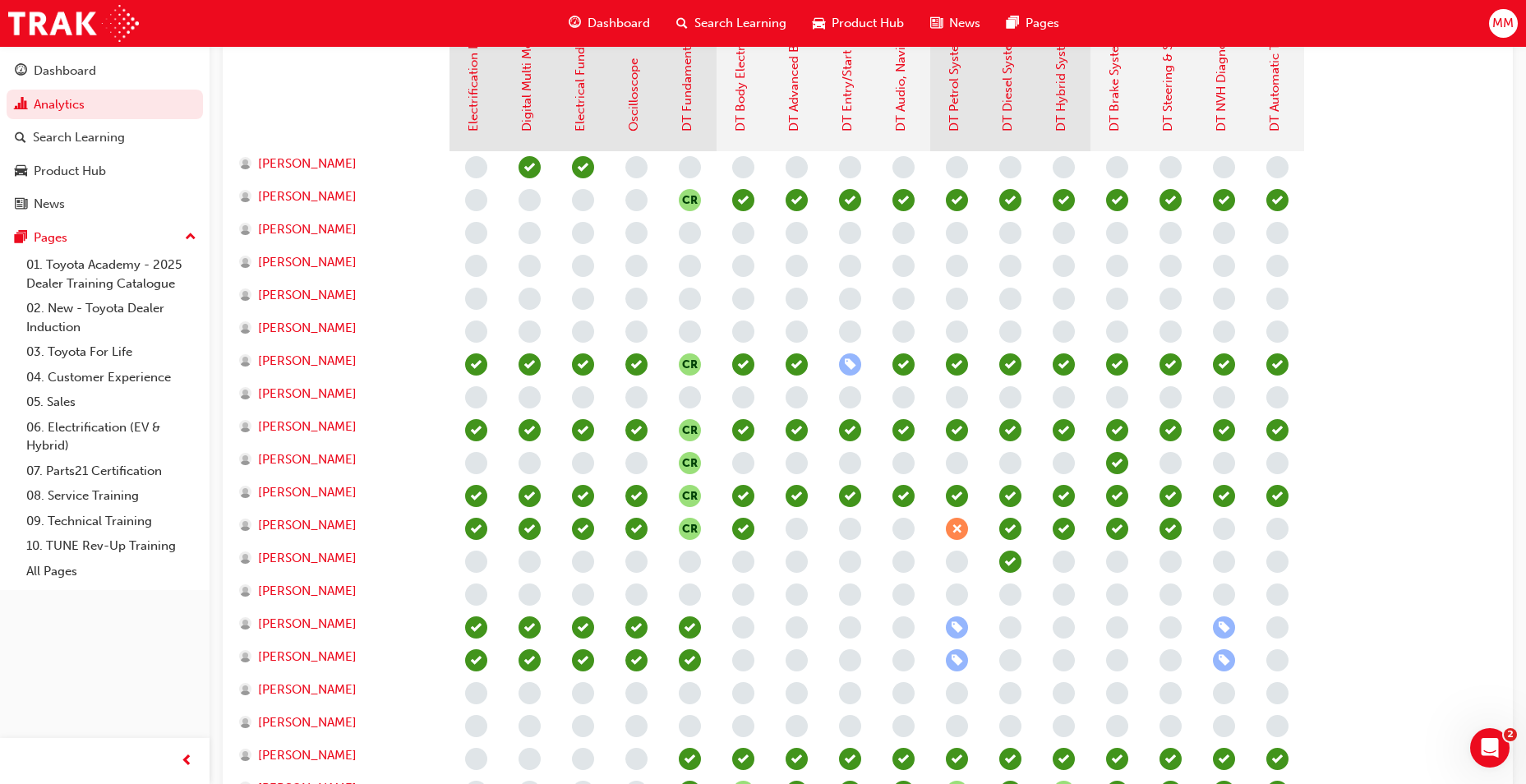
scroll to position [493, 0]
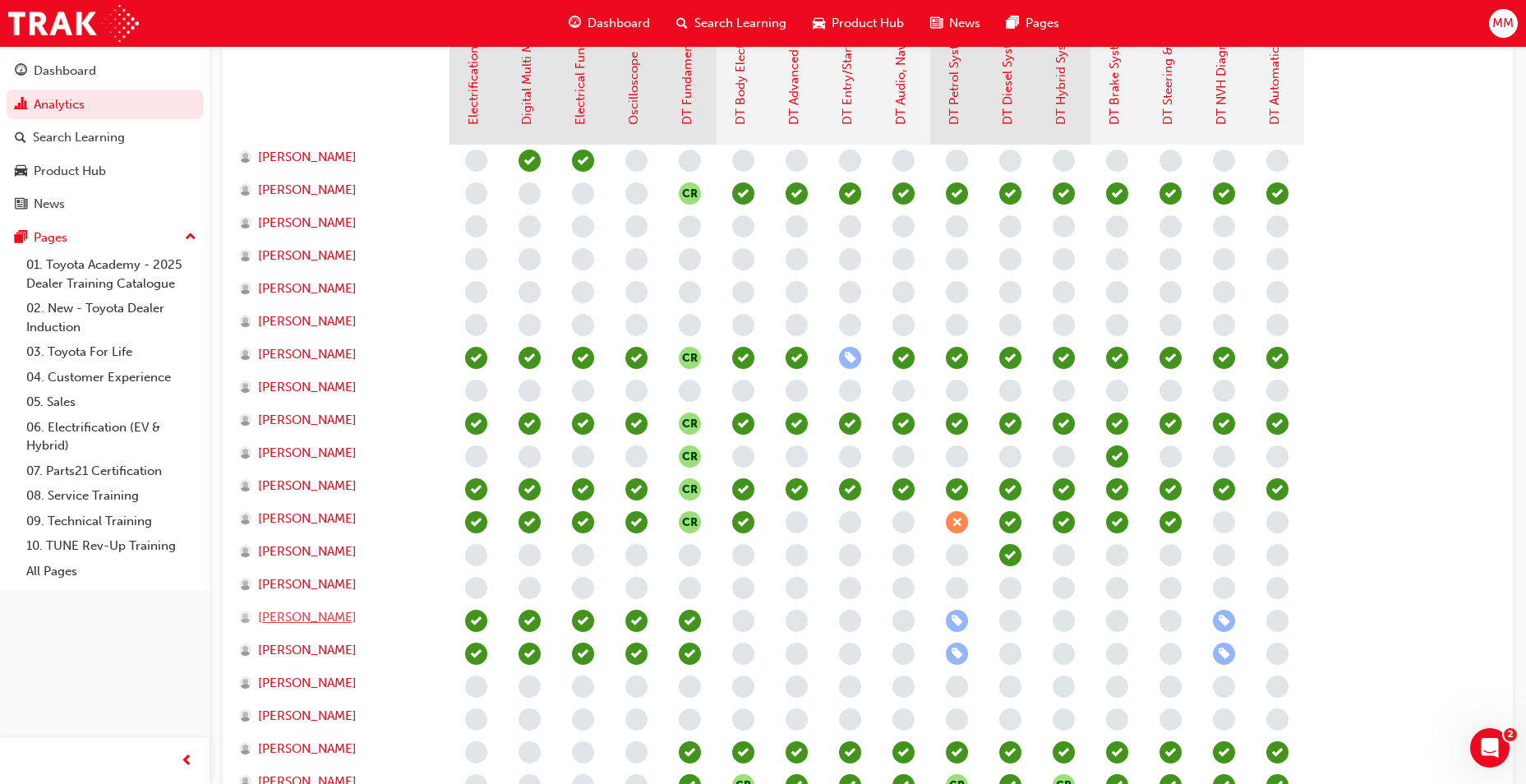
click at [310, 623] on span "[PERSON_NAME]" at bounding box center [307, 617] width 98 height 19
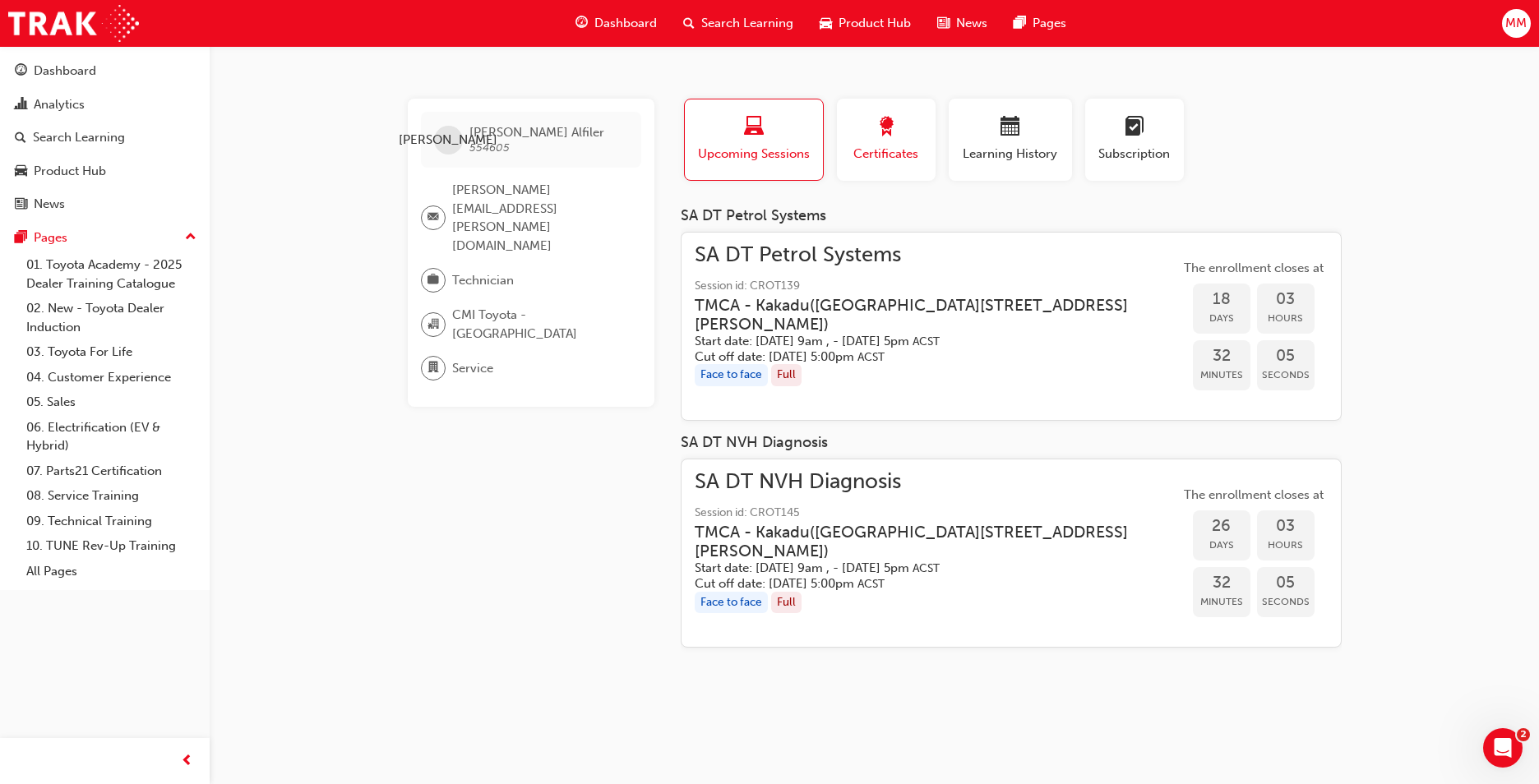
click at [906, 145] on span "Certificates" at bounding box center [887, 154] width 74 height 19
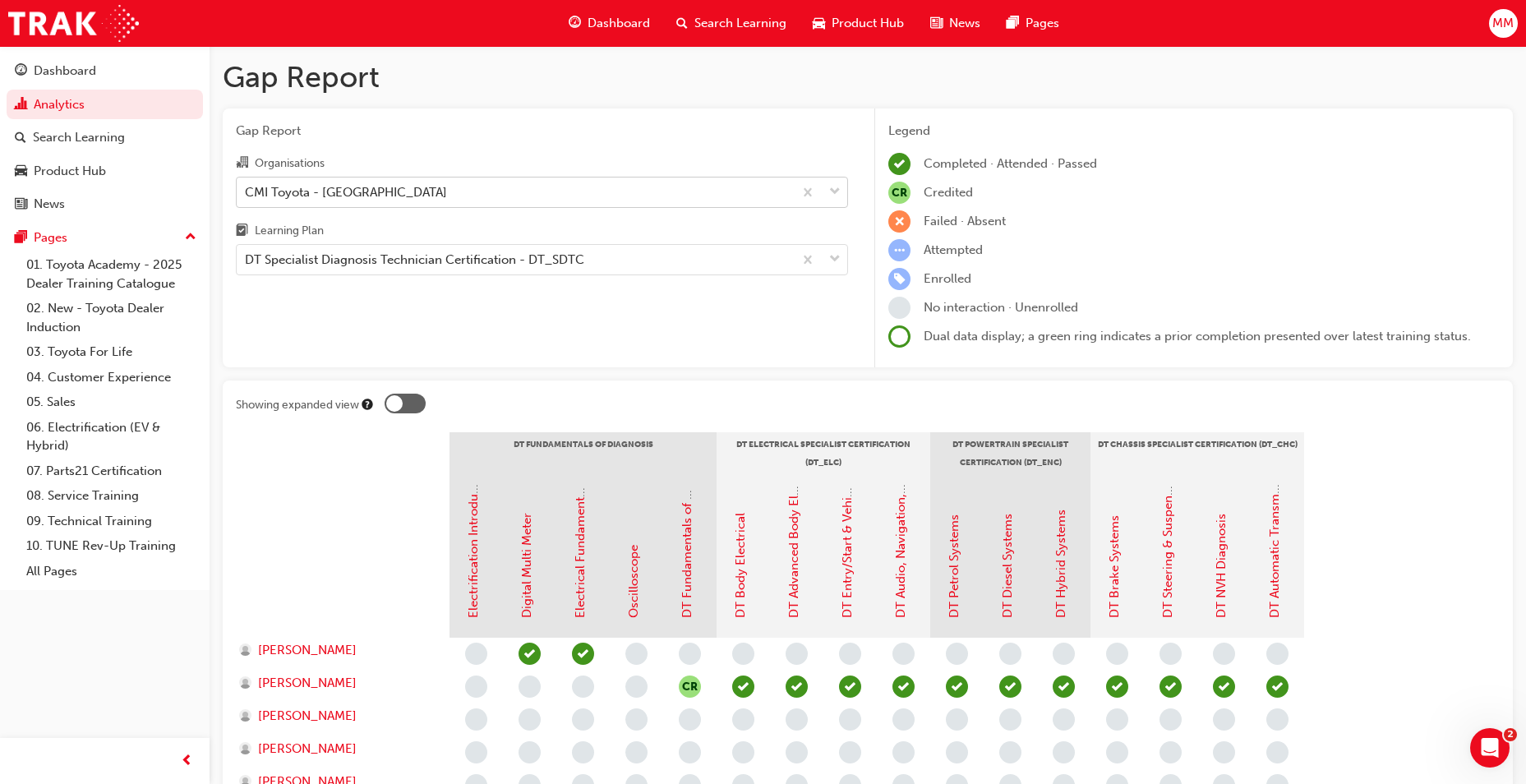
click at [396, 182] on div "CMI Toyota - [GEOGRAPHIC_DATA]" at bounding box center [515, 192] width 557 height 29
click at [247, 184] on input "Organisations CMI Toyota - CHRISTIES BEACH" at bounding box center [246, 191] width 2 height 14
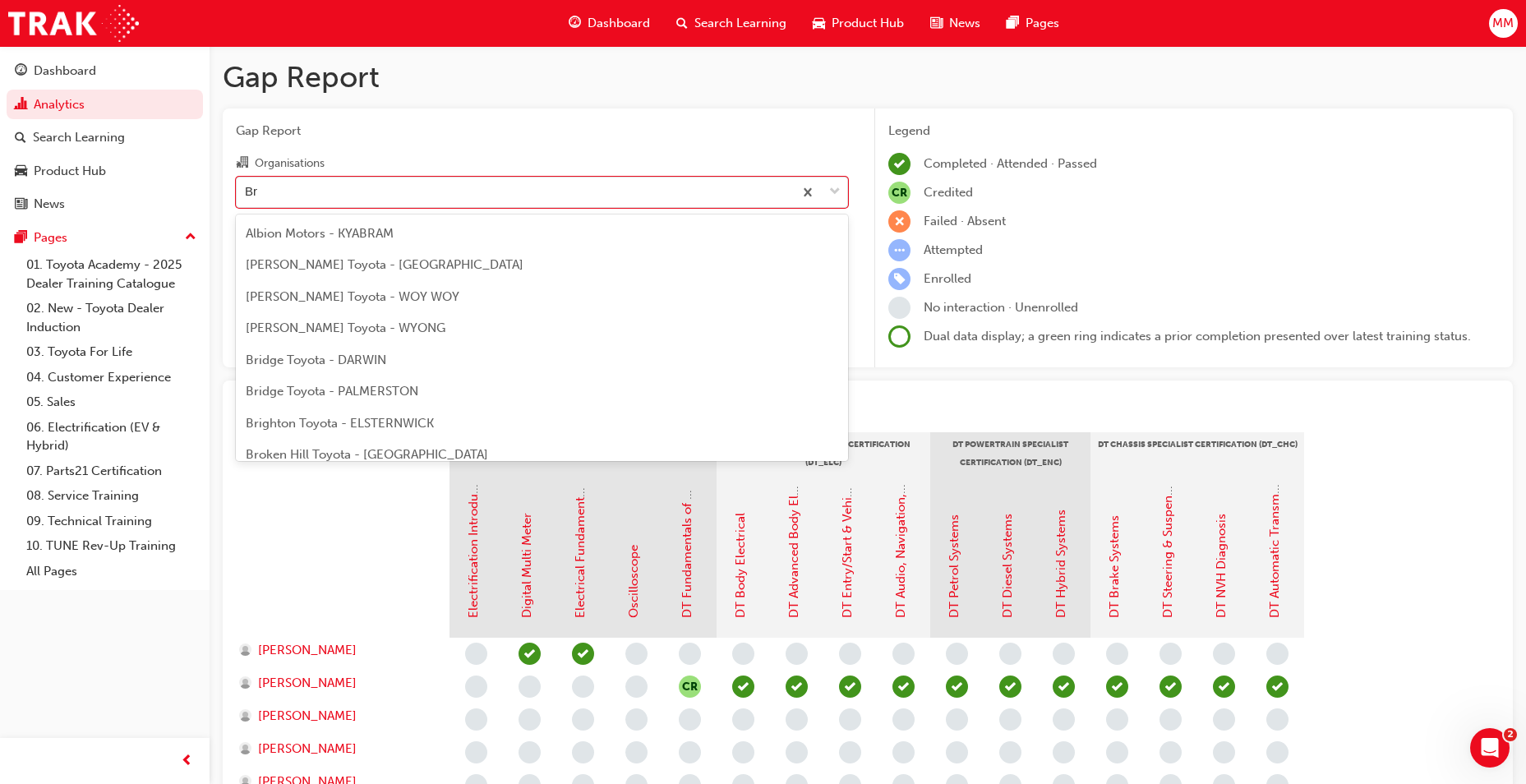
type input "B"
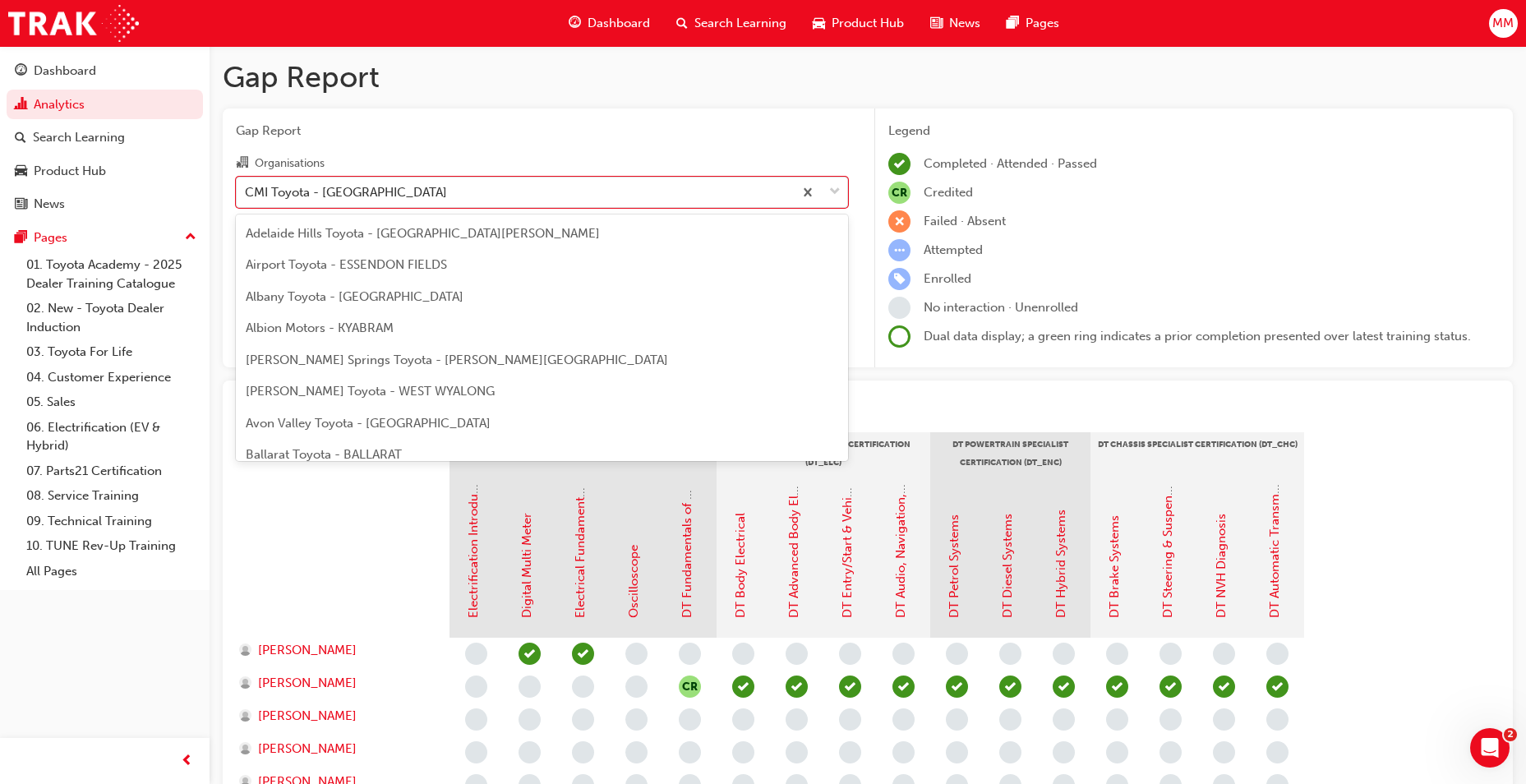
type input "a"
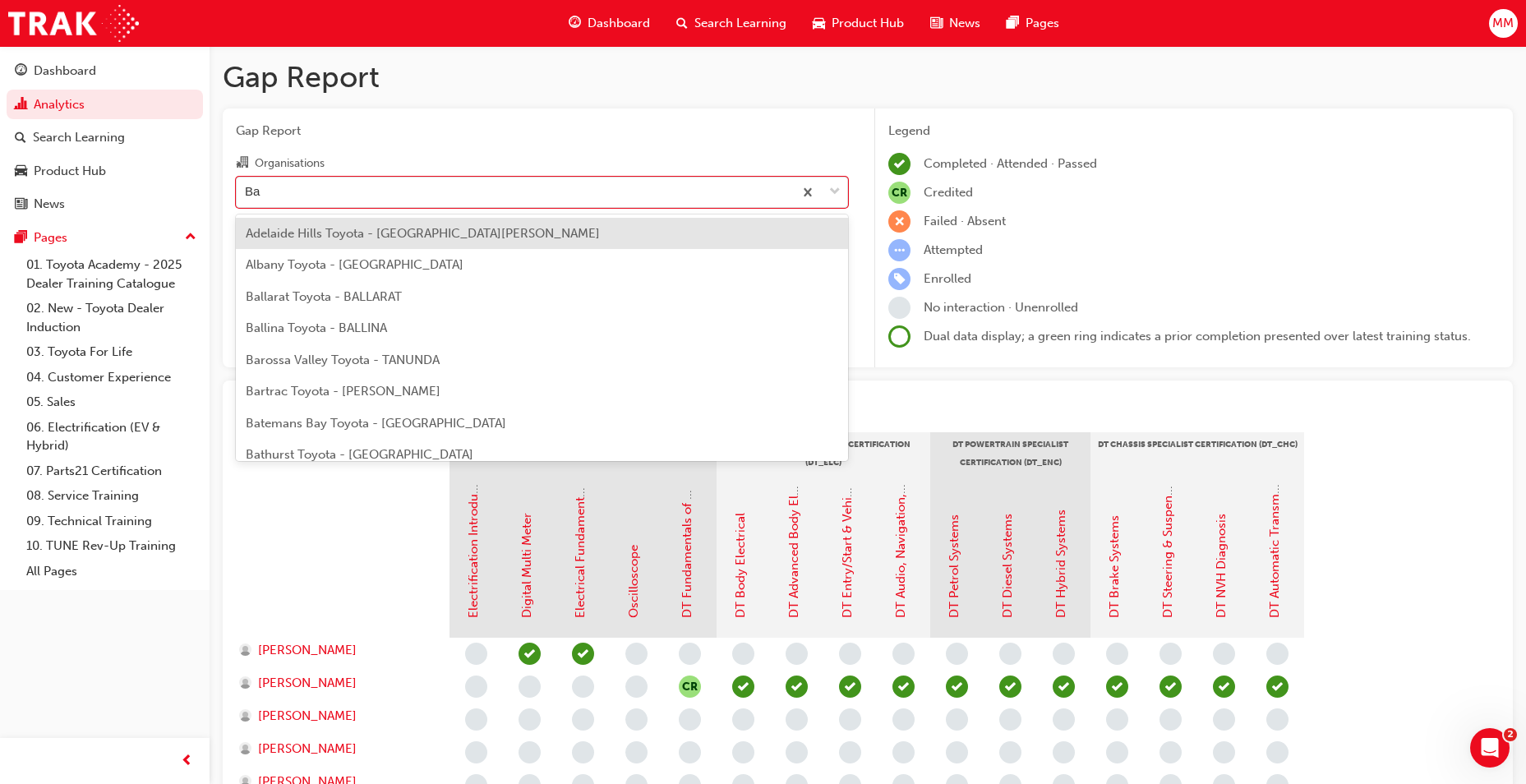
type input "Bar"
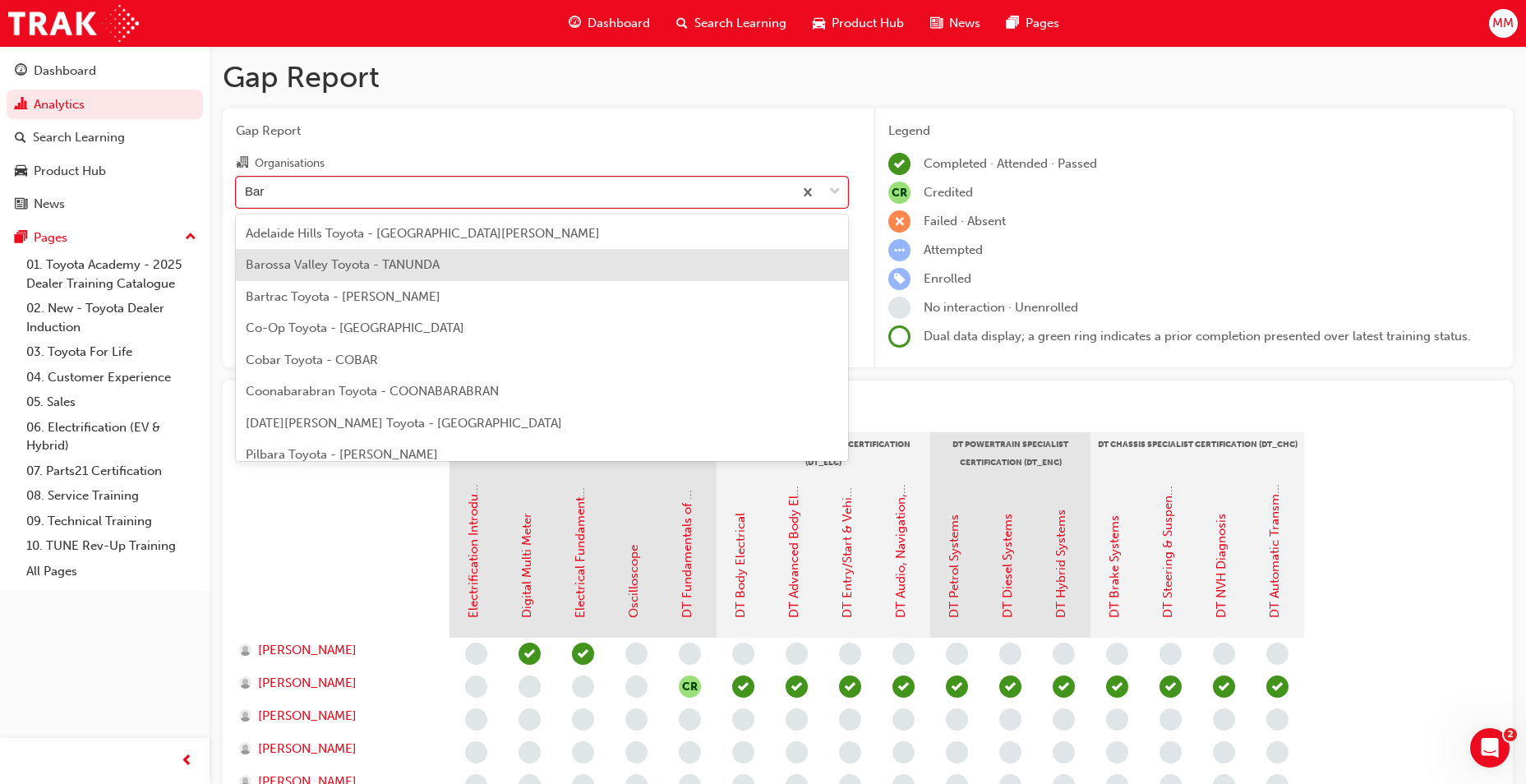
click at [406, 263] on span "Barossa Valley Toyota - TANUNDA" at bounding box center [342, 265] width 194 height 14
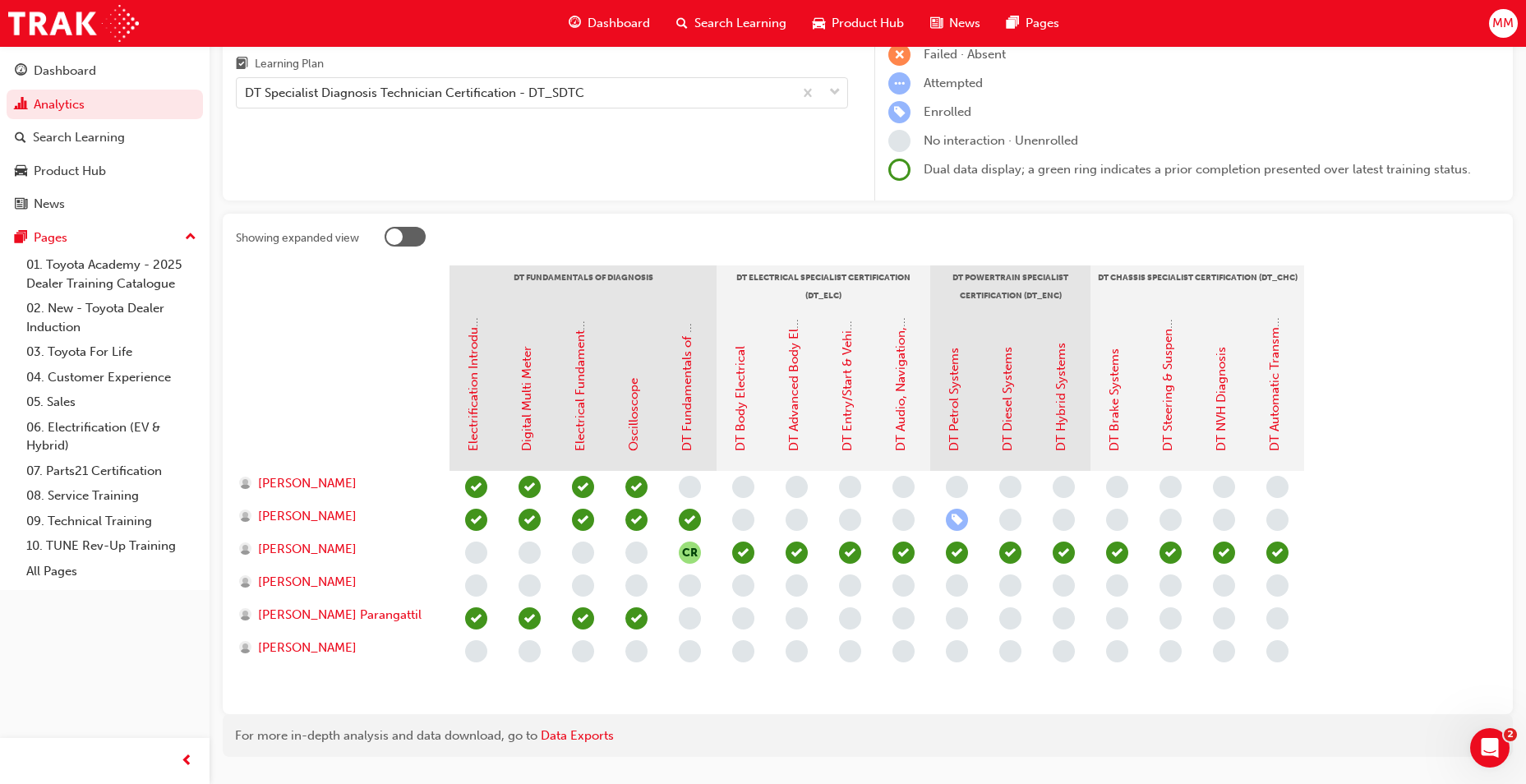
scroll to position [207, 0]
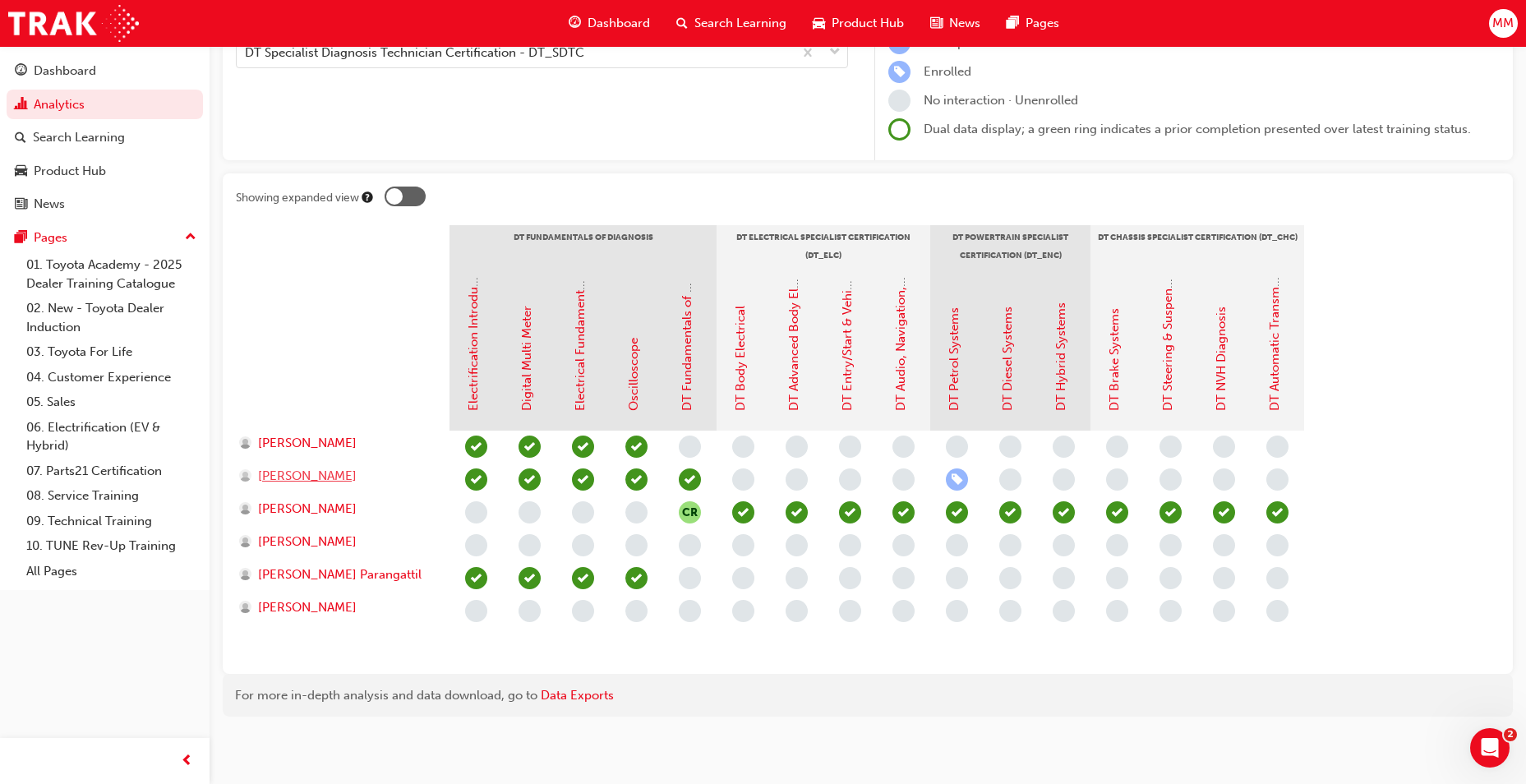
click at [295, 470] on span "[PERSON_NAME]" at bounding box center [307, 476] width 98 height 19
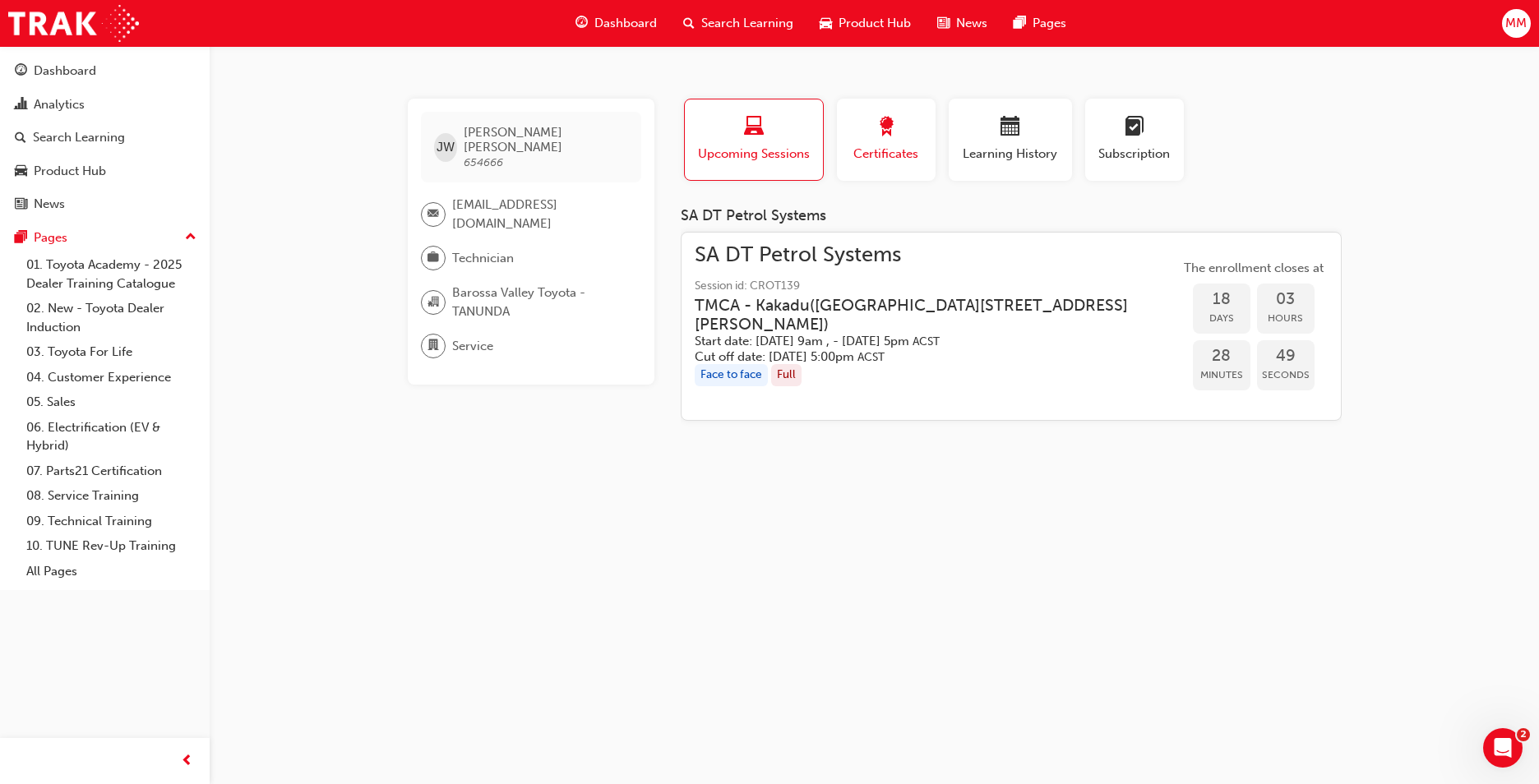
click at [916, 156] on span "Certificates" at bounding box center [887, 154] width 74 height 19
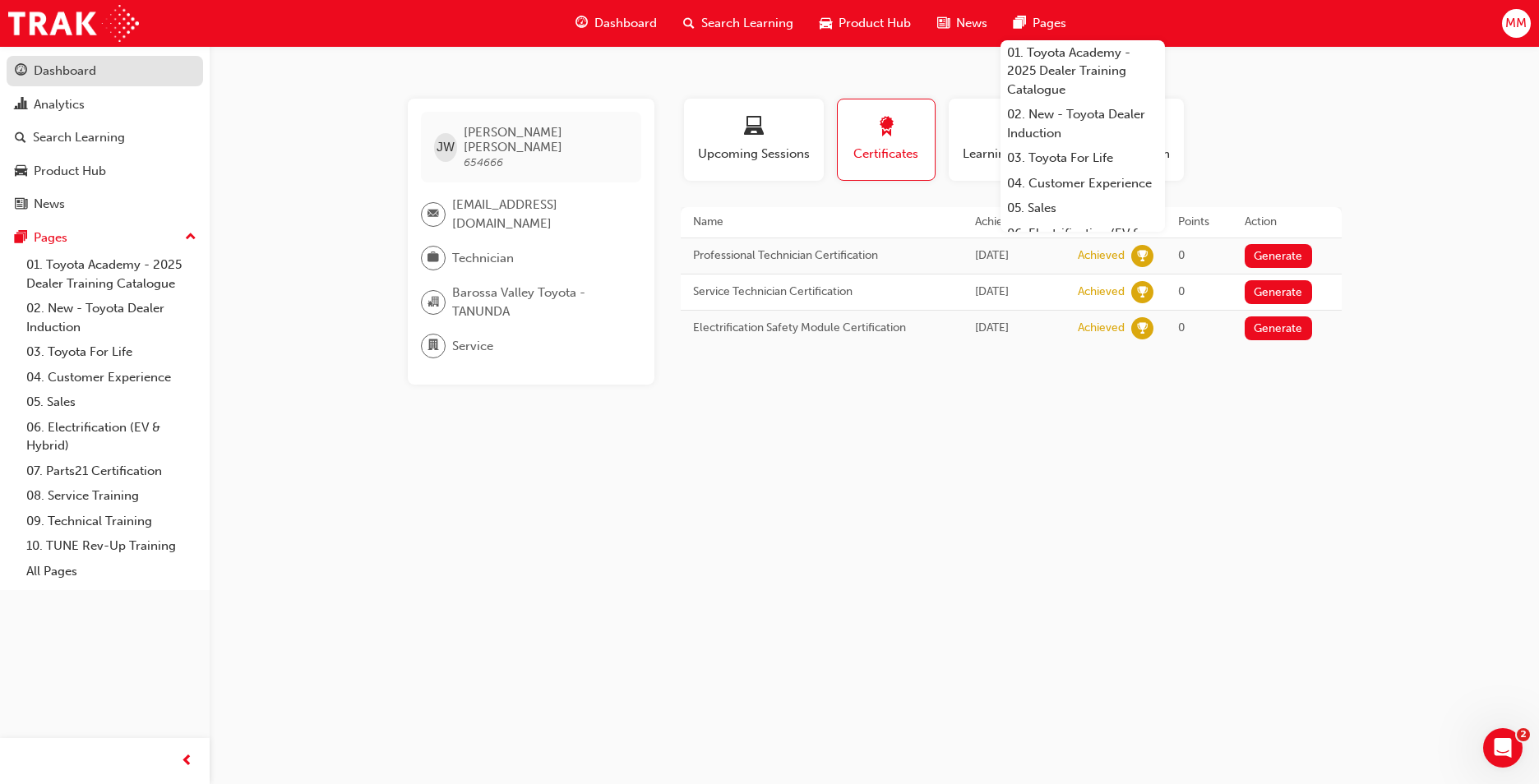
click at [61, 68] on div "Dashboard" at bounding box center [64, 70] width 62 height 19
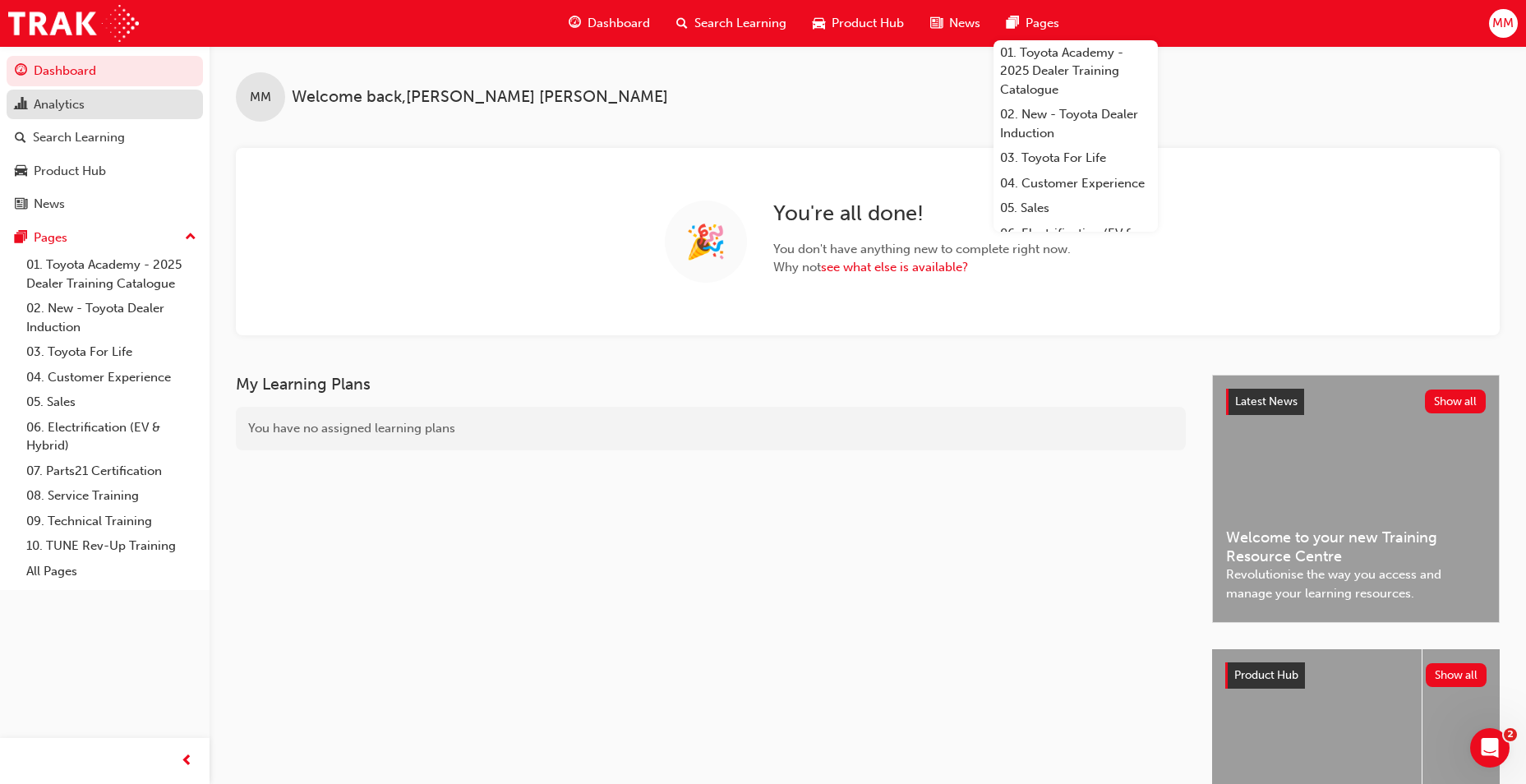
click at [53, 108] on div "Analytics" at bounding box center [59, 105] width 51 height 19
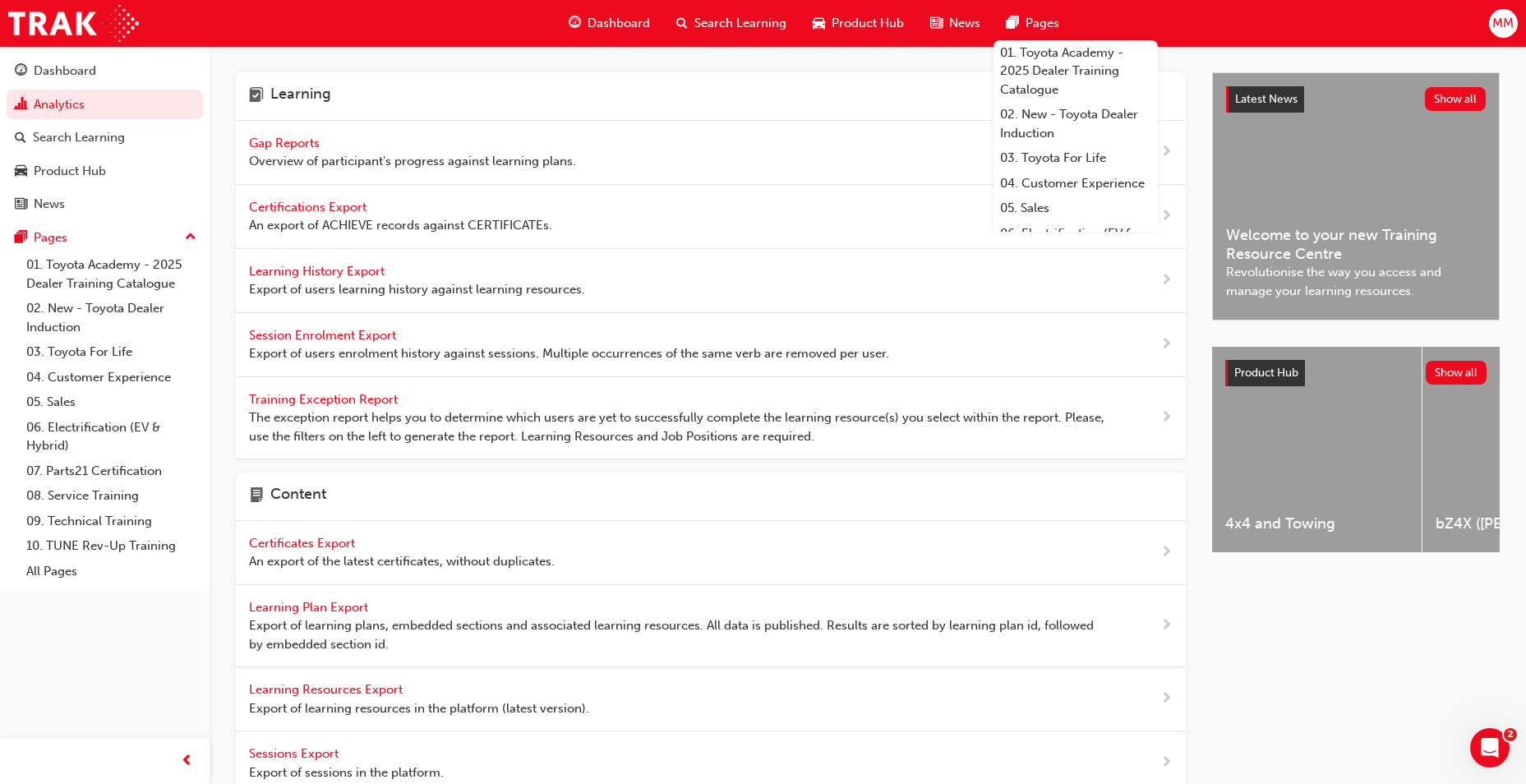
click at [272, 145] on span "Gap Reports" at bounding box center [286, 143] width 74 height 14
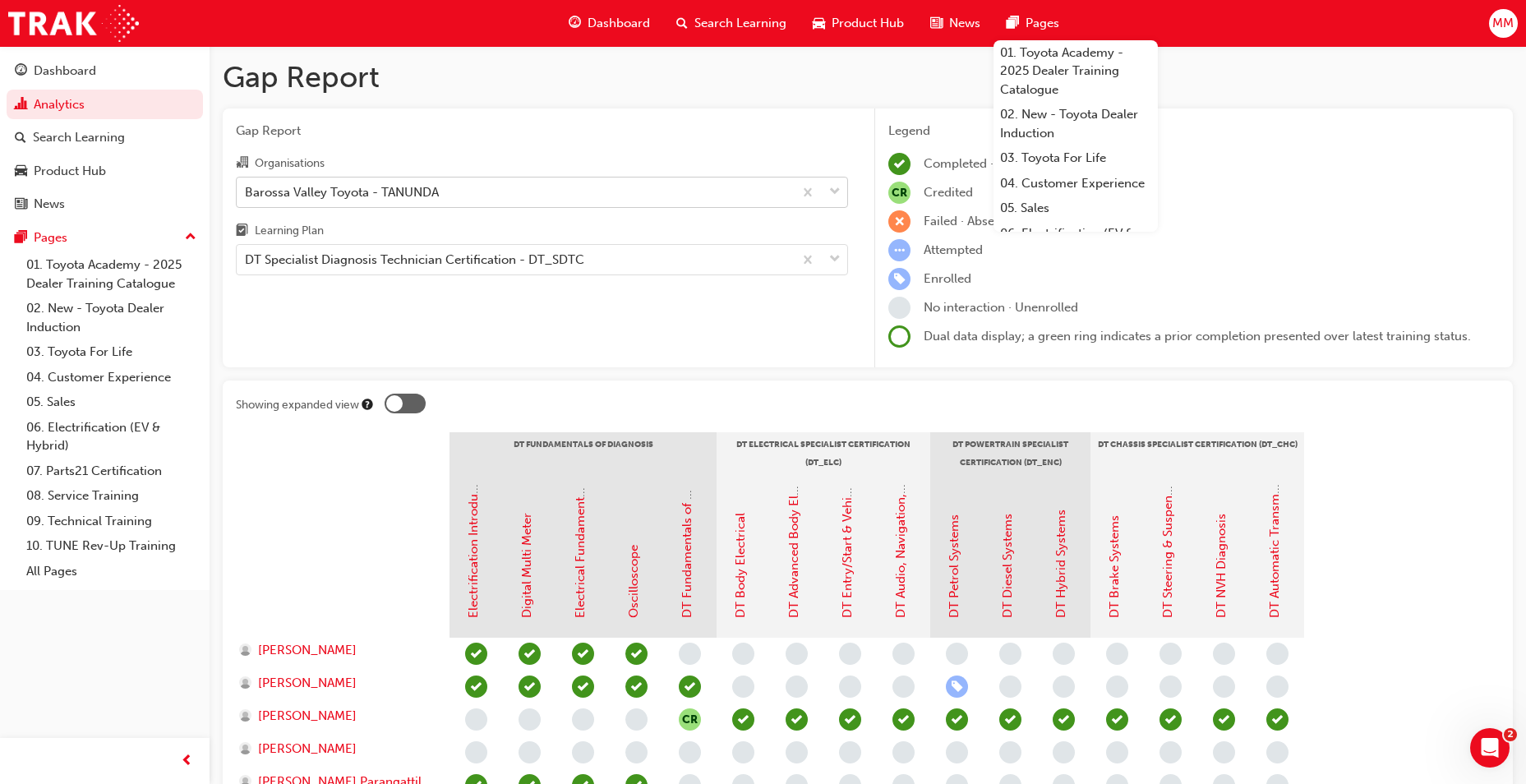
click at [314, 194] on div "Barossa Valley Toyota - TANUNDA" at bounding box center [342, 191] width 194 height 19
click at [247, 194] on input "Organisations Barossa Valley Toyota - [GEOGRAPHIC_DATA]" at bounding box center [246, 191] width 2 height 14
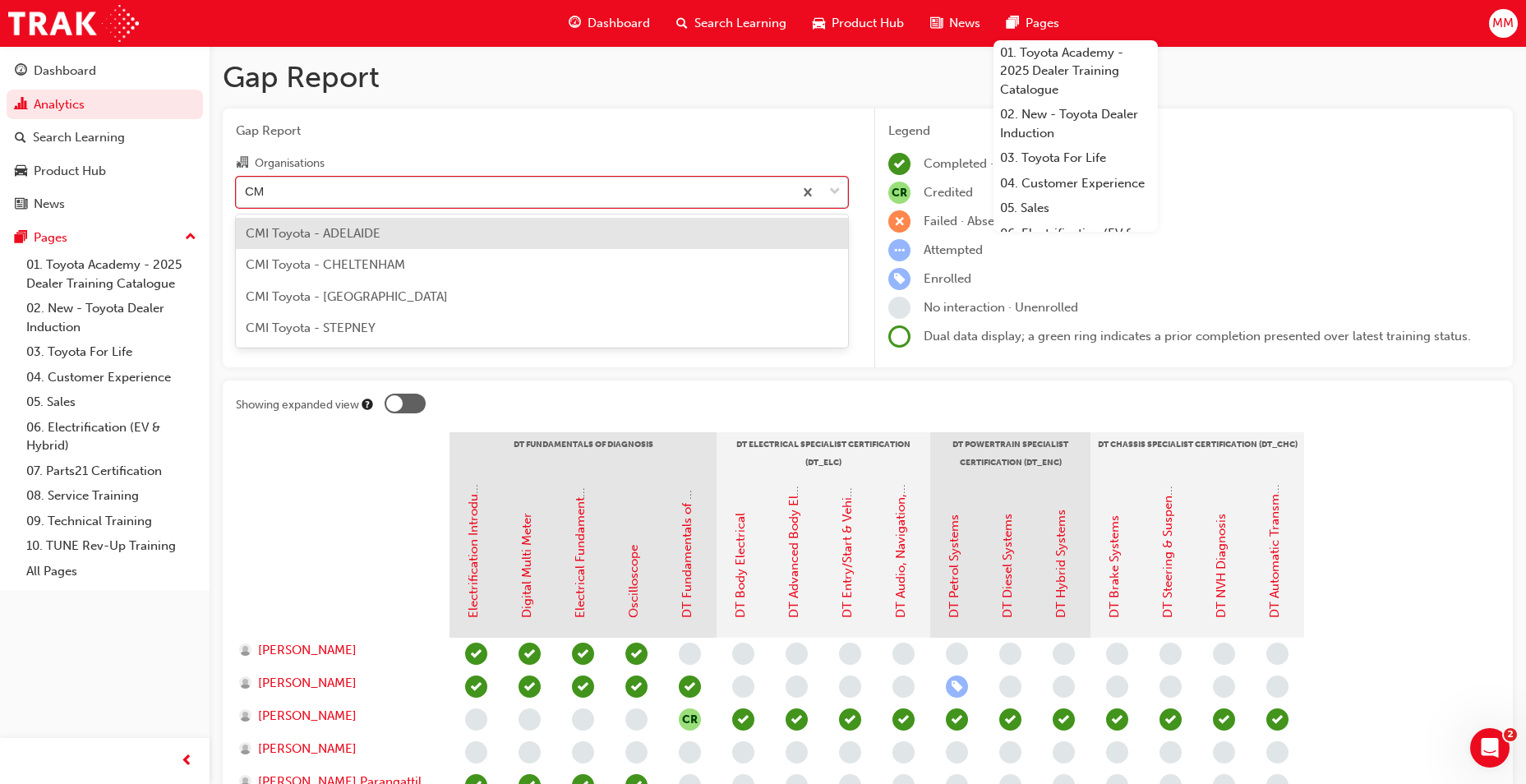
type input "CMI"
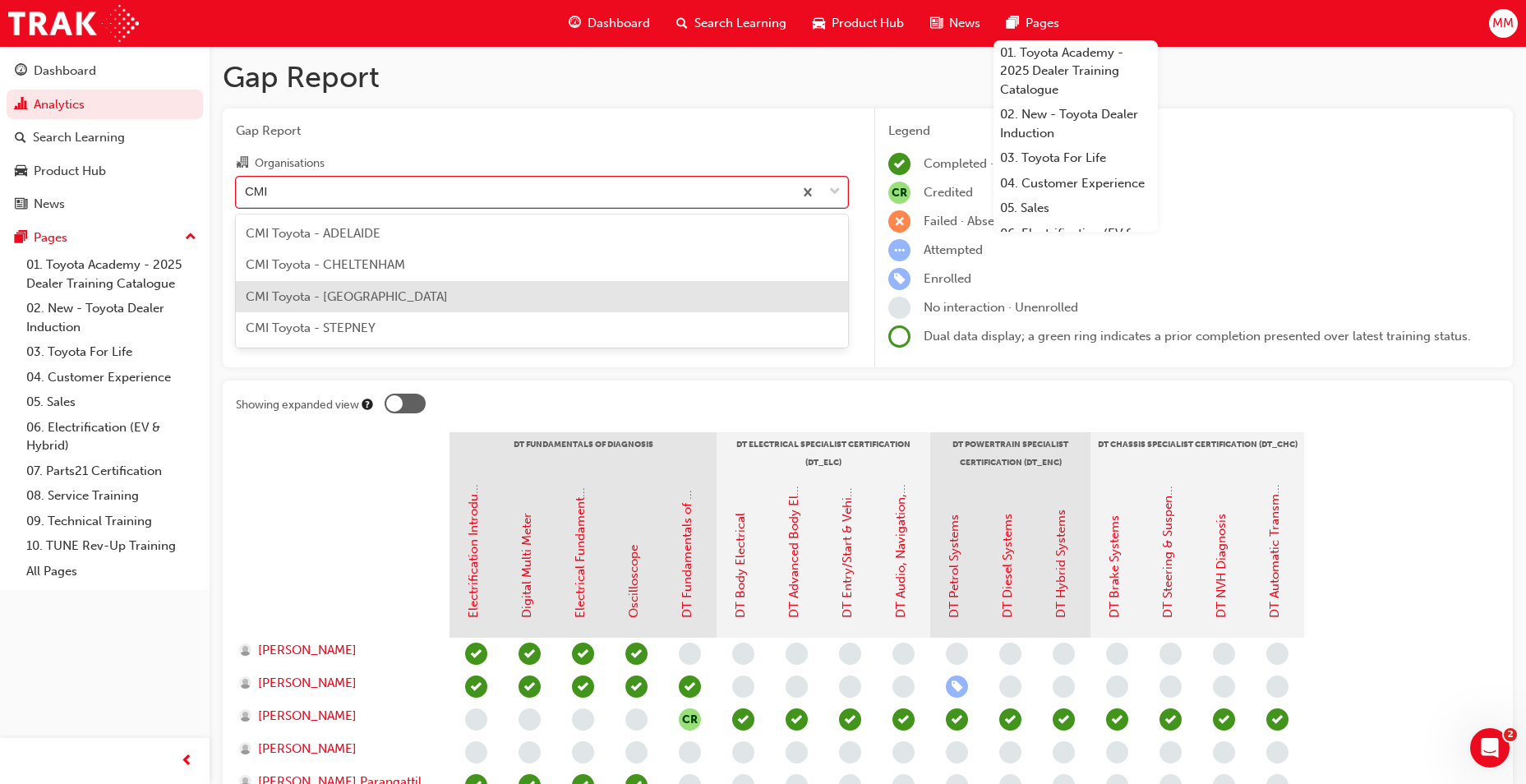
click at [321, 296] on span "CMI Toyota - [GEOGRAPHIC_DATA]" at bounding box center [347, 296] width 202 height 14
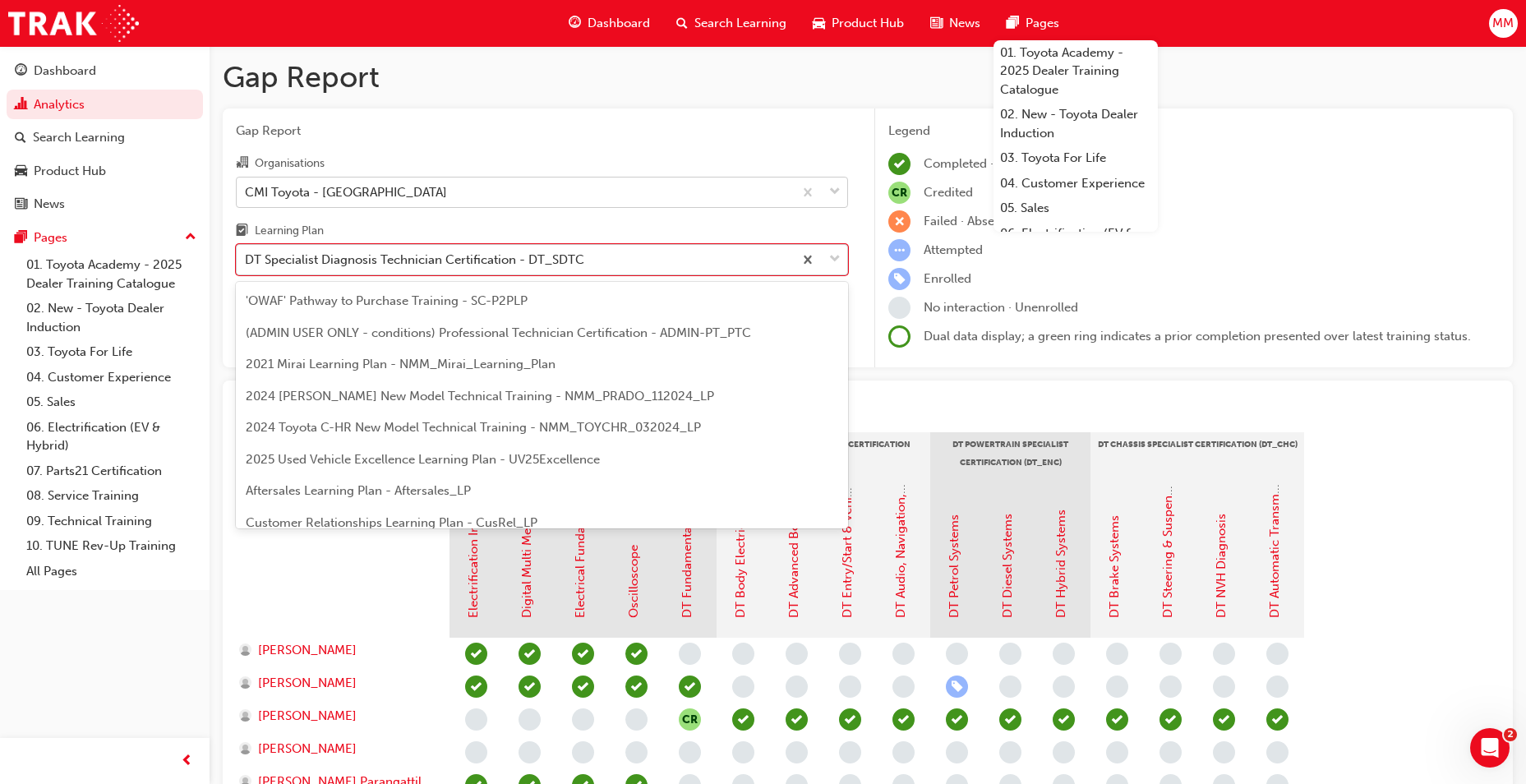
click at [633, 257] on div "DT Specialist Diagnosis Technician Certification - DT_SDTC" at bounding box center [515, 260] width 557 height 29
click at [247, 257] on input "Learning Plan option DT Specialist Diagnosis Technician Certification - DT_SDTC…" at bounding box center [246, 258] width 2 height 14
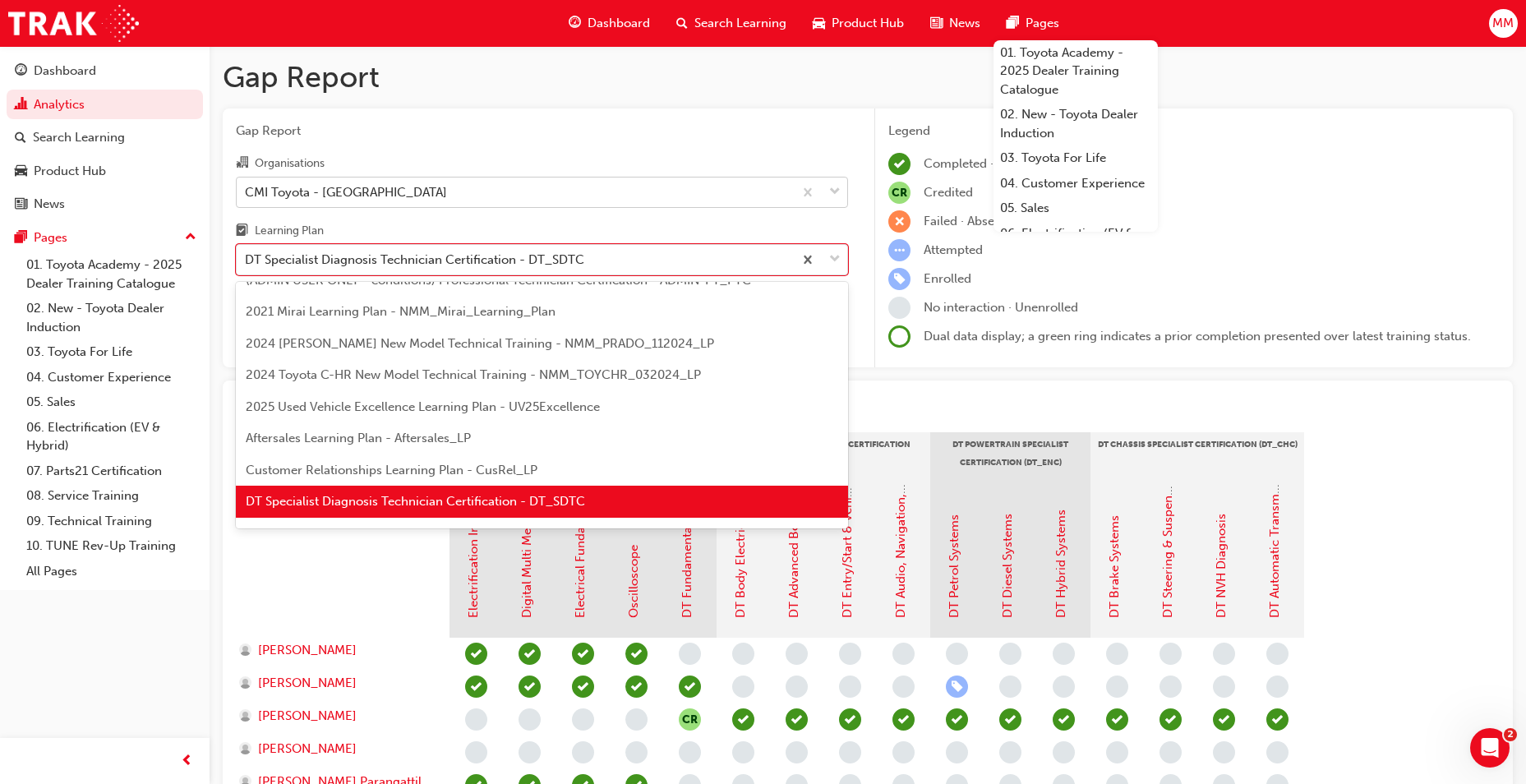
click at [454, 509] on div "DT Specialist Diagnosis Technician Certification - DT_SDTC" at bounding box center [542, 501] width 613 height 32
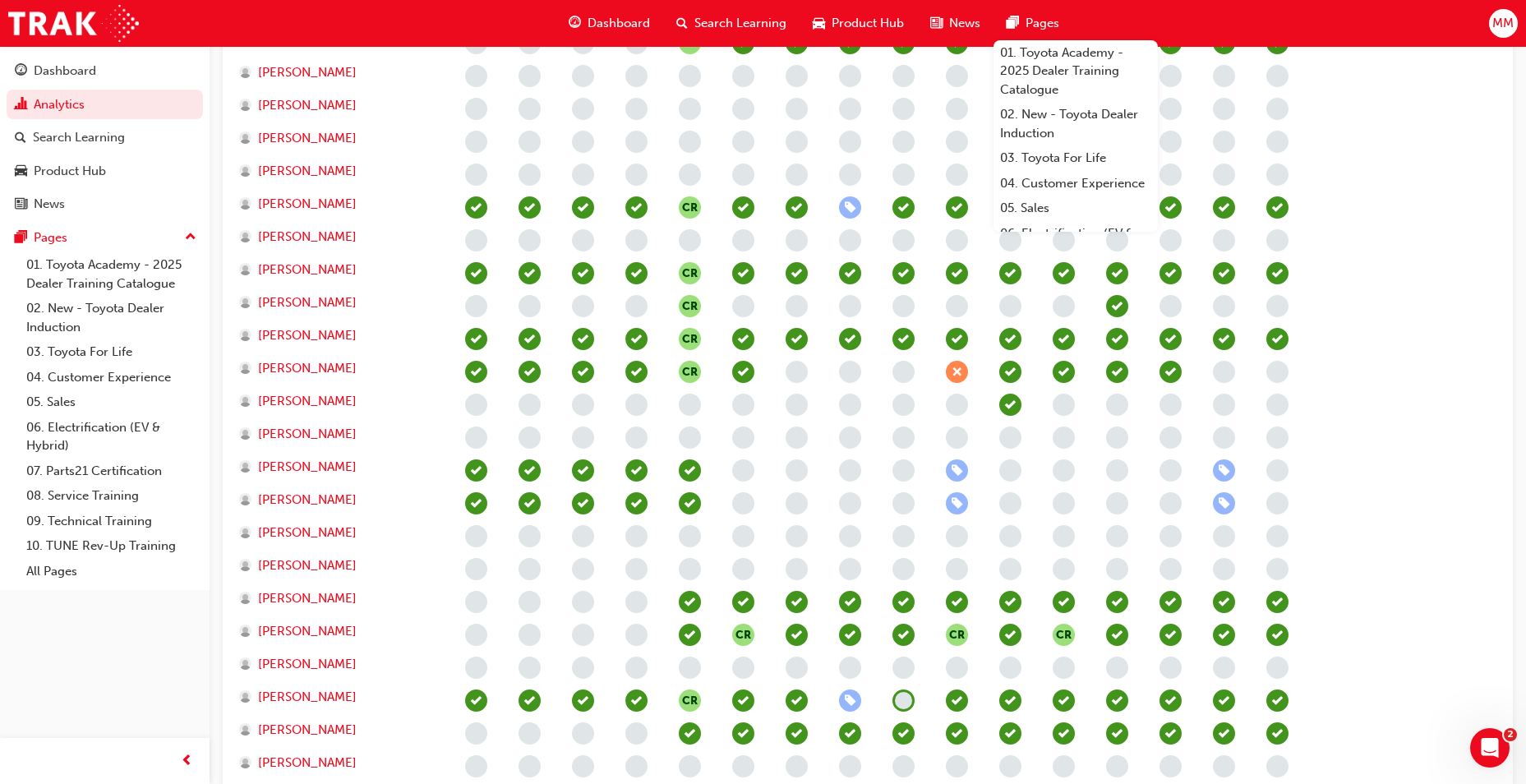
scroll to position [658, 0]
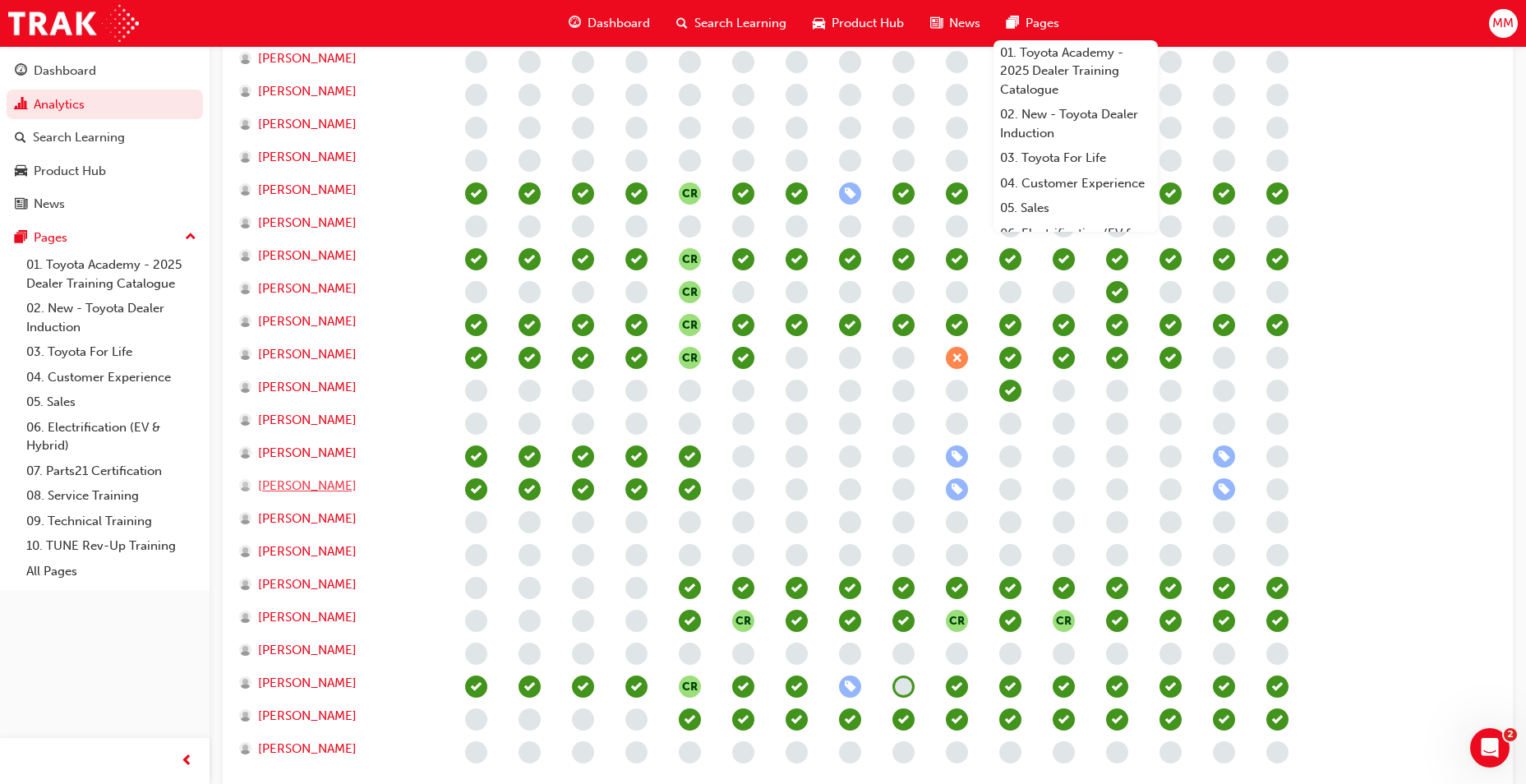
click at [315, 486] on span "[PERSON_NAME]" at bounding box center [307, 486] width 98 height 19
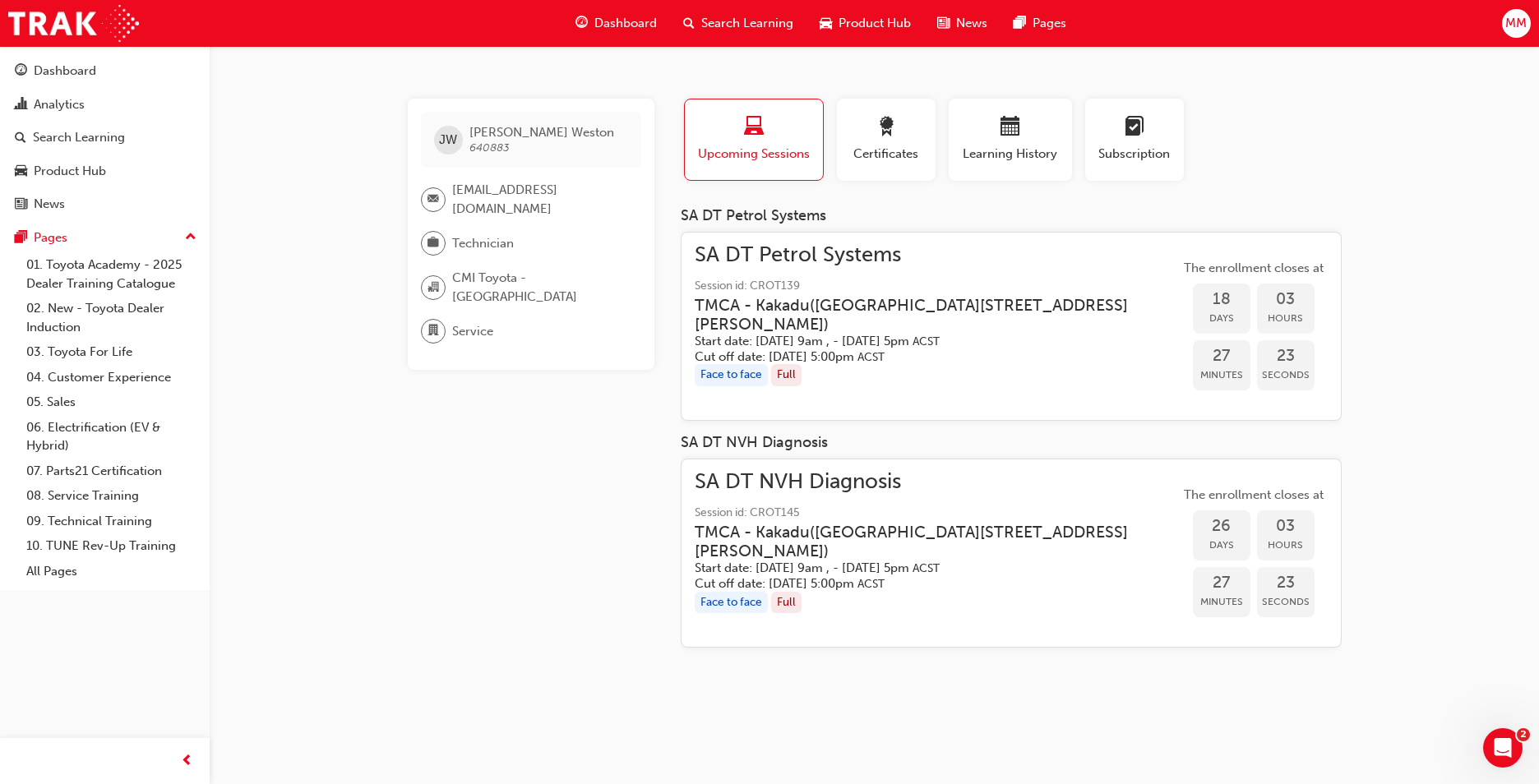
click at [1436, 173] on div "[PERSON_NAME] 640883 [EMAIL_ADDRESS][DOMAIN_NAME] Technician CMI Toyota - CHRIS…" at bounding box center [769, 392] width 1539 height 784
click at [875, 135] on div "button" at bounding box center [887, 129] width 74 height 25
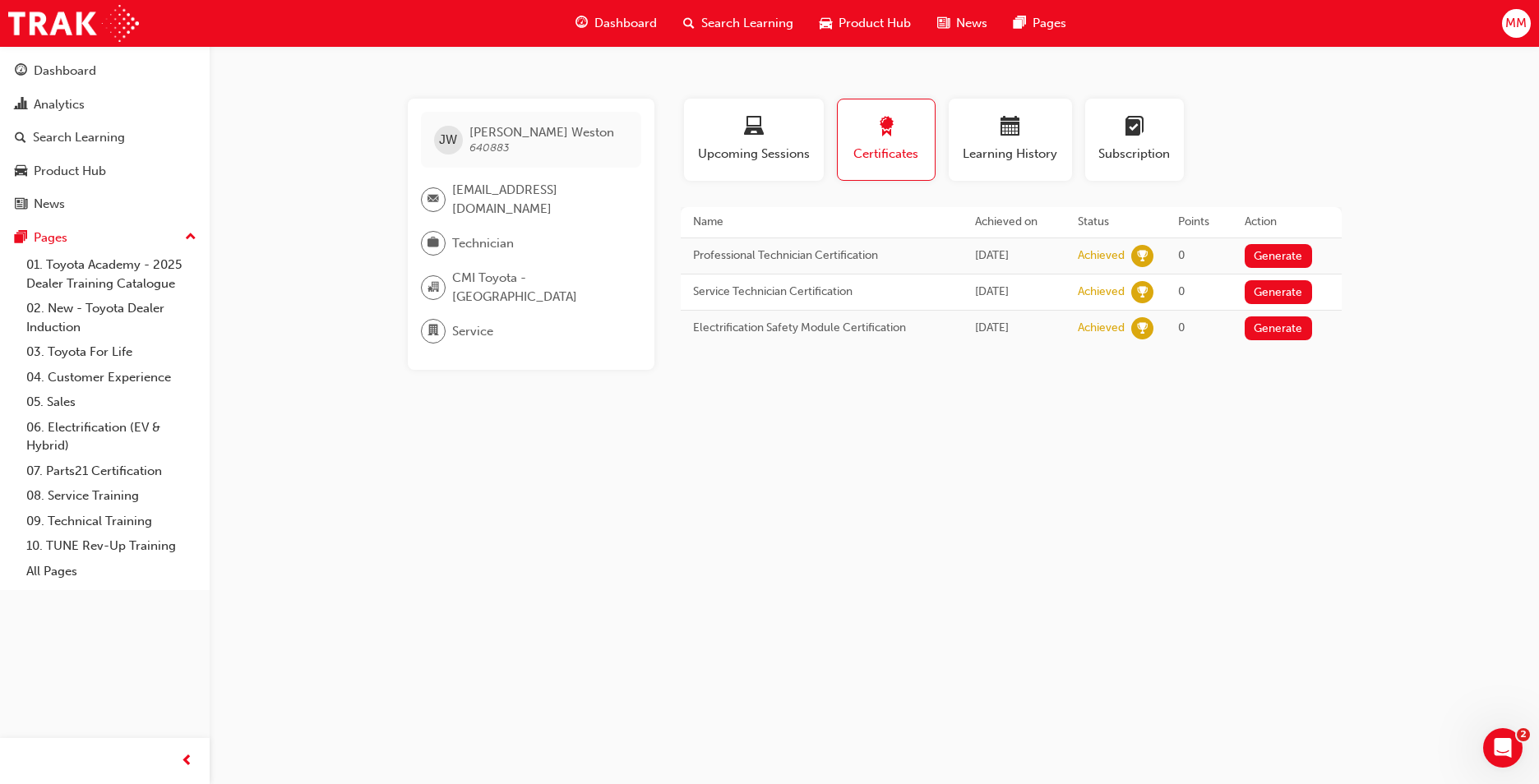
click at [318, 360] on div "[PERSON_NAME] 640883 [EMAIL_ADDRESS][DOMAIN_NAME] Technician CMI Toyota - CHRIS…" at bounding box center [769, 392] width 1539 height 784
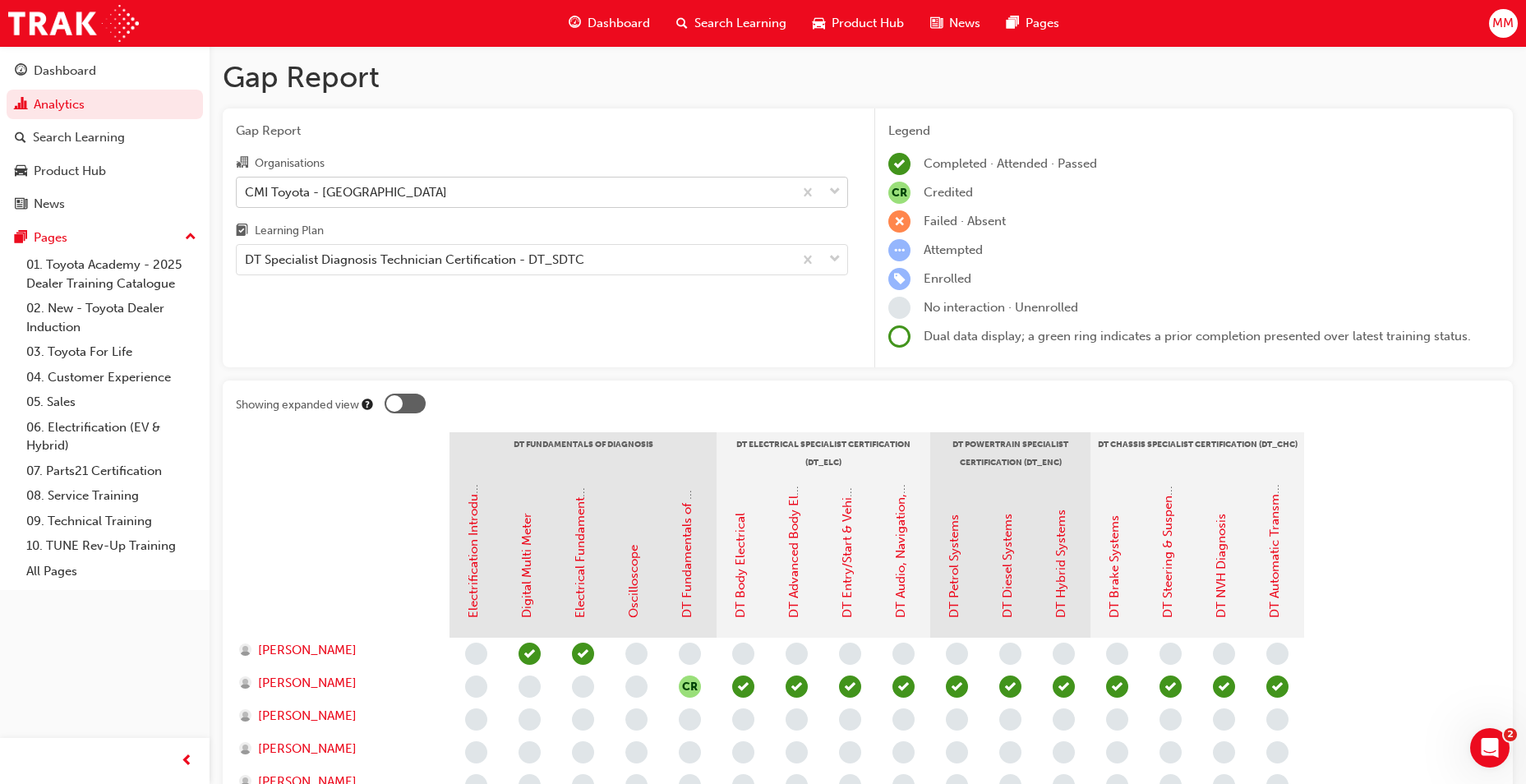
click at [442, 188] on div "CMI Toyota - [GEOGRAPHIC_DATA]" at bounding box center [515, 192] width 557 height 29
click at [247, 188] on input "Organisations CMI Toyota - CHRISTIES BEACH" at bounding box center [246, 191] width 2 height 14
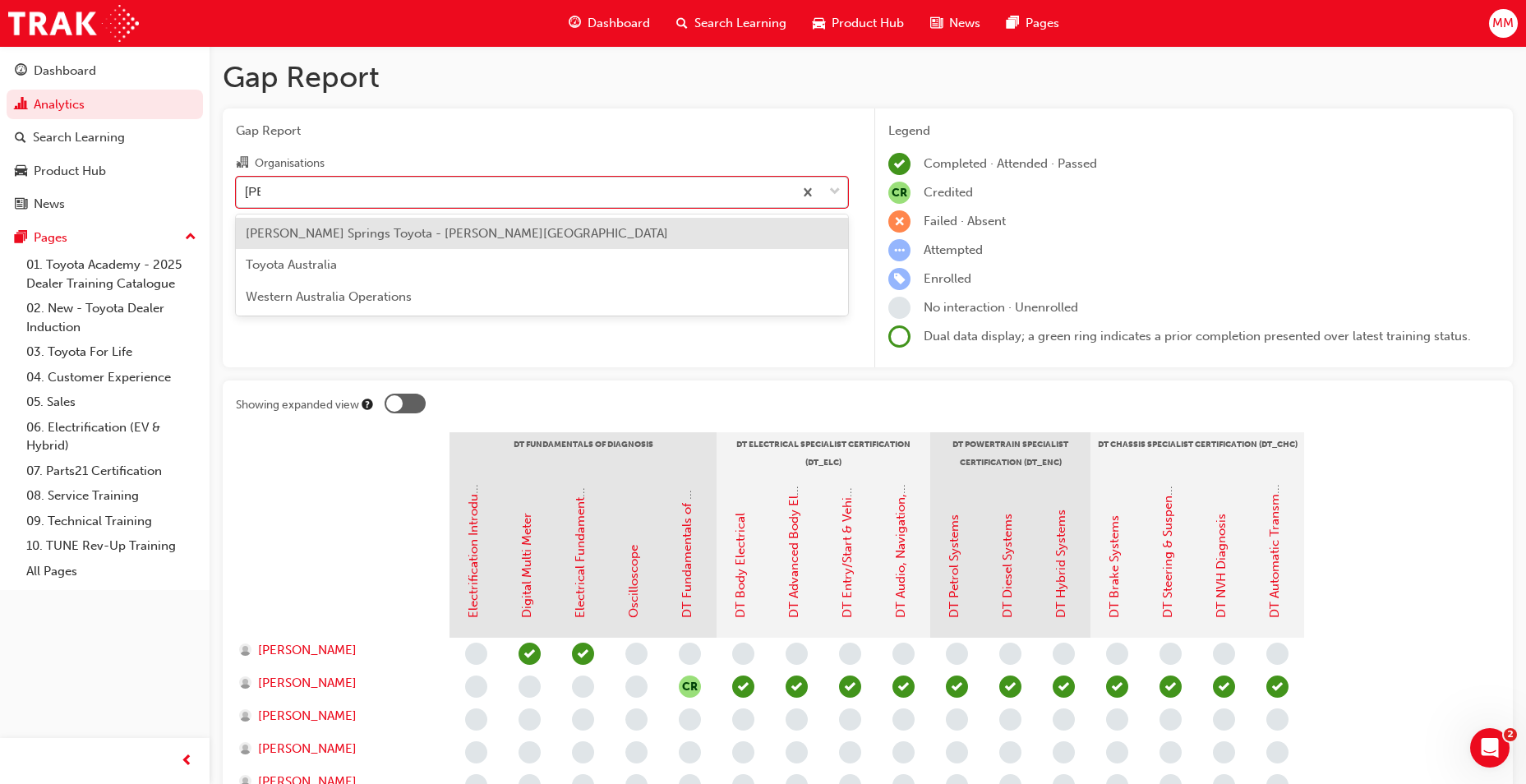
type input "[PERSON_NAME]"
click at [448, 228] on span "[PERSON_NAME] Springs Toyota - [PERSON_NAME][GEOGRAPHIC_DATA]" at bounding box center [457, 233] width 423 height 14
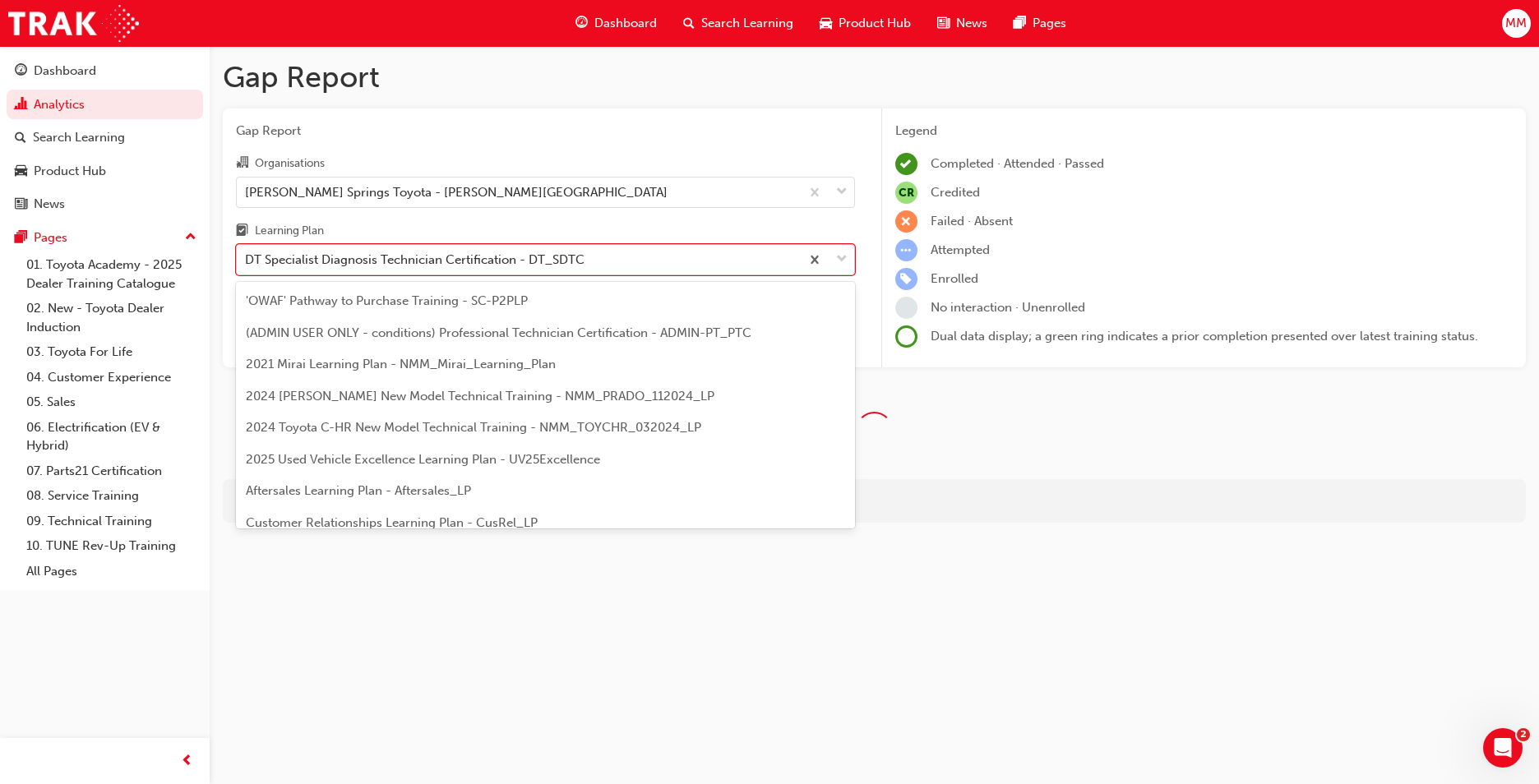
click at [450, 267] on div "DT Specialist Diagnosis Technician Certification - DT_SDTC" at bounding box center [415, 259] width 340 height 19
click at [247, 266] on input "Learning Plan option DT Specialist Diagnosis Technician Certification - DT_SDTC…" at bounding box center [246, 258] width 2 height 14
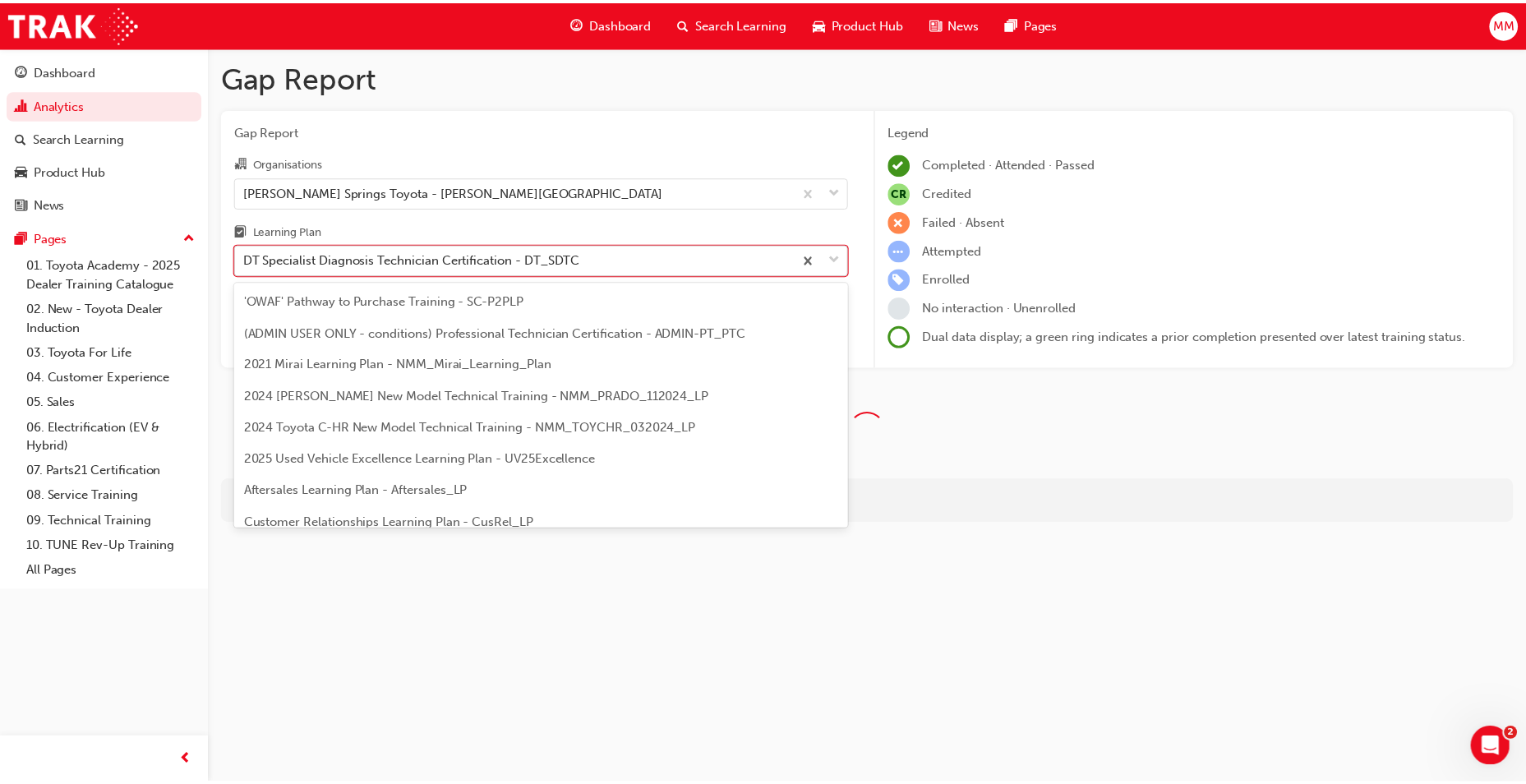
scroll to position [52, 0]
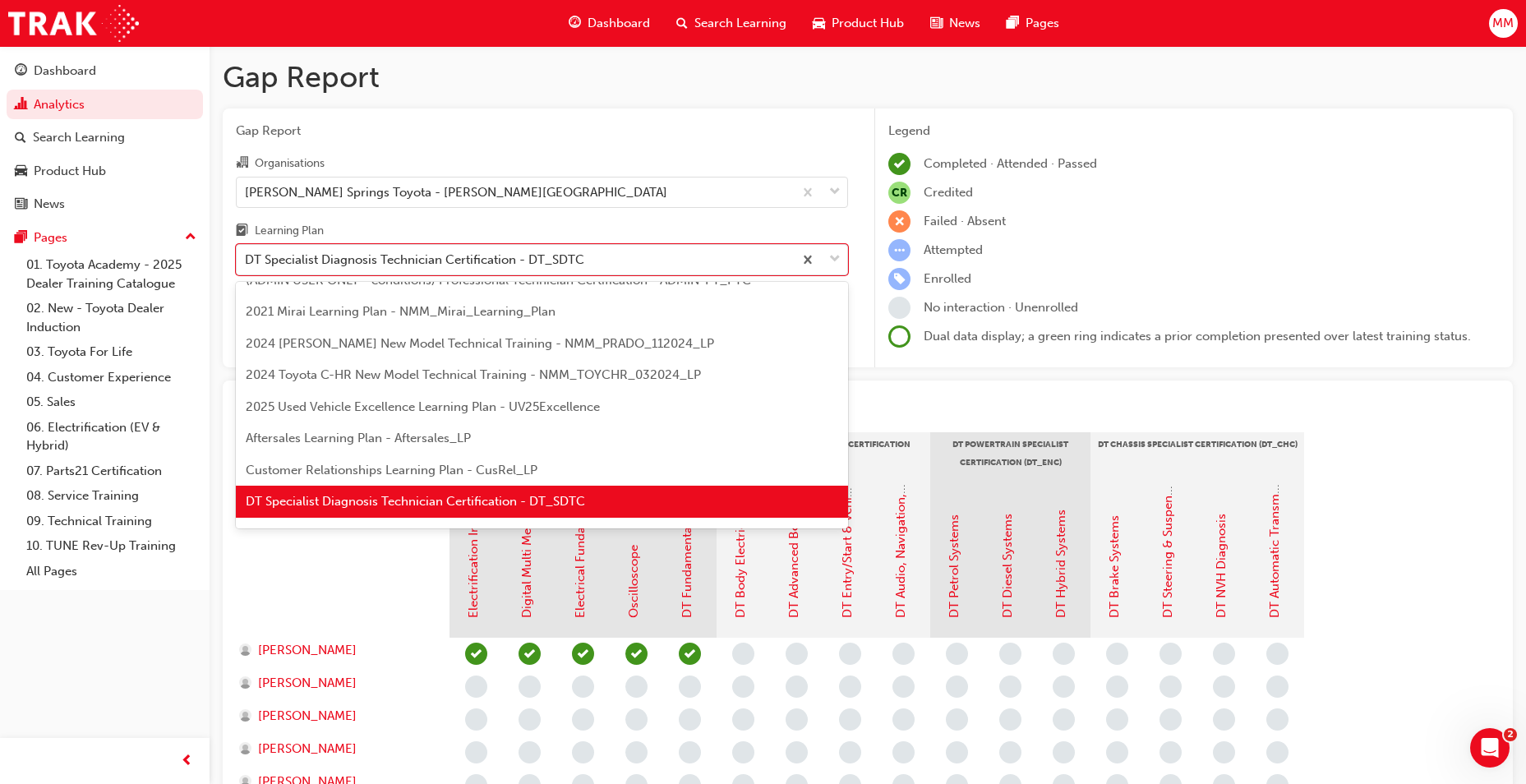
click at [448, 500] on span "DT Specialist Diagnosis Technician Certification - DT_SDTC" at bounding box center [416, 501] width 340 height 14
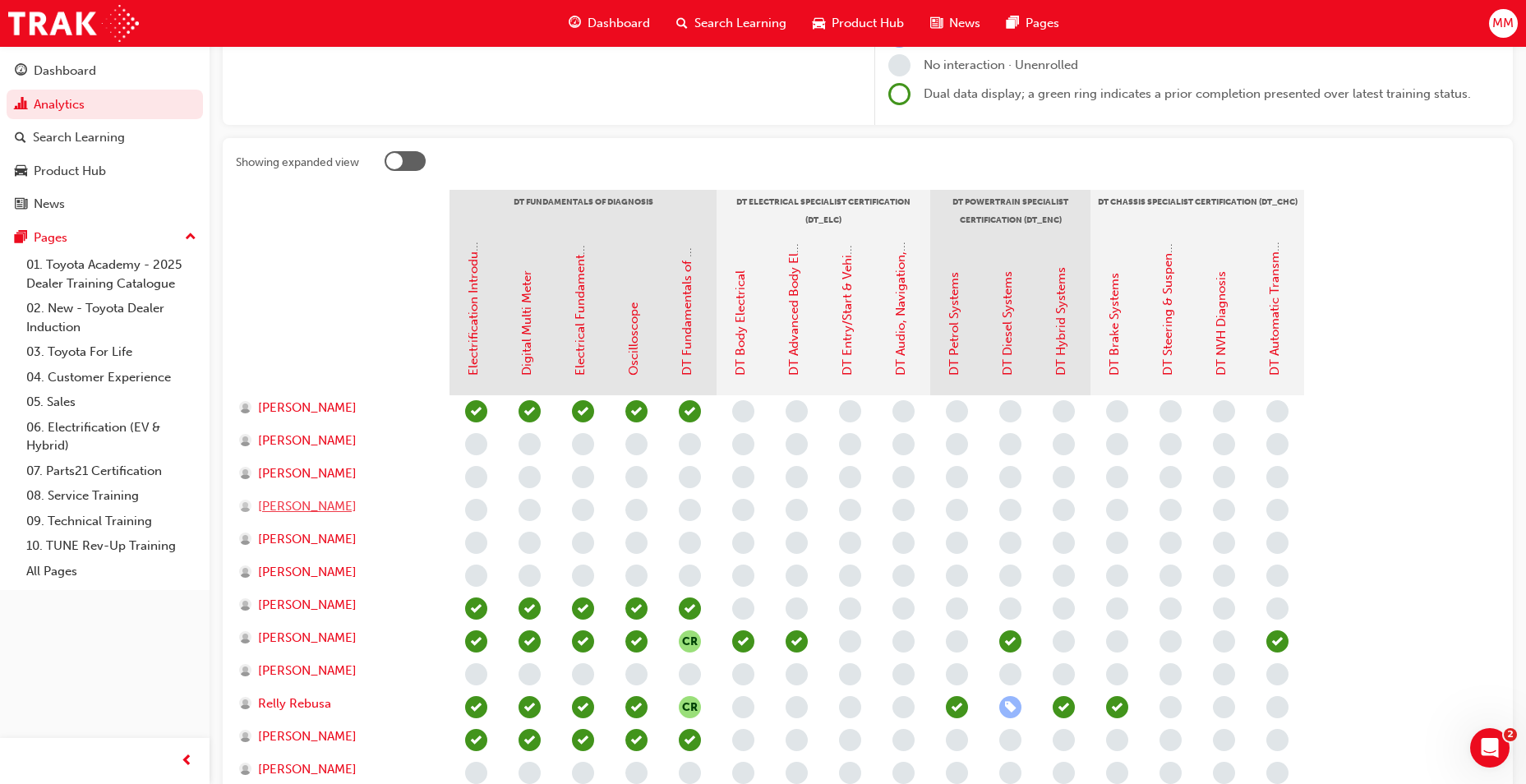
scroll to position [247, 0]
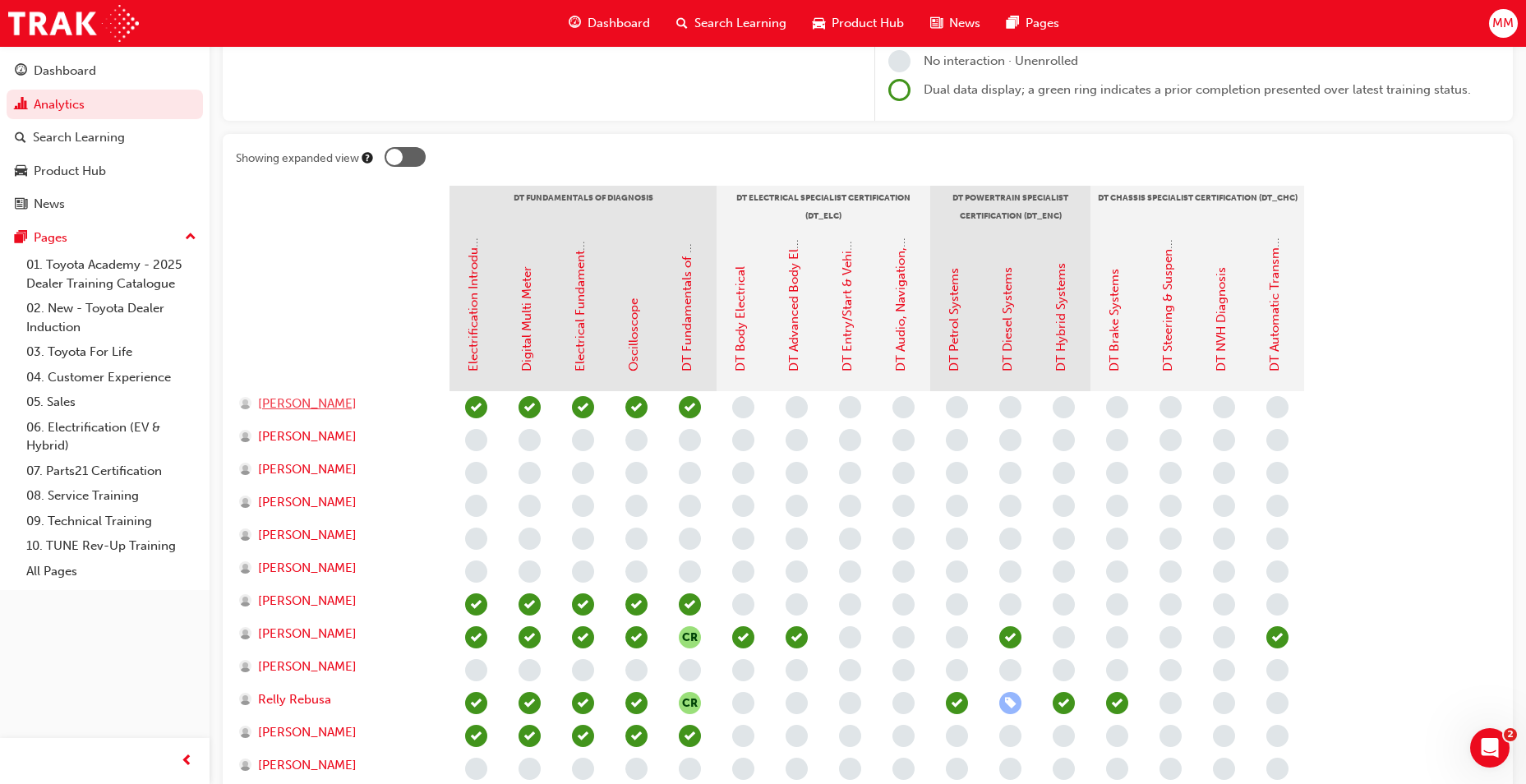
click at [357, 409] on span "[PERSON_NAME]" at bounding box center [307, 404] width 98 height 19
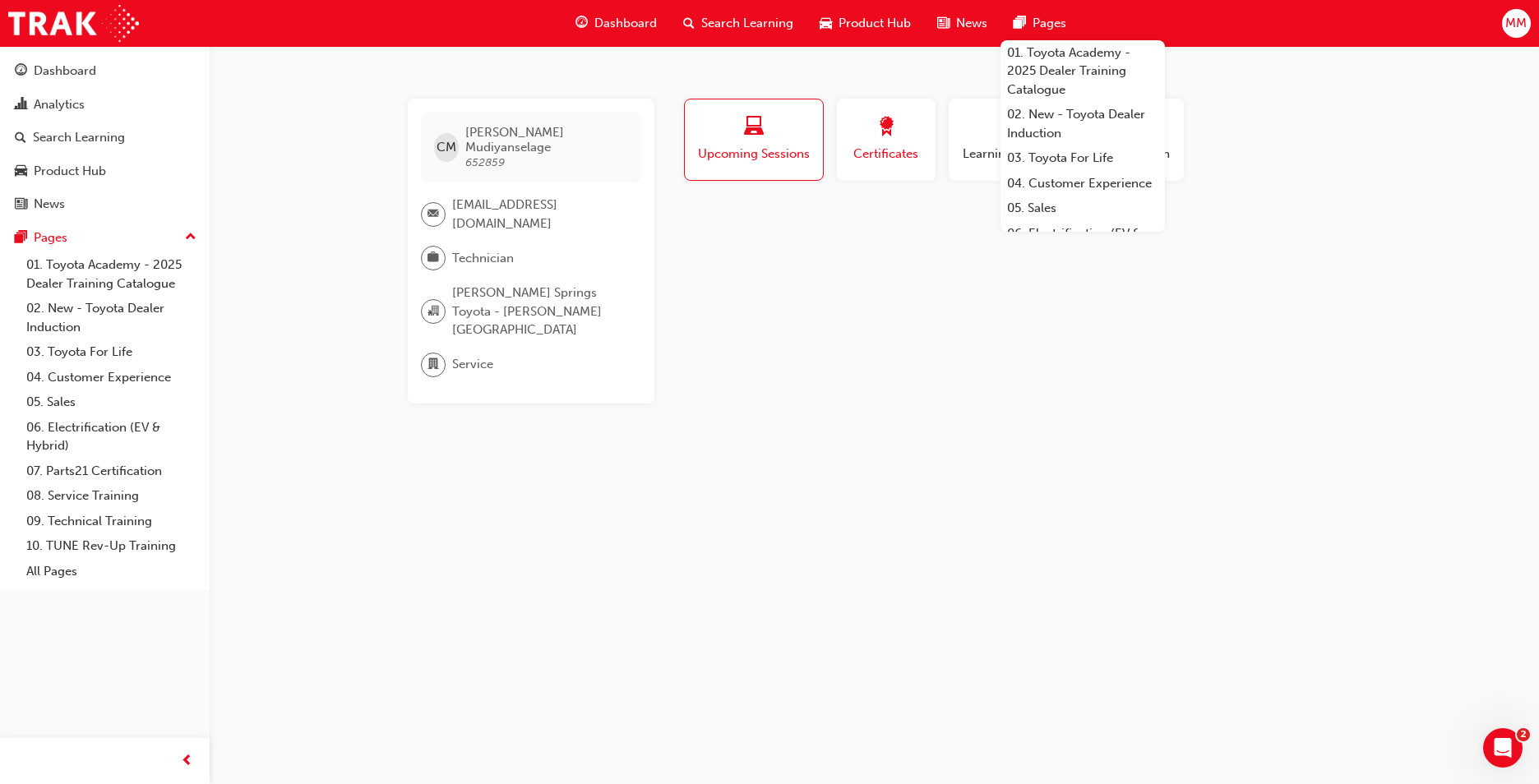
click at [910, 126] on div "button" at bounding box center [887, 129] width 74 height 25
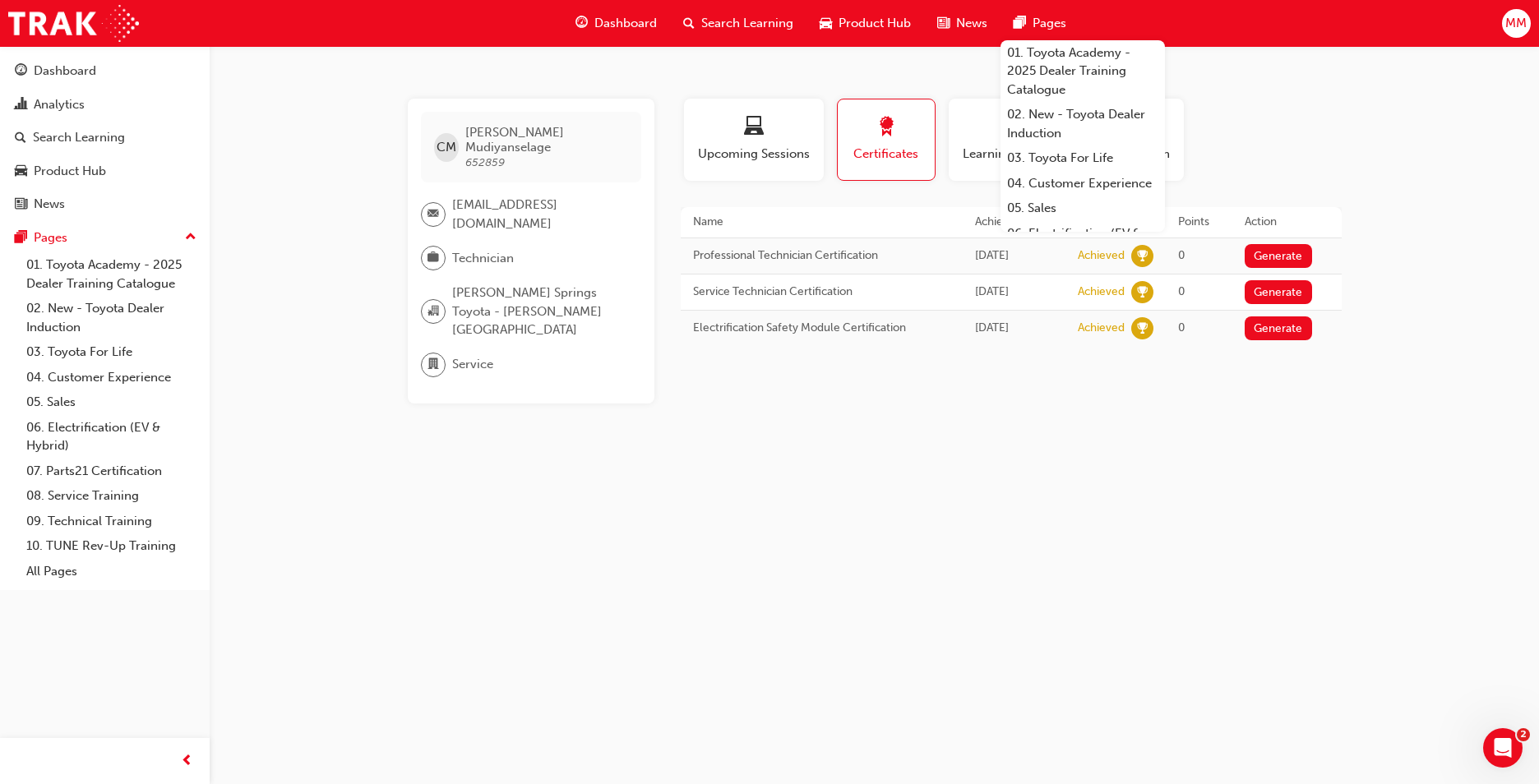
click at [924, 646] on div "CM [PERSON_NAME] 652859 [EMAIL_ADDRESS][DOMAIN_NAME] Technician [PERSON_NAME][G…" at bounding box center [769, 392] width 1539 height 784
click at [1024, 439] on div "CM [PERSON_NAME] 652859 [EMAIL_ADDRESS][DOMAIN_NAME] Technician [PERSON_NAME][G…" at bounding box center [769, 392] width 1539 height 784
drag, startPoint x: 1035, startPoint y: 560, endPoint x: 781, endPoint y: 422, distance: 289.1
click at [1034, 560] on div "CM [PERSON_NAME] 652859 [EMAIL_ADDRESS][DOMAIN_NAME] Technician [PERSON_NAME][G…" at bounding box center [769, 392] width 1539 height 784
click at [96, 102] on div "Analytics" at bounding box center [104, 105] width 180 height 21
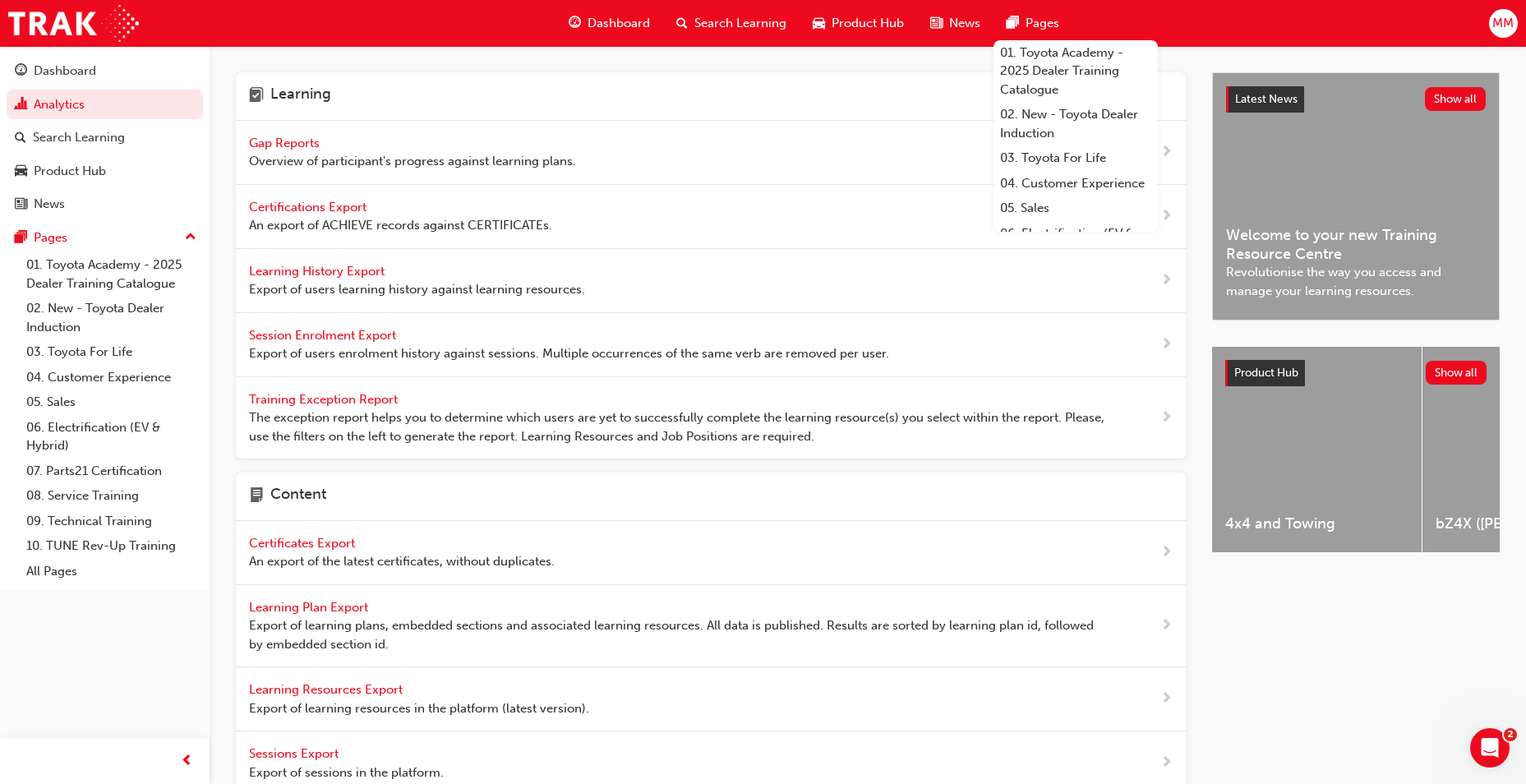
click at [296, 148] on span "Gap Reports" at bounding box center [286, 143] width 74 height 14
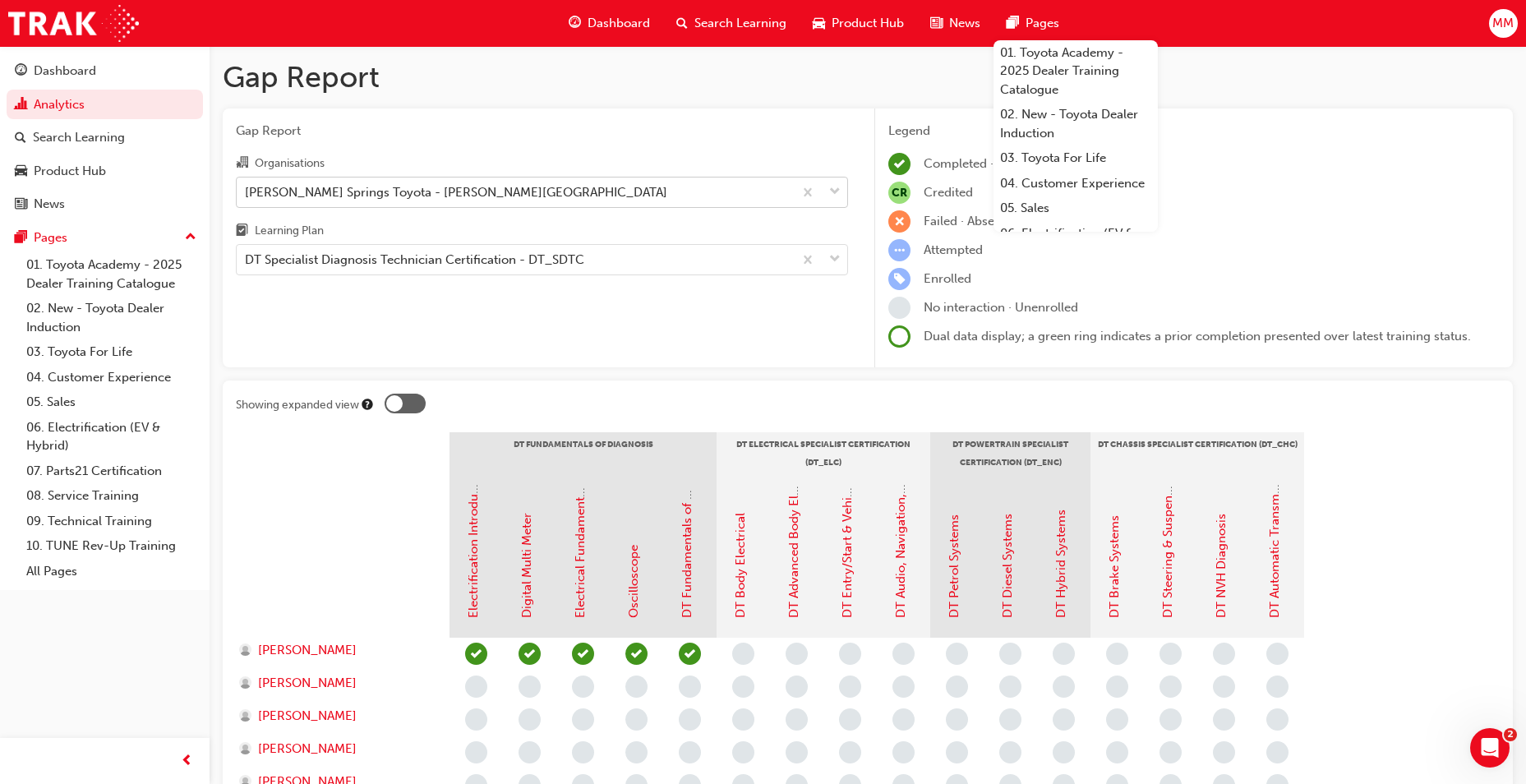
click at [388, 201] on div "[PERSON_NAME] Springs Toyota - [PERSON_NAME][GEOGRAPHIC_DATA]" at bounding box center [456, 191] width 423 height 19
click at [247, 198] on input "Organisations [PERSON_NAME] Springs Toyota - [PERSON_NAME][GEOGRAPHIC_DATA]" at bounding box center [246, 191] width 2 height 14
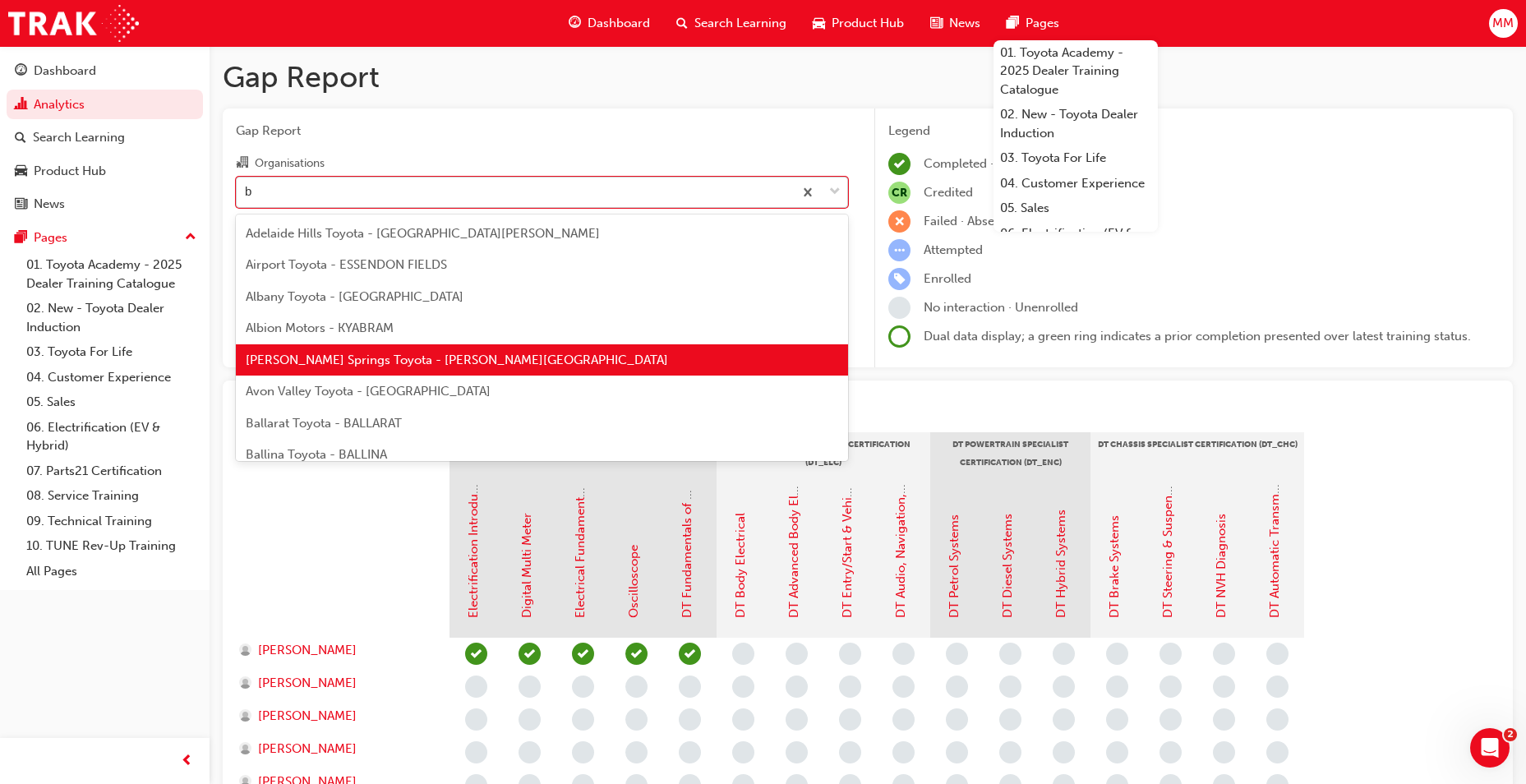
type input "br"
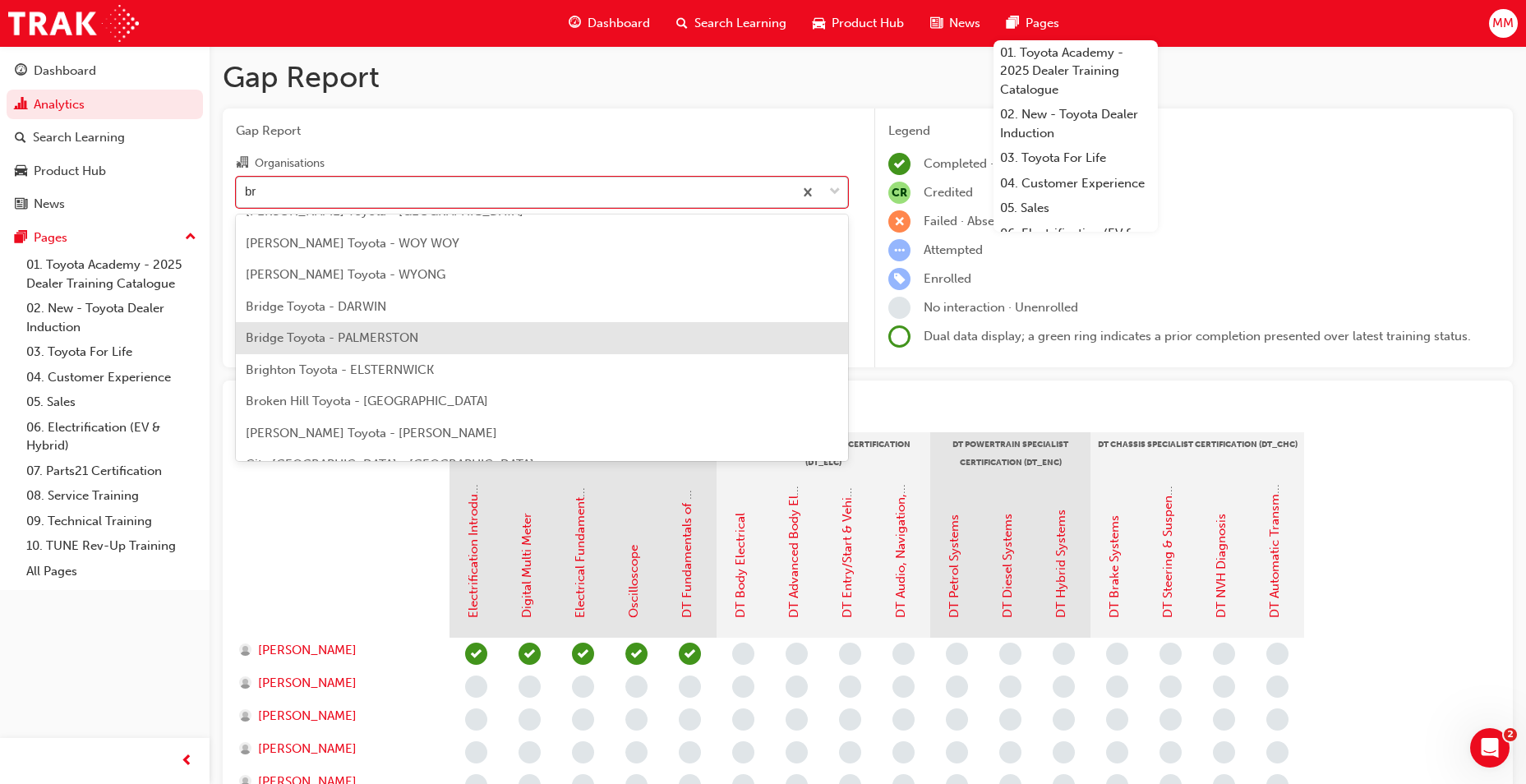
scroll to position [82, 0]
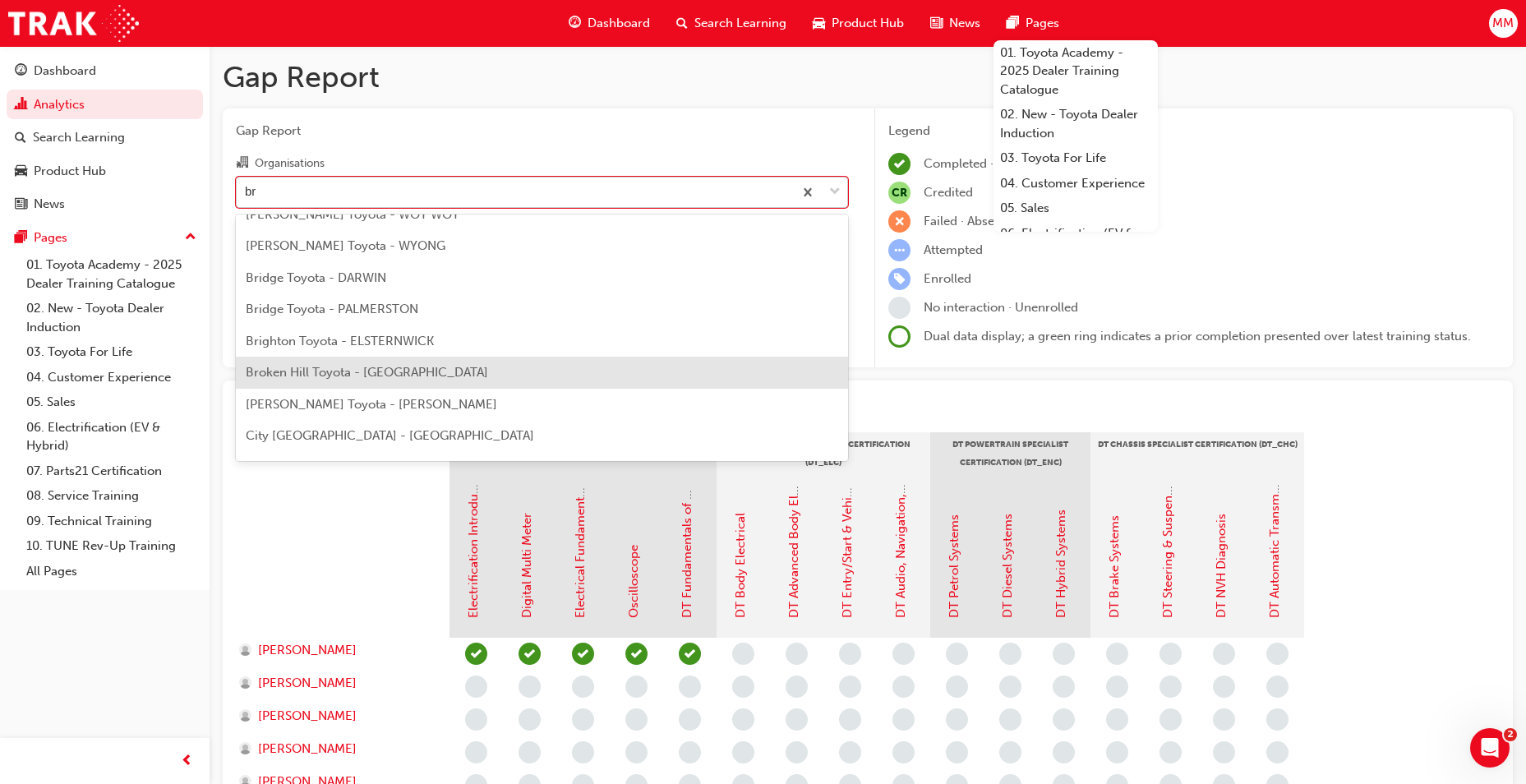
click at [423, 376] on span "Broken Hill Toyota - [GEOGRAPHIC_DATA]" at bounding box center [367, 372] width 242 height 14
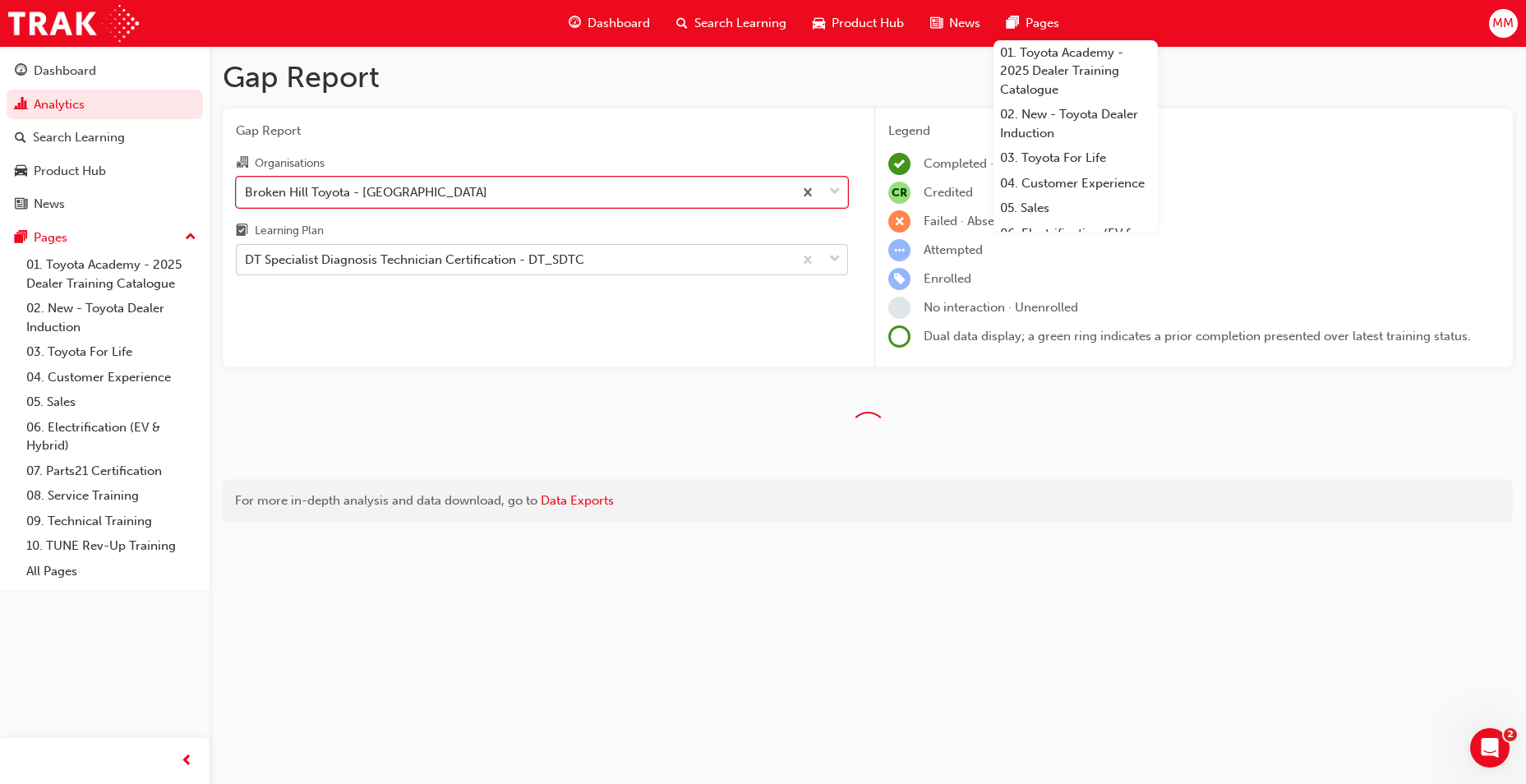
click at [396, 255] on div "DT Specialist Diagnosis Technician Certification - DT_SDTC" at bounding box center [415, 259] width 340 height 19
click at [247, 255] on input "Learning Plan DT Specialist Diagnosis Technician Certification - DT_SDTC" at bounding box center [246, 258] width 2 height 14
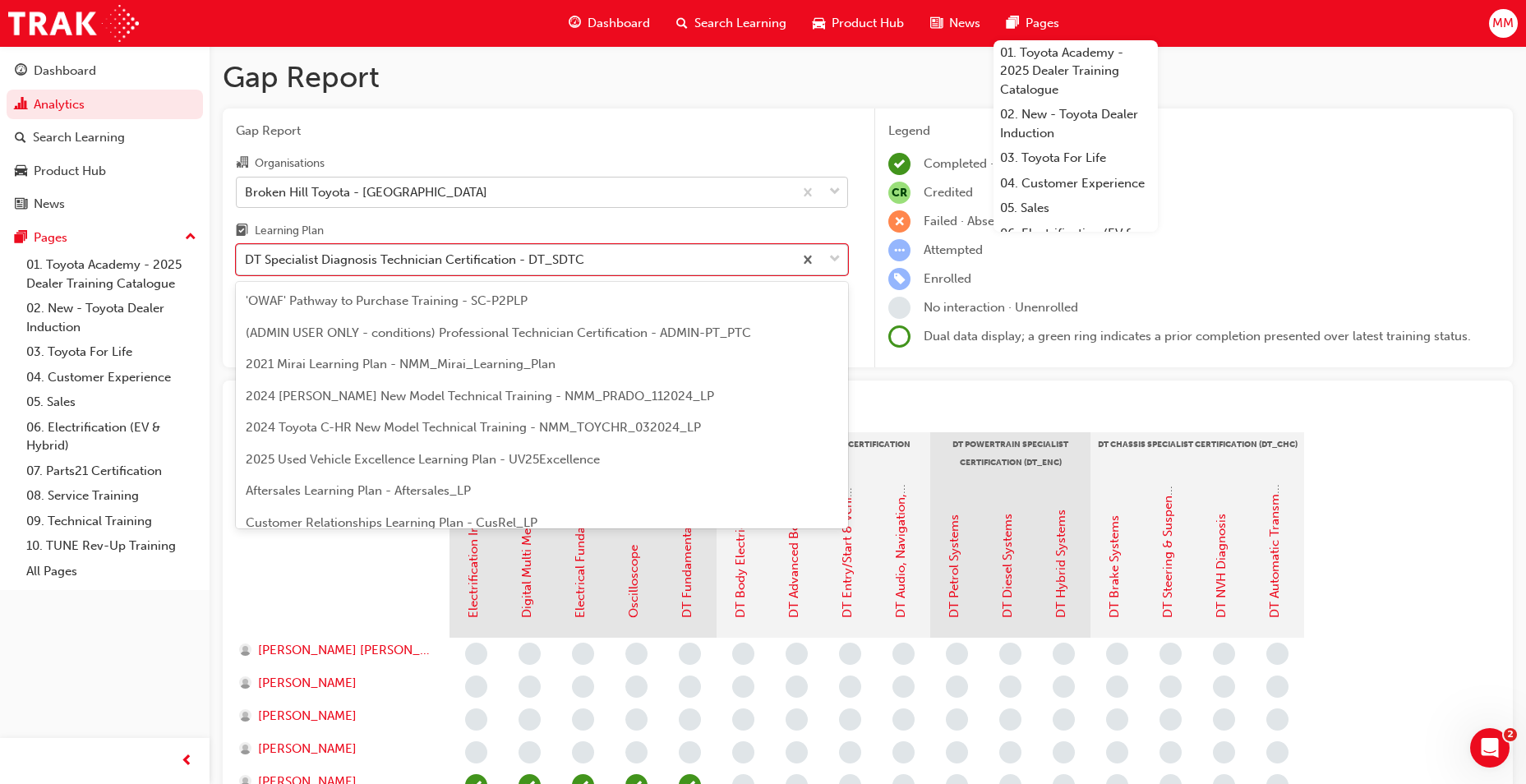
scroll to position [52, 0]
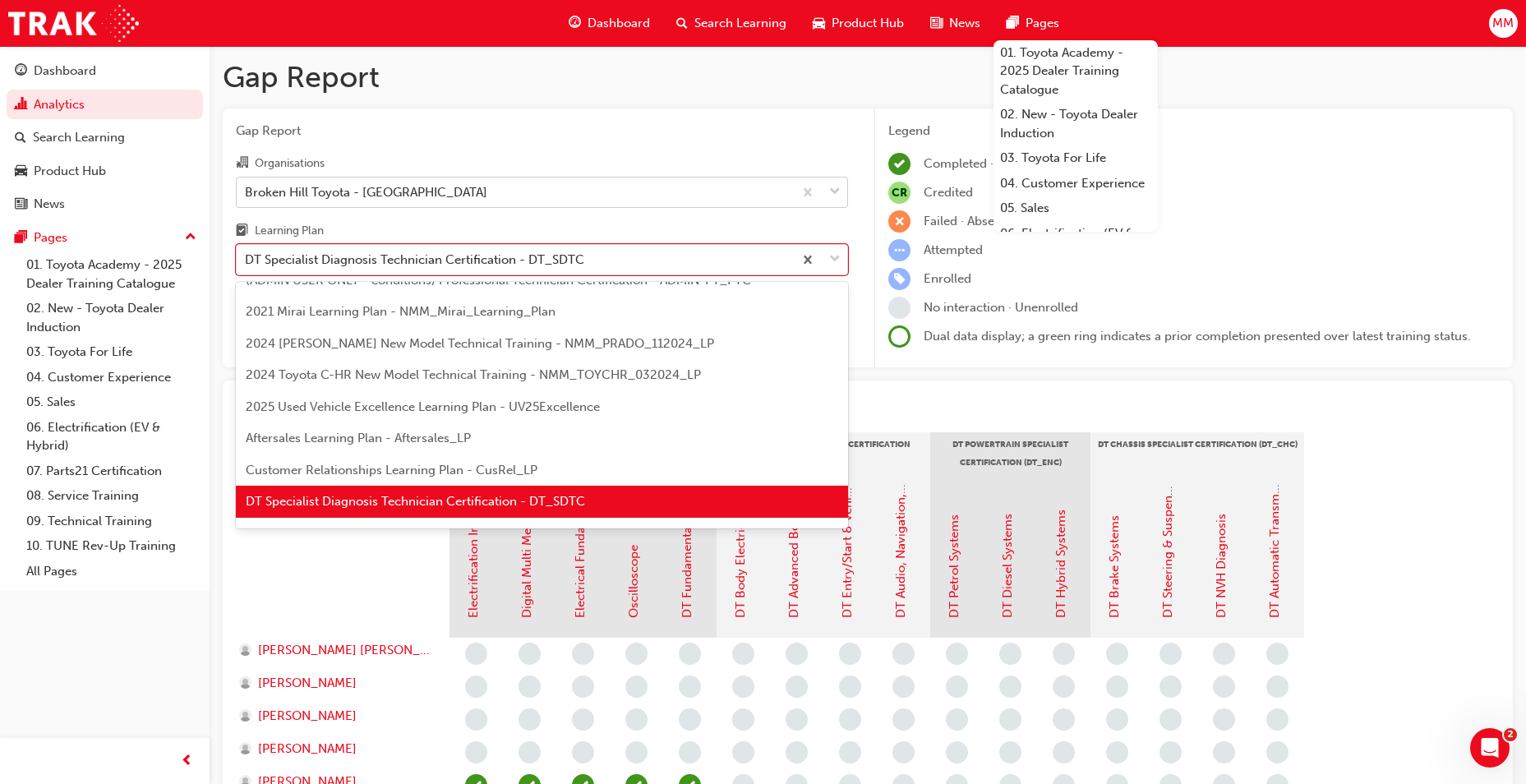
click at [418, 493] on div "DT Specialist Diagnosis Technician Certification - DT_SDTC" at bounding box center [542, 501] width 613 height 32
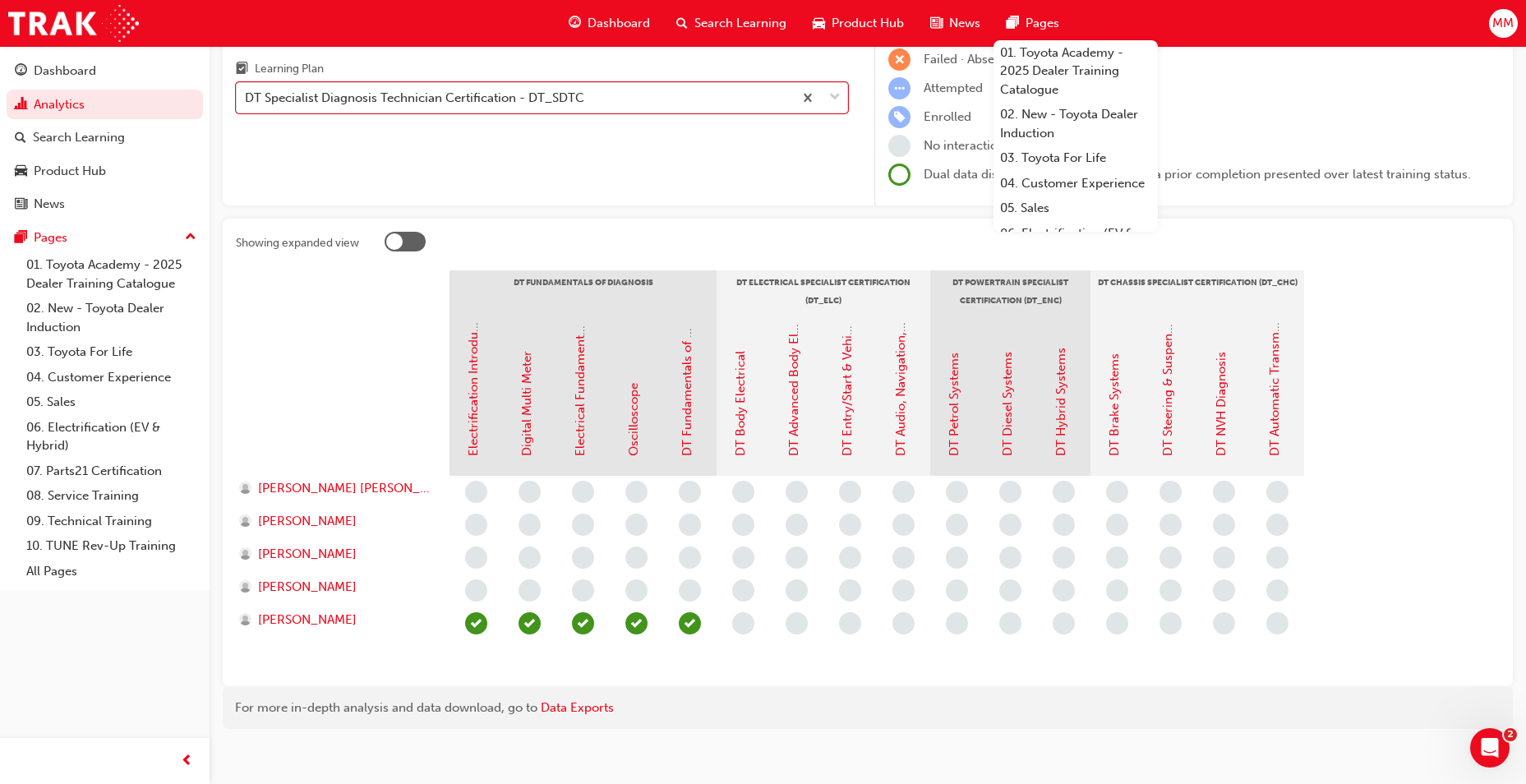
scroll to position [174, 0]
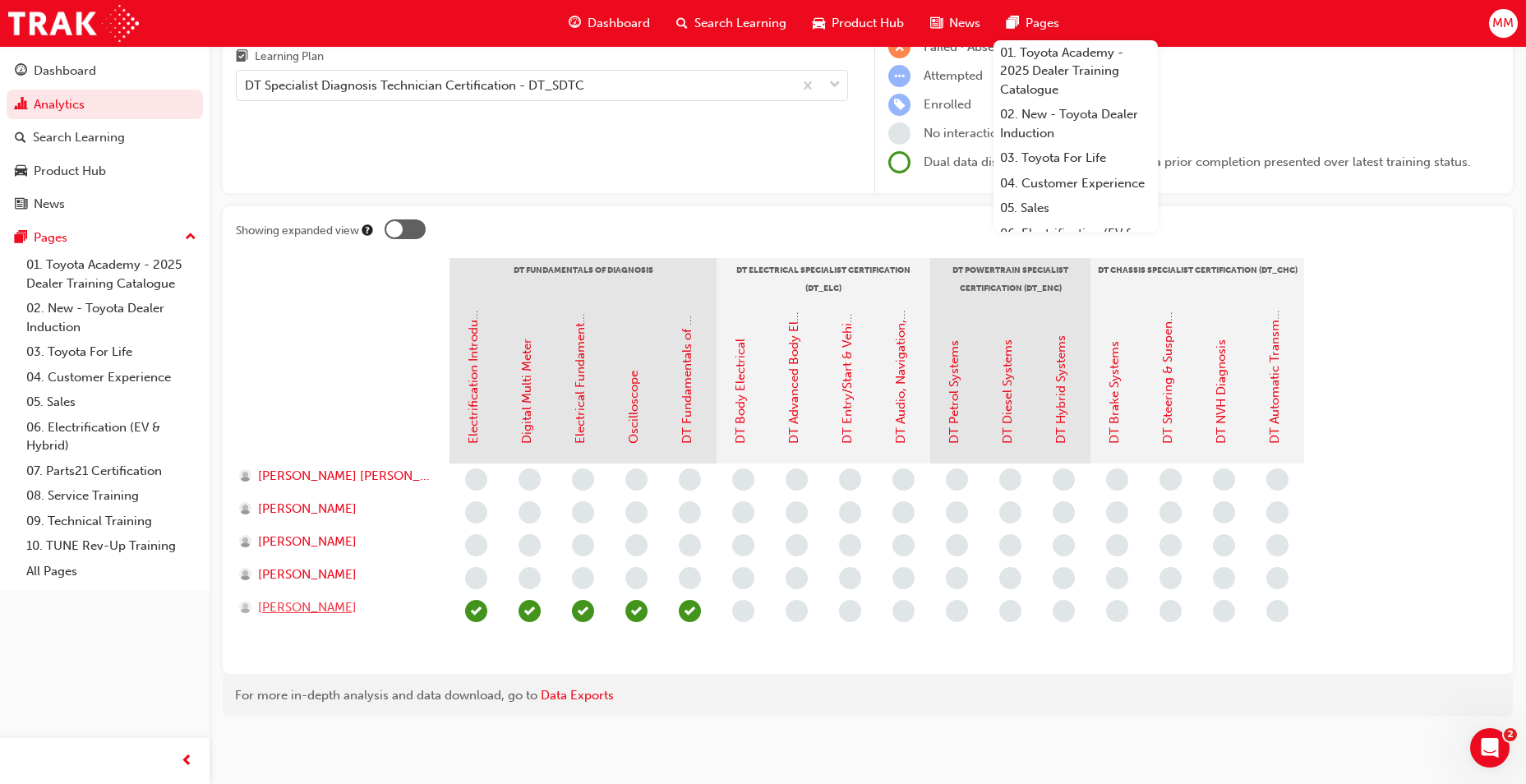
click at [314, 609] on span "[PERSON_NAME]" at bounding box center [307, 607] width 98 height 19
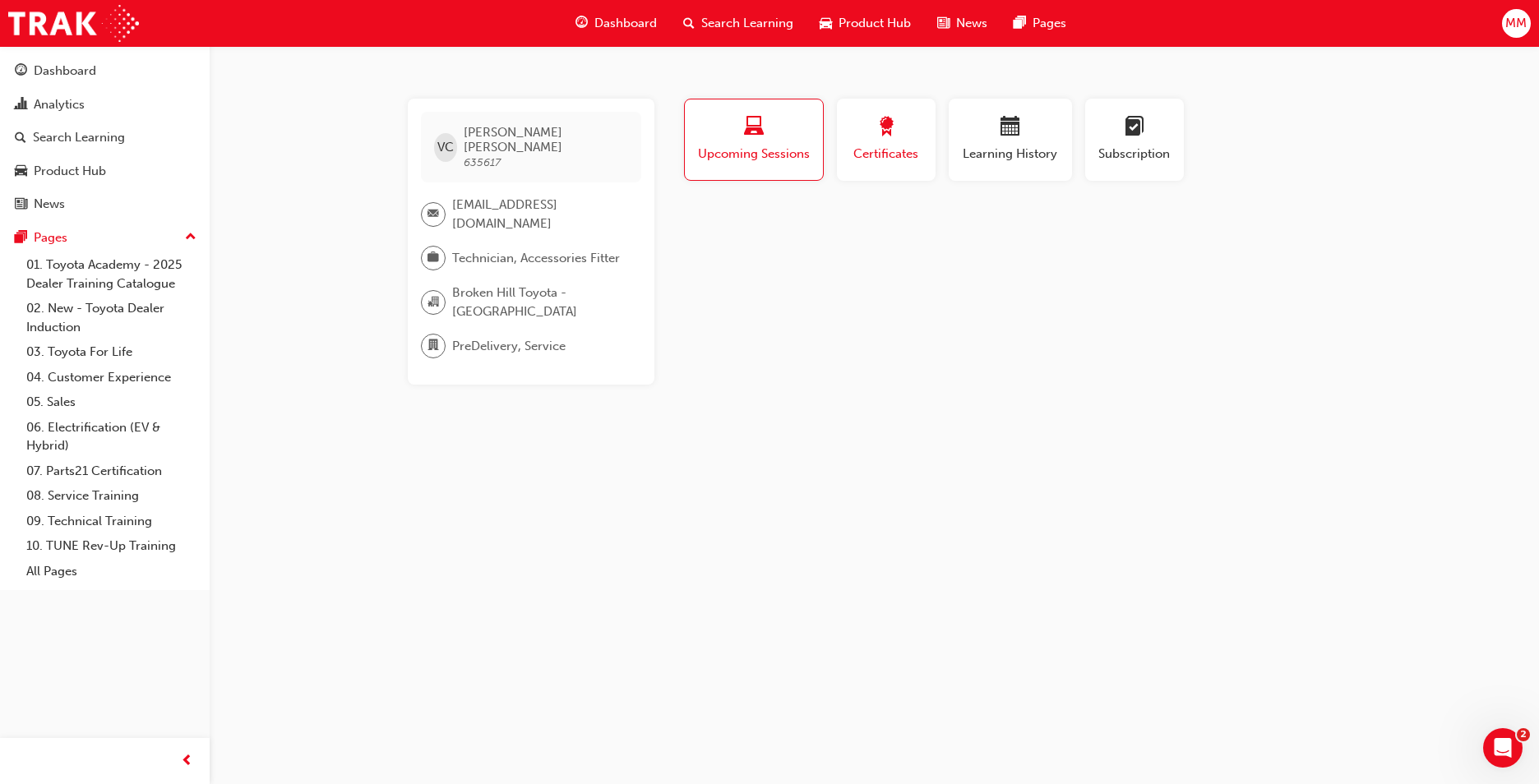
click at [922, 147] on span "Certificates" at bounding box center [887, 154] width 74 height 19
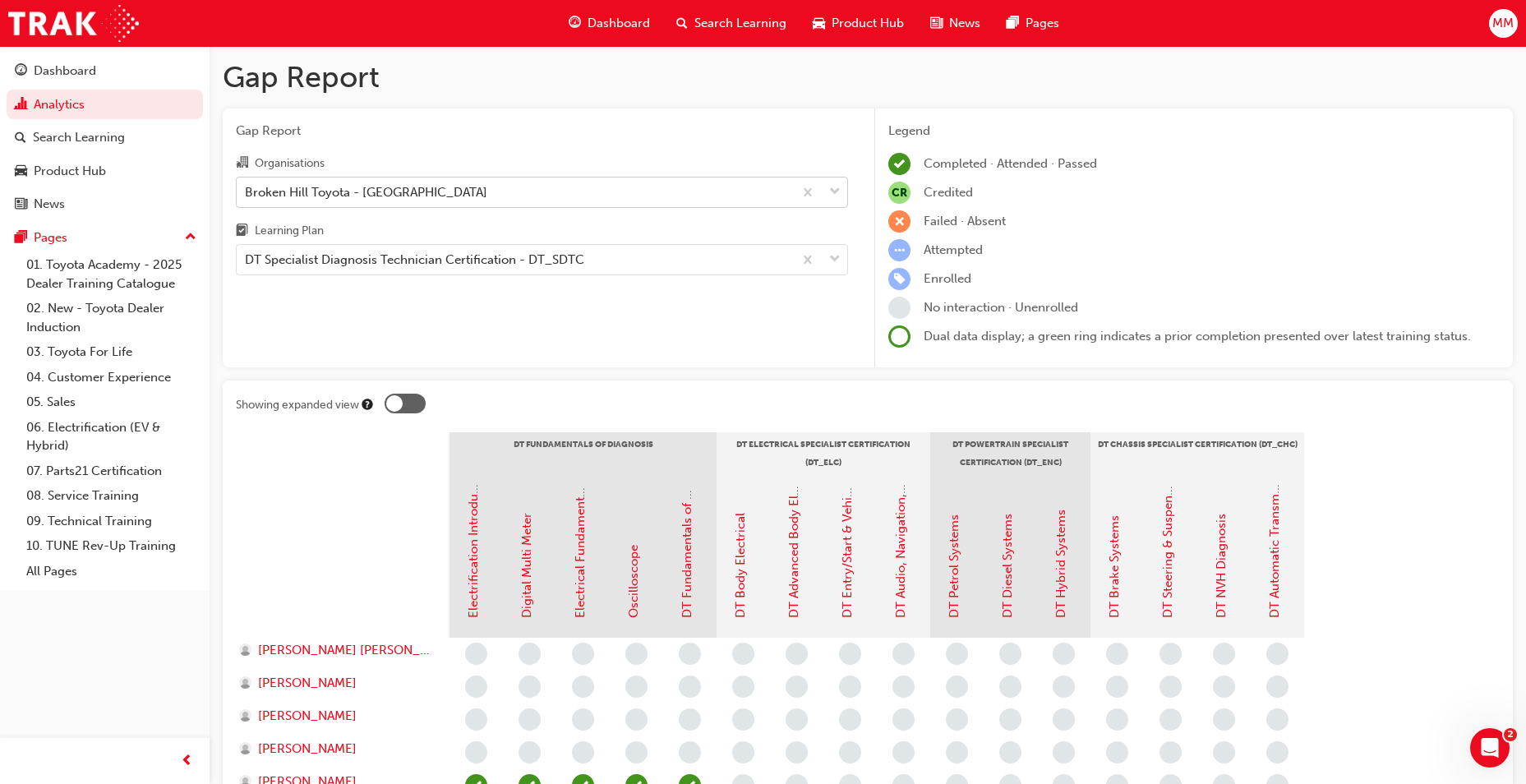
click at [418, 200] on div "Broken Hill Toyota - [GEOGRAPHIC_DATA]" at bounding box center [366, 191] width 242 height 19
click at [247, 198] on input "Organisations Broken Hill Toyota - [GEOGRAPHIC_DATA]" at bounding box center [246, 191] width 2 height 14
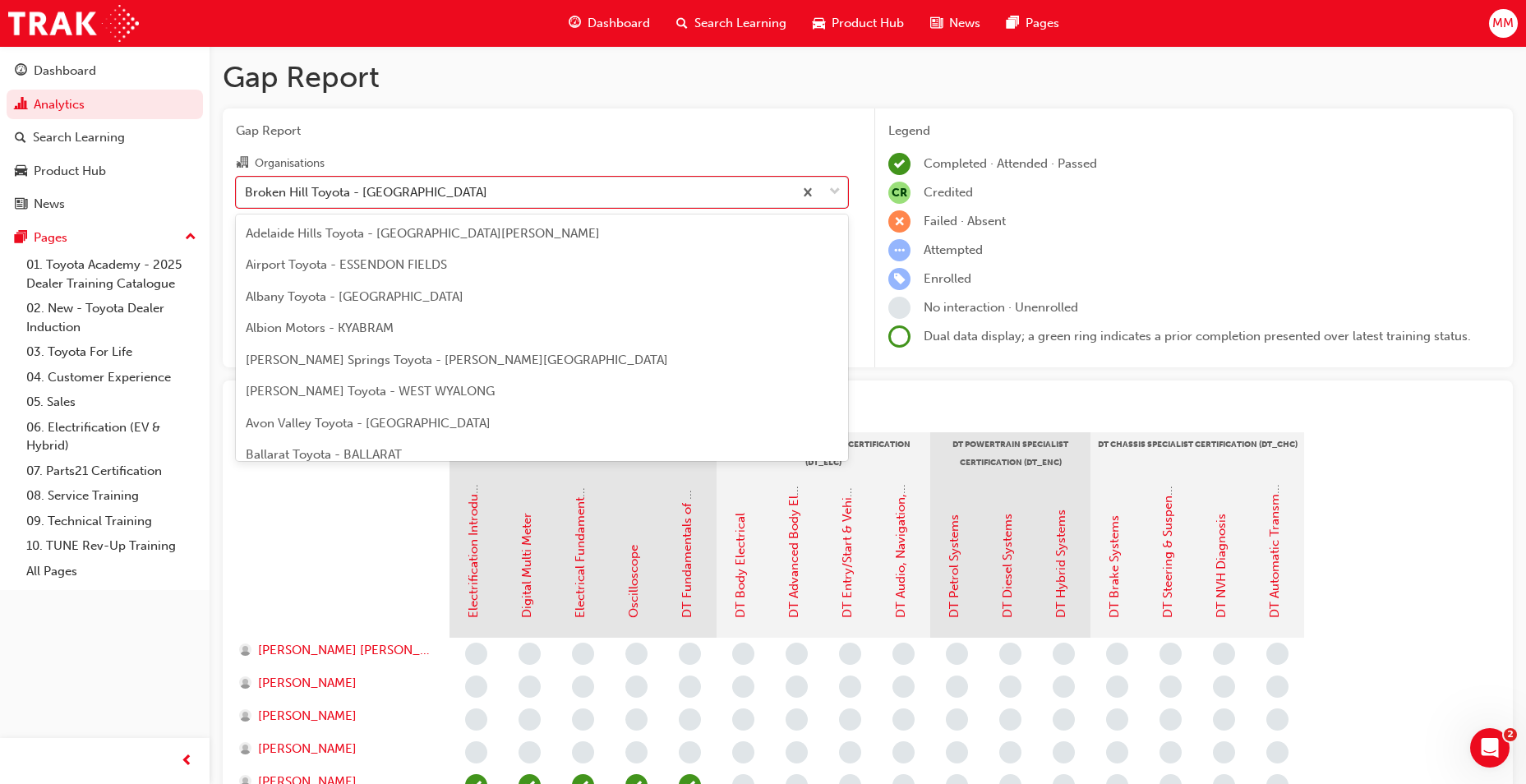
scroll to position [938, 0]
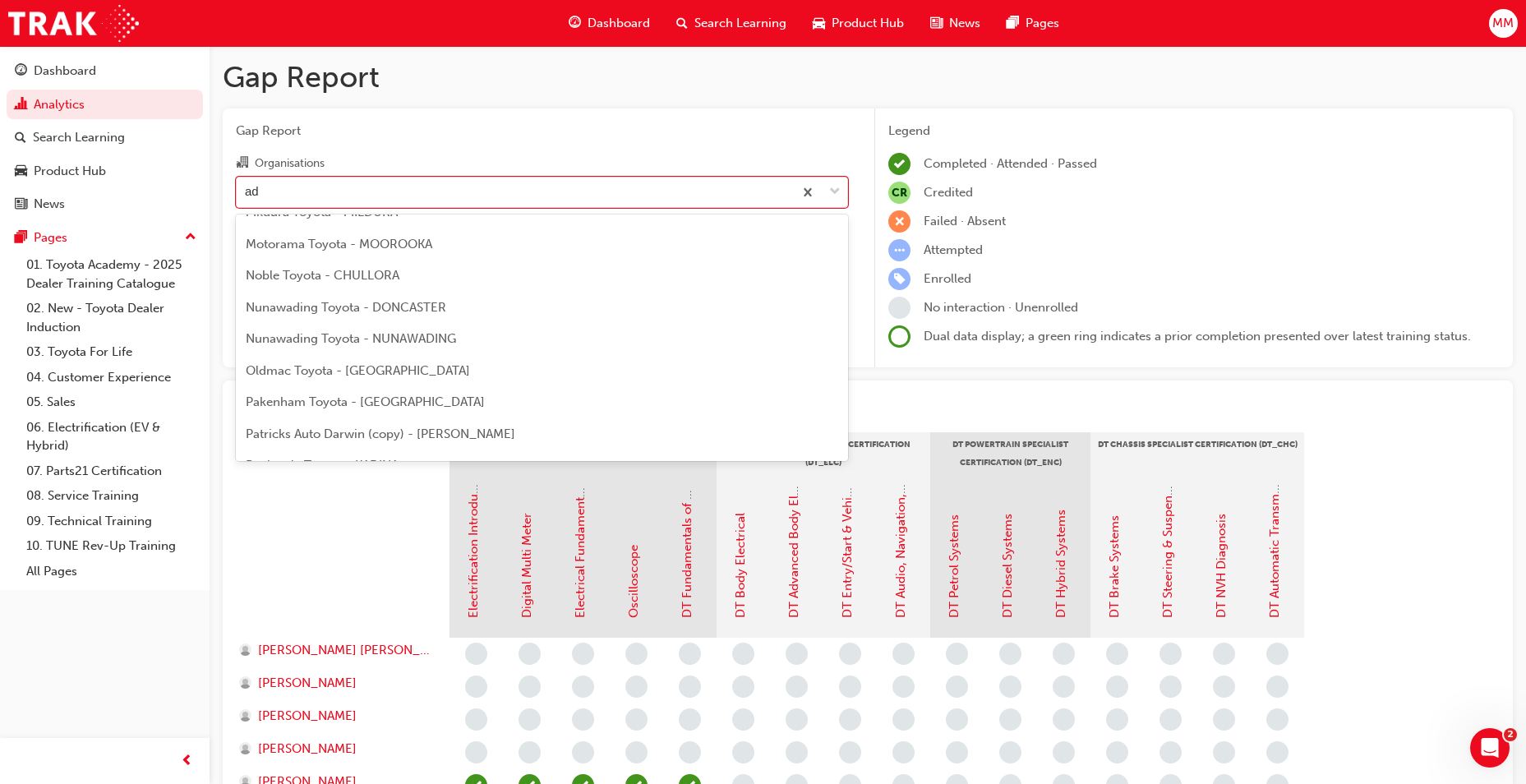
type input "ade"
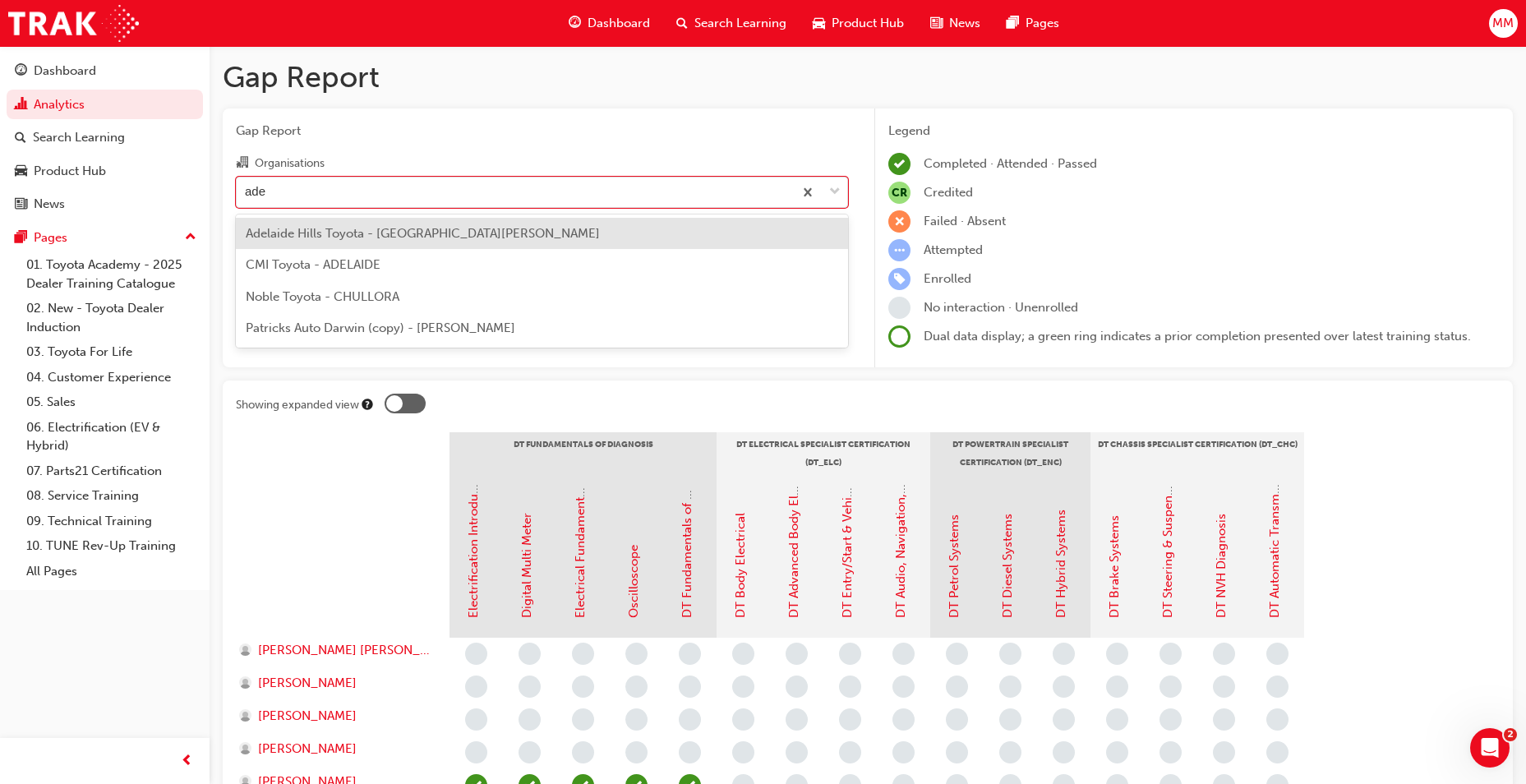
click at [381, 238] on span "Adelaide Hills Toyota - [GEOGRAPHIC_DATA][PERSON_NAME]" at bounding box center [423, 233] width 354 height 14
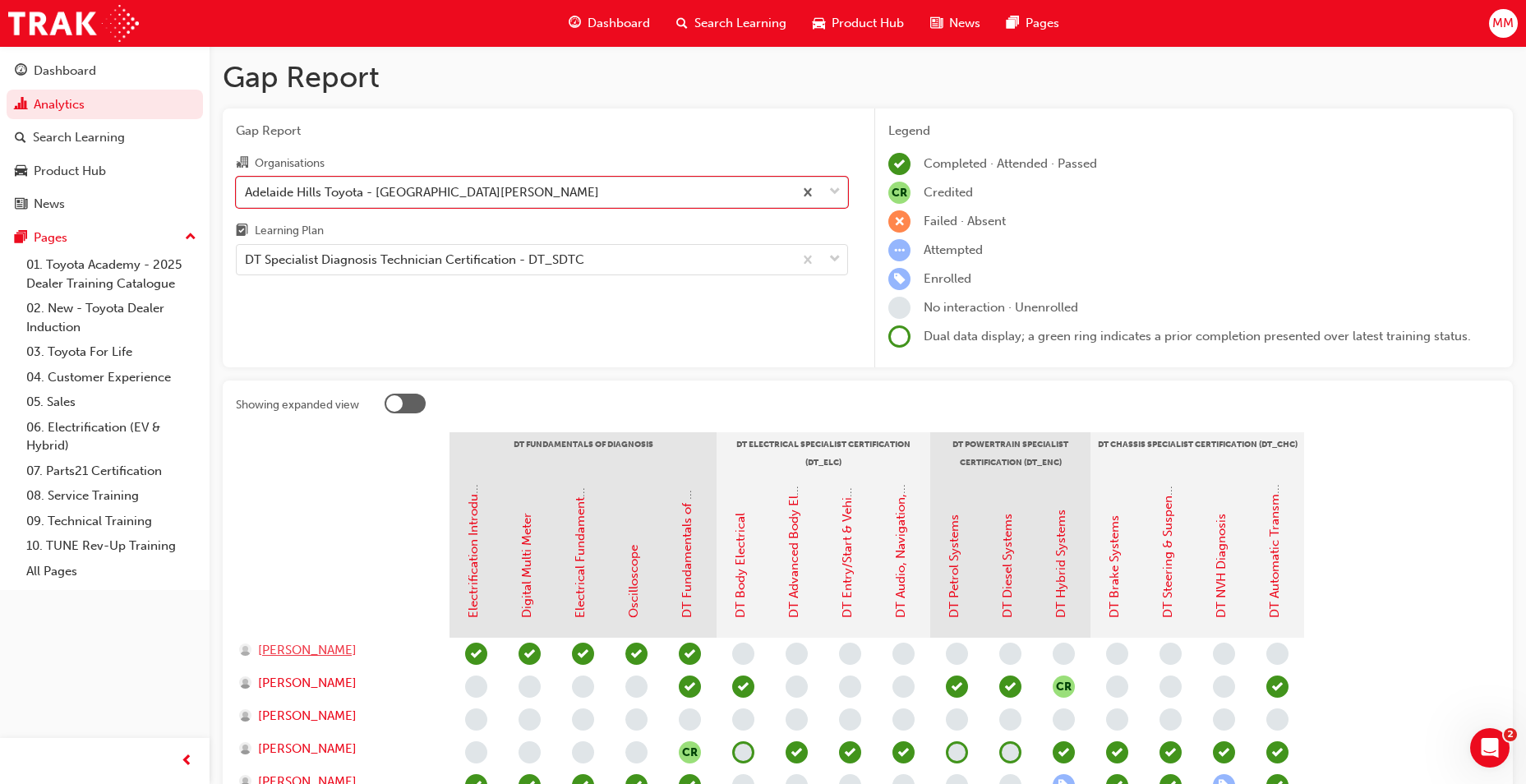
click at [306, 655] on span "[PERSON_NAME]" at bounding box center [307, 650] width 98 height 19
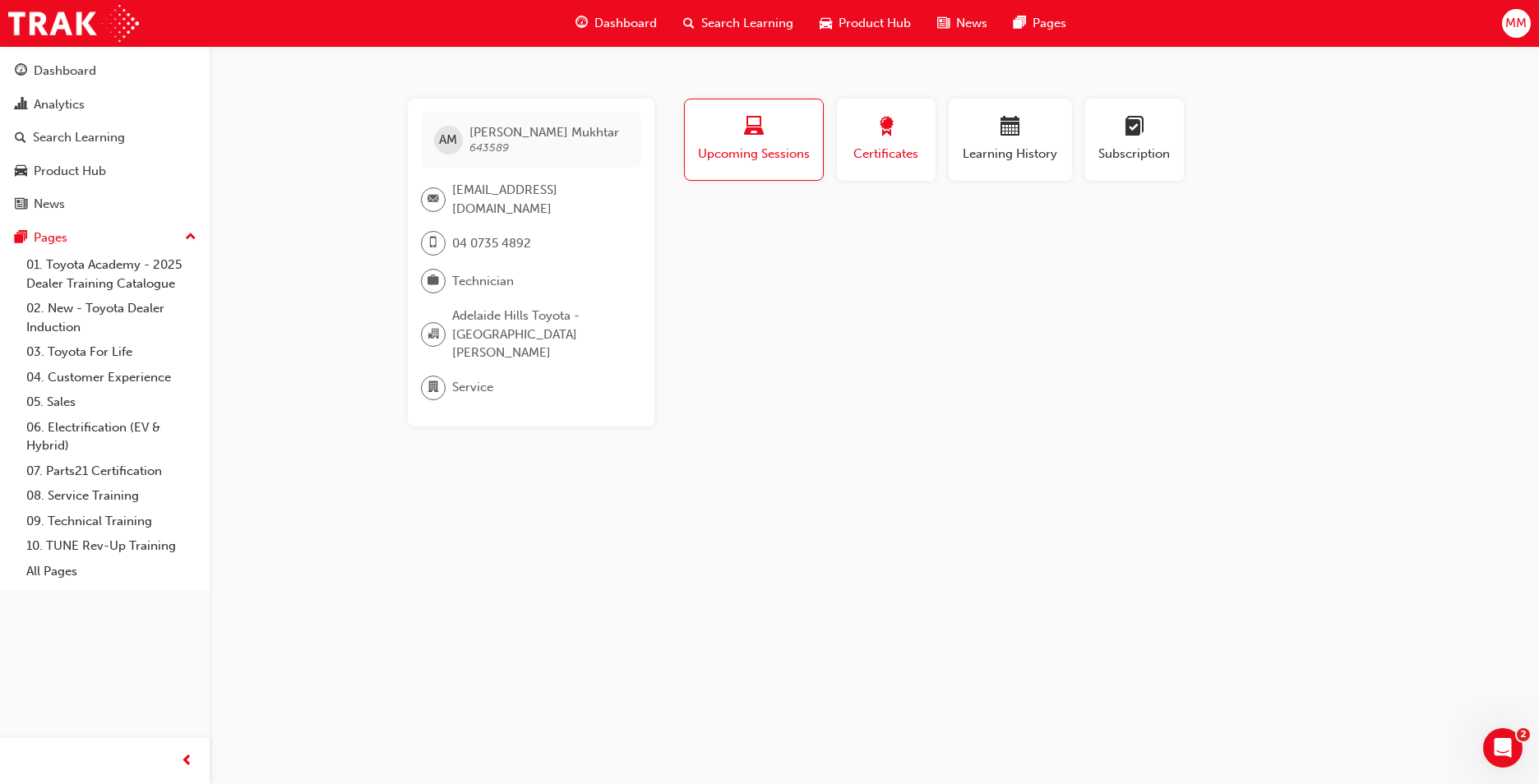
click at [912, 134] on div "button" at bounding box center [887, 129] width 74 height 25
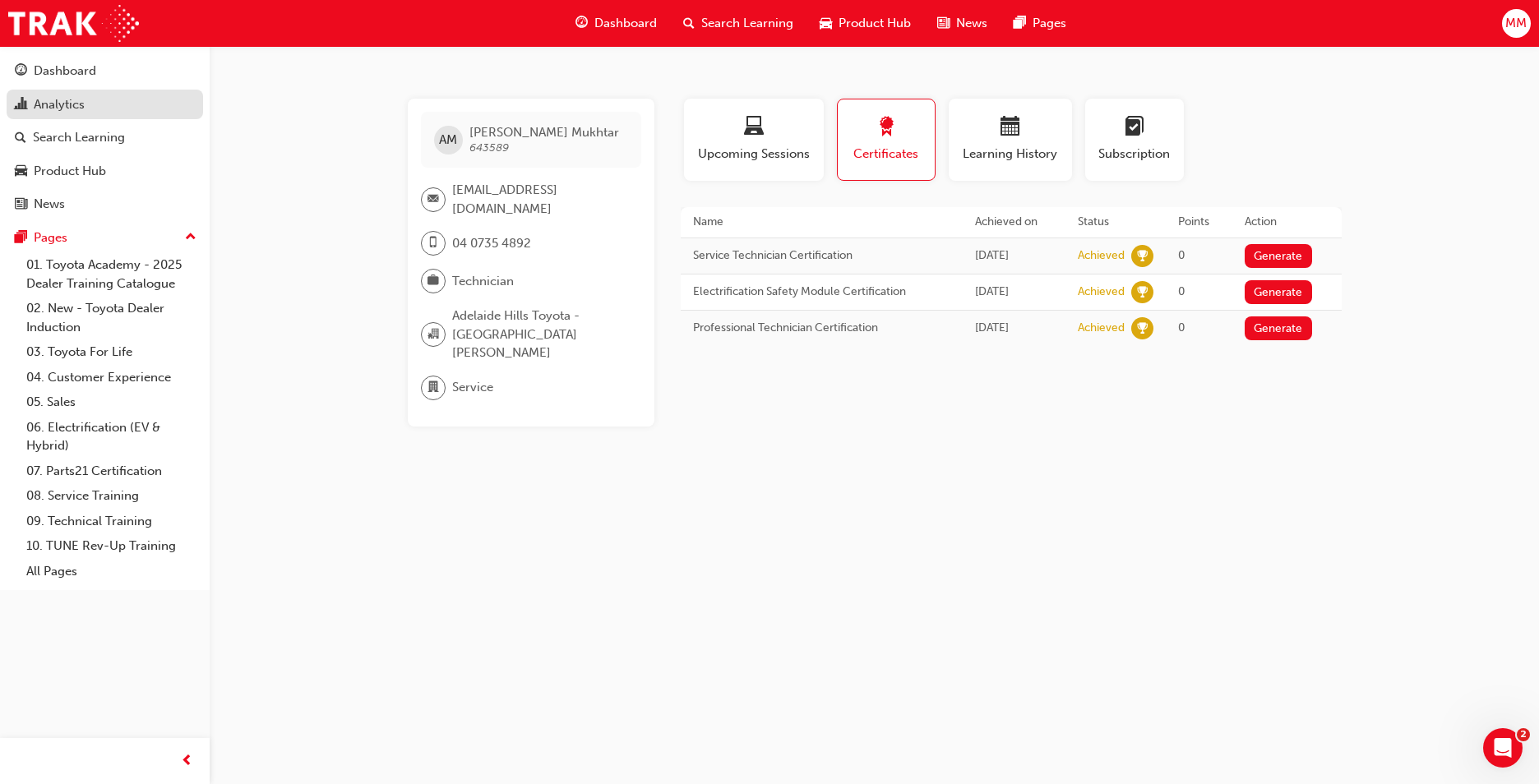
click at [88, 101] on div "Analytics" at bounding box center [104, 105] width 180 height 21
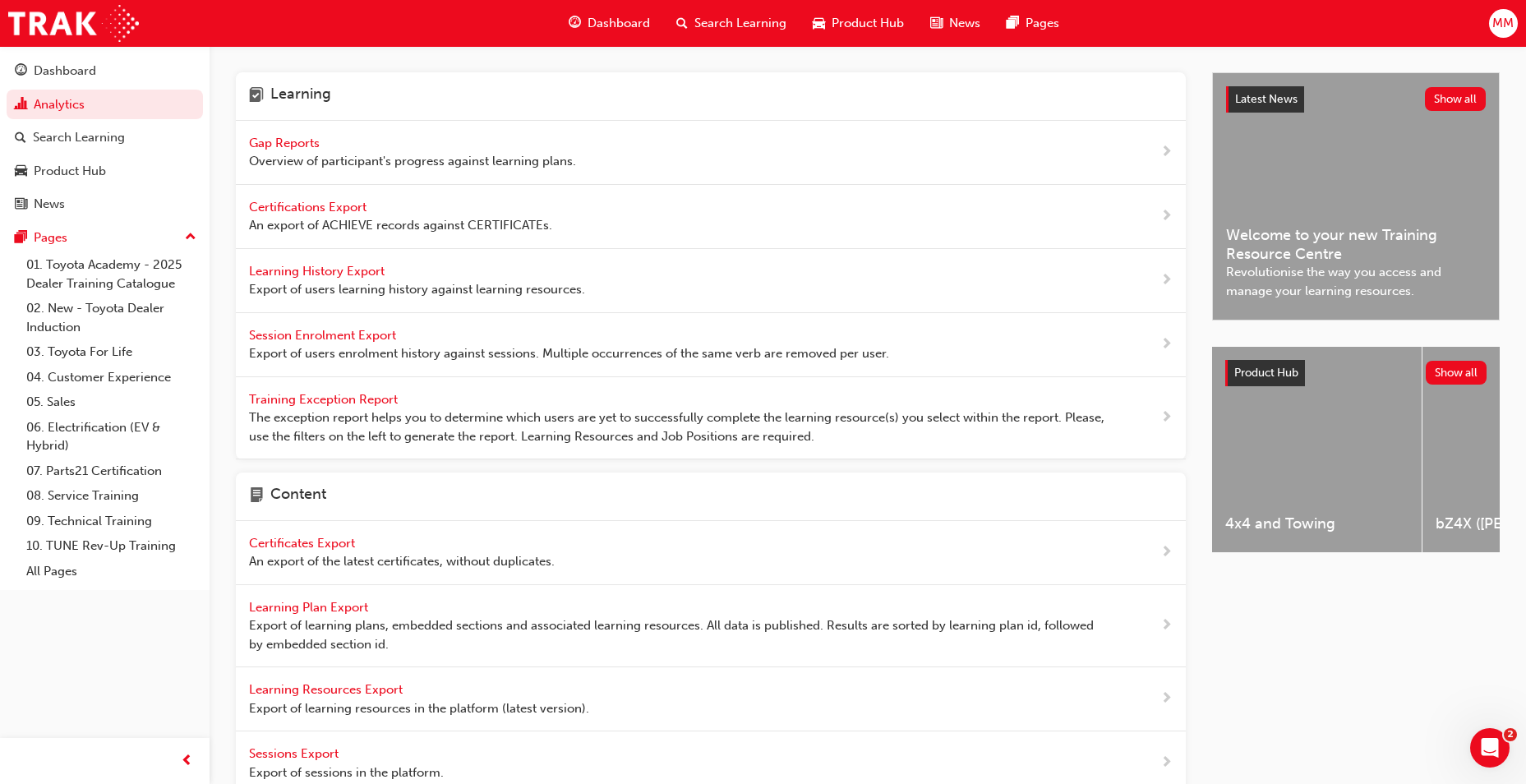
click at [314, 150] on span "Gap Reports" at bounding box center [286, 143] width 74 height 14
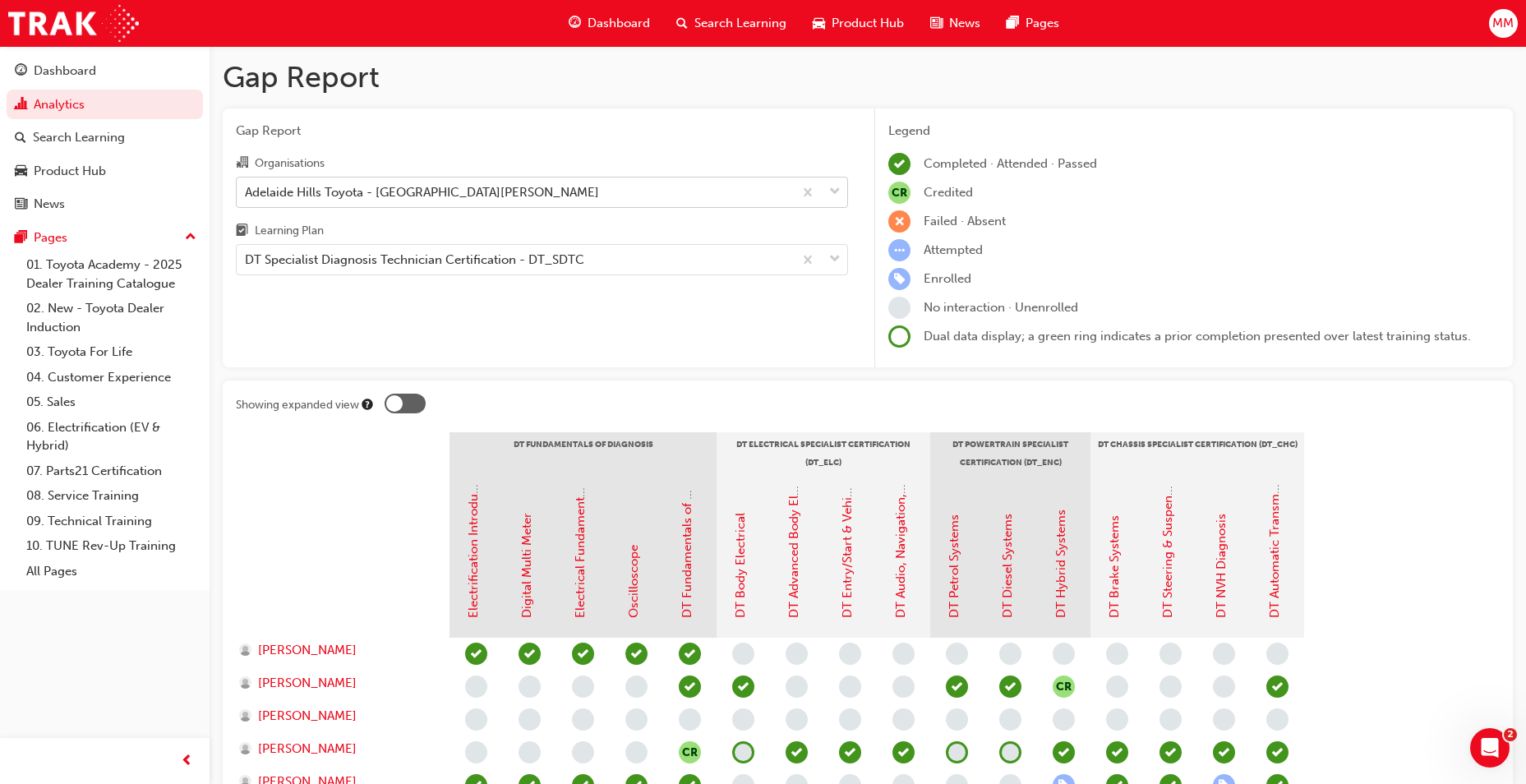
click at [347, 191] on div "Adelaide Hills Toyota - [GEOGRAPHIC_DATA][PERSON_NAME]" at bounding box center [422, 191] width 354 height 19
click at [247, 191] on input "Organisations Adelaide Hills Toyota - [GEOGRAPHIC_DATA][PERSON_NAME]" at bounding box center [246, 191] width 2 height 14
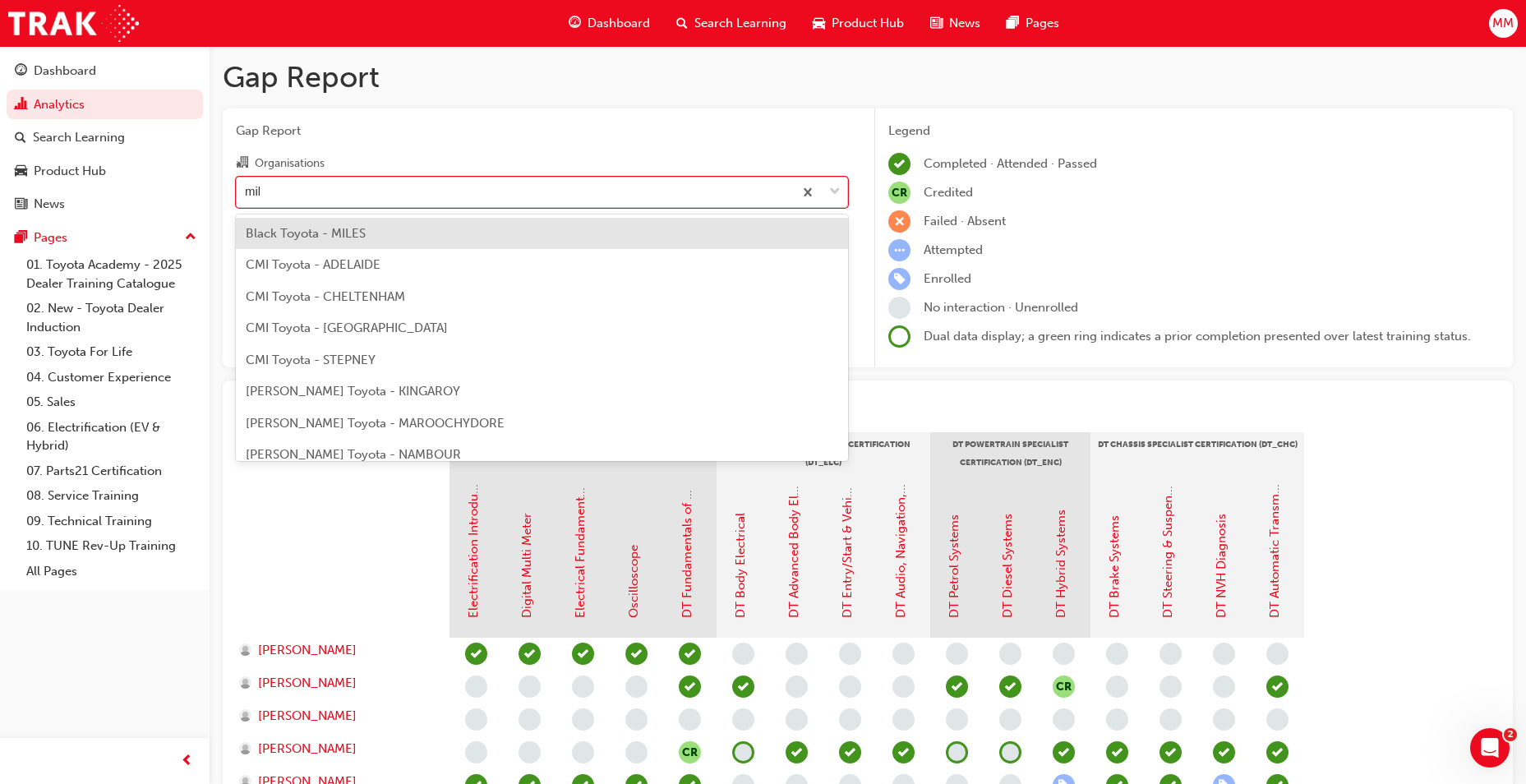
type input "mill"
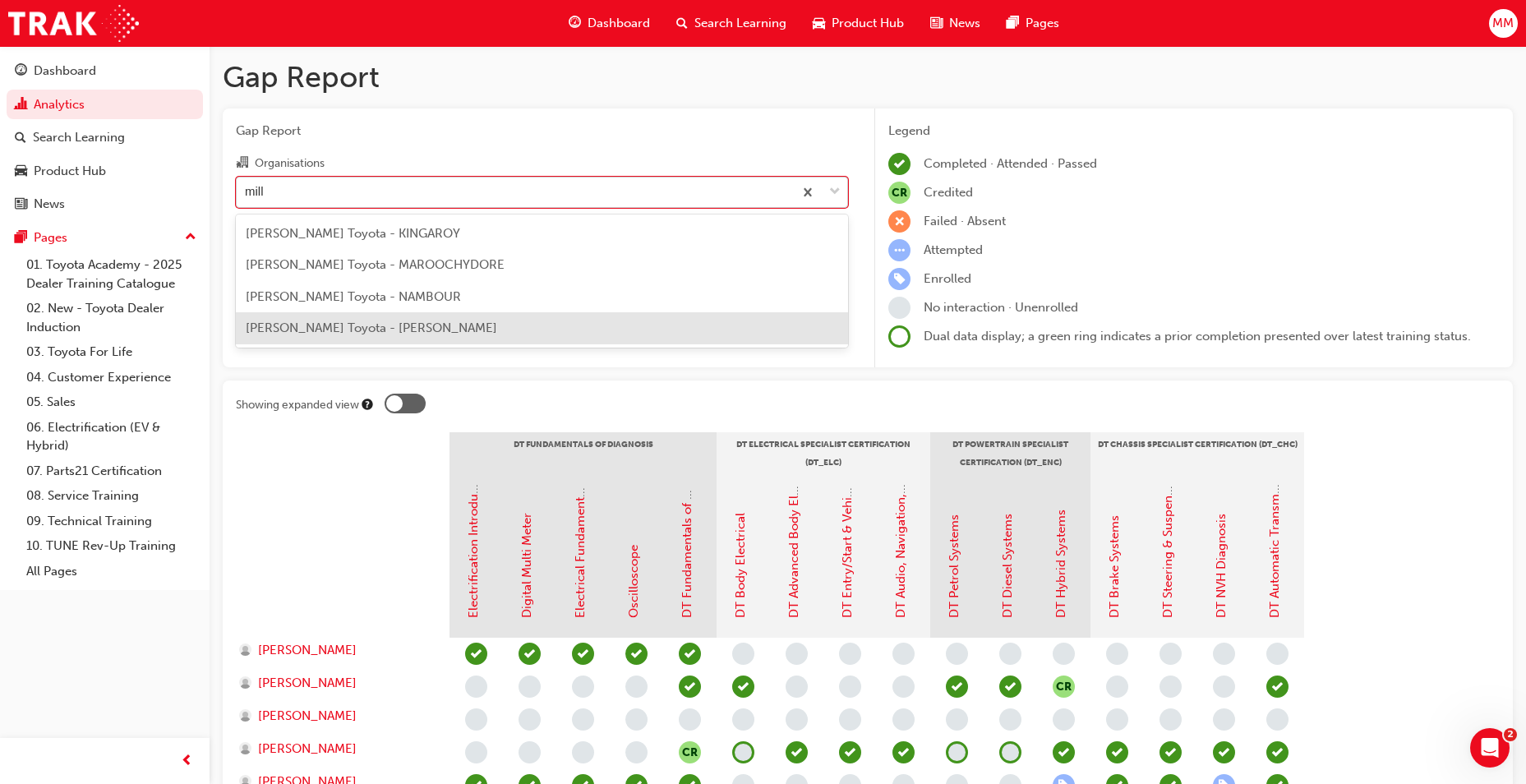
click at [366, 332] on span "[PERSON_NAME] Toyota - [PERSON_NAME]" at bounding box center [371, 328] width 251 height 14
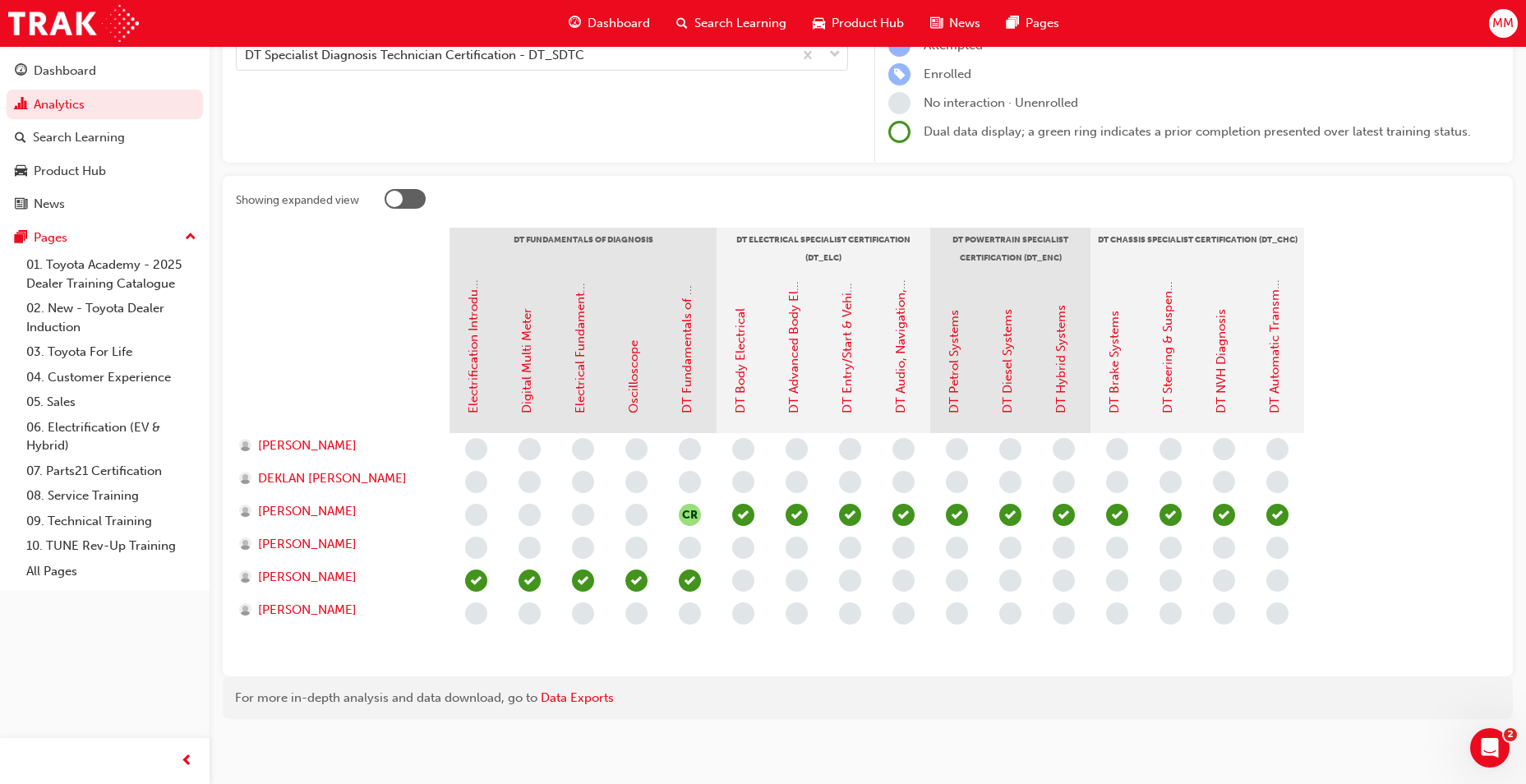
scroll to position [207, 0]
click at [296, 569] on span "[PERSON_NAME]" at bounding box center [307, 574] width 98 height 19
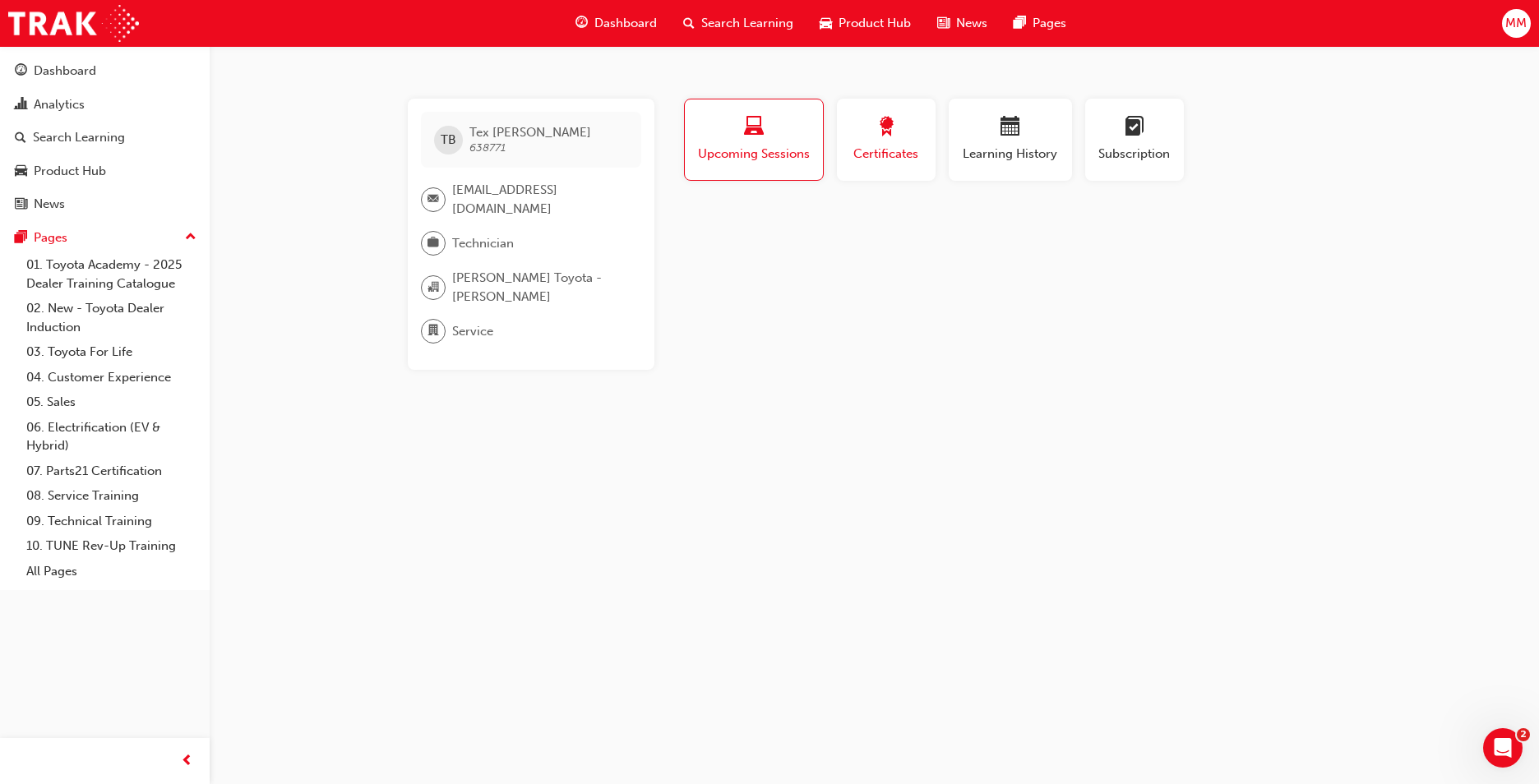
click at [886, 161] on span "Certificates" at bounding box center [887, 154] width 74 height 19
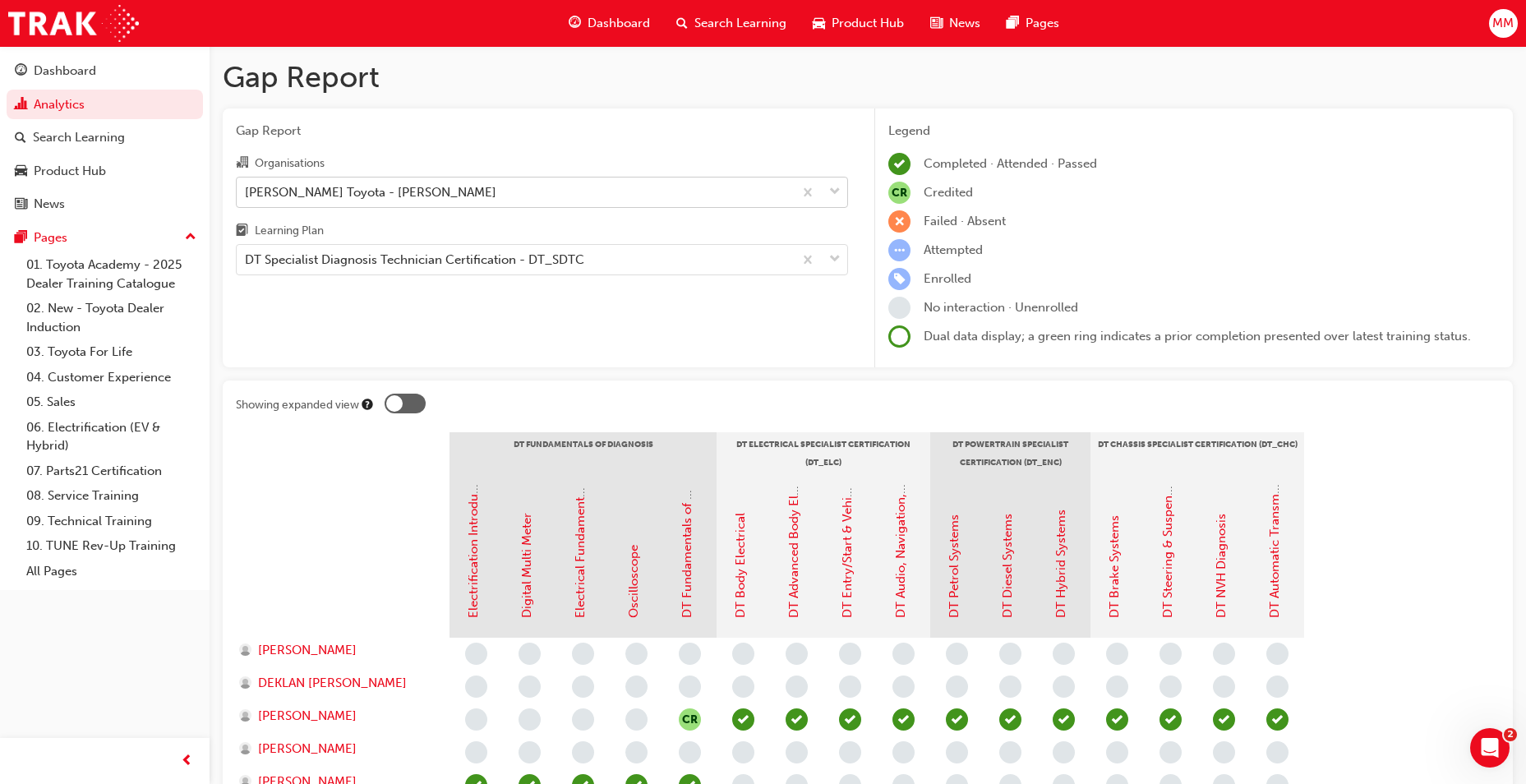
click at [561, 184] on div "[PERSON_NAME] Toyota - [PERSON_NAME]" at bounding box center [515, 192] width 557 height 29
click at [247, 184] on input "Organisations [PERSON_NAME] Toyota - [PERSON_NAME]" at bounding box center [246, 191] width 2 height 14
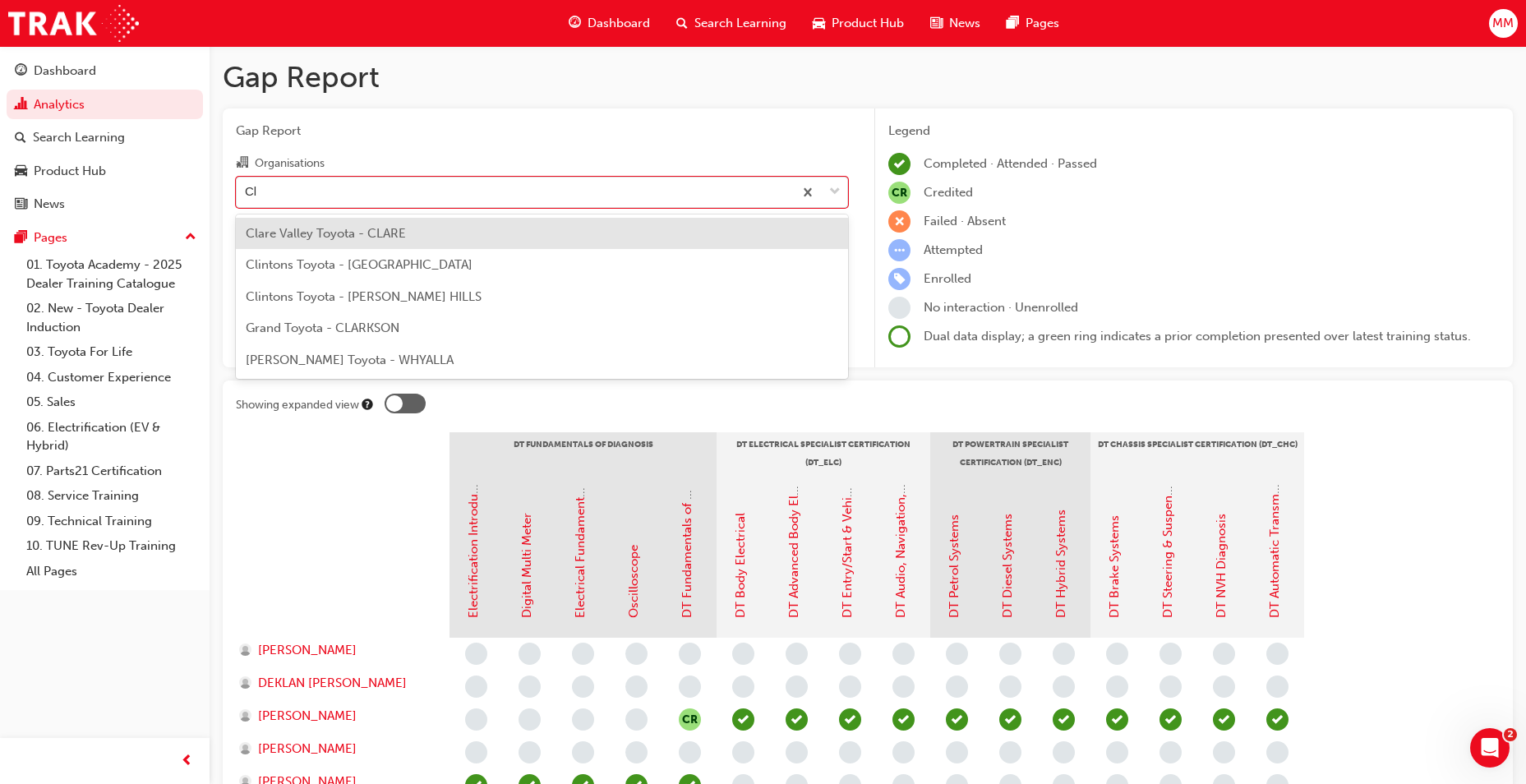
type input "Cla"
click at [368, 229] on span "Clare Valley Toyota - CLARE" at bounding box center [325, 233] width 160 height 14
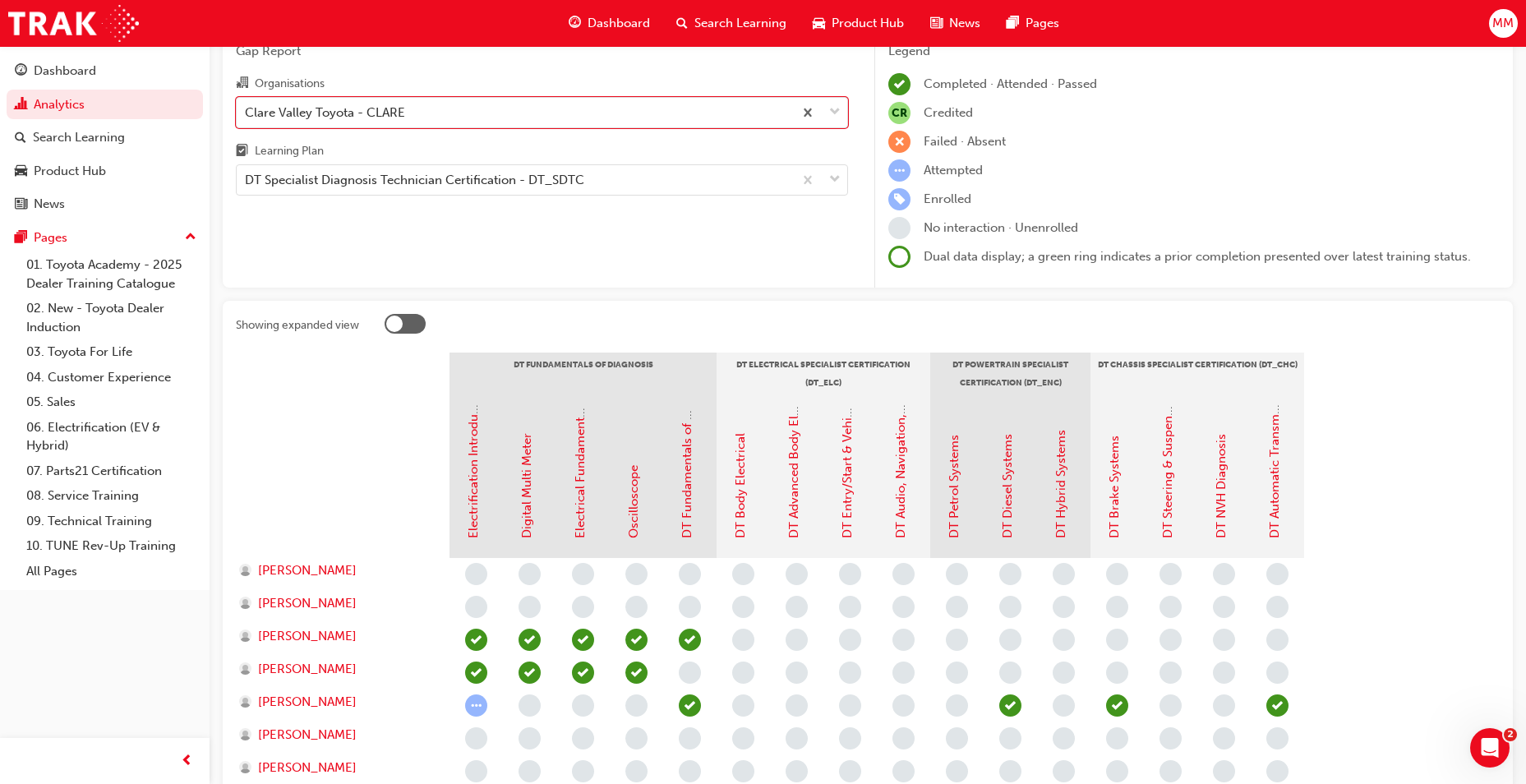
scroll to position [247, 0]
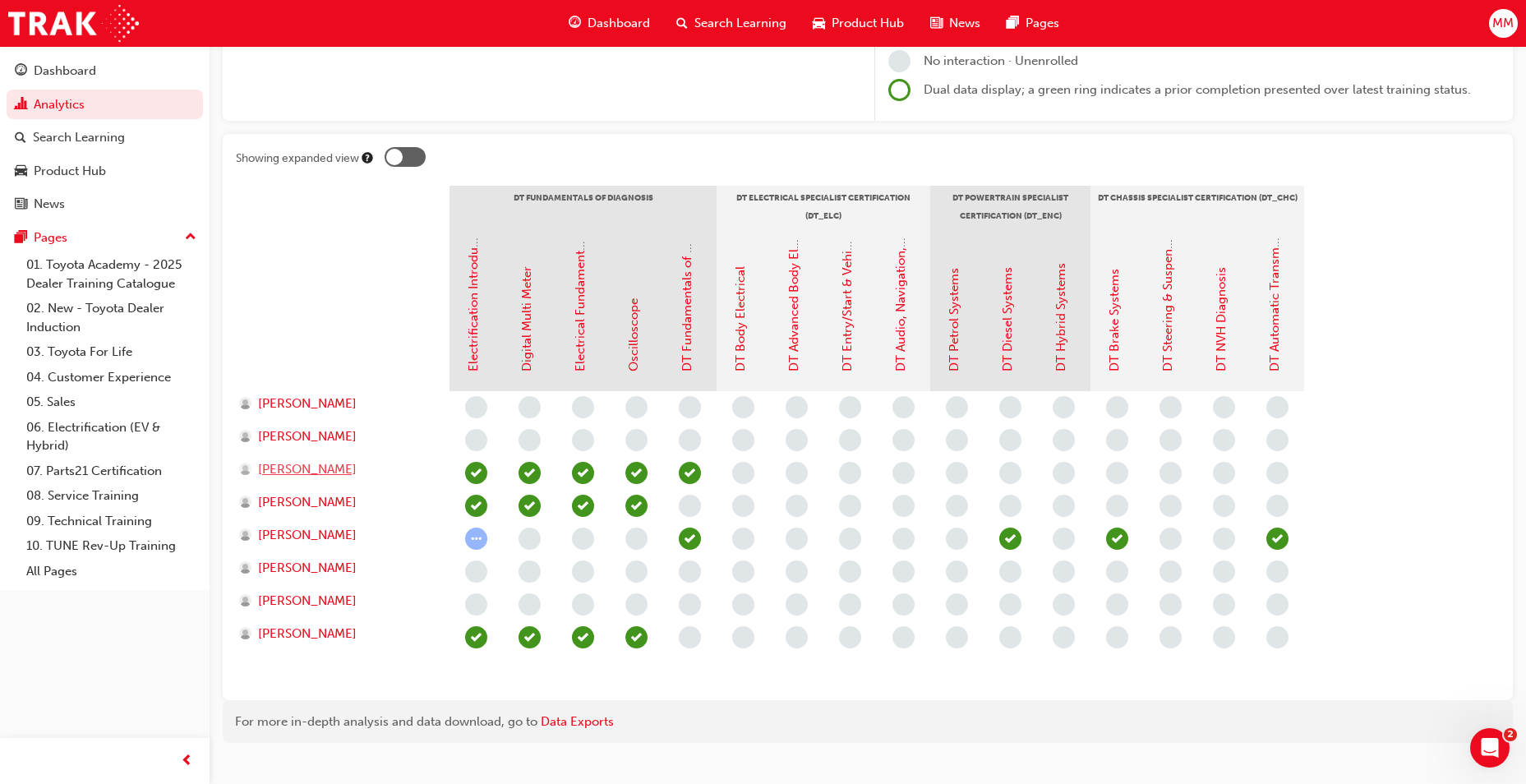
click at [320, 474] on span "[PERSON_NAME]" at bounding box center [307, 469] width 98 height 19
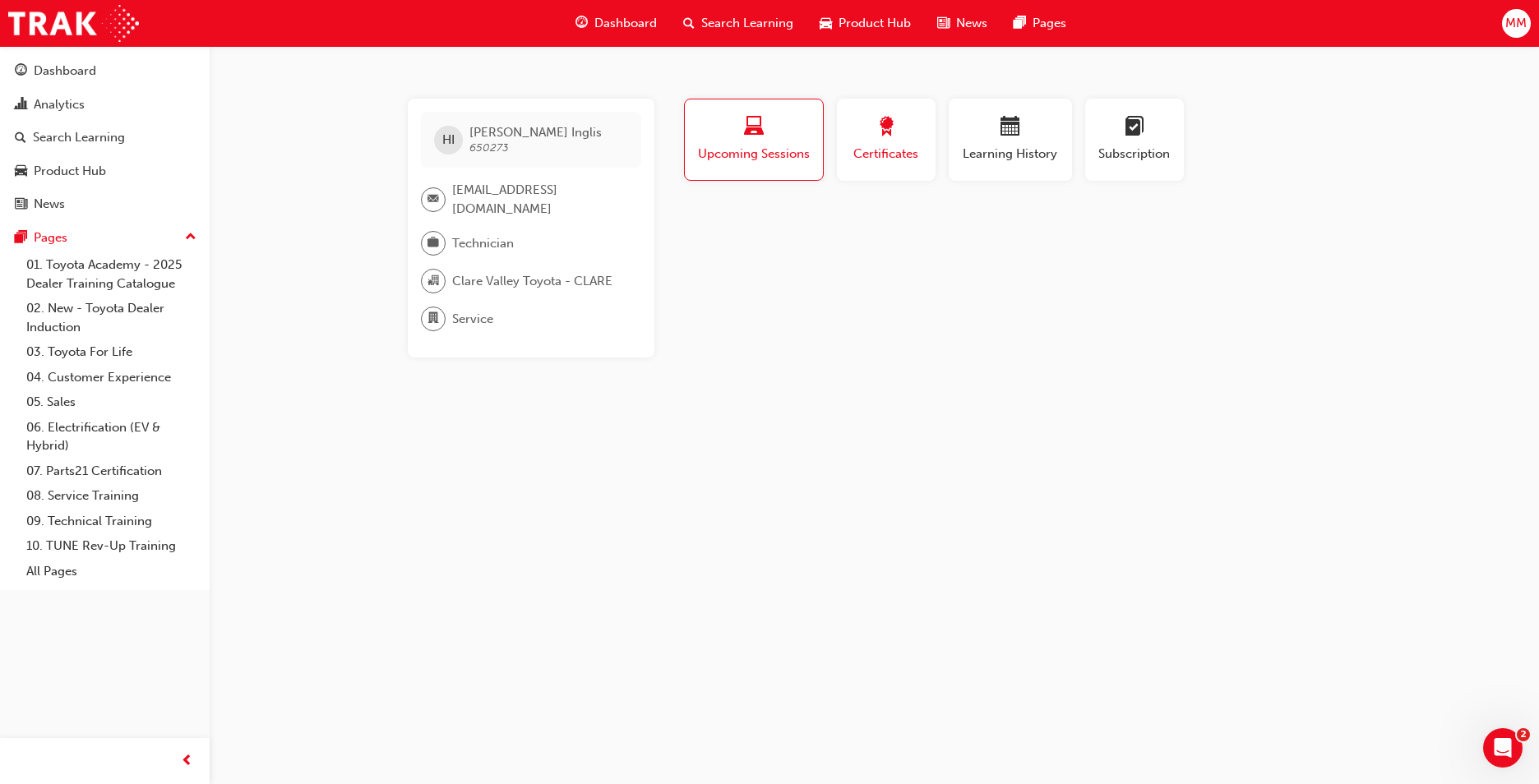
click at [918, 136] on div "button" at bounding box center [887, 129] width 74 height 25
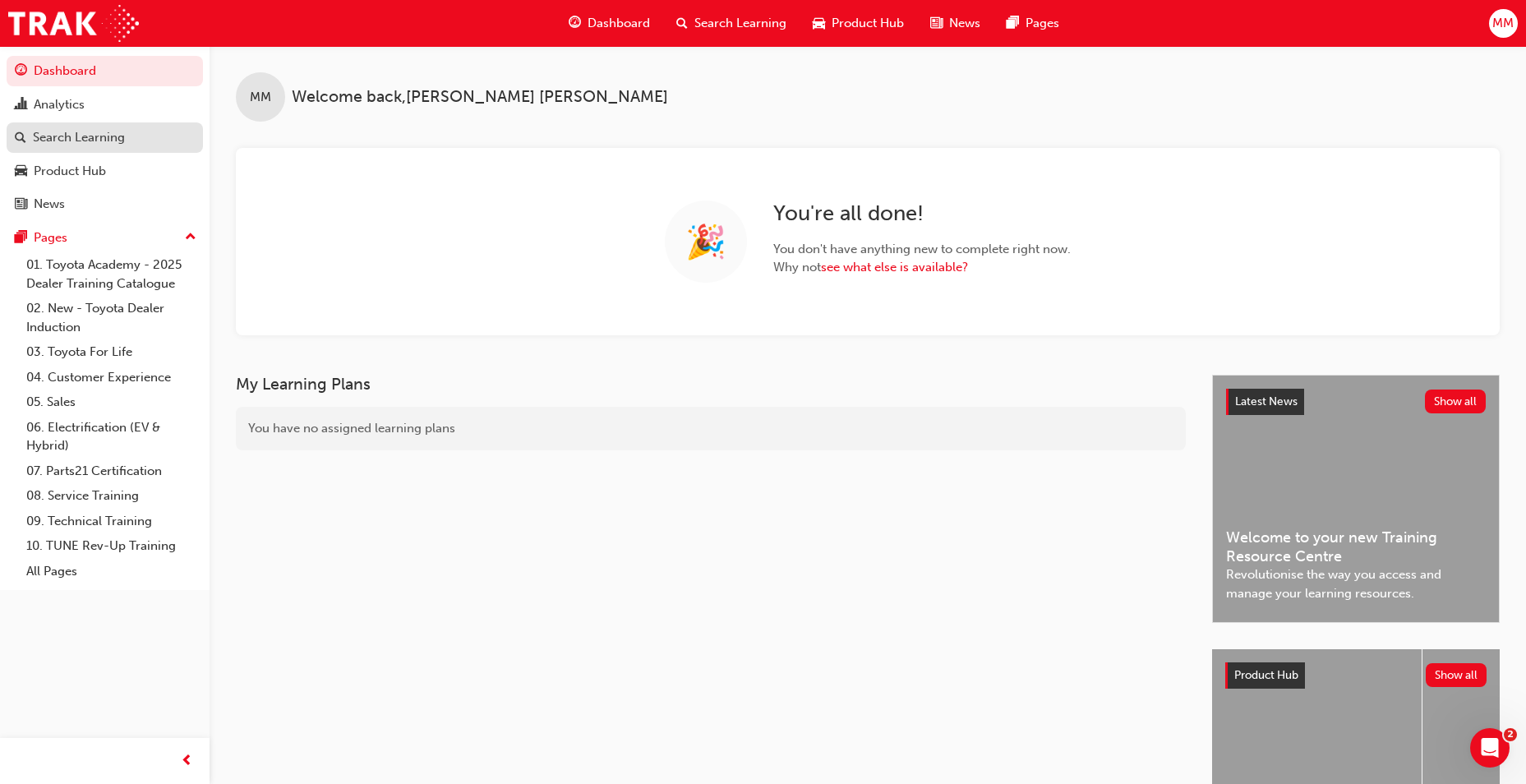
click at [141, 145] on div "Search Learning" at bounding box center [104, 137] width 180 height 21
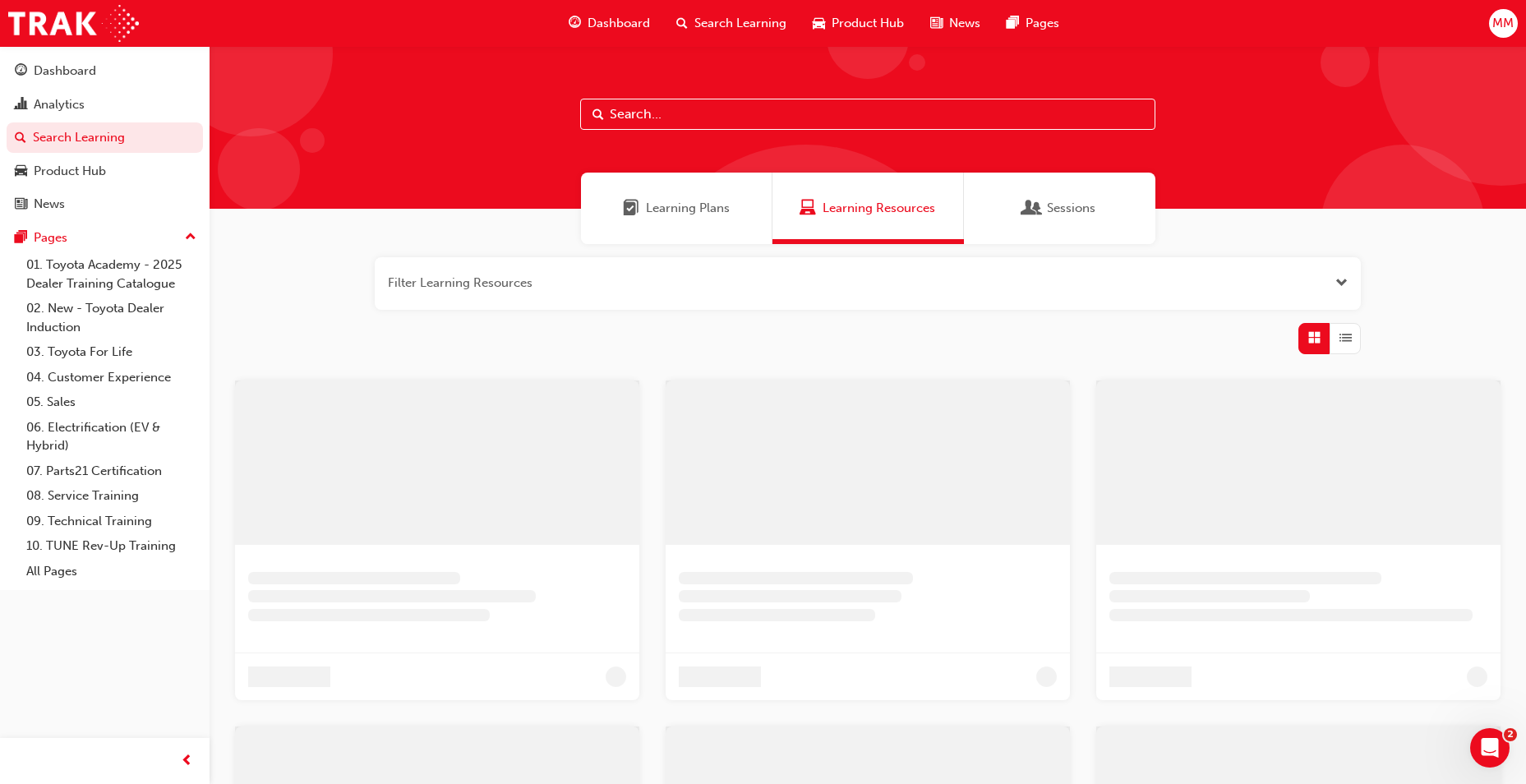
click at [1048, 215] on span "Sessions" at bounding box center [1072, 208] width 49 height 19
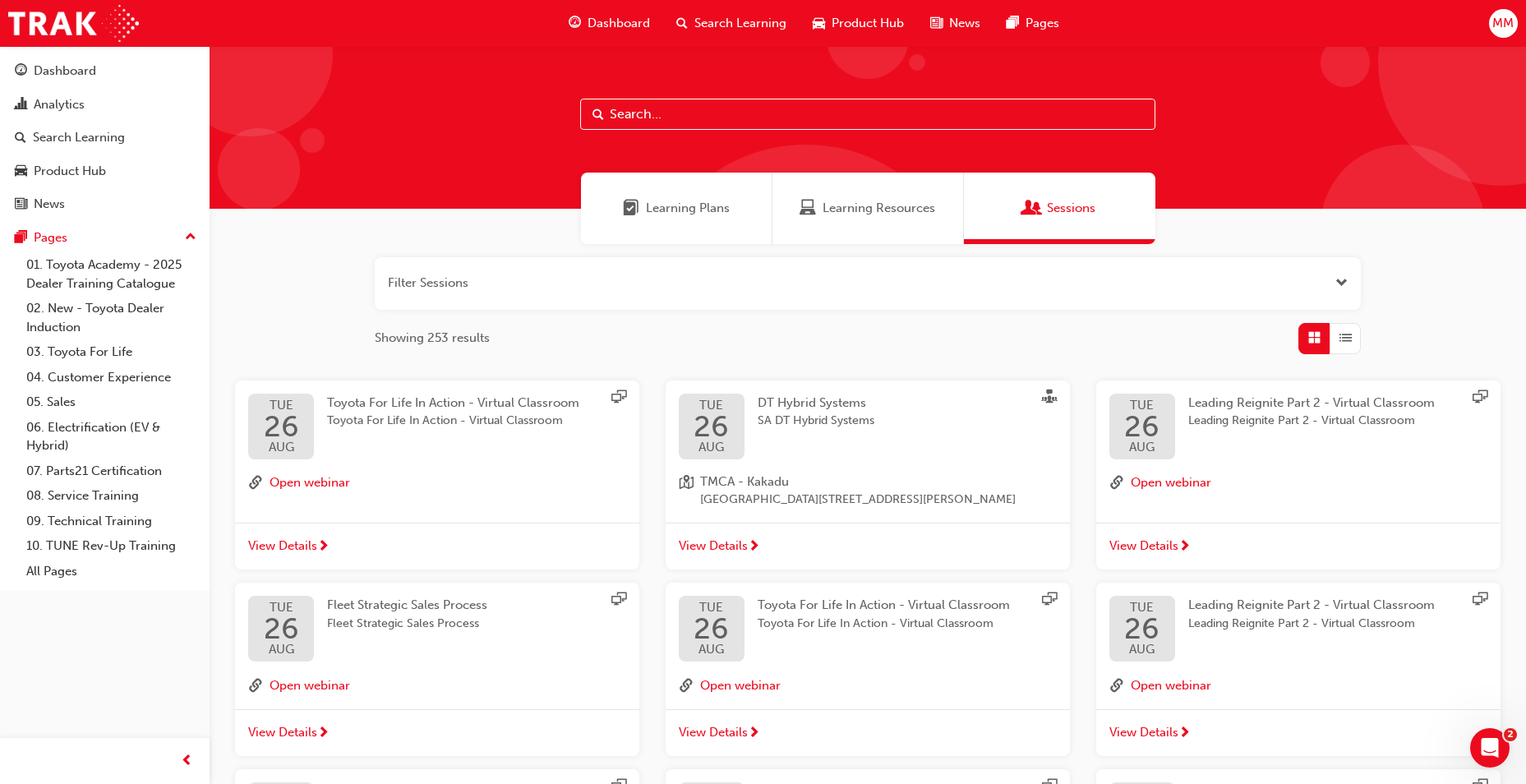
click at [669, 275] on button "button" at bounding box center [868, 284] width 987 height 52
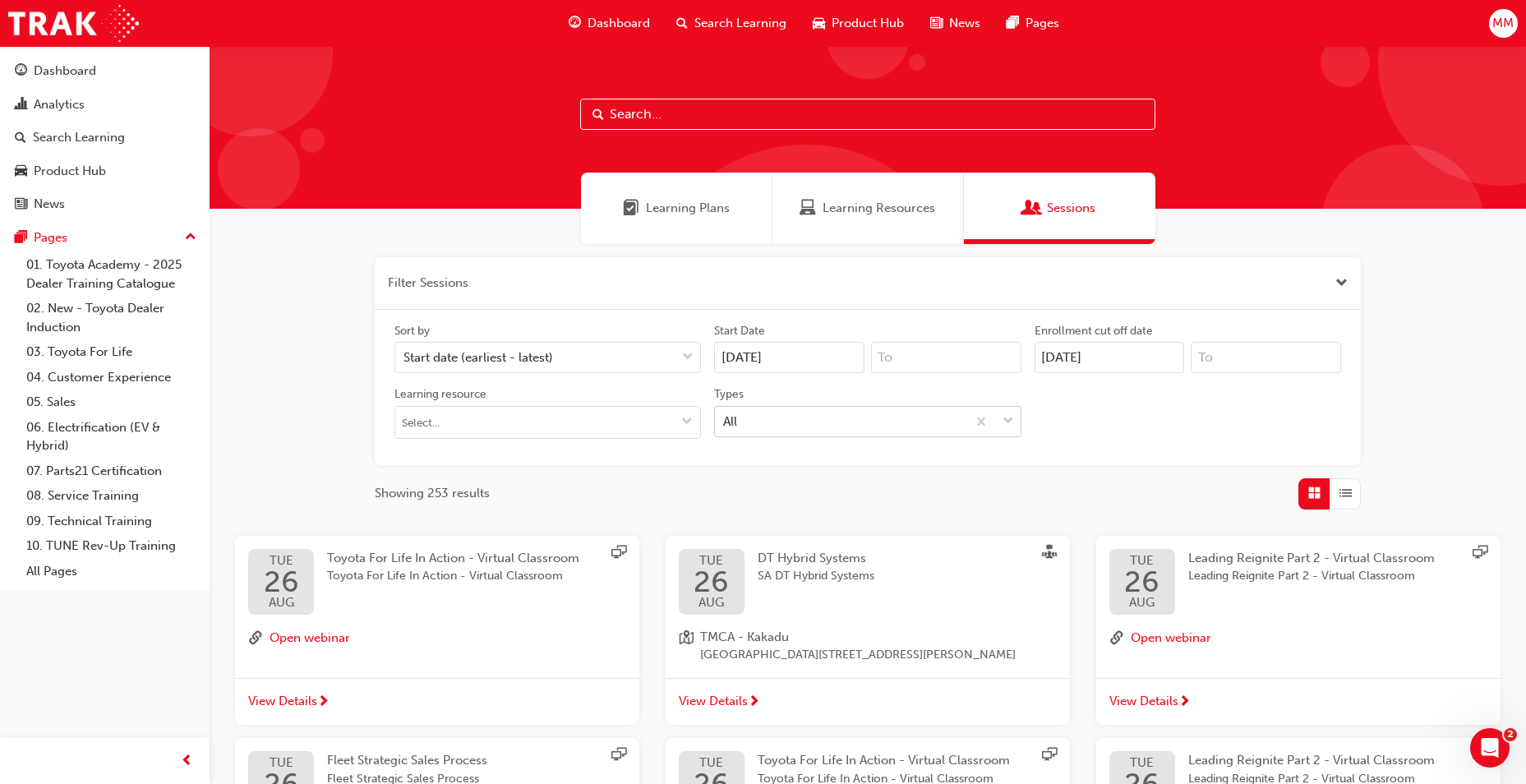
click at [775, 415] on div "All" at bounding box center [840, 421] width 250 height 29
click at [725, 415] on input "Types All" at bounding box center [725, 420] width 2 height 14
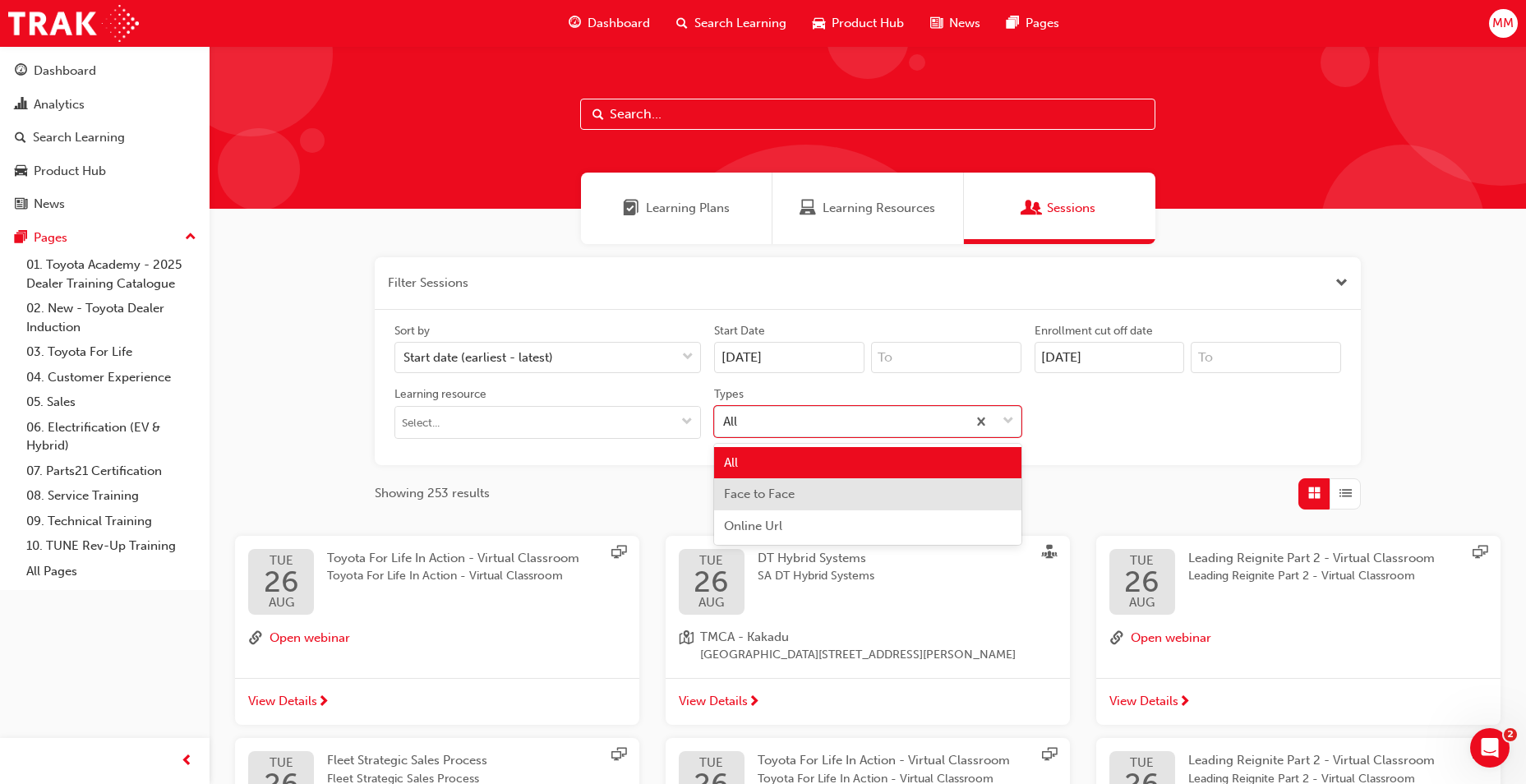
click at [794, 499] on span "Face to Face" at bounding box center [760, 494] width 70 height 14
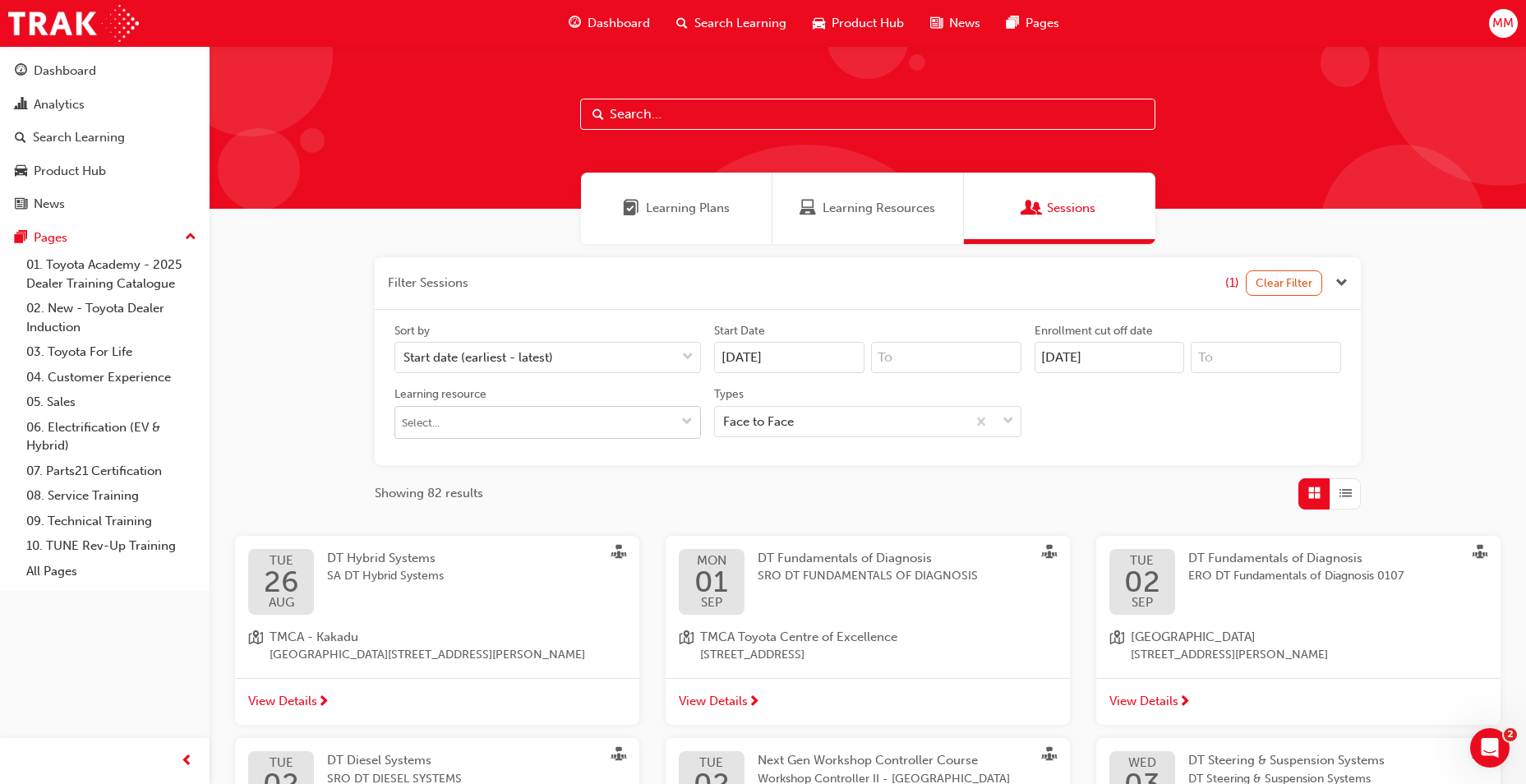
click at [533, 423] on input "Learning resource" at bounding box center [548, 422] width 305 height 32
type input "DT"
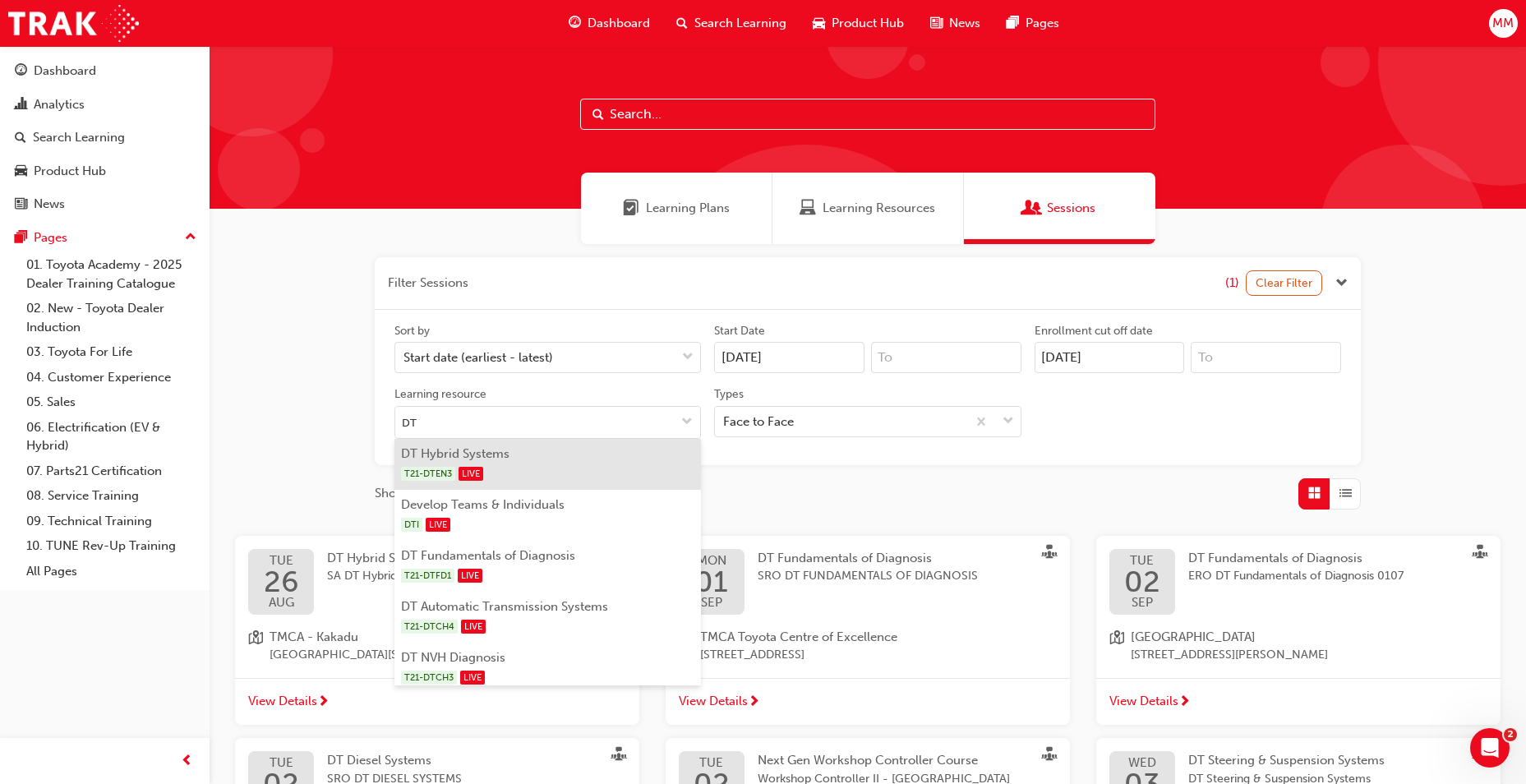
click at [529, 460] on li "DT Hybrid Systems T21-DTEN3 LIVE" at bounding box center [548, 464] width 306 height 51
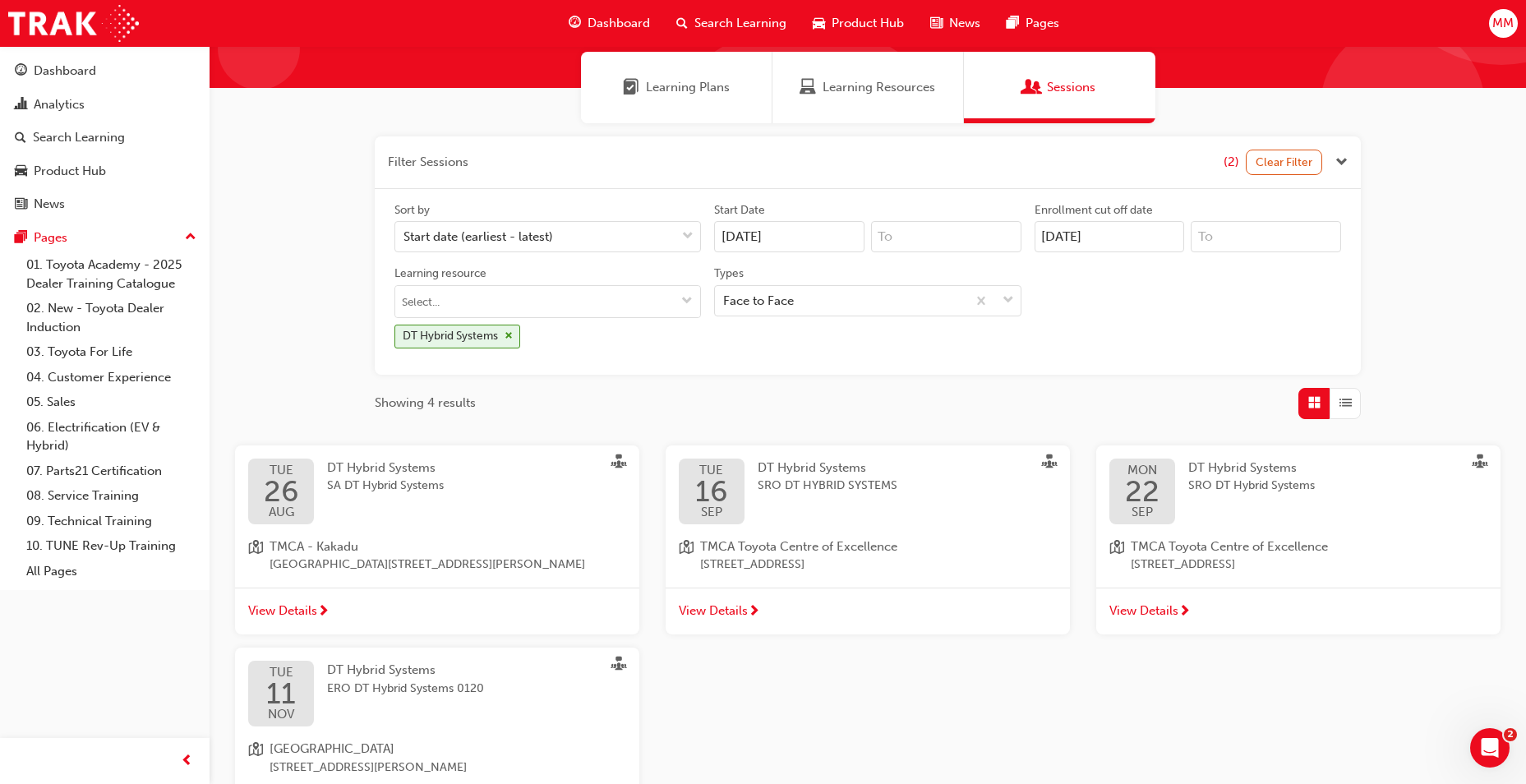
scroll to position [164, 0]
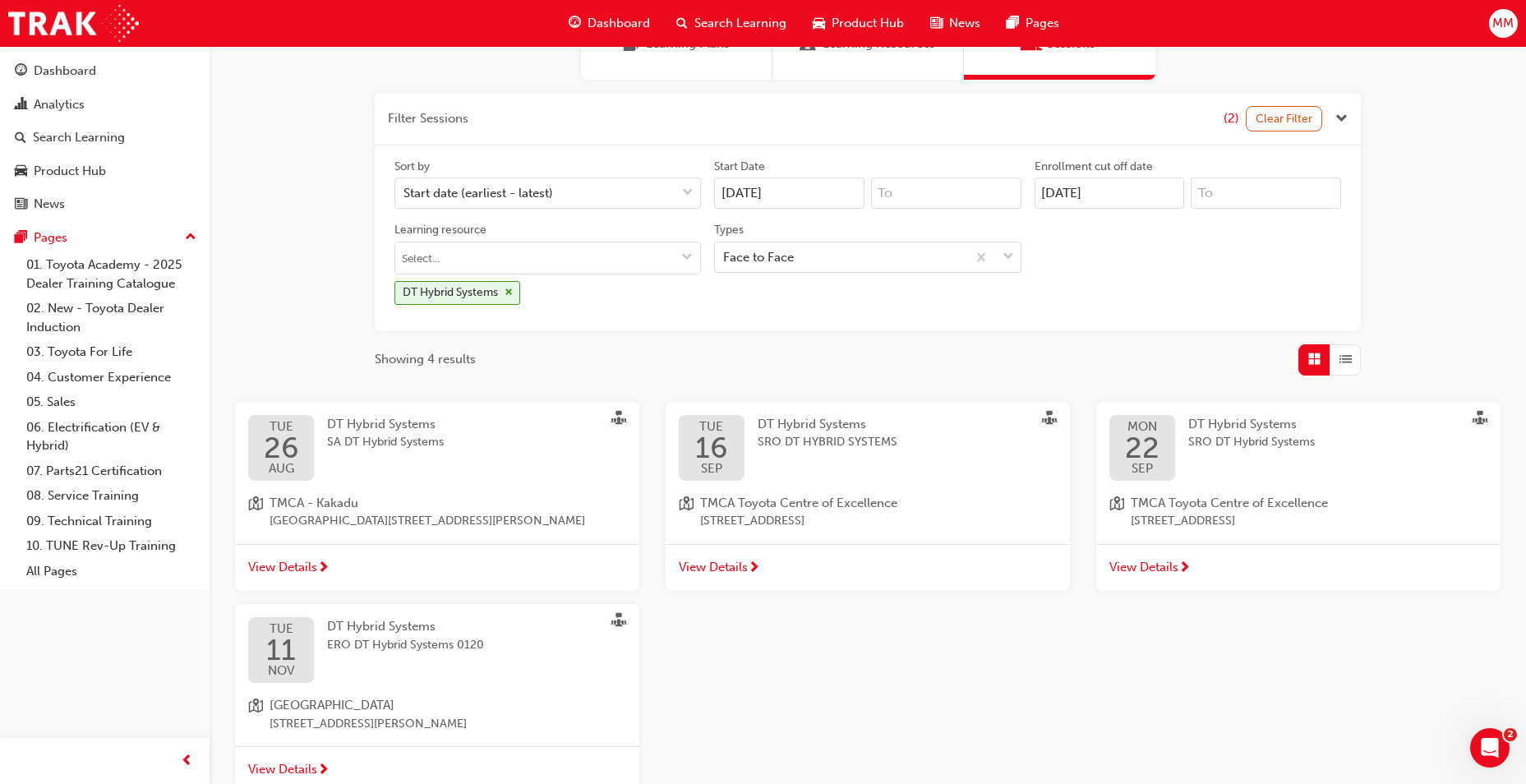
click at [482, 451] on div "TUE 26 AUG DT Hybrid Systems SA DT Hybrid Systems" at bounding box center [437, 447] width 379 height 66
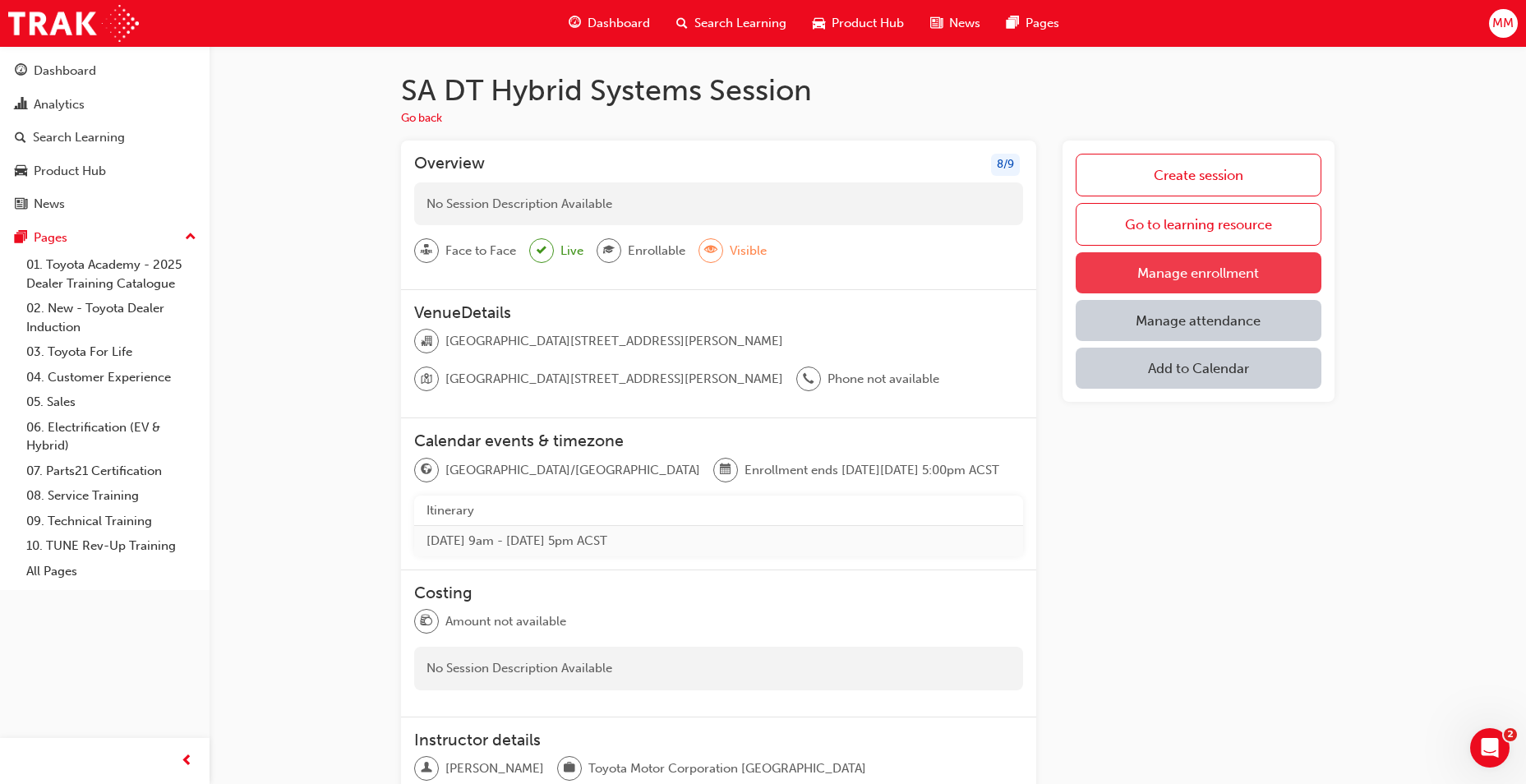
click at [1182, 267] on link "Manage enrollment" at bounding box center [1199, 272] width 246 height 41
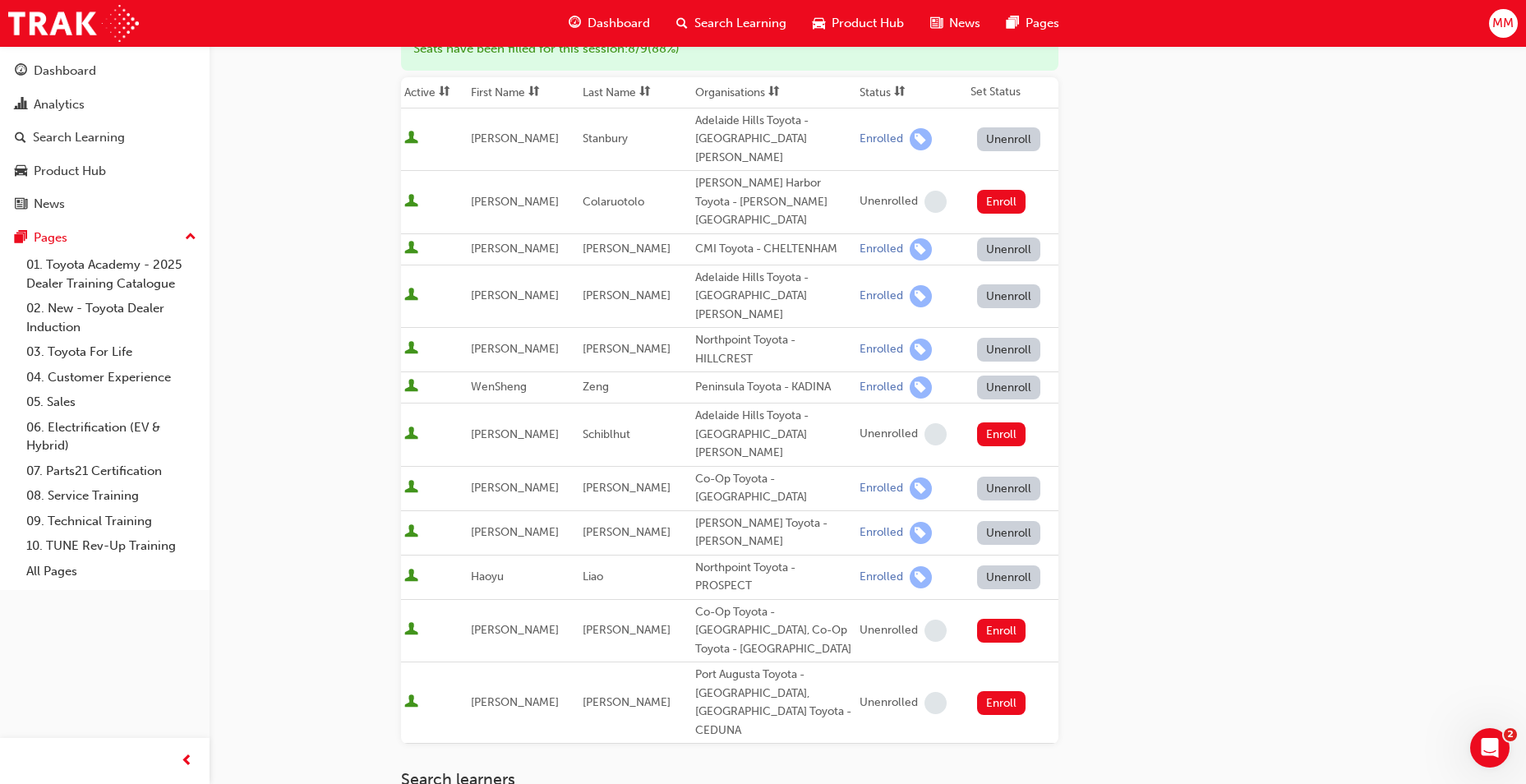
scroll to position [70, 0]
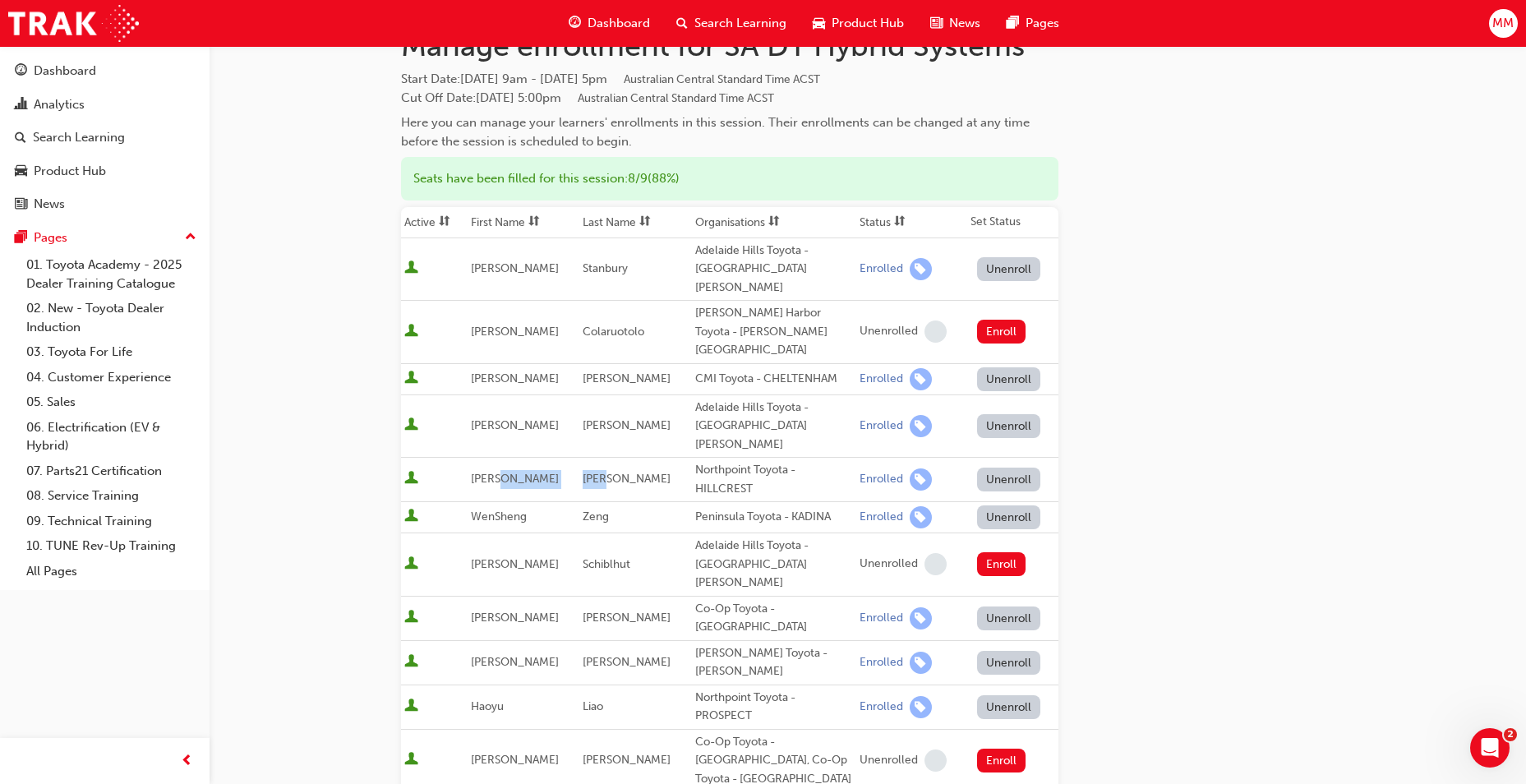
drag, startPoint x: 607, startPoint y: 424, endPoint x: 569, endPoint y: 427, distance: 38.1
click at [569, 458] on tr "Uttam Negi Northpoint Toyota - HILLCREST Enrolled Unenroll" at bounding box center [730, 480] width 658 height 44
copy tr "Negi"
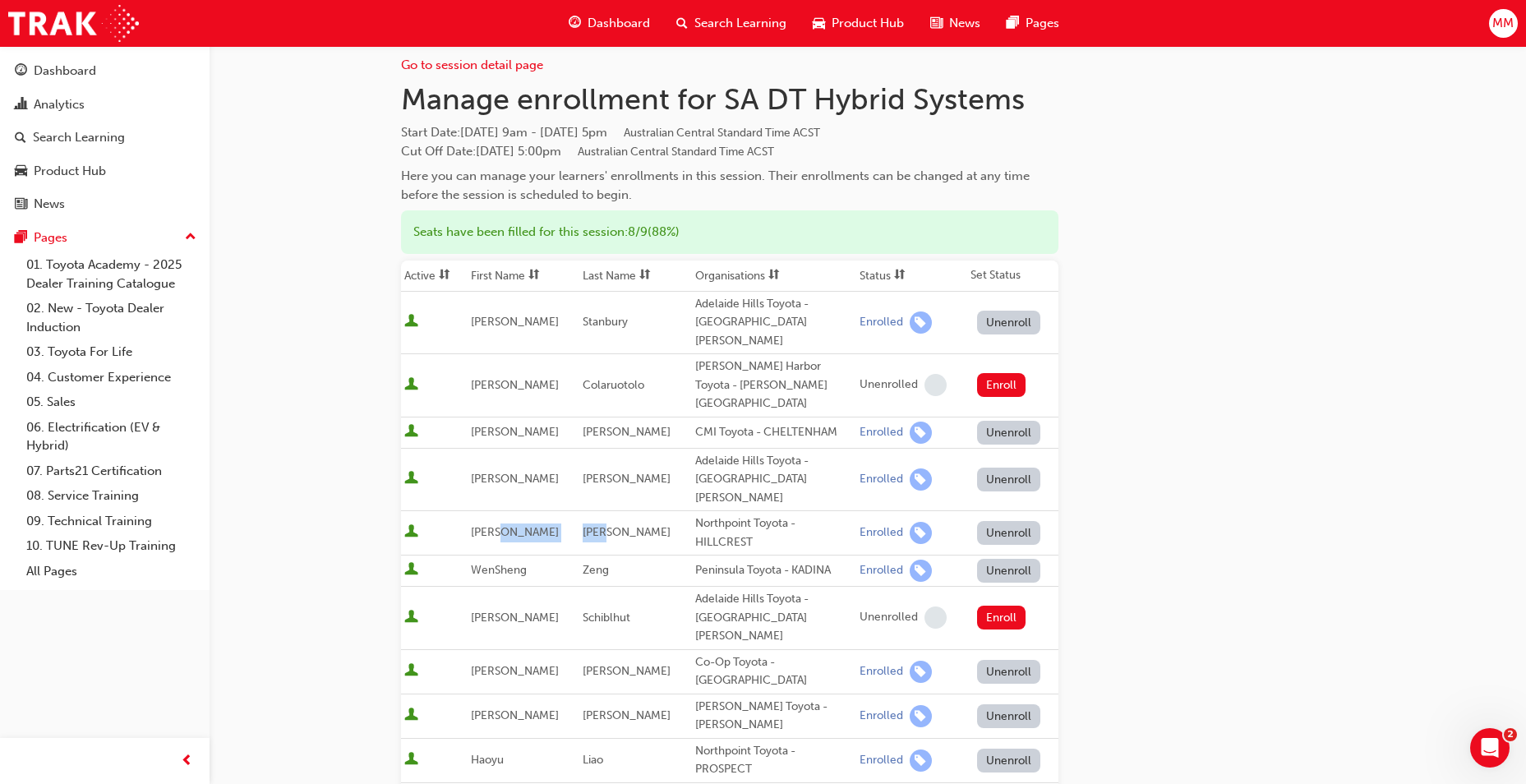
scroll to position [0, 0]
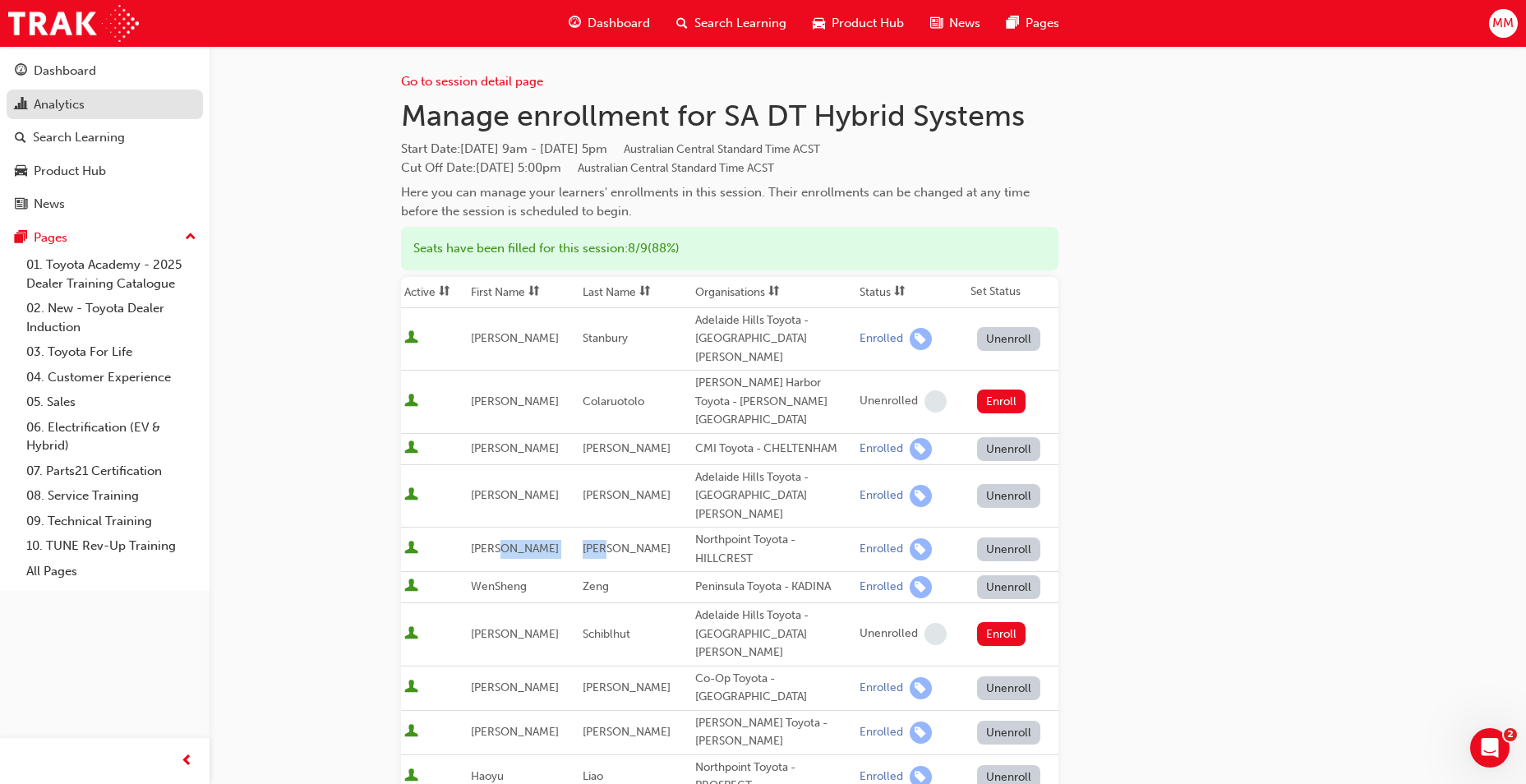
click at [67, 101] on div "Analytics" at bounding box center [59, 105] width 51 height 19
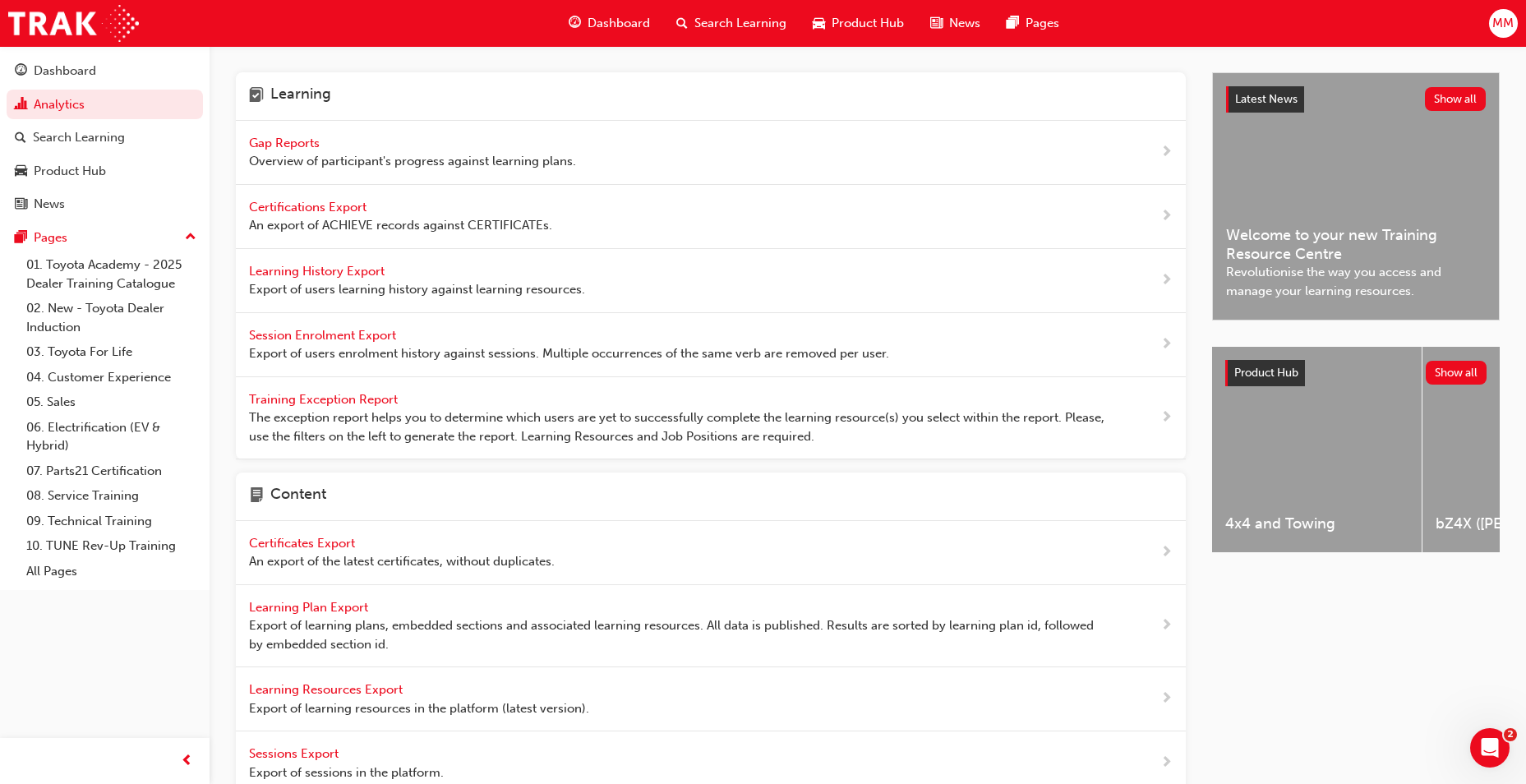
click at [303, 146] on span "Gap Reports" at bounding box center [286, 143] width 74 height 14
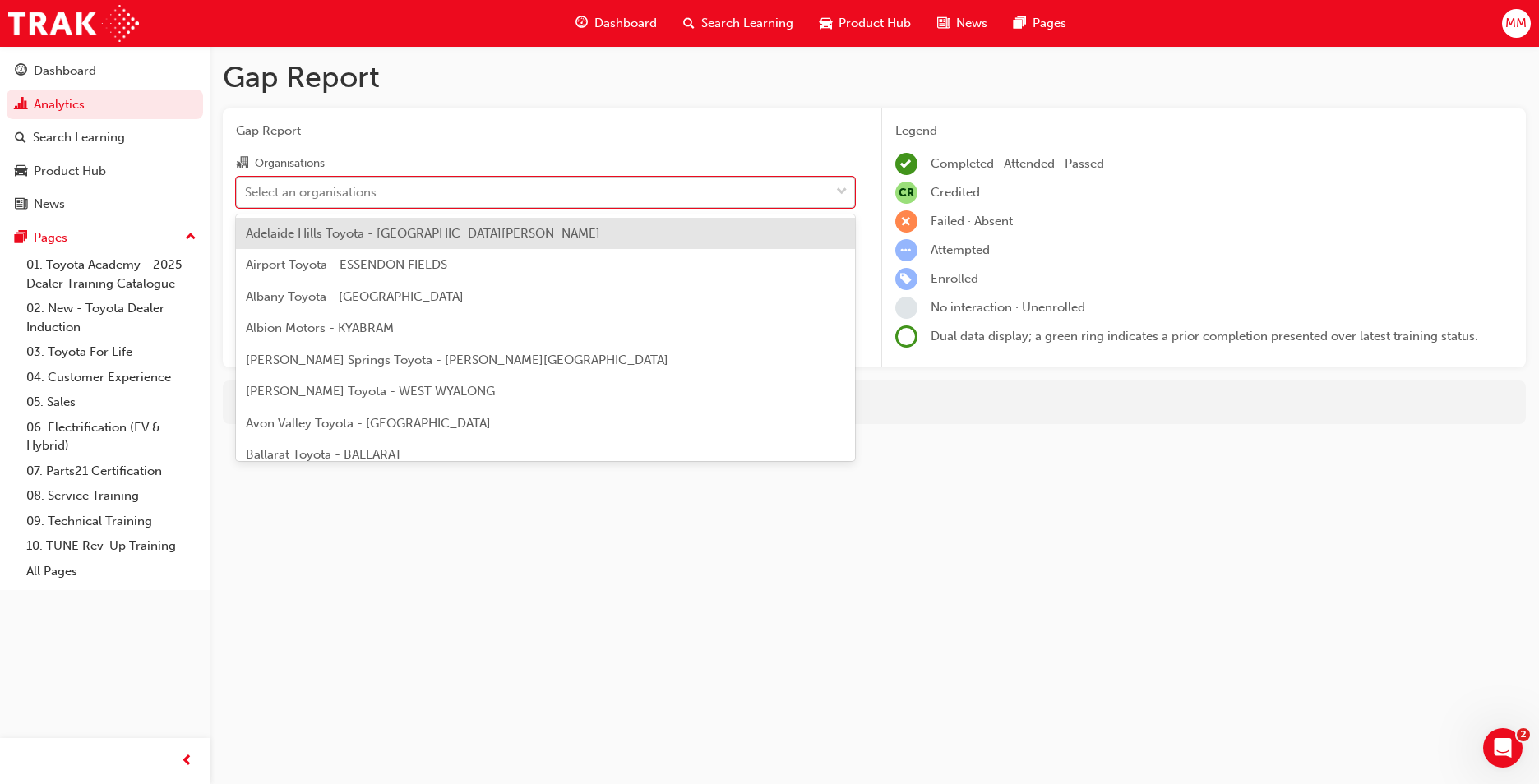
click at [443, 194] on div "Select an organisations" at bounding box center [533, 192] width 593 height 29
click at [247, 194] on input "Organisations option Adelaide Hills Toyota - MOUNT BARKER focused, 1 of 303. 30…" at bounding box center [246, 191] width 2 height 14
type input "north"
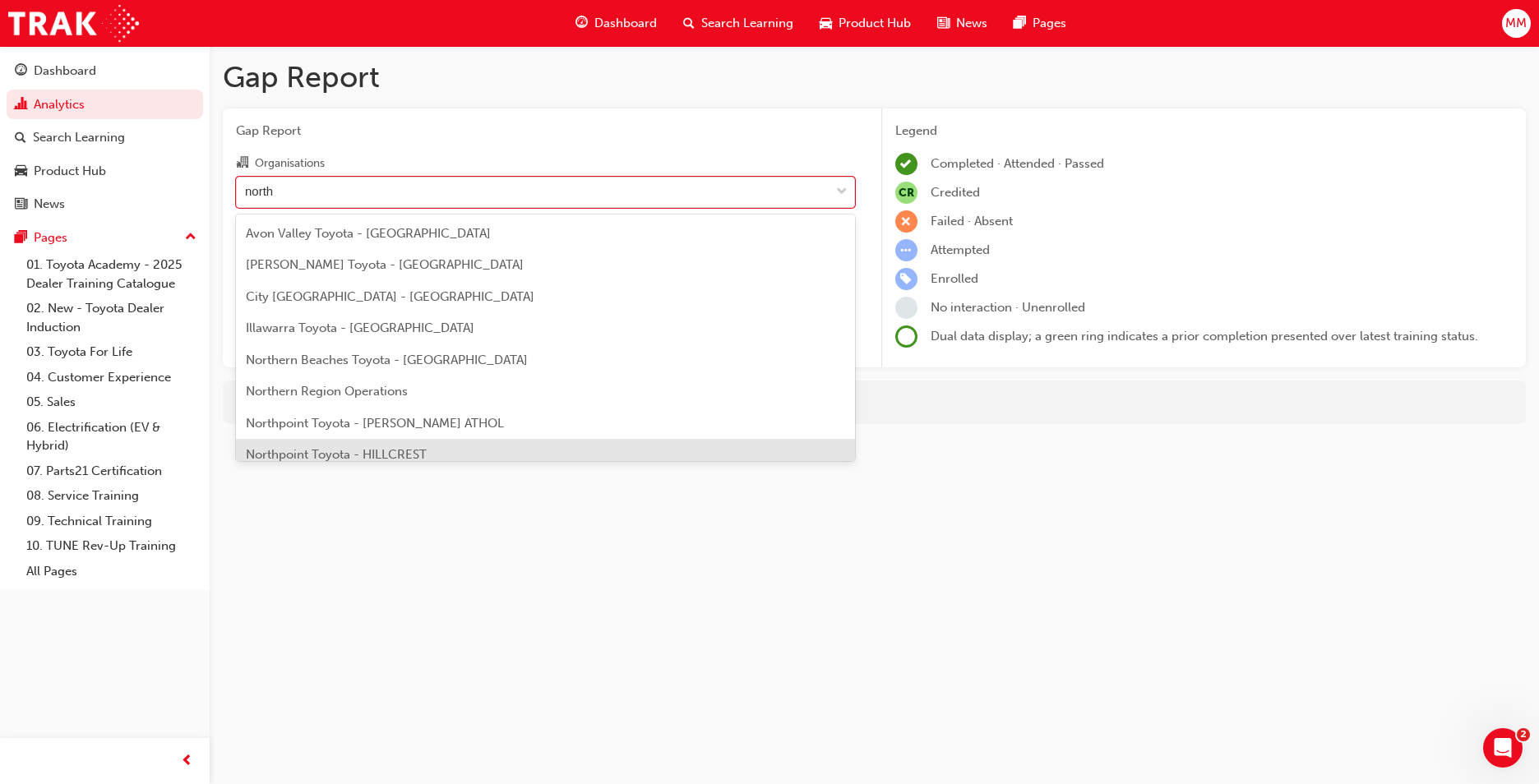
click at [415, 454] on span "Northpoint Toyota - HILLCREST" at bounding box center [336, 454] width 181 height 14
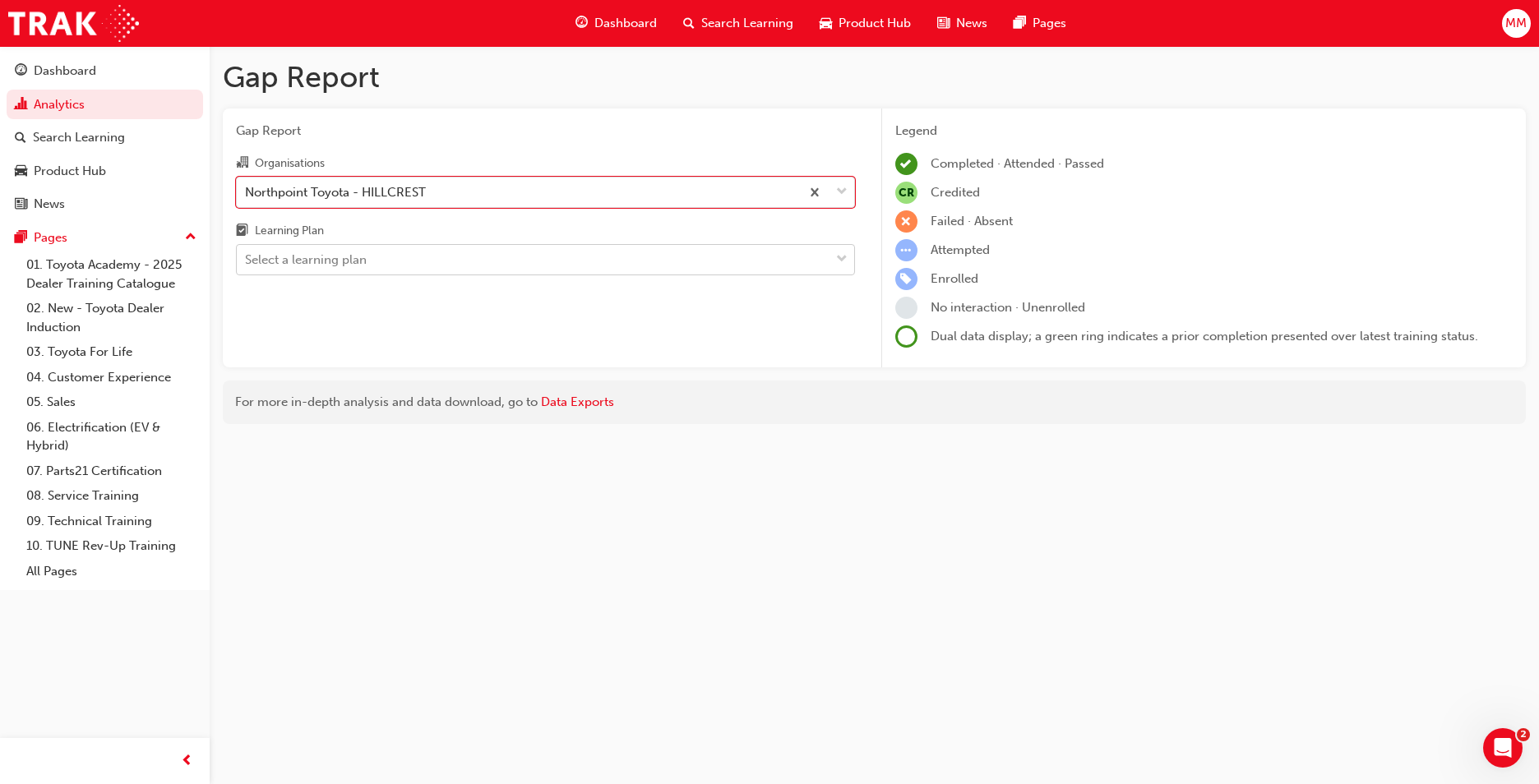
click at [637, 264] on div "Select a learning plan" at bounding box center [533, 260] width 593 height 29
click at [247, 264] on input "Learning Plan Select a learning plan" at bounding box center [246, 258] width 2 height 14
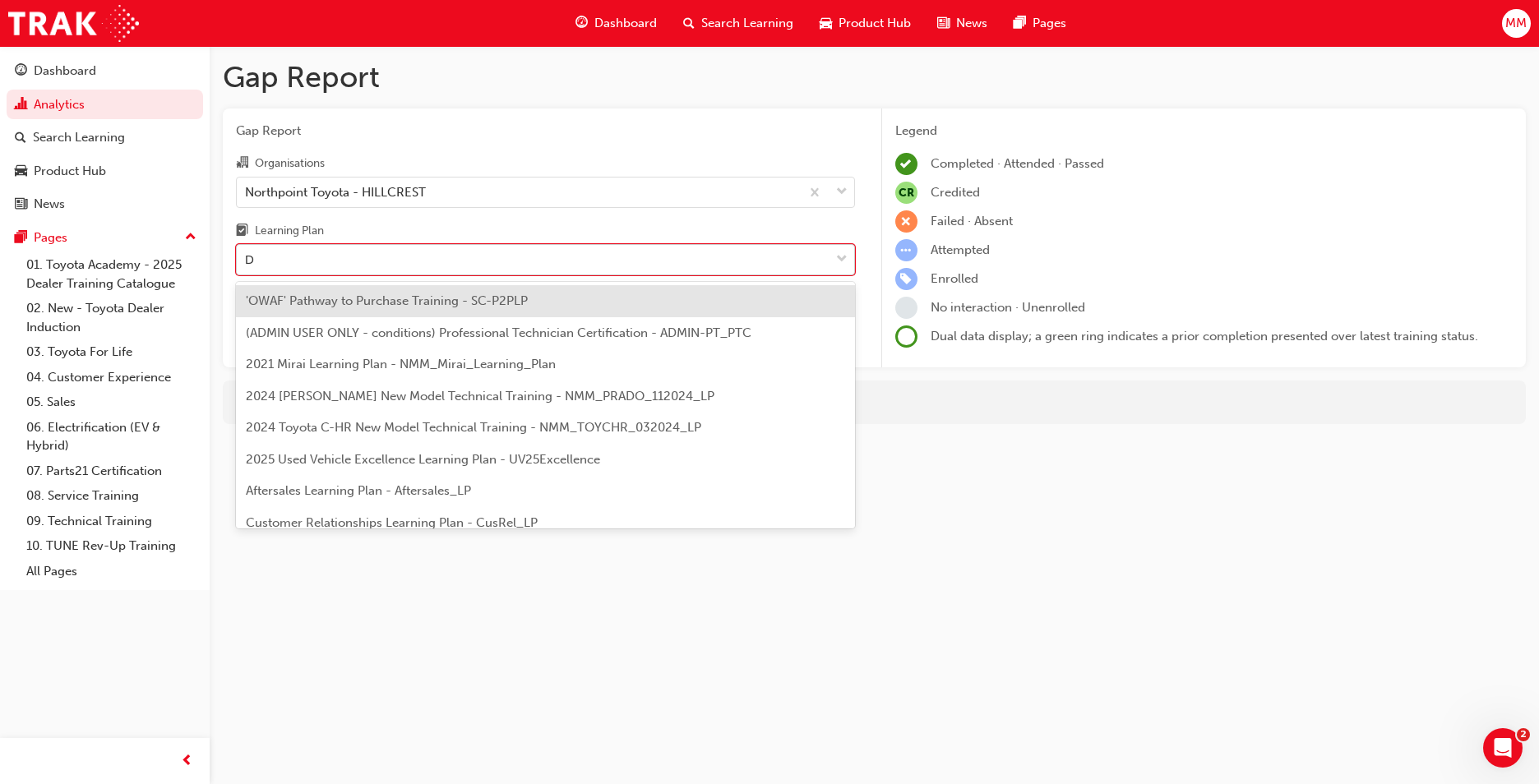
type input "DT"
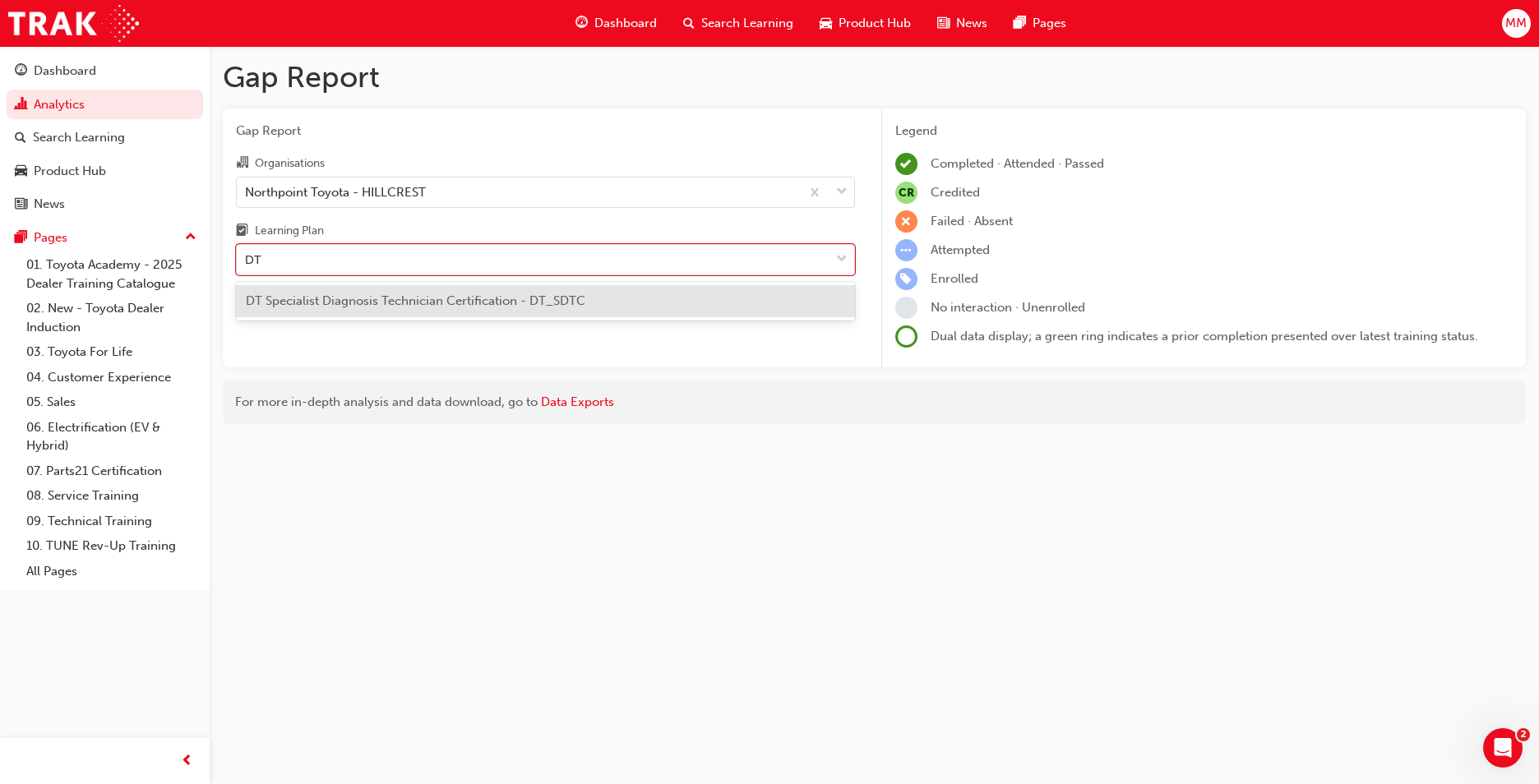
click at [612, 294] on div "DT Specialist Diagnosis Technician Certification - DT_SDTC" at bounding box center [545, 301] width 619 height 32
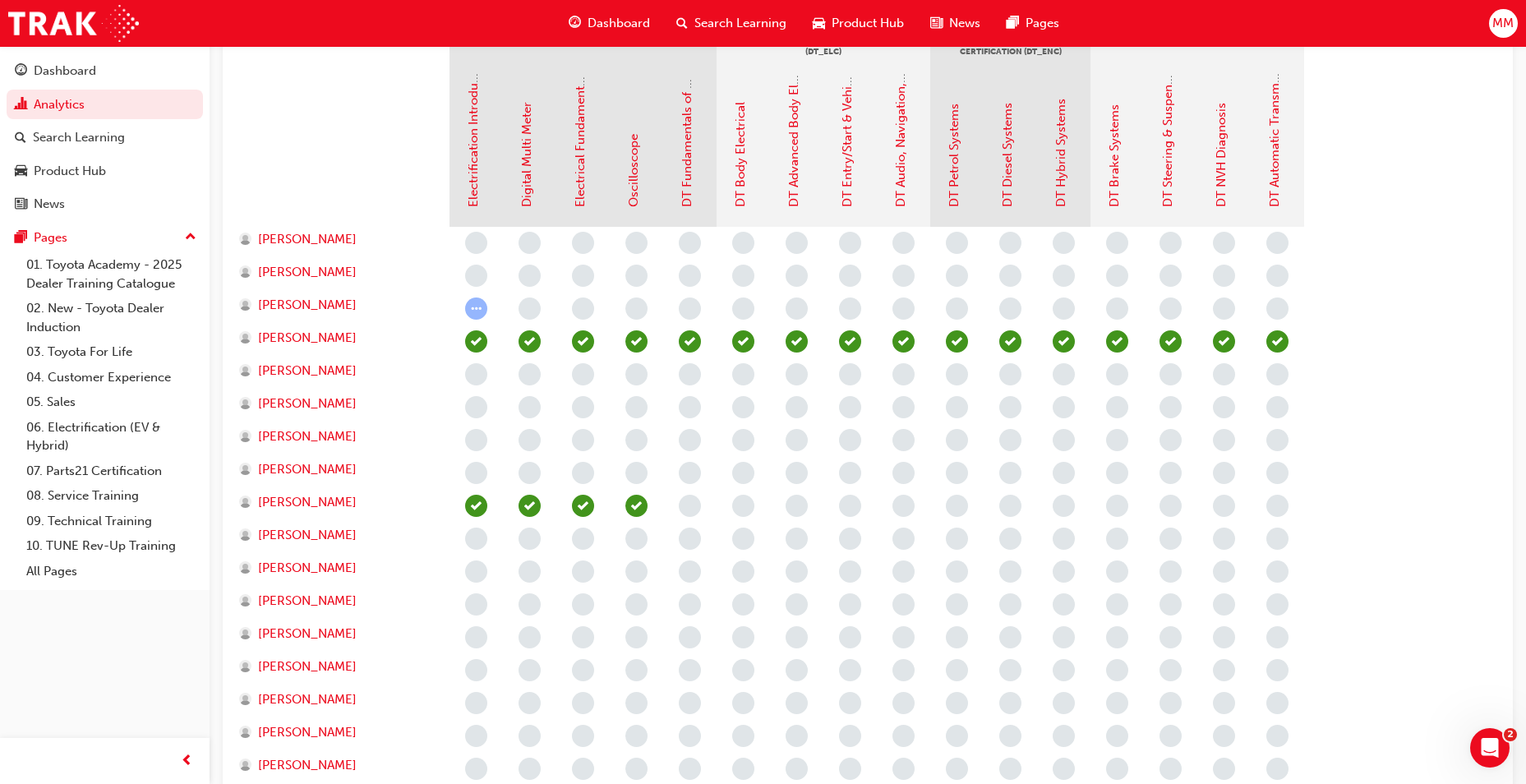
scroll to position [493, 0]
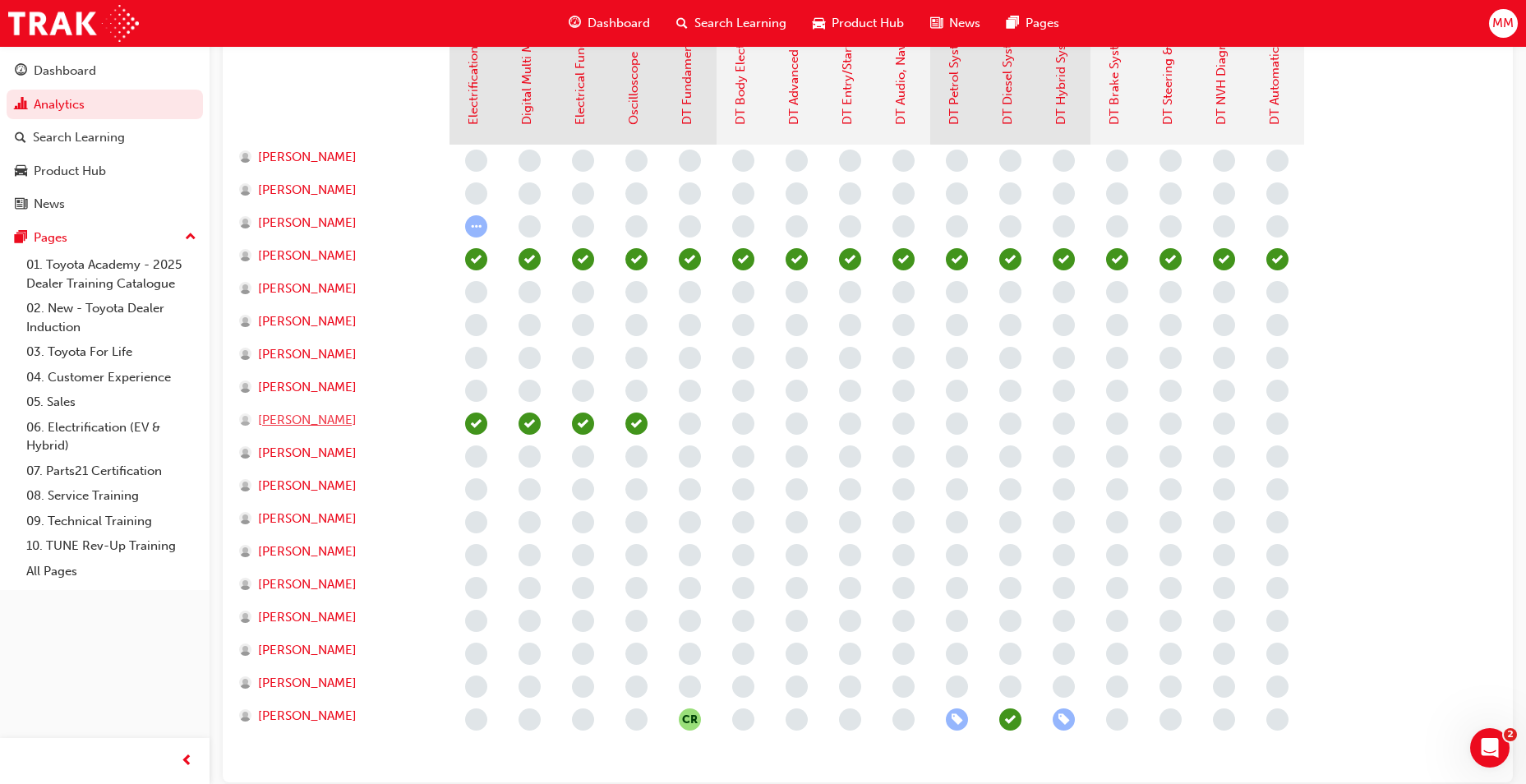
click at [304, 422] on span "Eugene Bauer" at bounding box center [307, 420] width 98 height 19
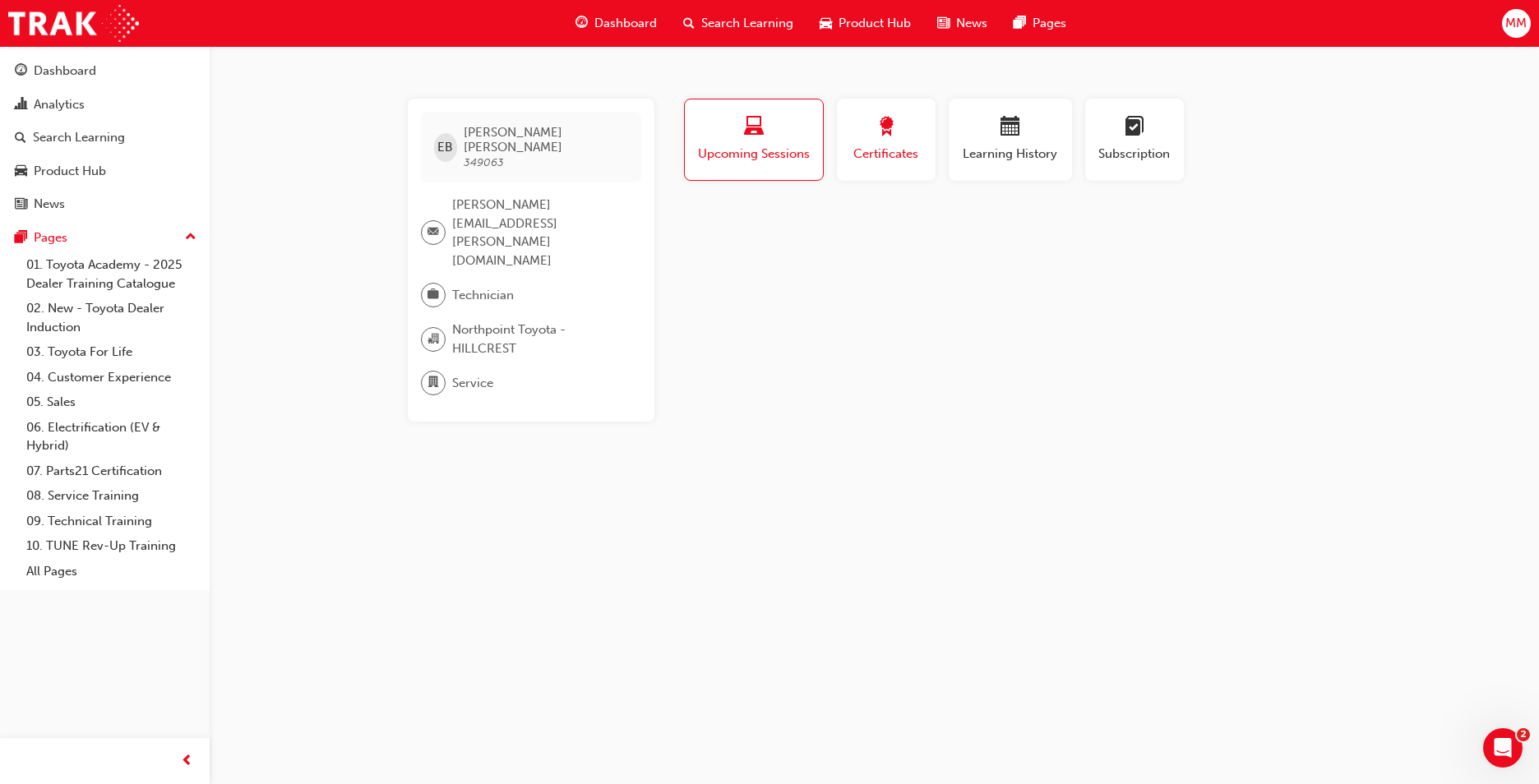
click at [884, 161] on span "Certificates" at bounding box center [887, 154] width 74 height 19
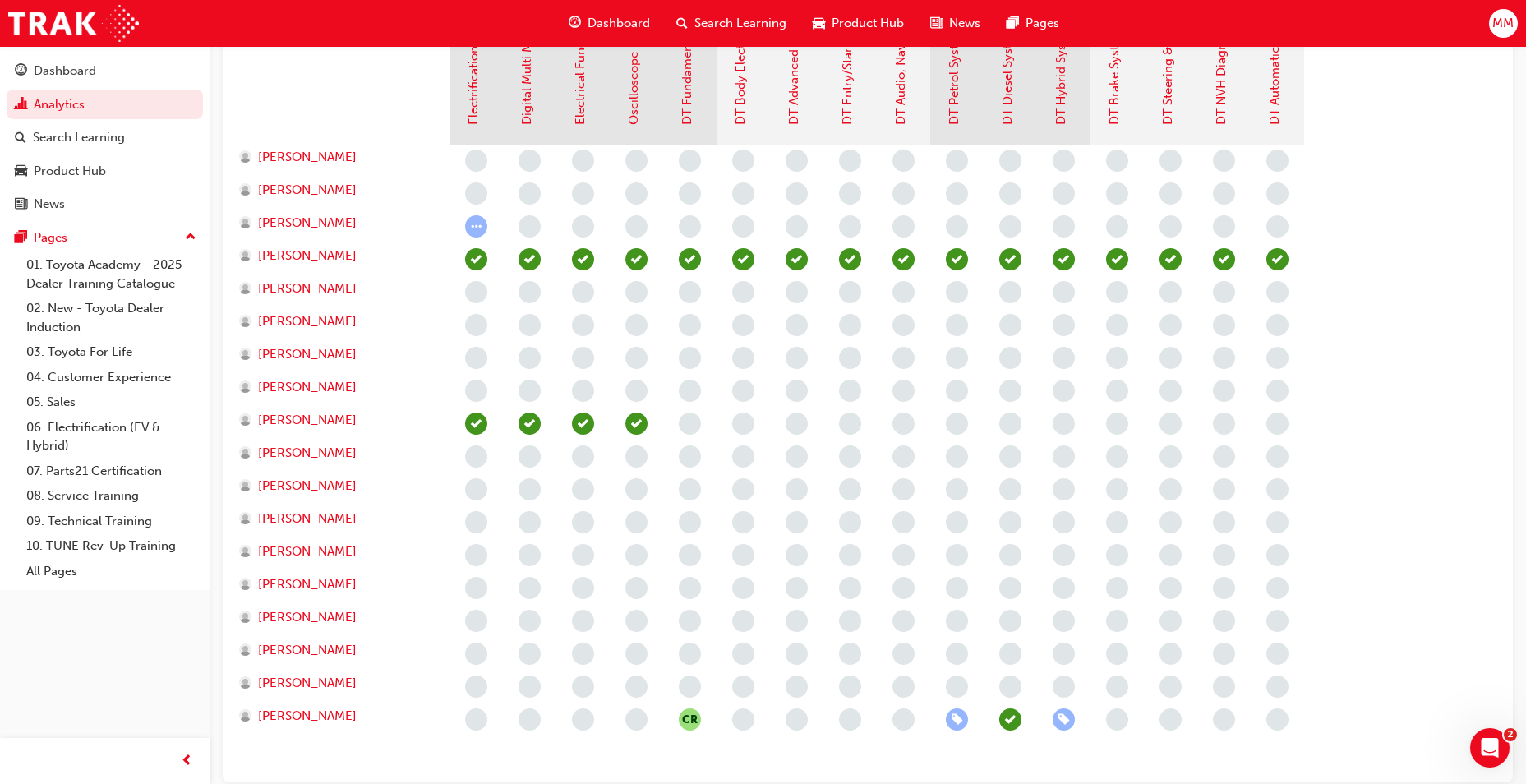
scroll to position [575, 0]
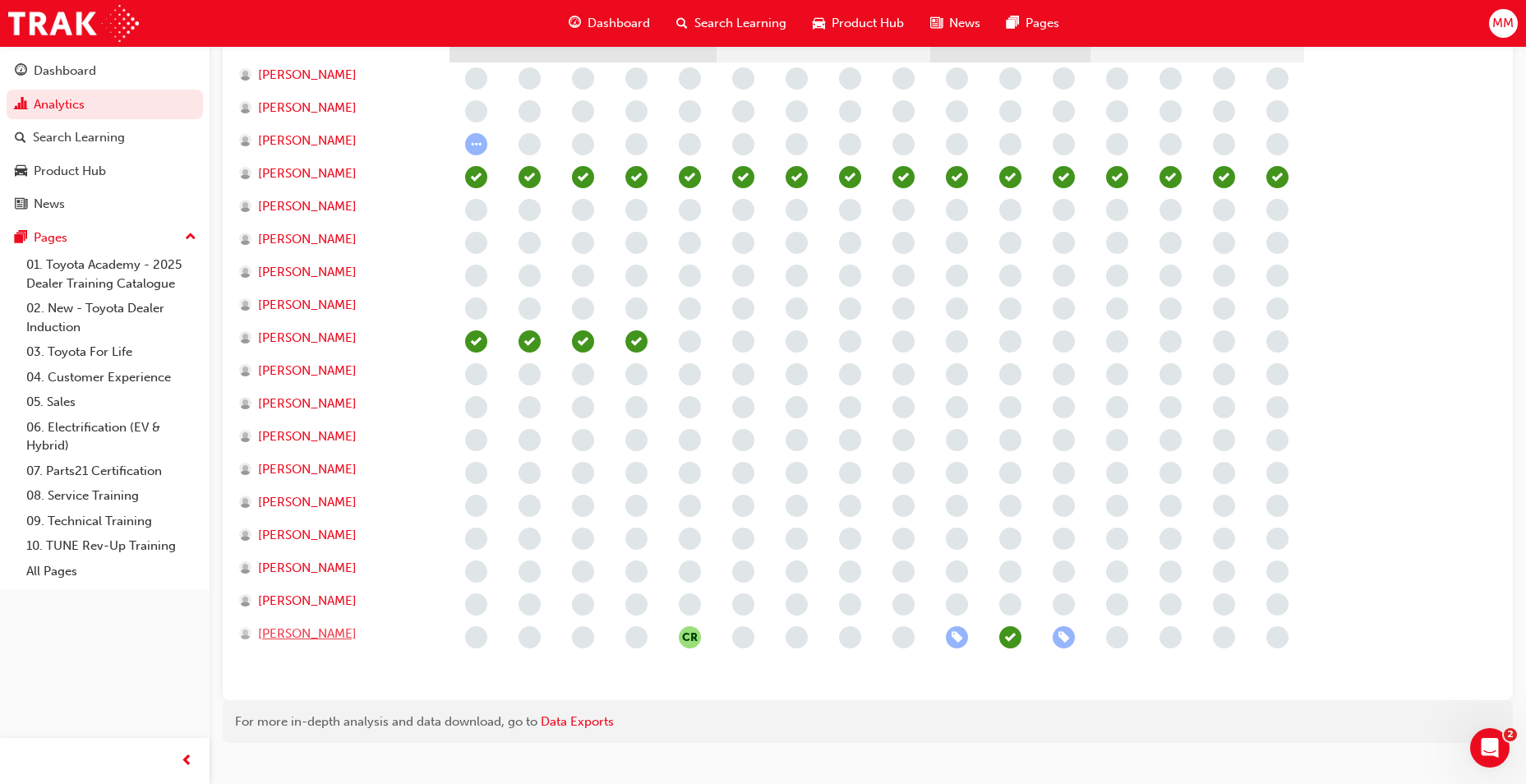
click at [315, 641] on span "Uttam Negi" at bounding box center [307, 633] width 98 height 19
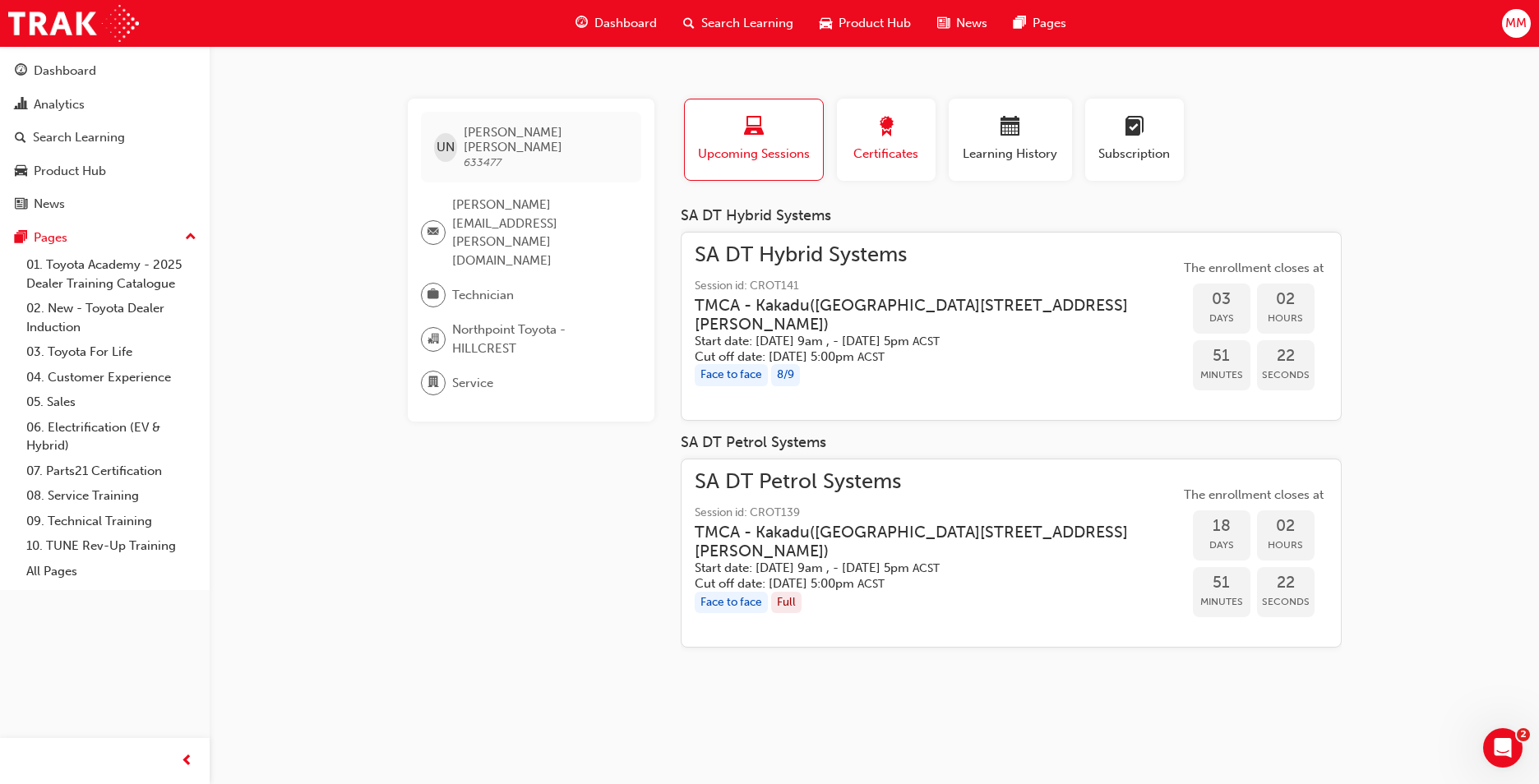
click at [877, 129] on span "award-icon" at bounding box center [887, 127] width 20 height 23
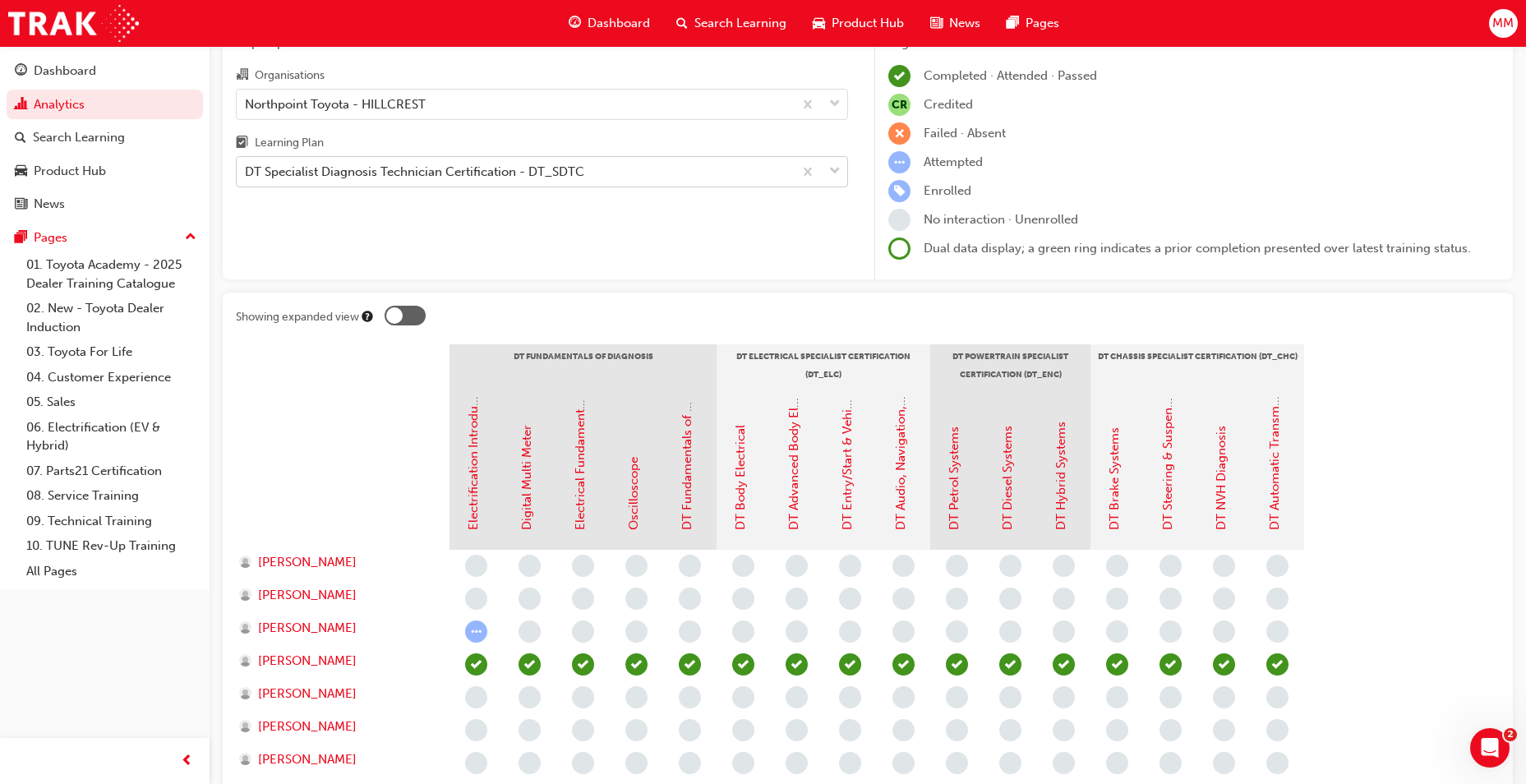
scroll to position [82, 0]
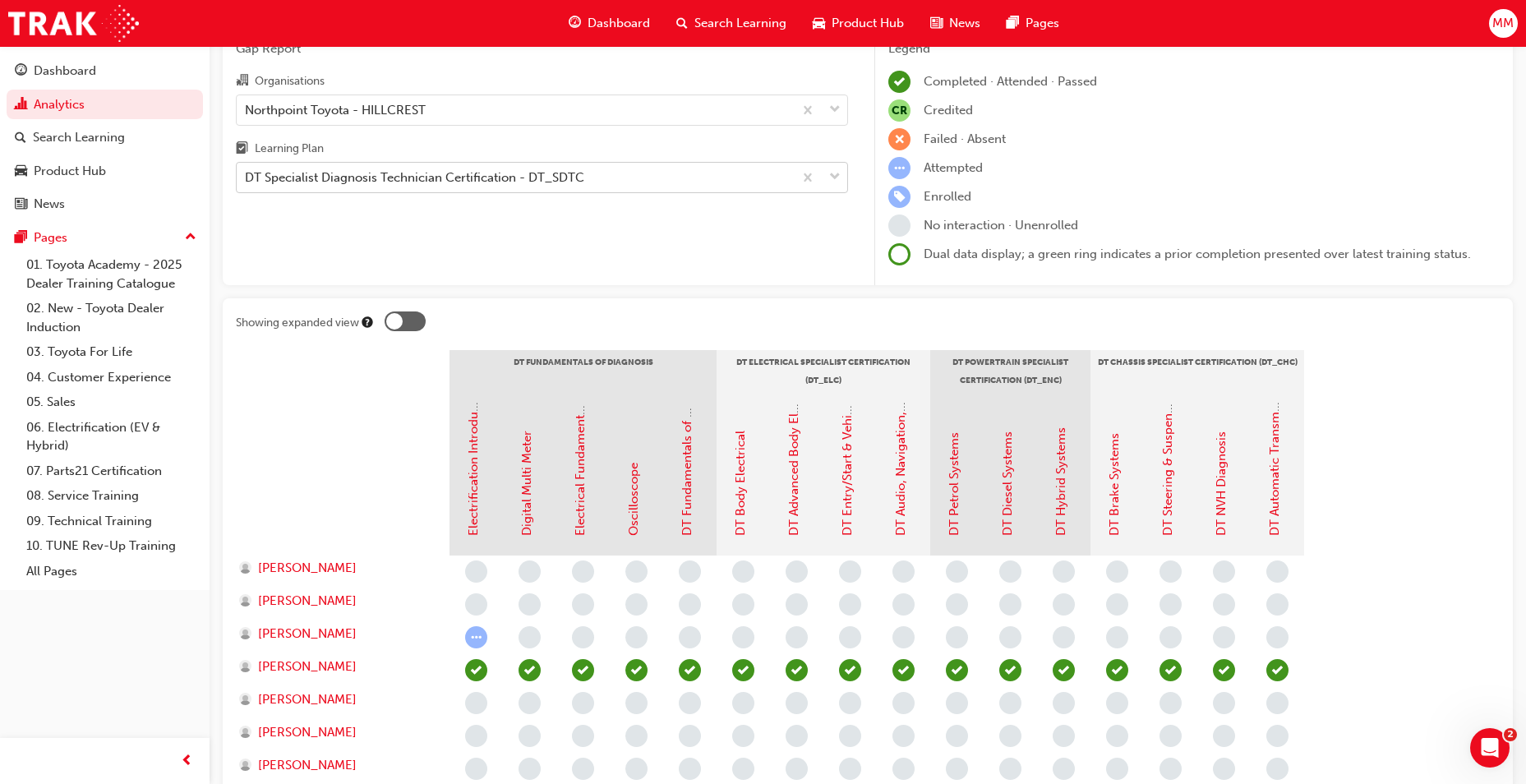
click at [318, 173] on div "DT Specialist Diagnosis Technician Certification - DT_SDTC" at bounding box center [415, 178] width 340 height 19
click at [247, 173] on input "Learning Plan DT Specialist Diagnosis Technician Certification - DT_SDTC" at bounding box center [246, 176] width 2 height 14
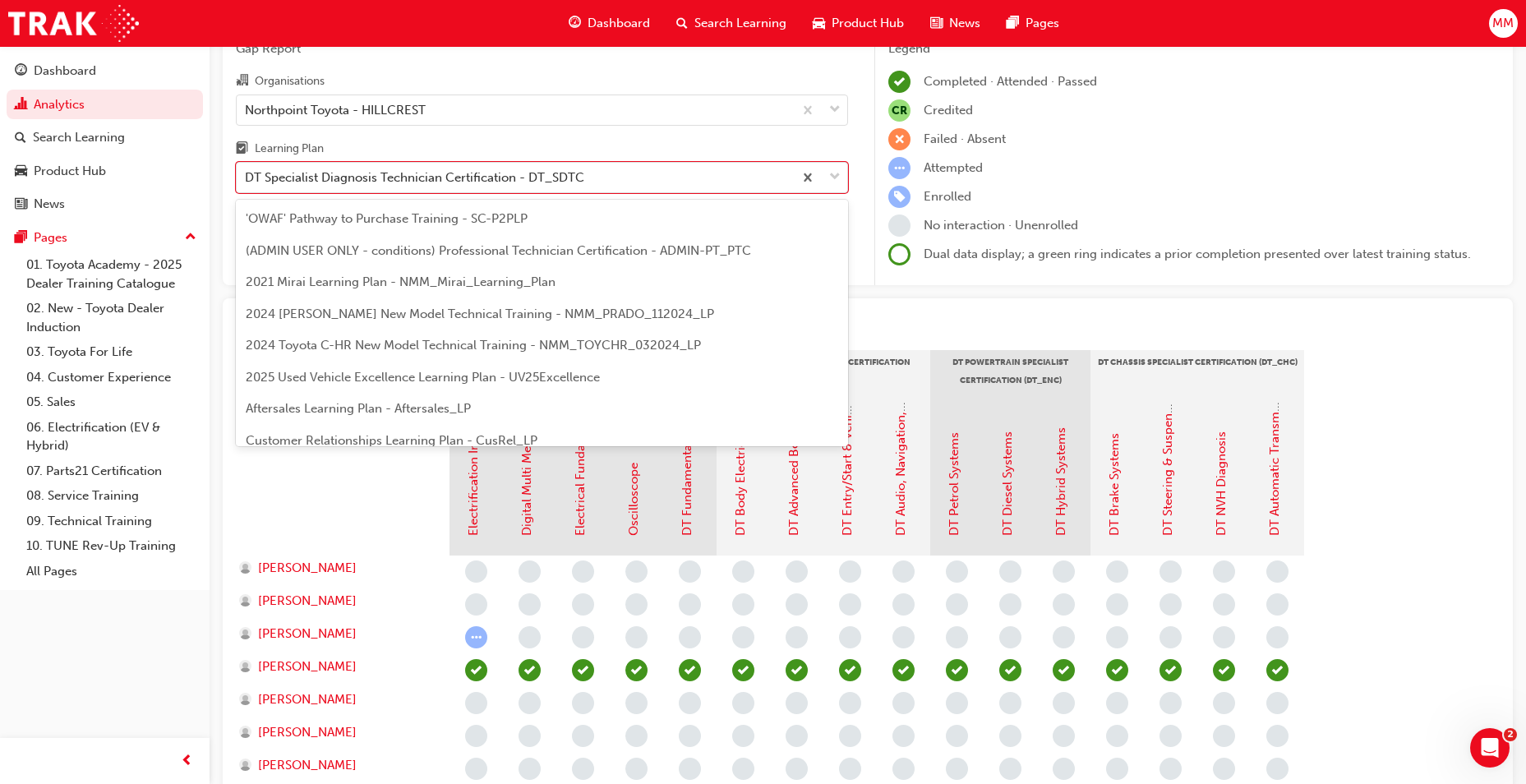
scroll to position [52, 0]
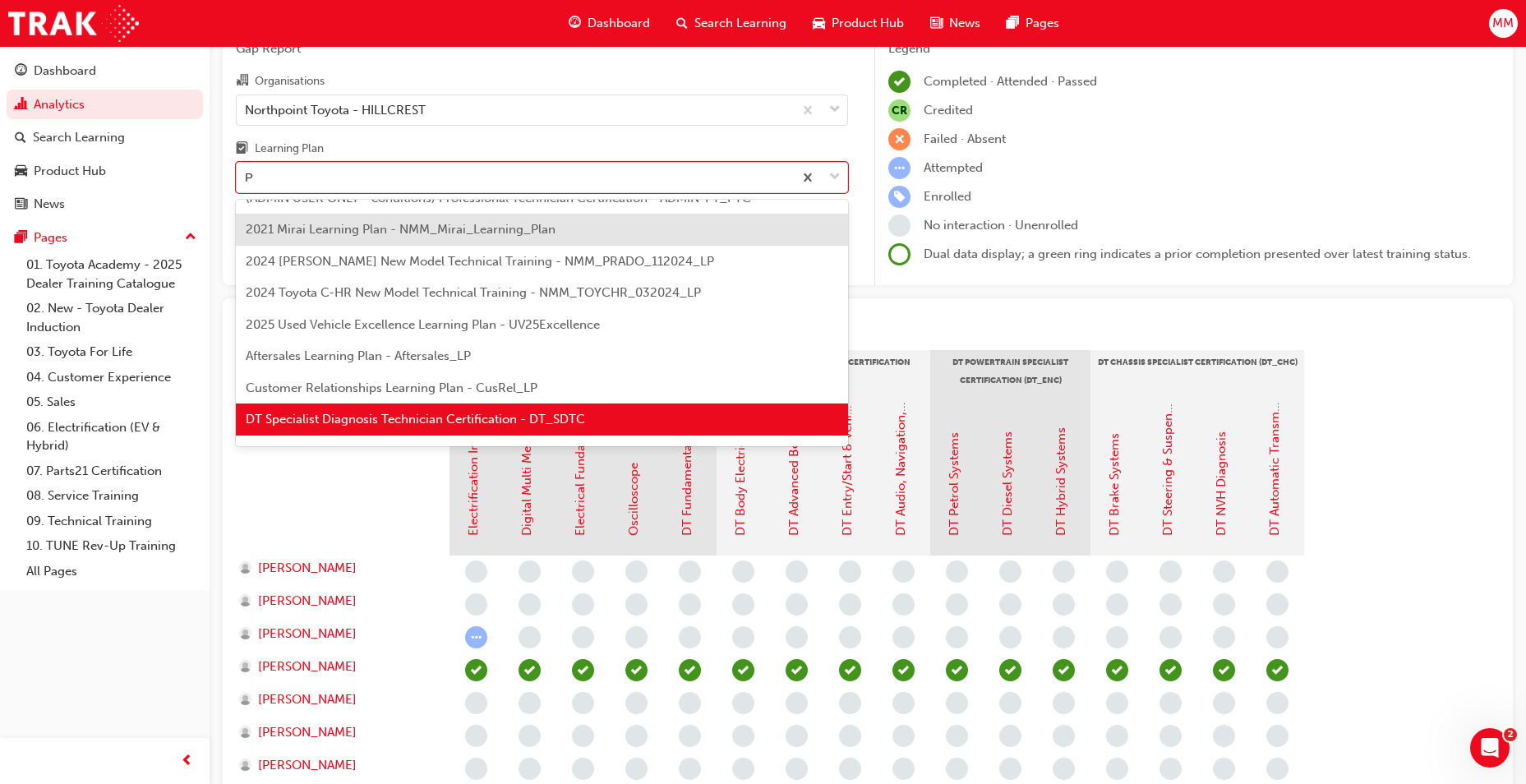
type input "PT"
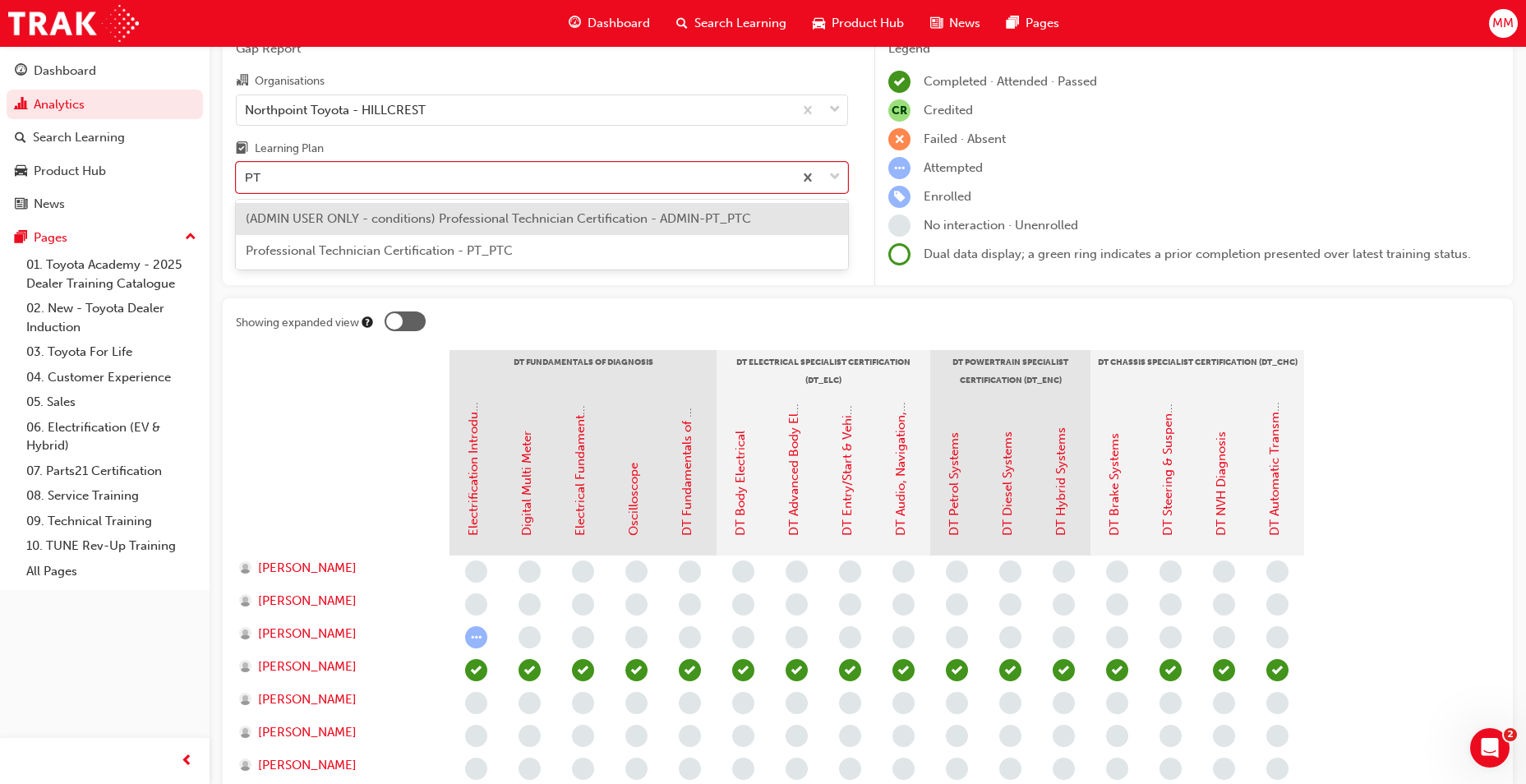
scroll to position [0, 0]
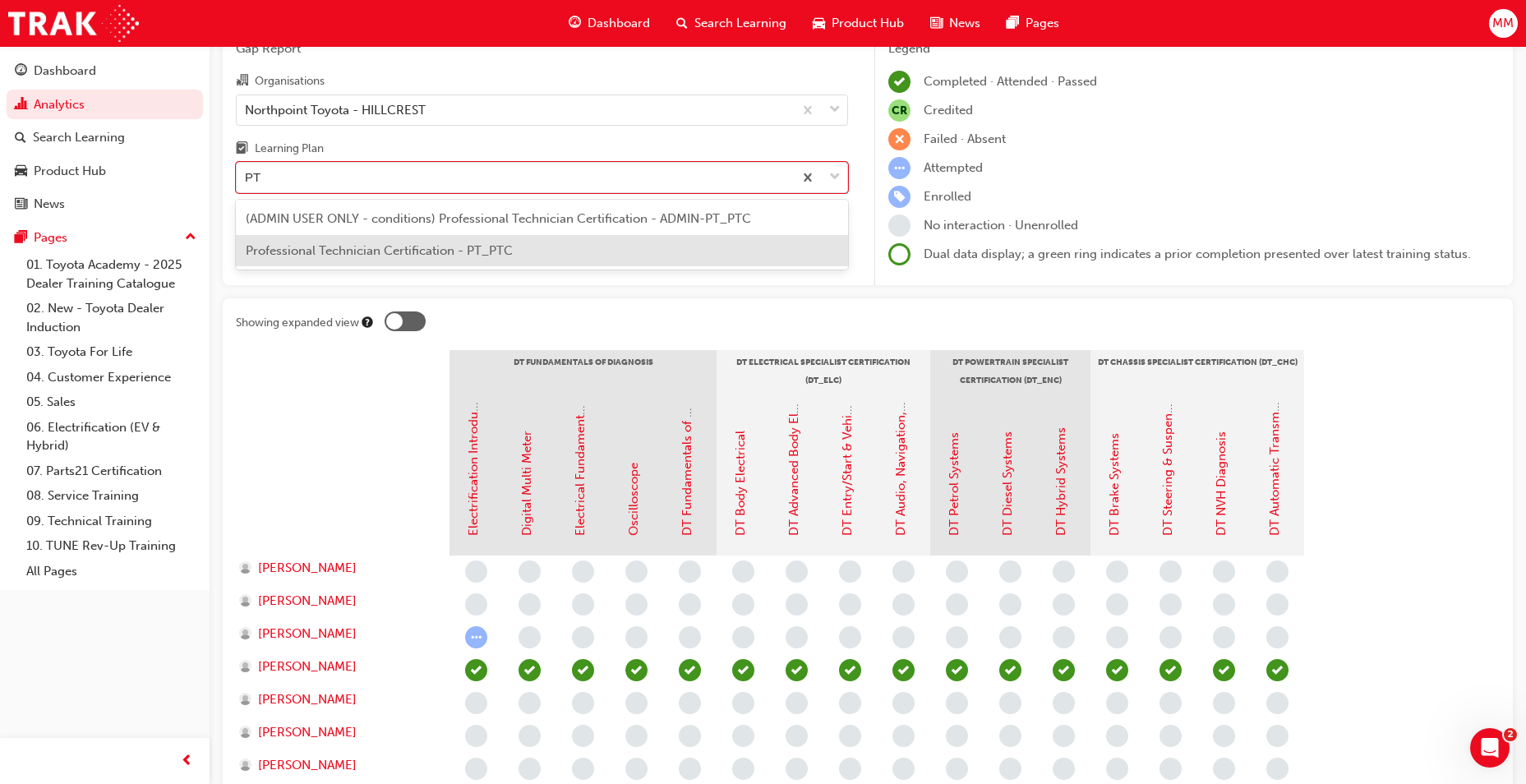
click at [331, 251] on span "Professional Technician Certification - PT_PTC" at bounding box center [379, 250] width 267 height 14
